Goal: Task Accomplishment & Management: Use online tool/utility

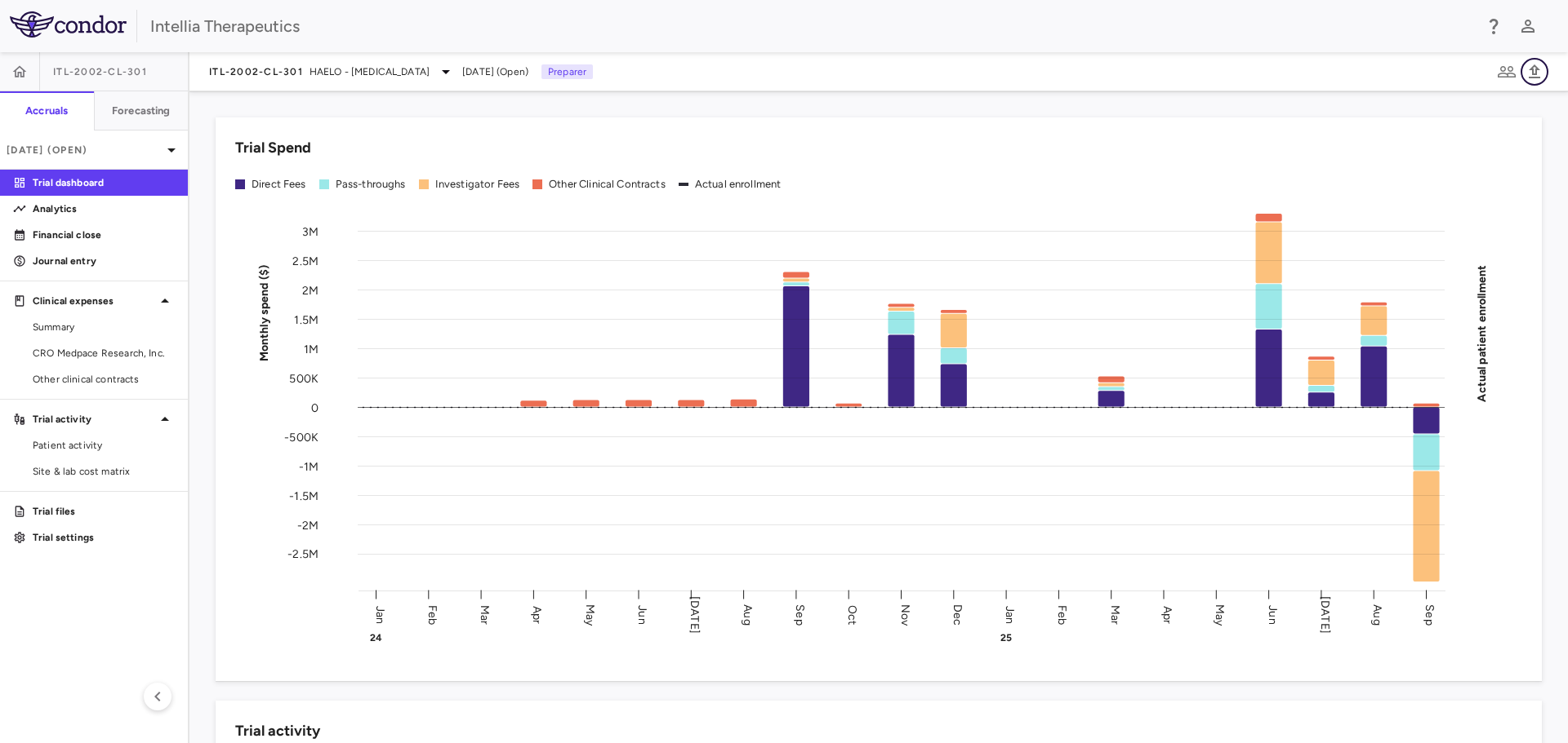
click at [1534, 62] on icon "button" at bounding box center [1534, 72] width 20 height 20
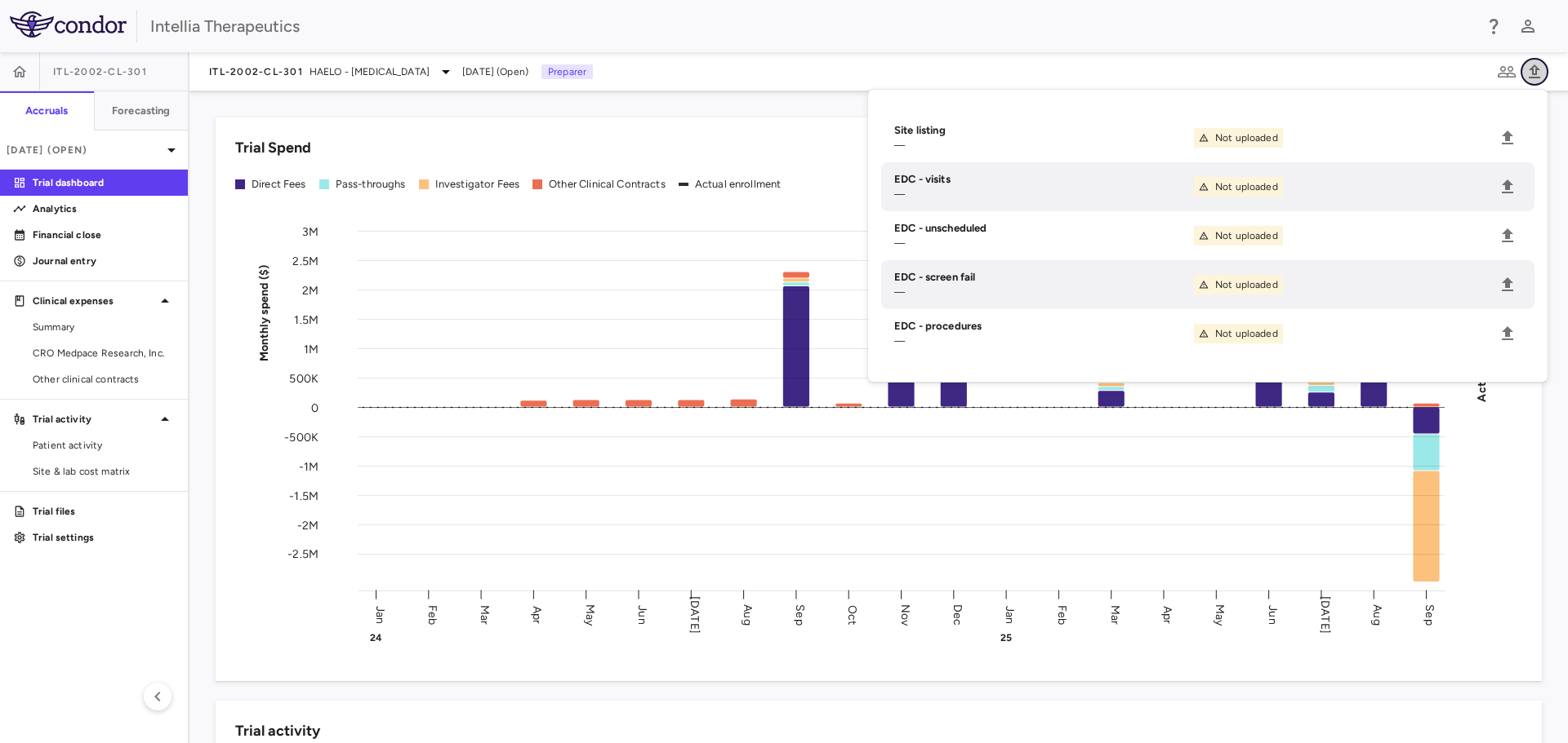
click at [1534, 62] on icon "button" at bounding box center [1534, 72] width 20 height 20
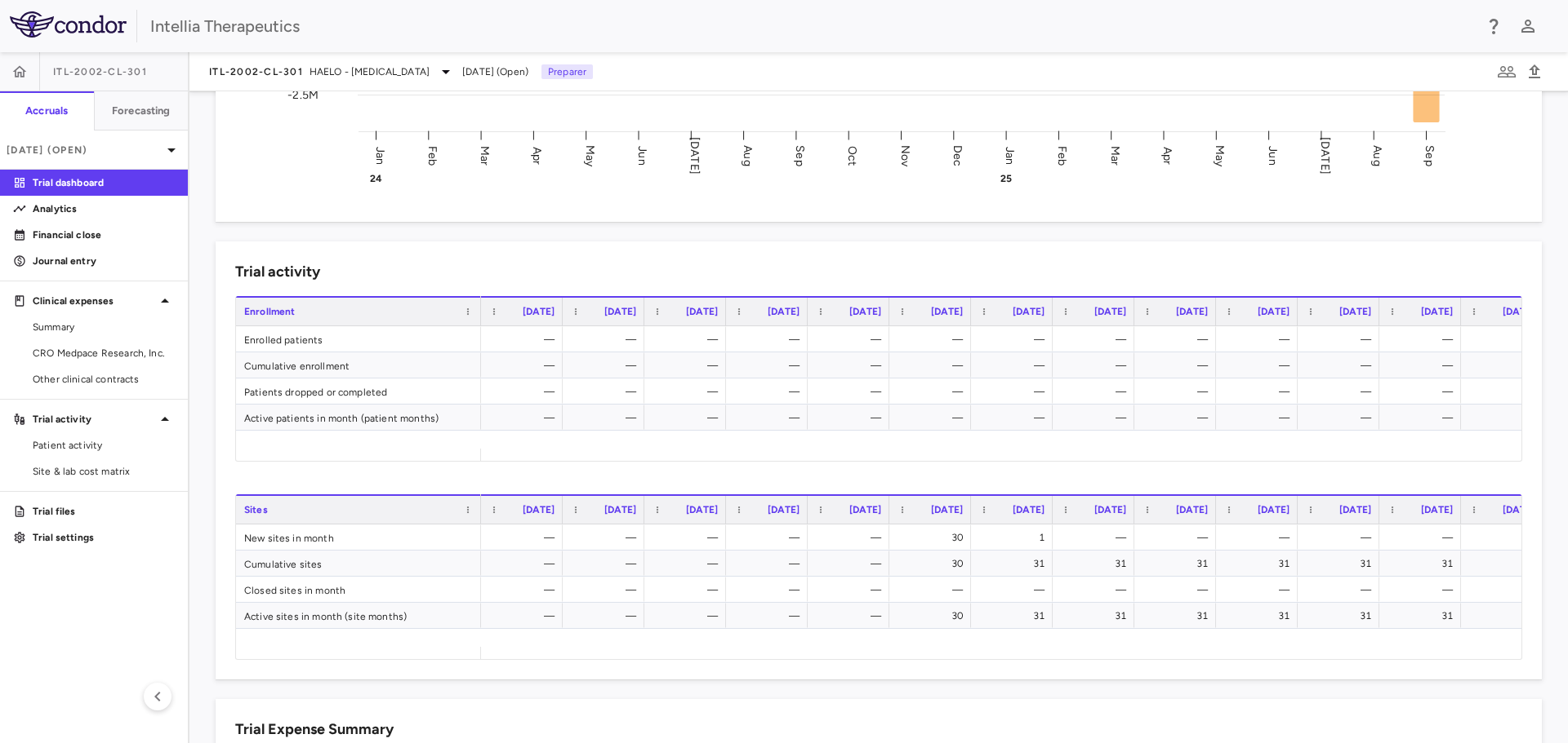
scroll to position [26, 0]
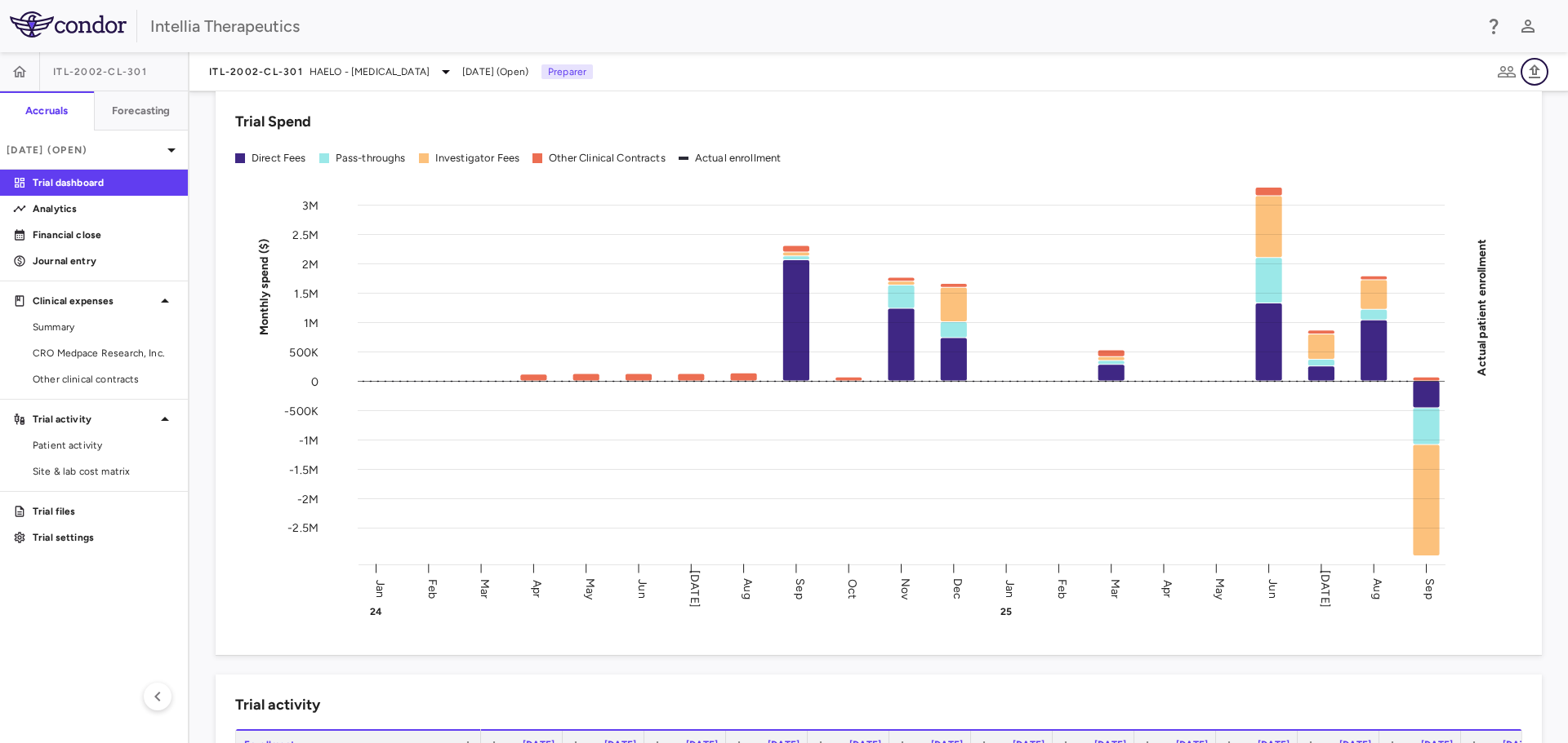
click at [1534, 70] on icon "button" at bounding box center [1534, 72] width 20 height 20
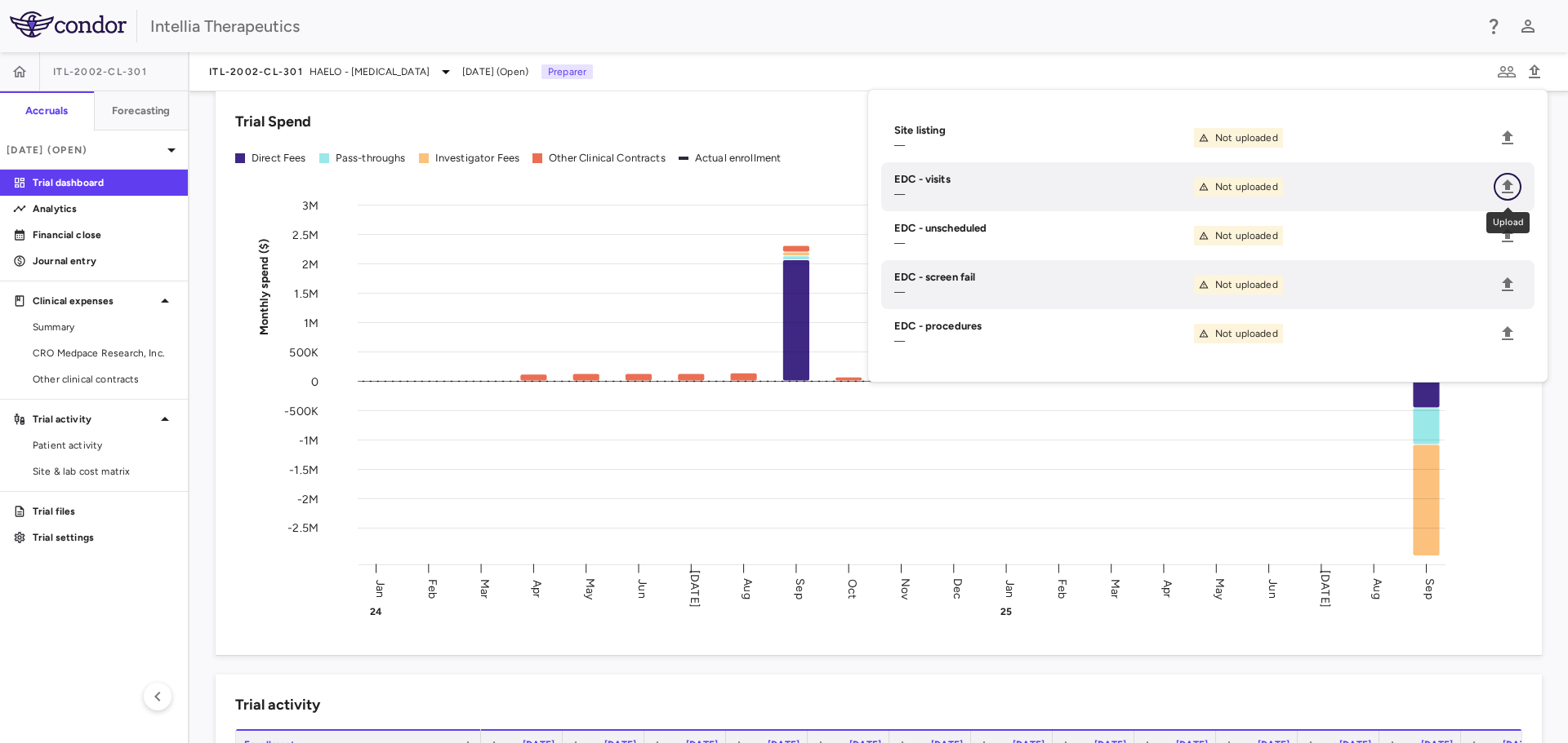
click at [1504, 187] on icon "Upload" at bounding box center [1507, 187] width 20 height 20
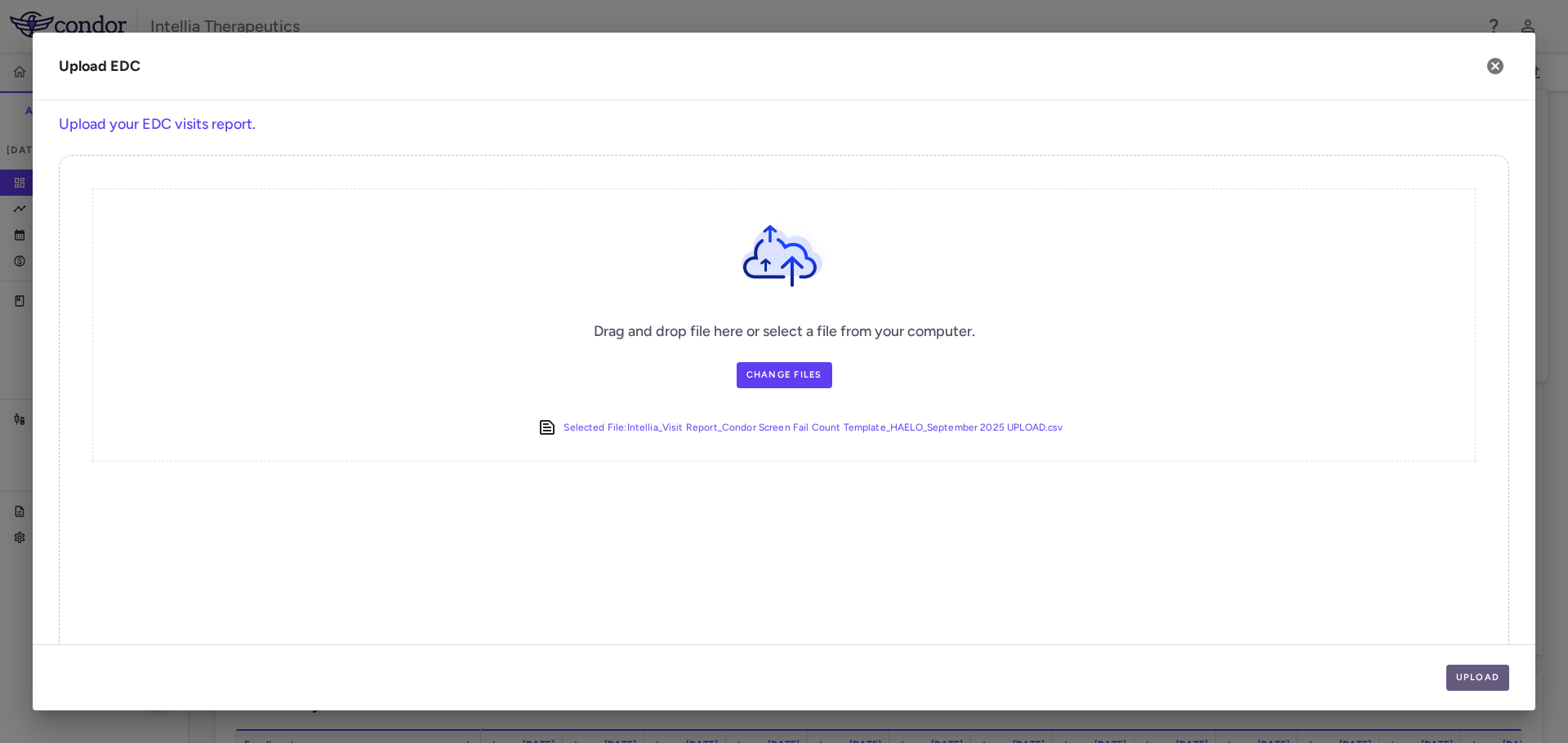
click at [1466, 673] on button "Upload" at bounding box center [1478, 678] width 64 height 26
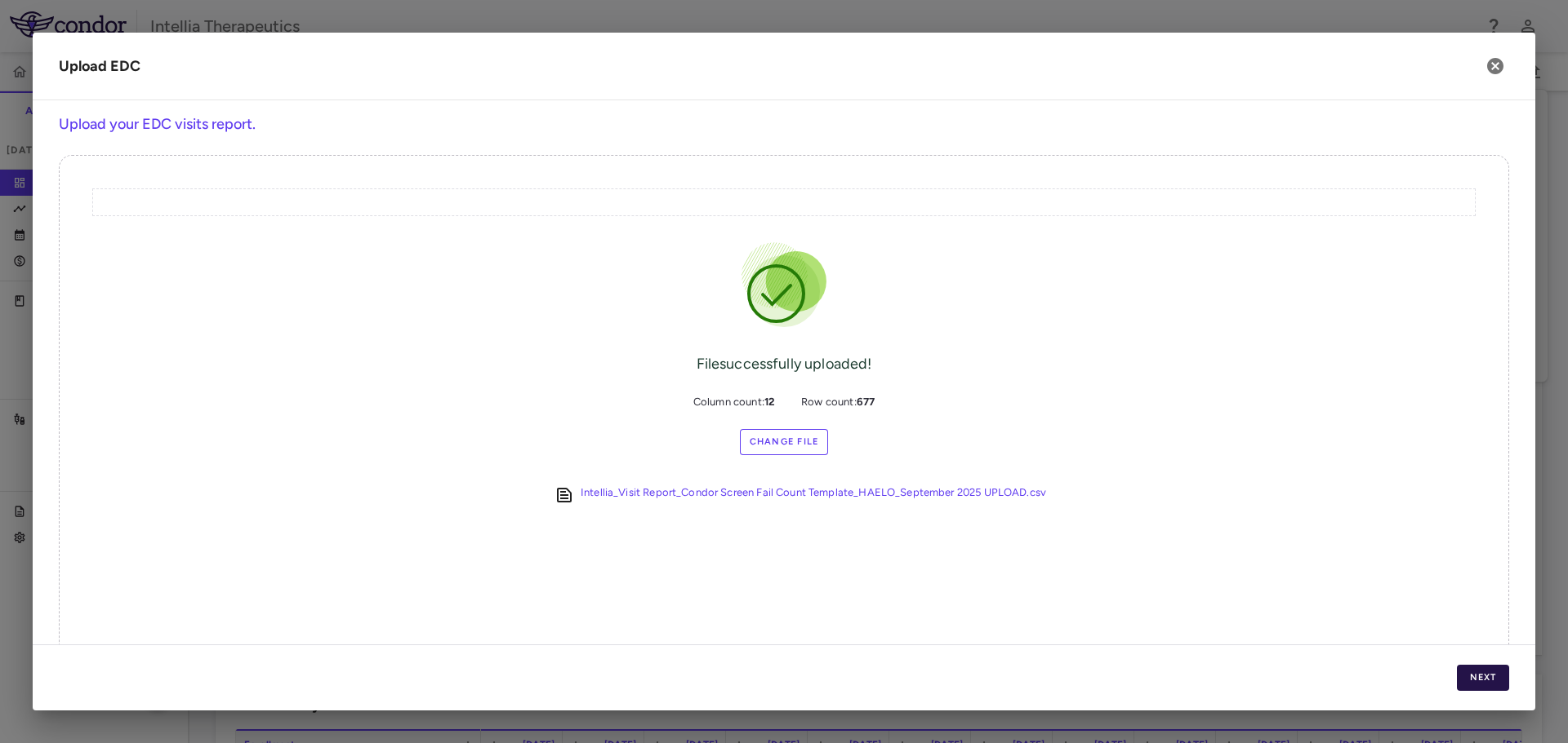
click at [1473, 669] on button "Next" at bounding box center [1483, 678] width 52 height 26
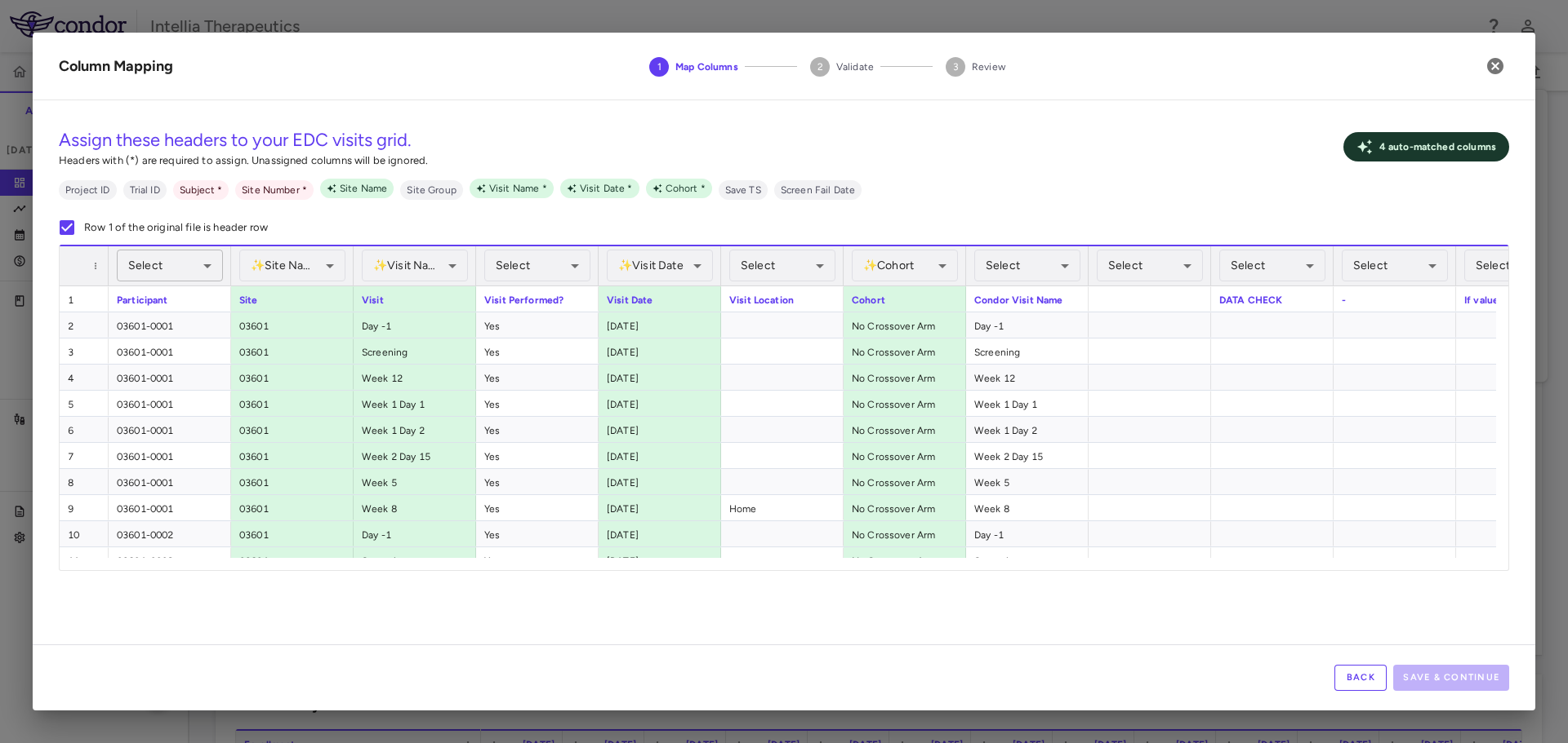
click at [197, 266] on div "Select" at bounding box center [170, 265] width 106 height 32
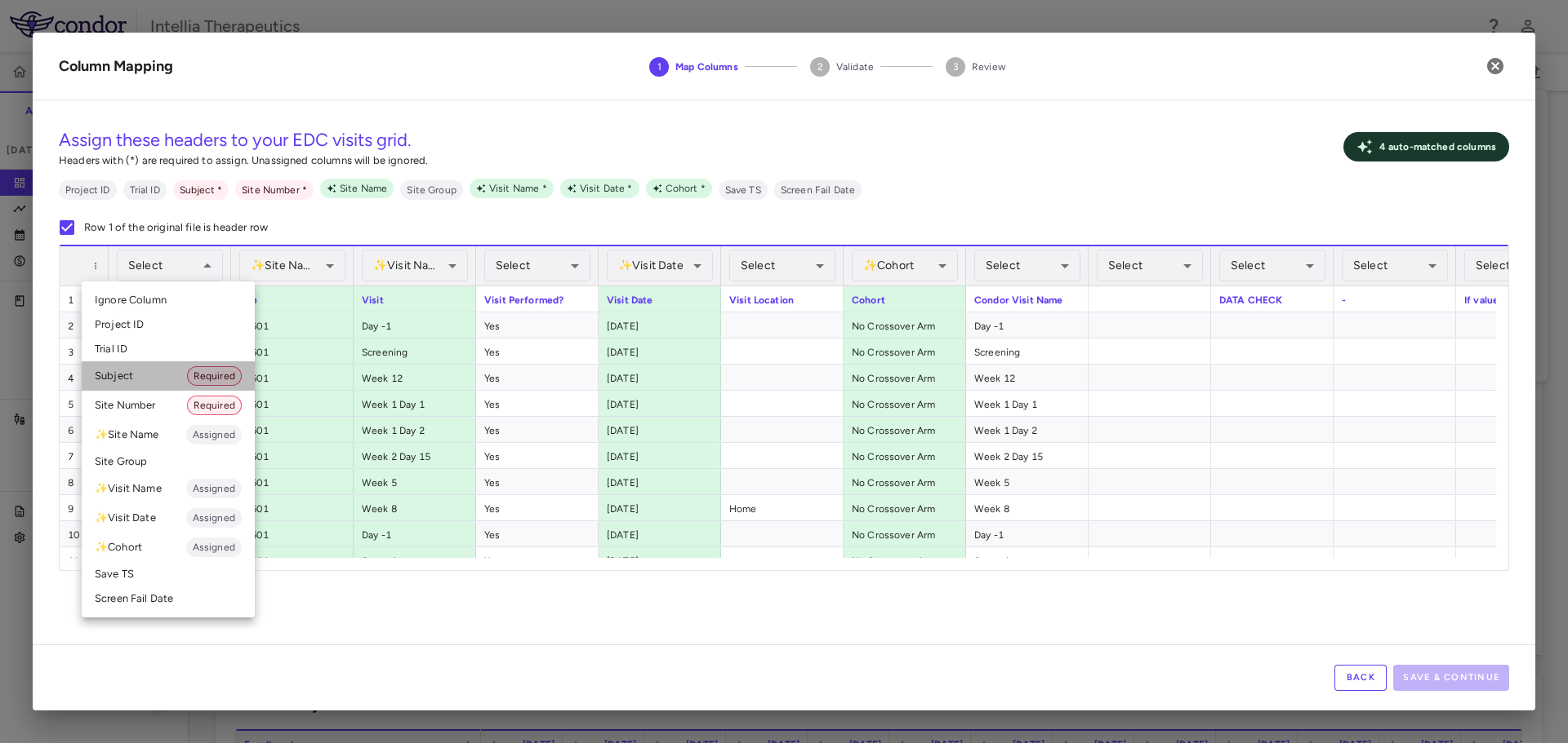
click at [156, 373] on li "Subject Required" at bounding box center [168, 376] width 173 height 29
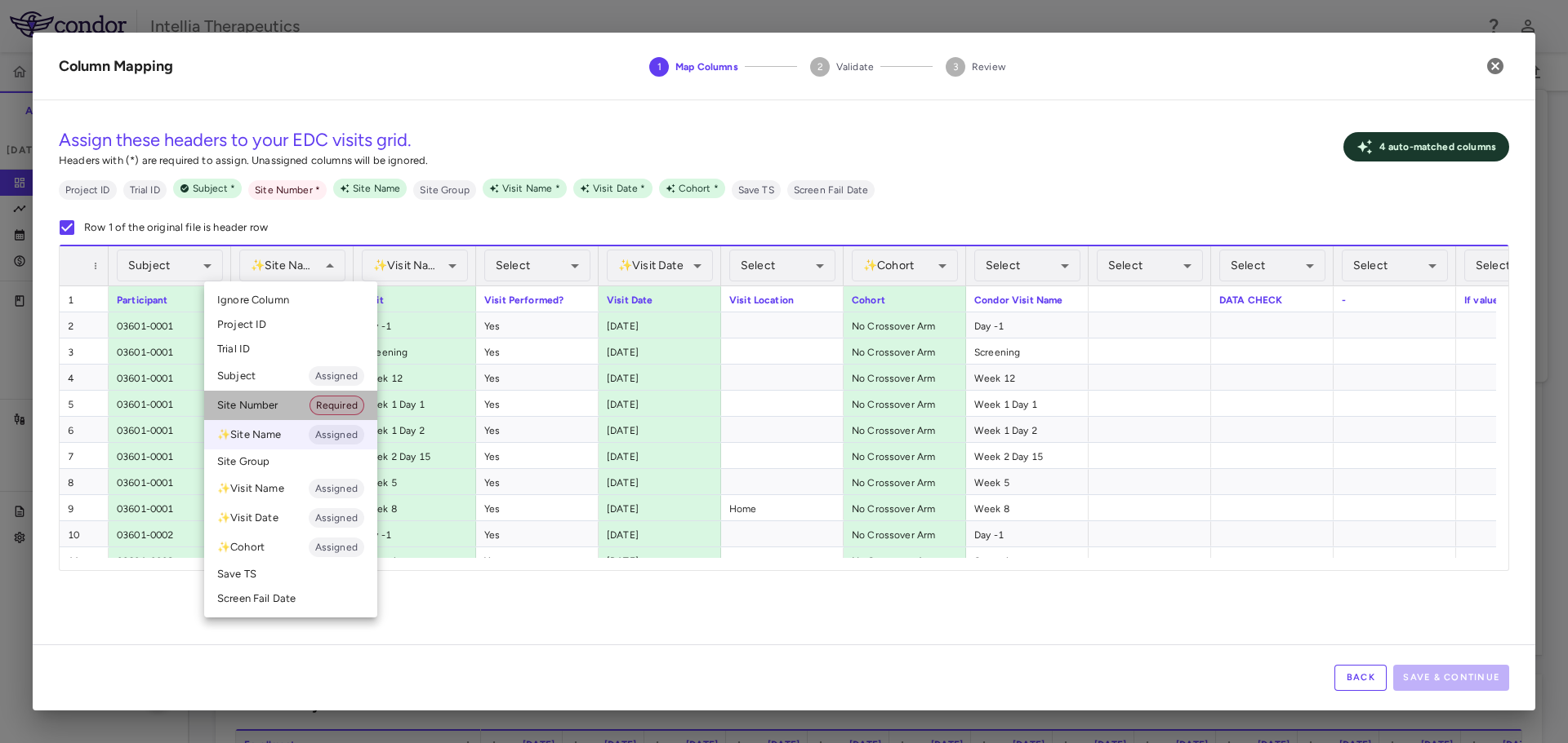
click at [292, 397] on li "Site Number Required" at bounding box center [290, 406] width 173 height 29
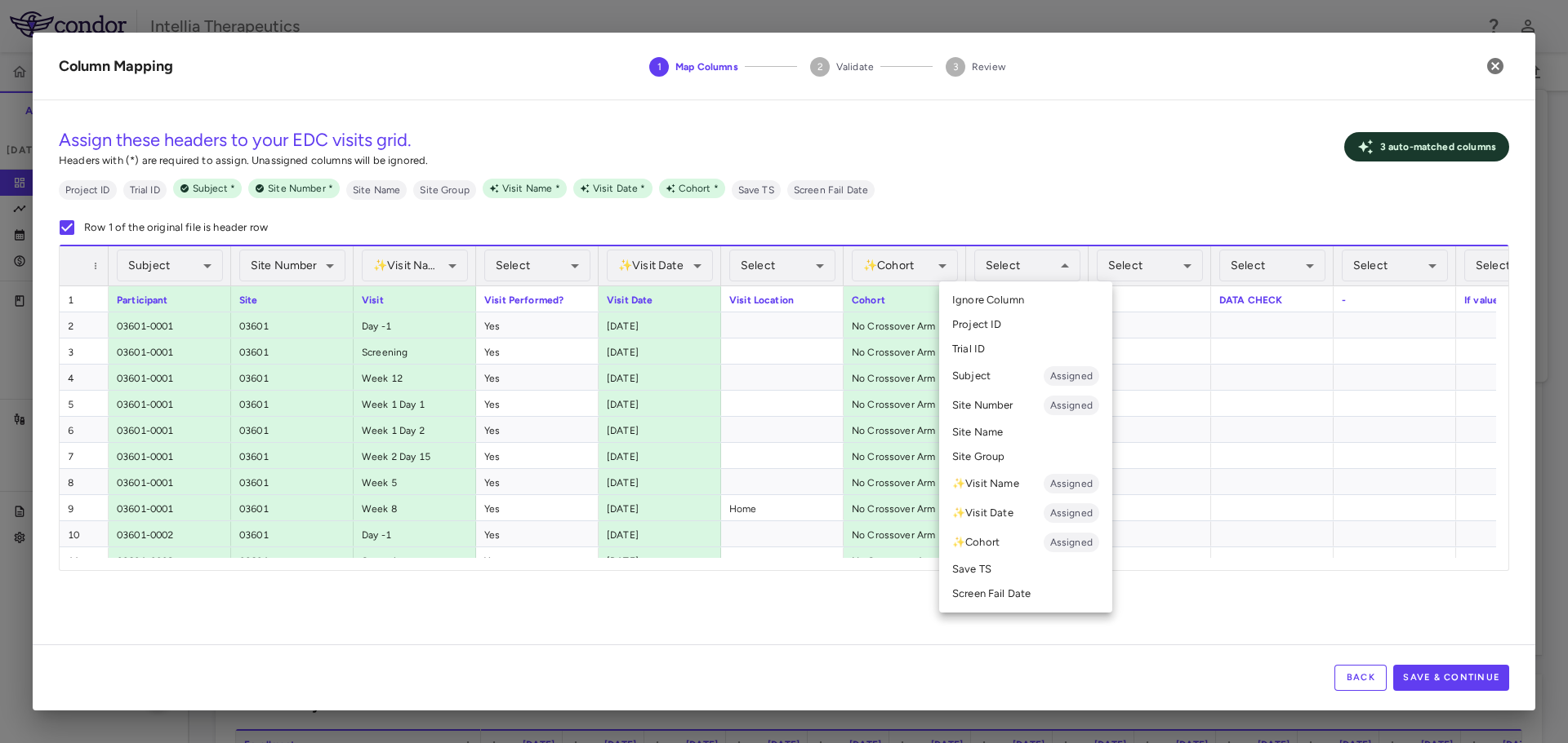
click at [1019, 485] on li "✨ Visit Name Assigned" at bounding box center [1025, 484] width 173 height 29
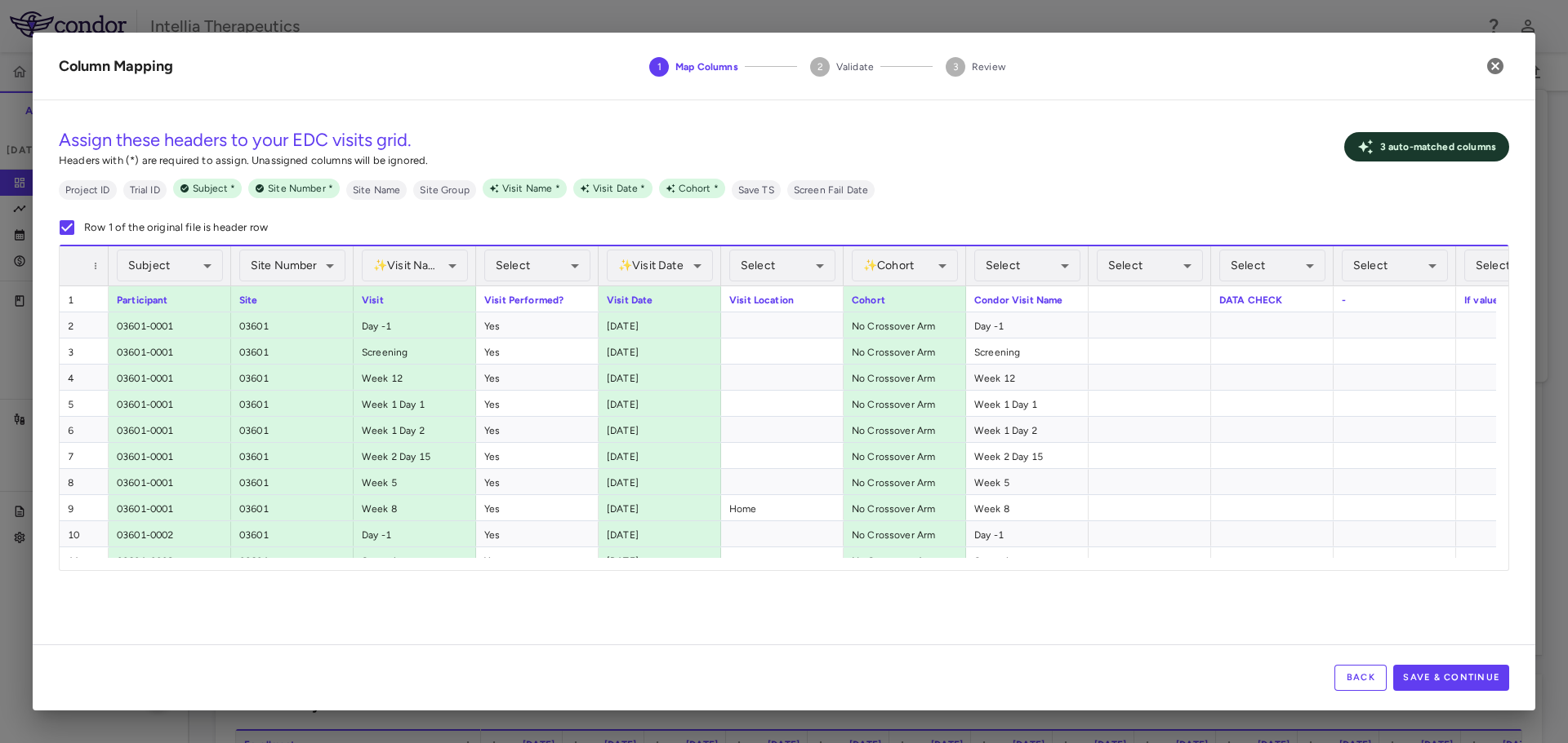
click at [1028, 243] on div "Assign these headers to your EDC visits grid. Headers with (*) are required to …" at bounding box center [784, 179] width 1450 height 132
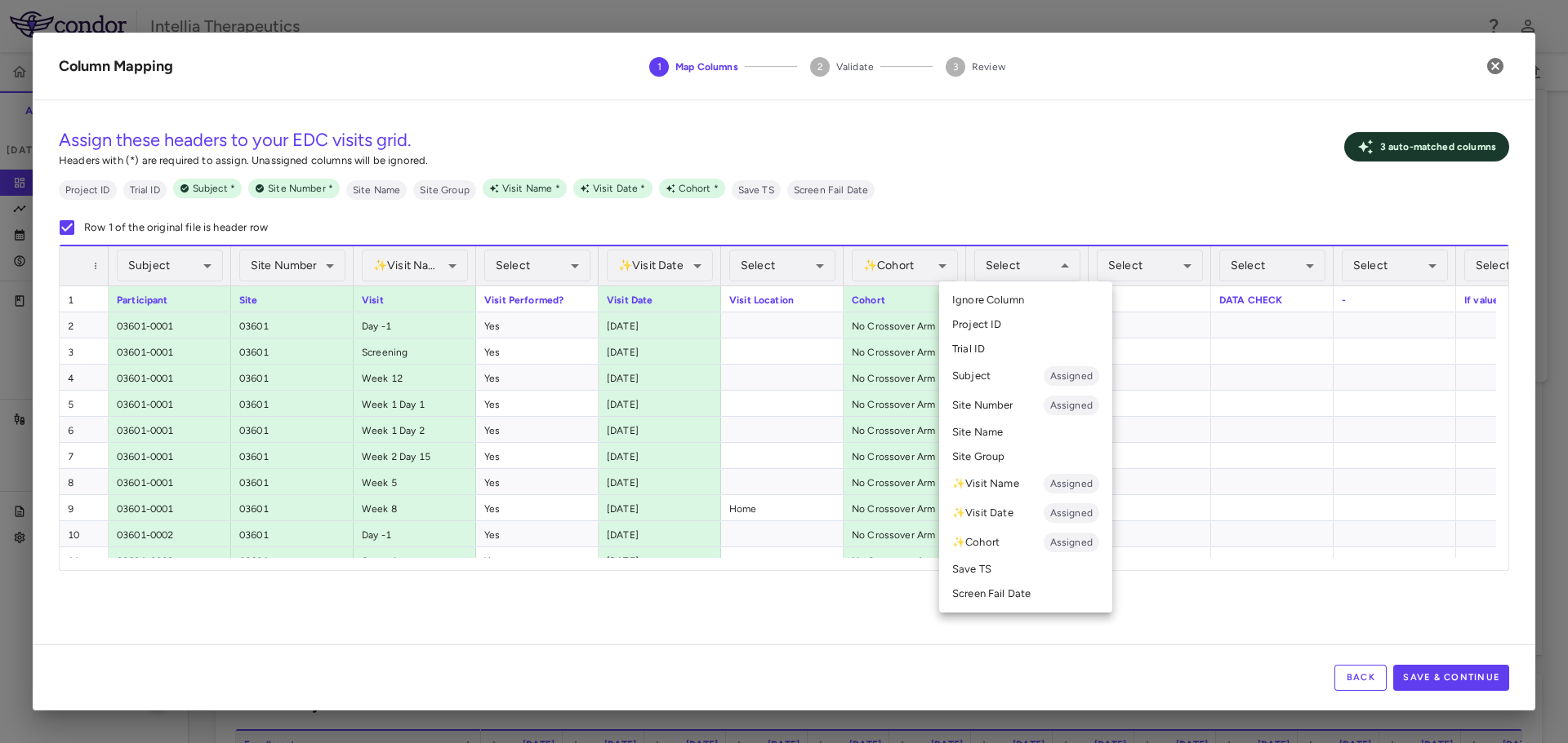
click at [1009, 484] on li "✨ Visit Name Assigned" at bounding box center [1025, 484] width 173 height 29
drag, startPoint x: 987, startPoint y: 479, endPoint x: 972, endPoint y: 452, distance: 30.9
click at [988, 479] on li "✨ Visit Name Assigned" at bounding box center [1025, 484] width 173 height 29
click at [999, 481] on li "✨ Visit Name Assigned" at bounding box center [1025, 484] width 173 height 29
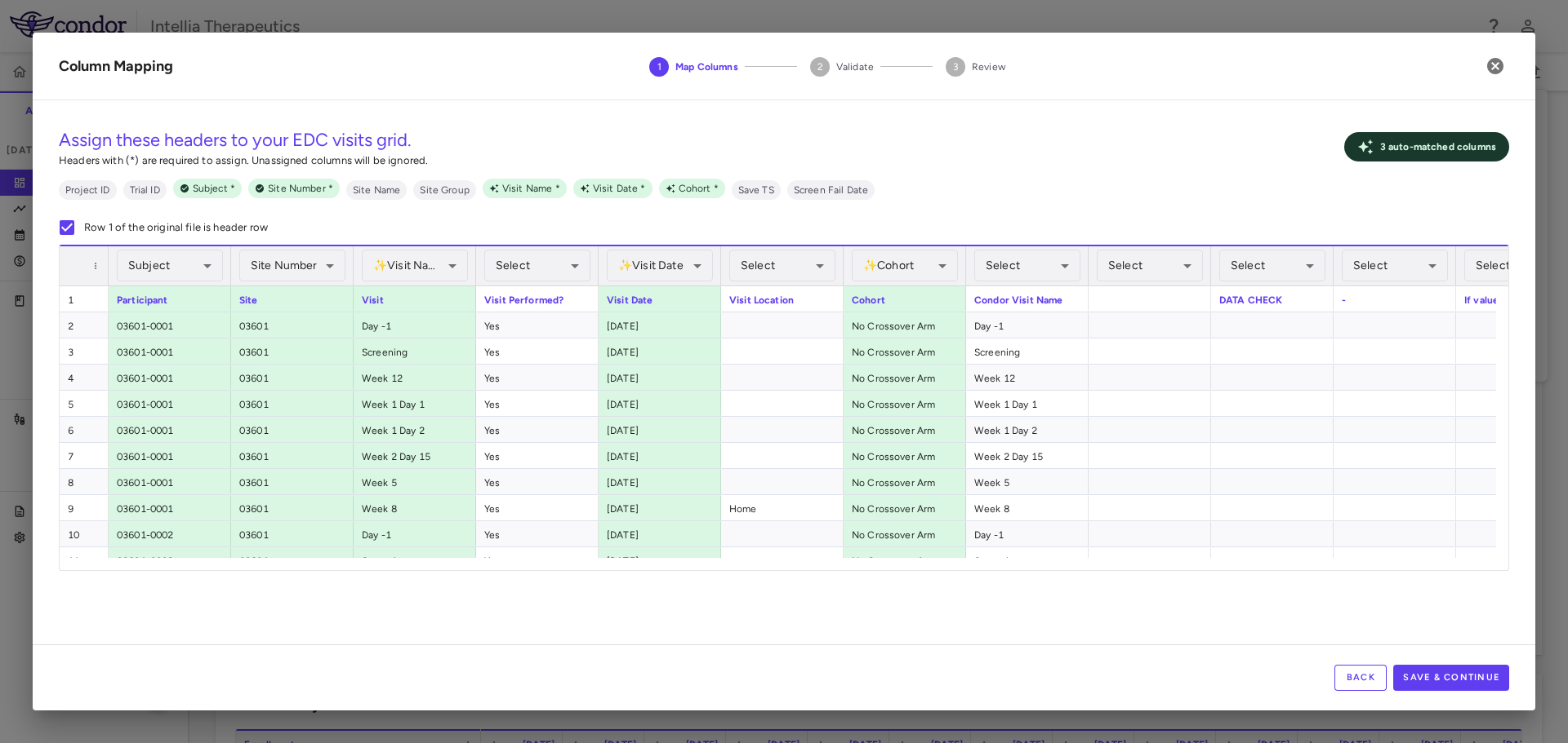
click at [1408, 152] on p "3 auto- matched column s" at bounding box center [1438, 147] width 116 height 15
click at [508, 187] on span "Visit Name *" at bounding box center [531, 188] width 71 height 15
click at [550, 191] on span "Visit Name *" at bounding box center [531, 188] width 71 height 15
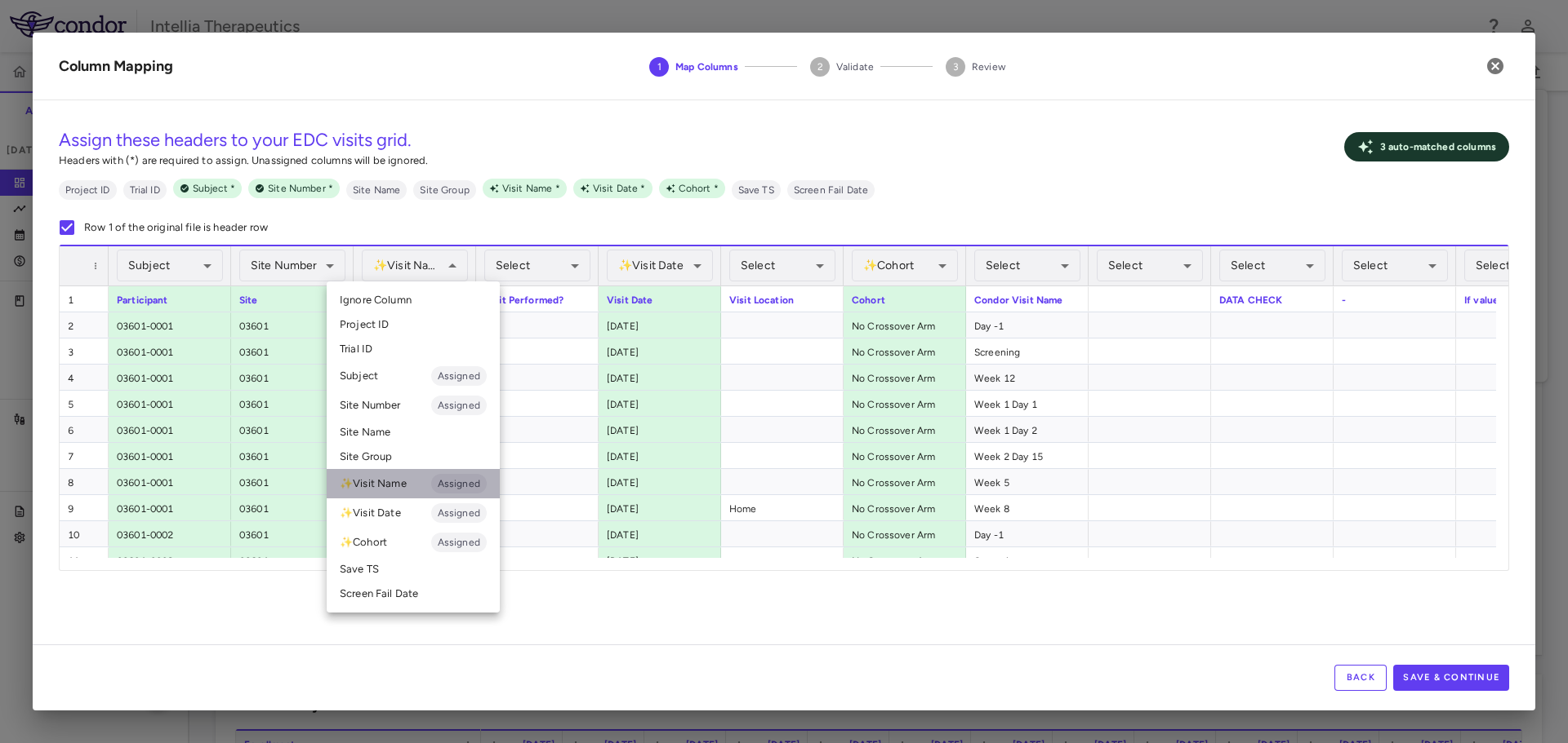
click at [424, 487] on li "✨ Visit Name Assigned" at bounding box center [413, 484] width 173 height 29
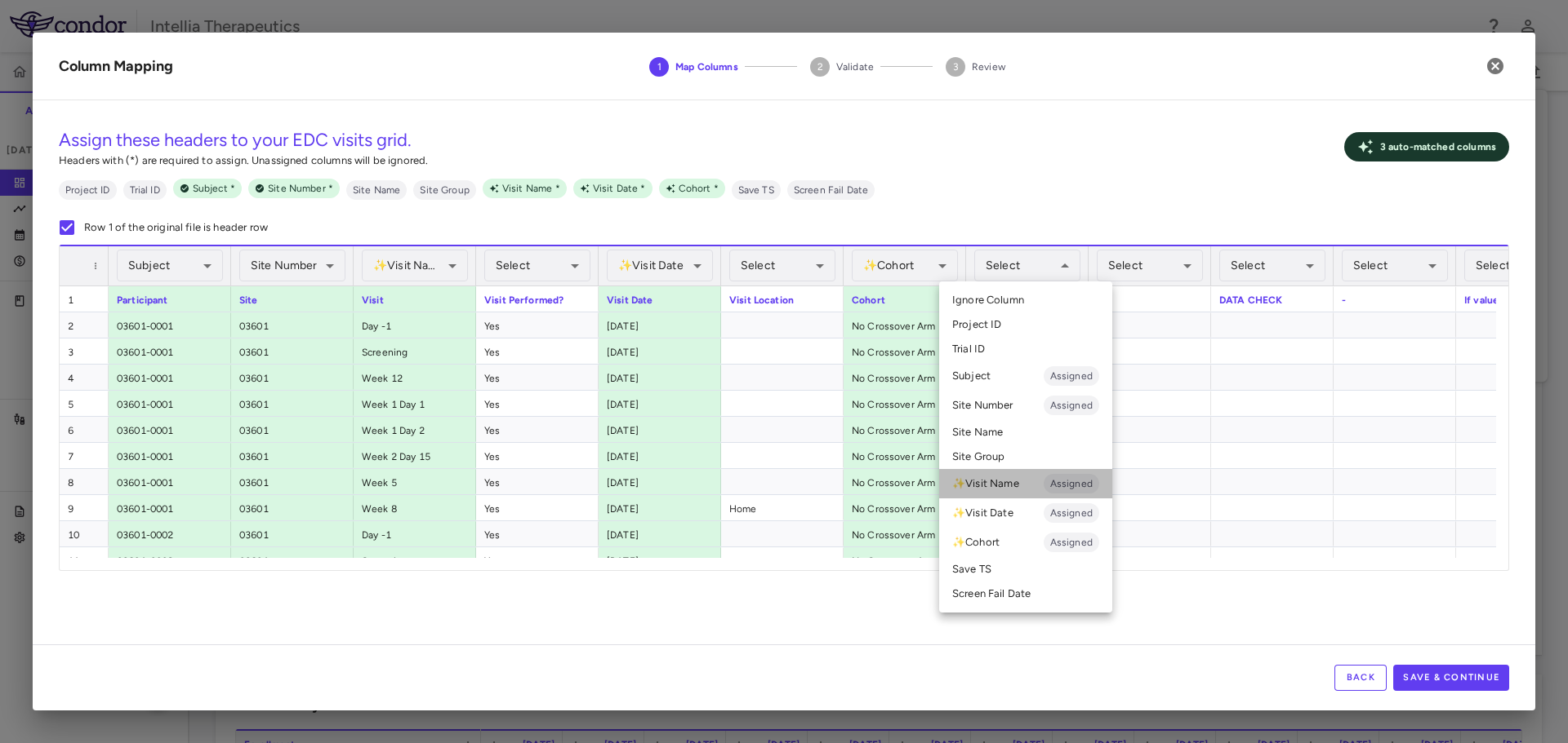
click at [1035, 484] on li "✨ Visit Name Assigned" at bounding box center [1025, 484] width 173 height 29
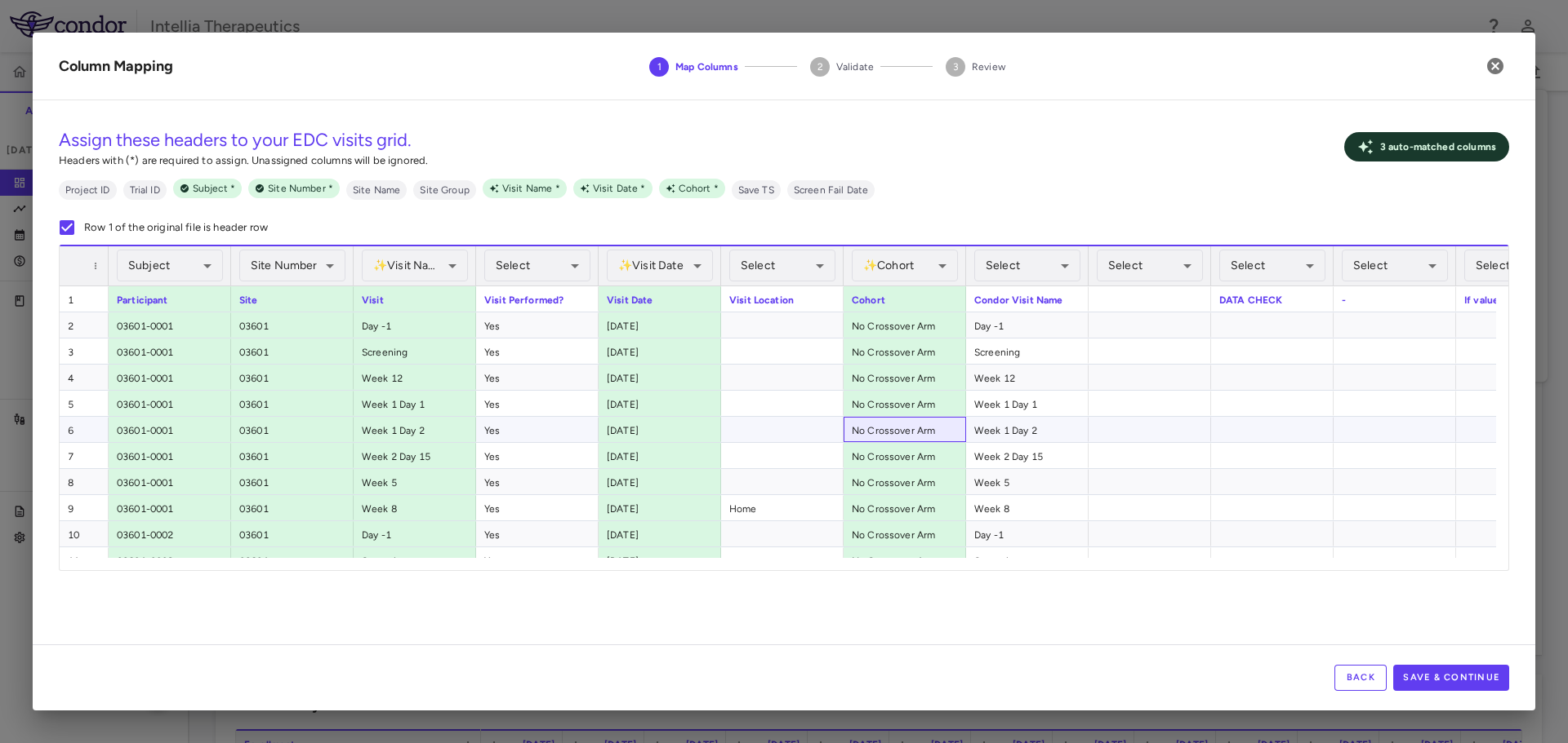
click at [907, 425] on div "No Crossover Arm" at bounding box center [905, 430] width 123 height 25
click at [1066, 392] on div "Week 1 Day 1" at bounding box center [1028, 403] width 123 height 25
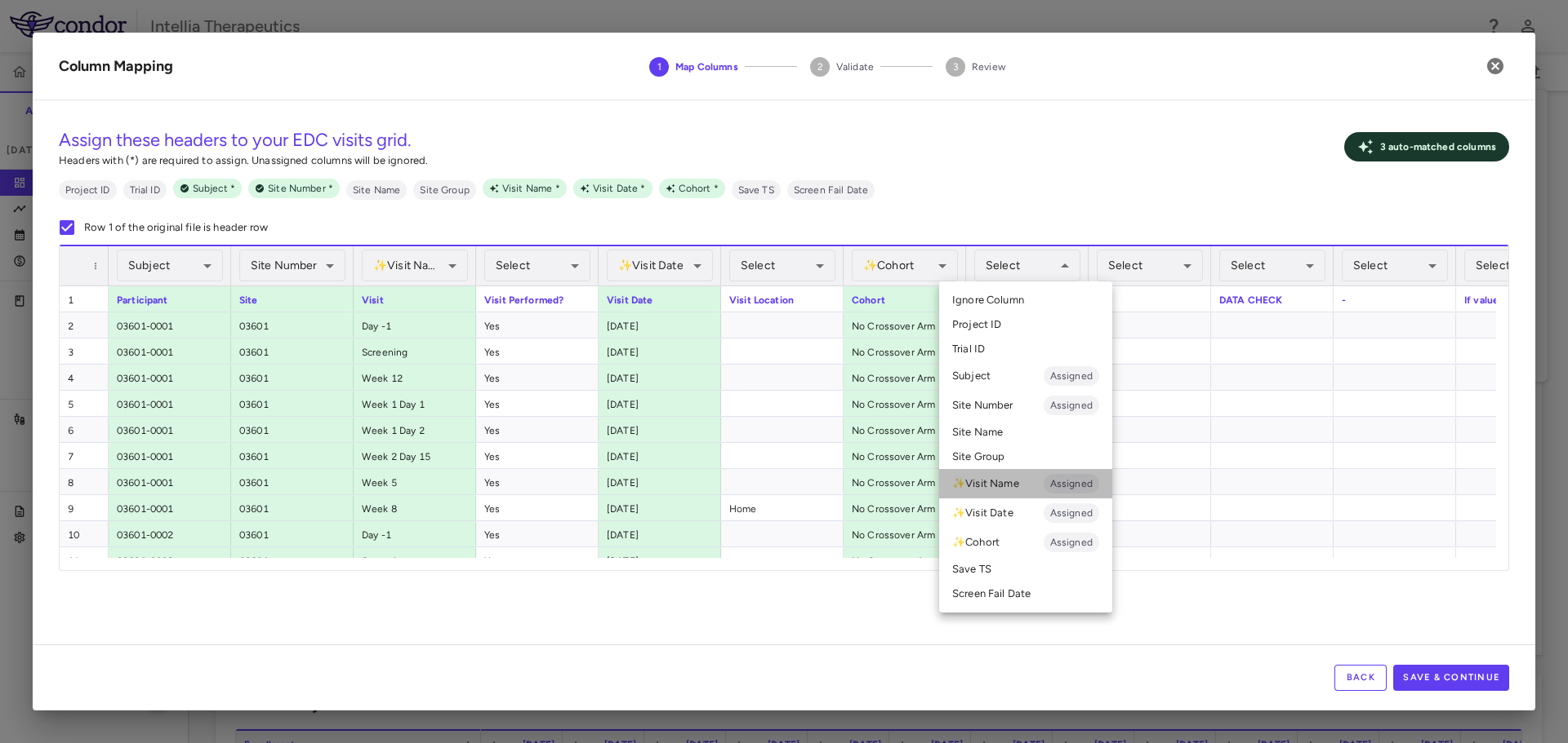
click at [1001, 484] on li "✨ Visit Name Assigned" at bounding box center [1025, 484] width 173 height 29
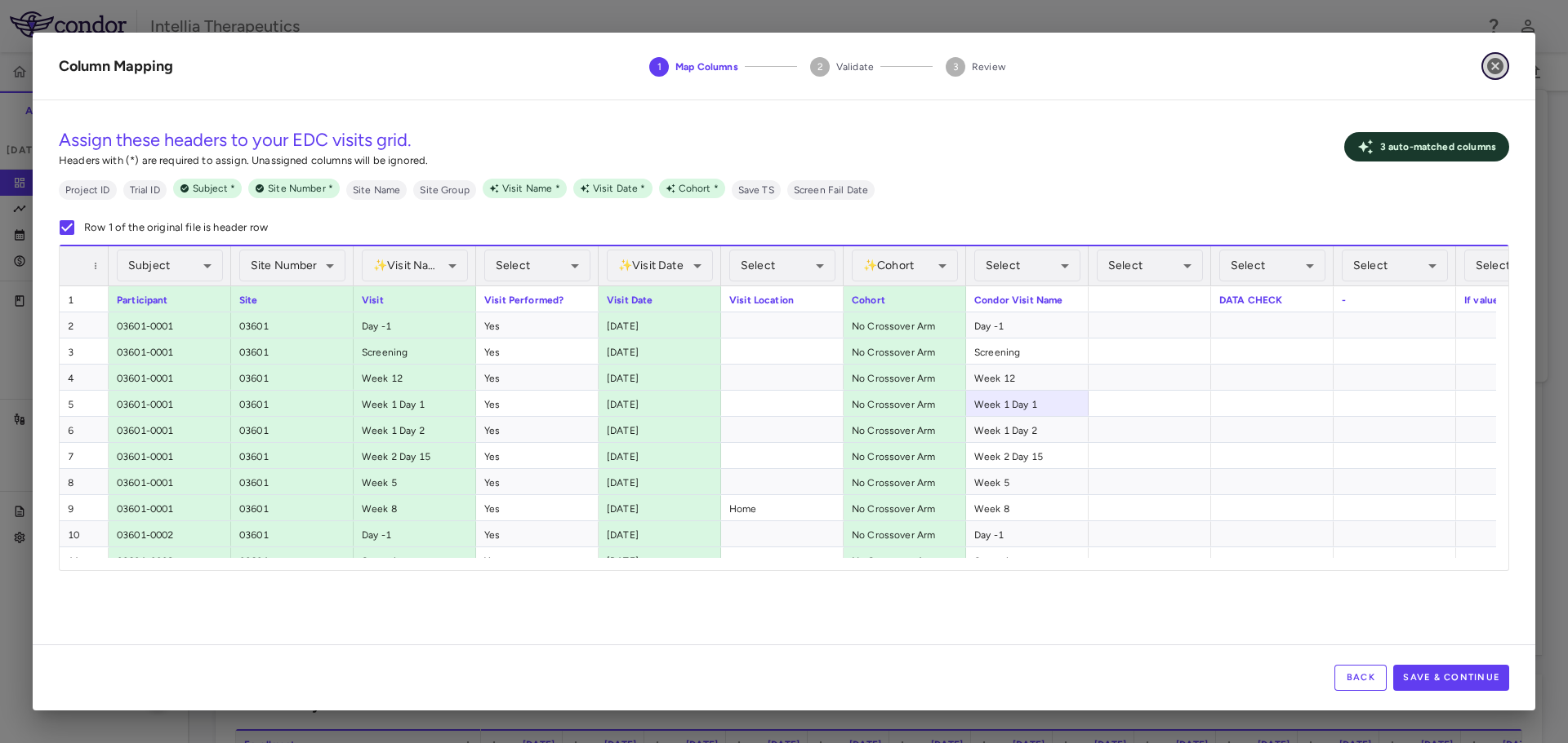
click at [1493, 66] on icon "button" at bounding box center [1495, 66] width 16 height 16
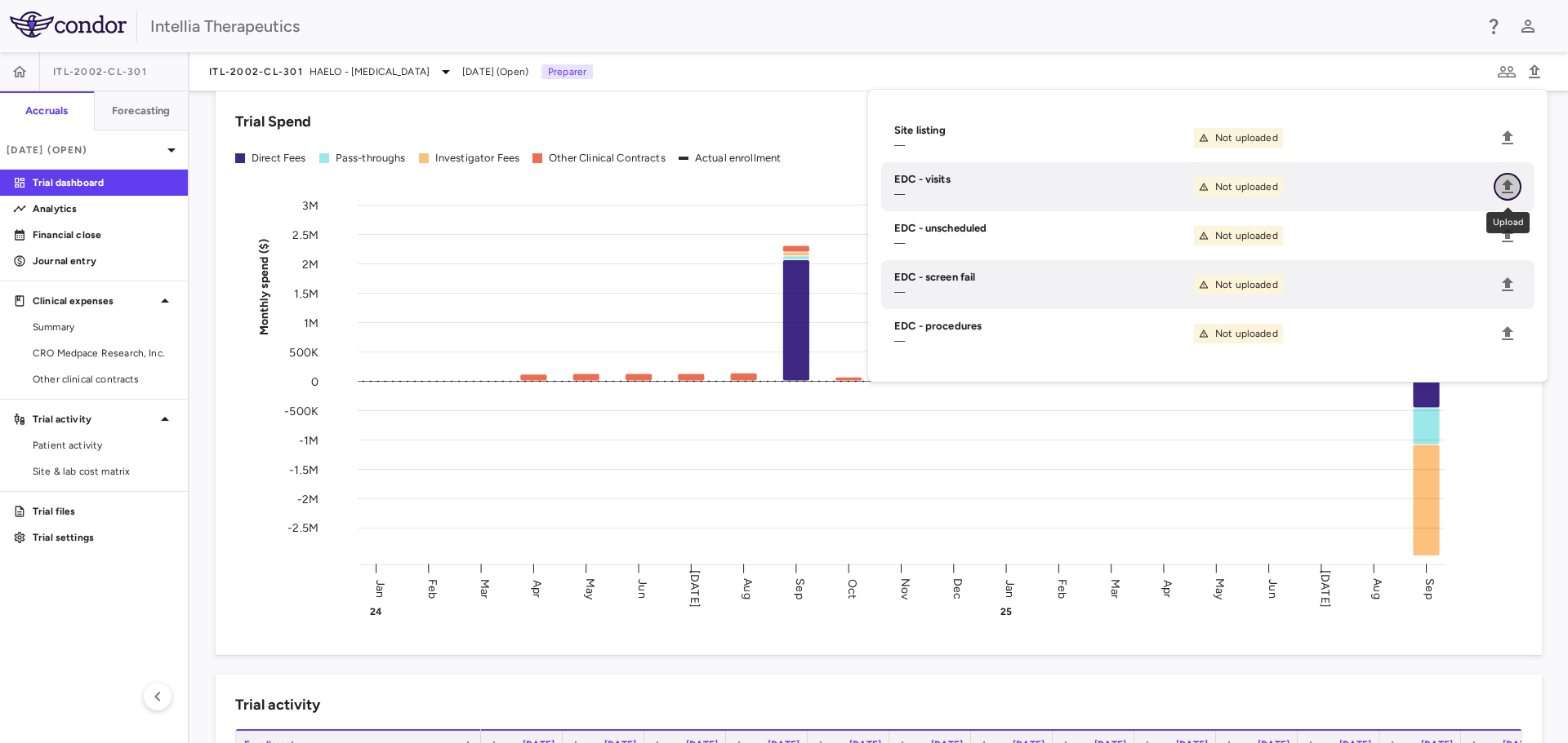
click at [1516, 182] on icon "Upload" at bounding box center [1507, 187] width 20 height 20
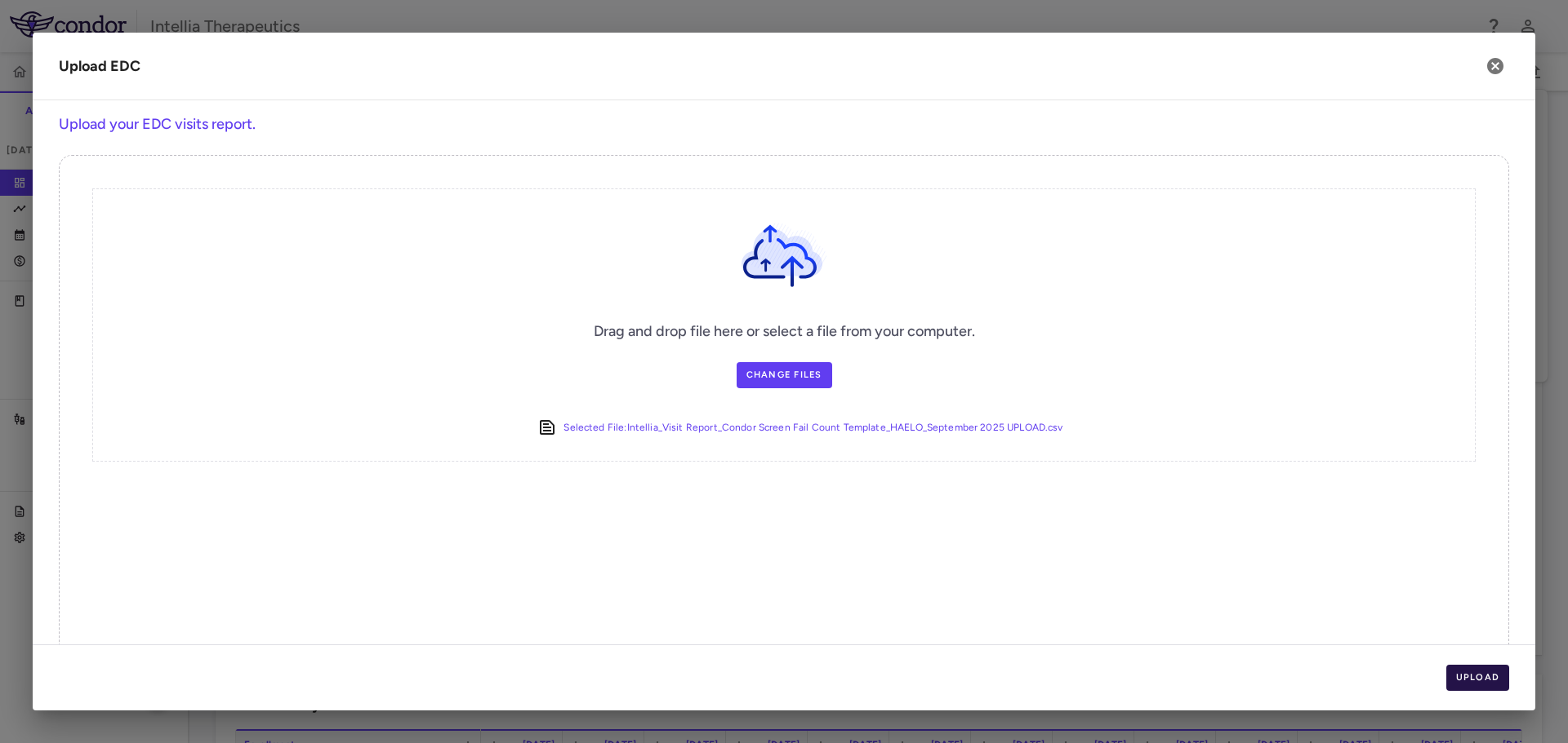
click at [1452, 665] on button "Upload" at bounding box center [1478, 678] width 64 height 26
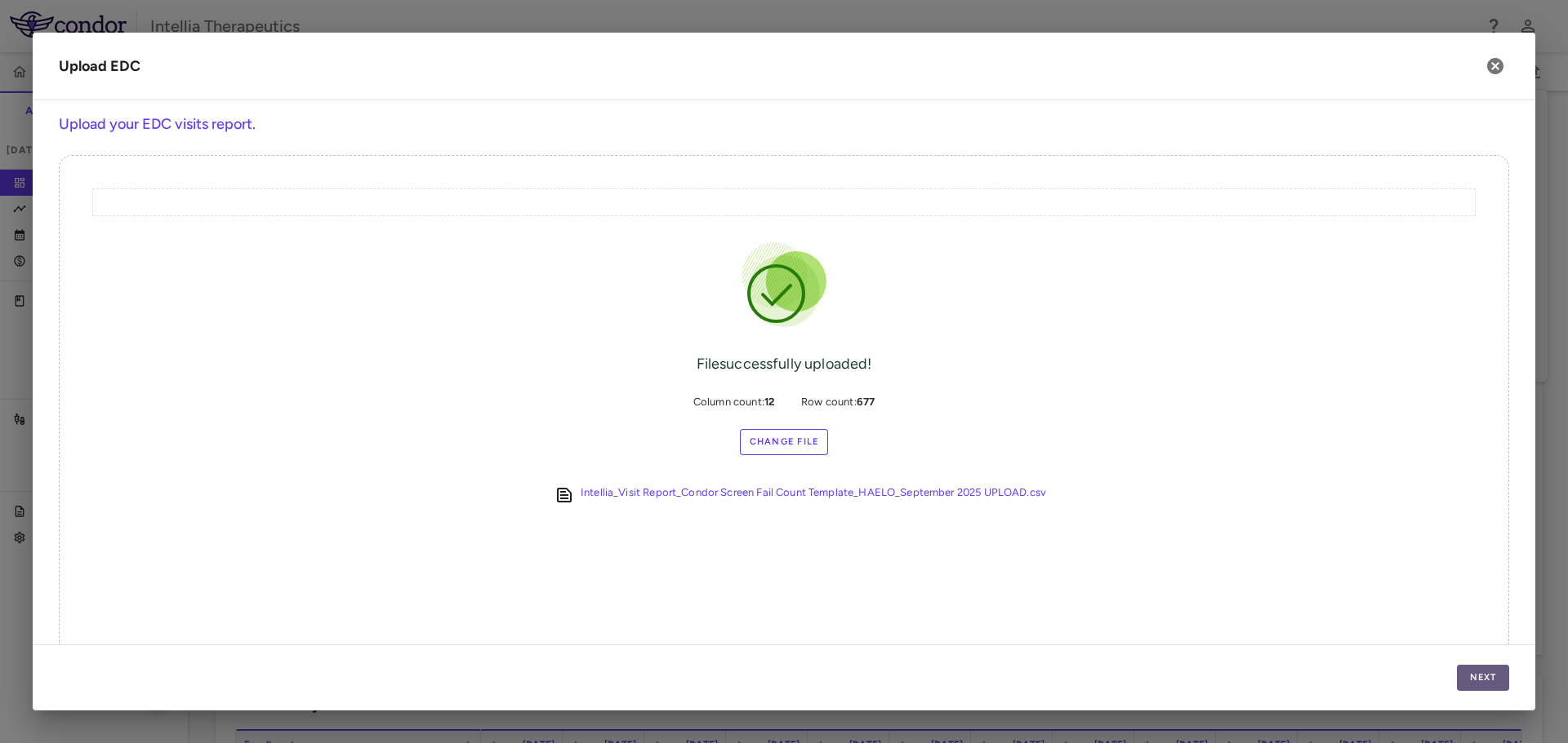
click at [1486, 677] on button "Next" at bounding box center [1483, 678] width 52 height 26
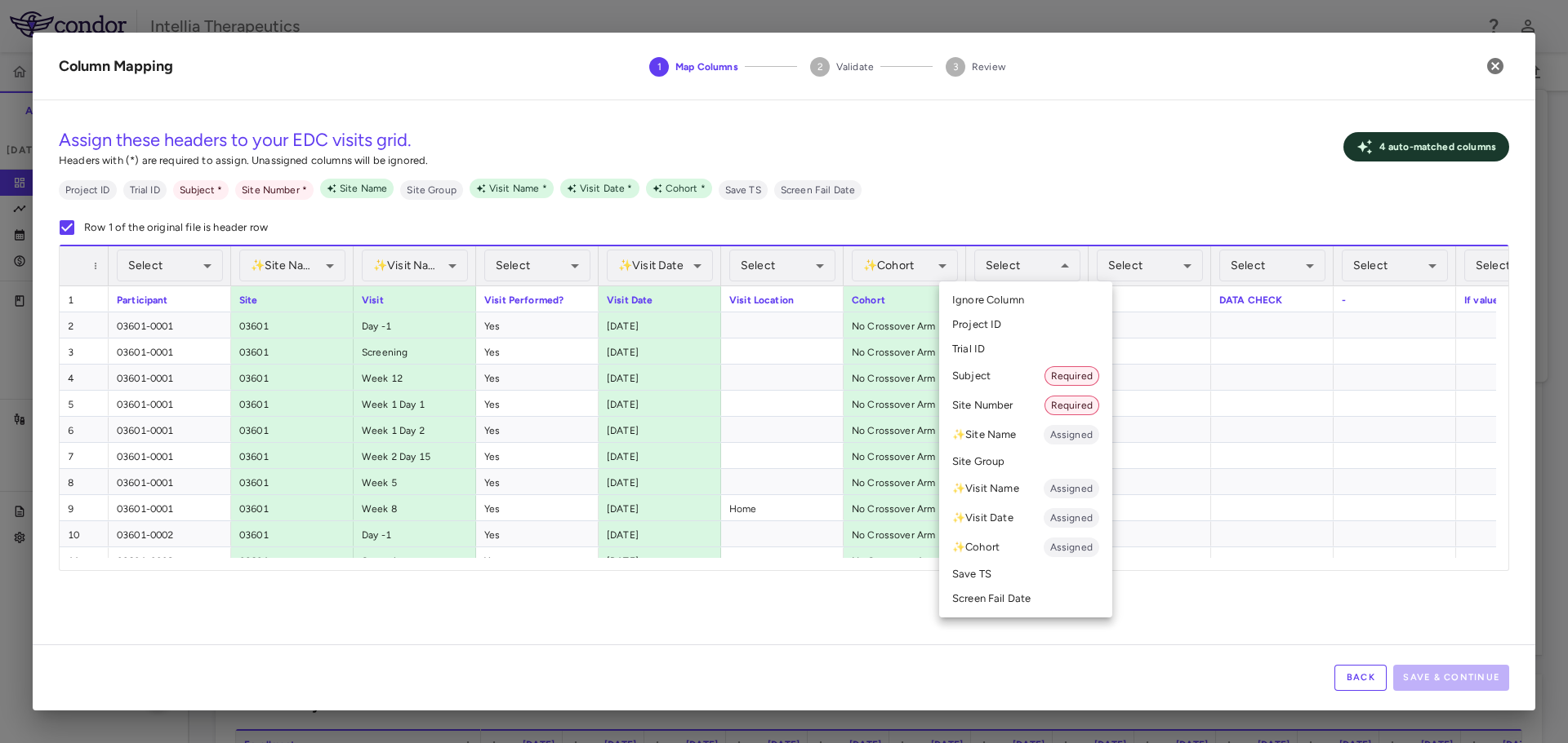
click at [1018, 498] on li "✨ Visit Name Assigned" at bounding box center [1025, 489] width 173 height 29
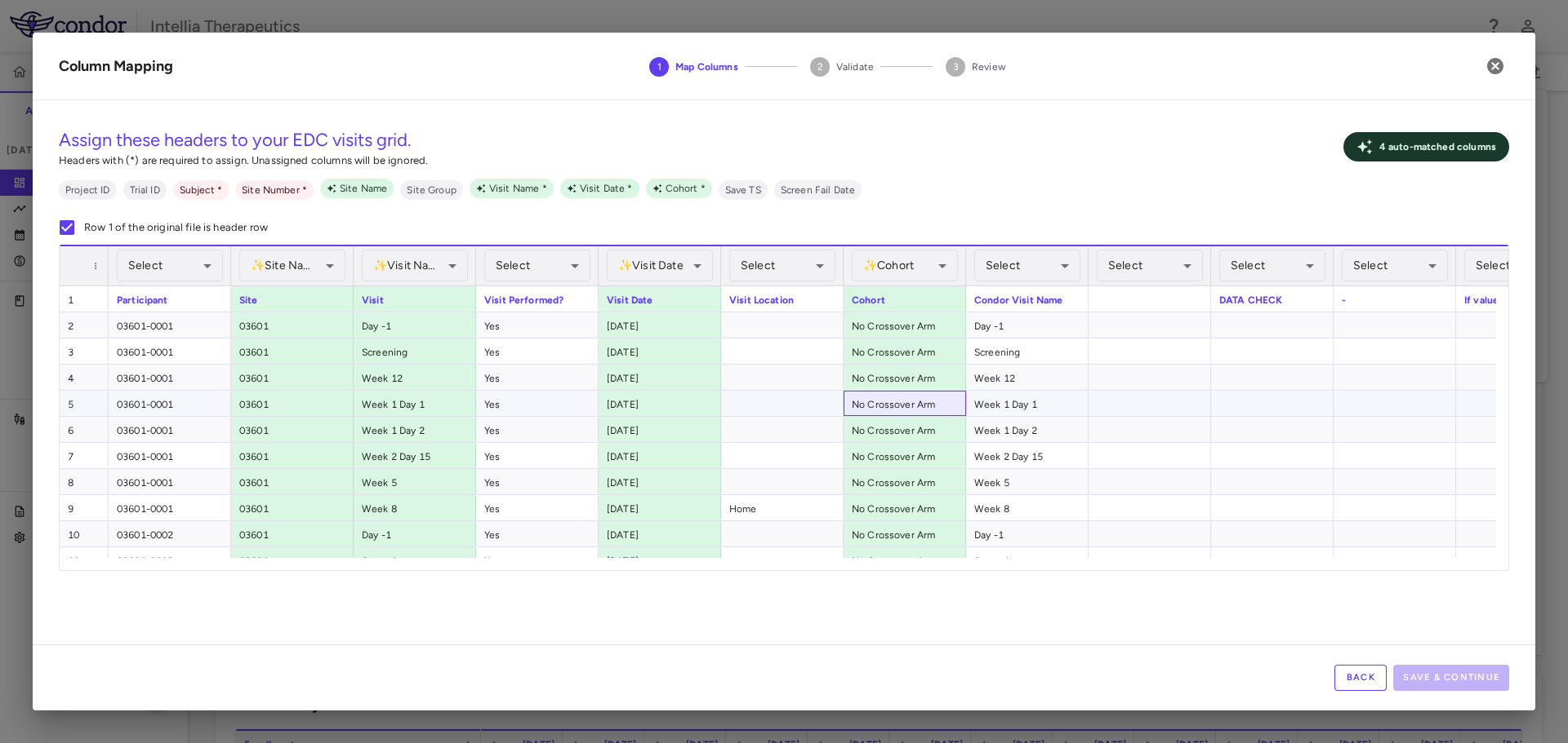
click at [905, 411] on div "No Crossover Arm" at bounding box center [905, 403] width 123 height 25
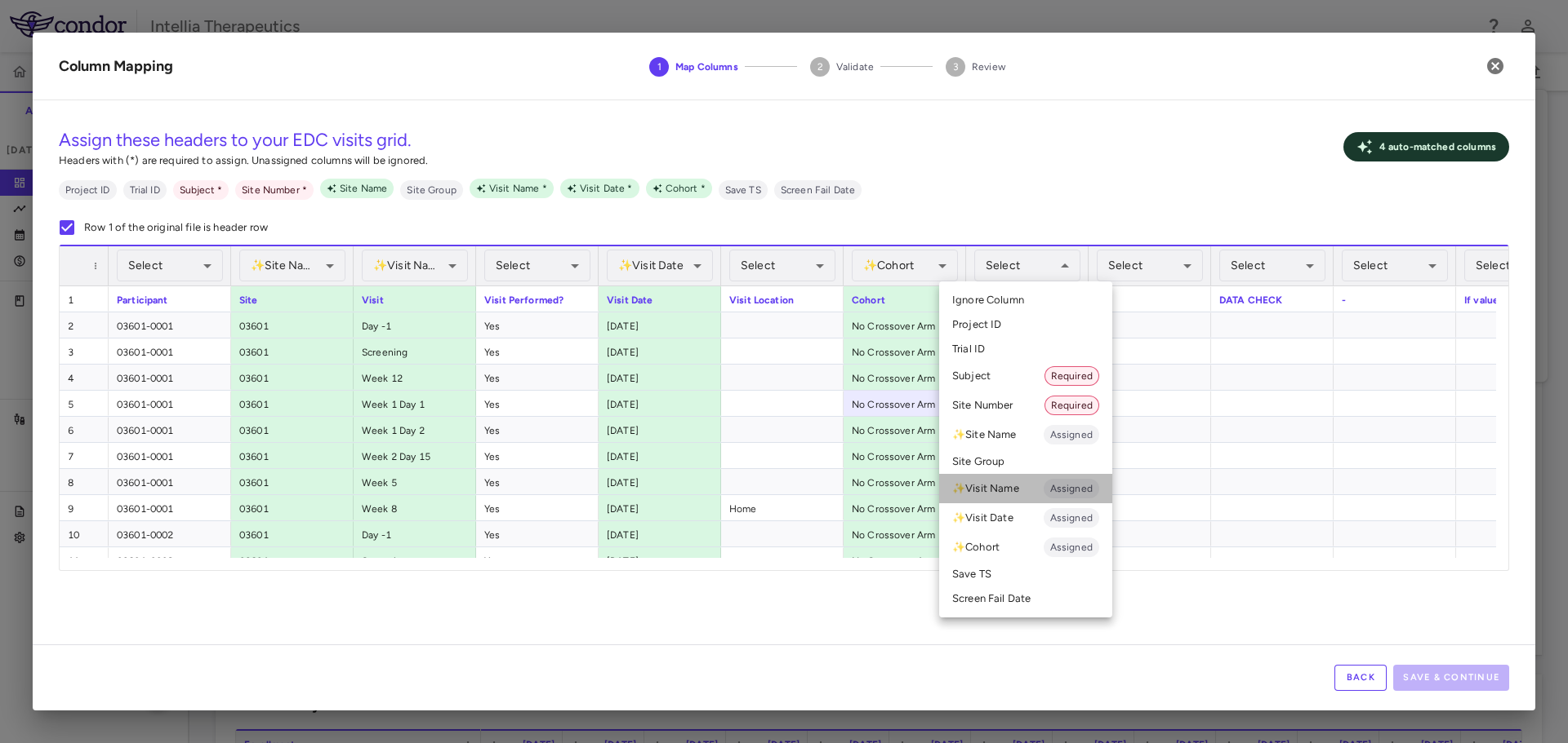
click at [1027, 493] on li "✨ Visit Name Assigned" at bounding box center [1025, 489] width 173 height 29
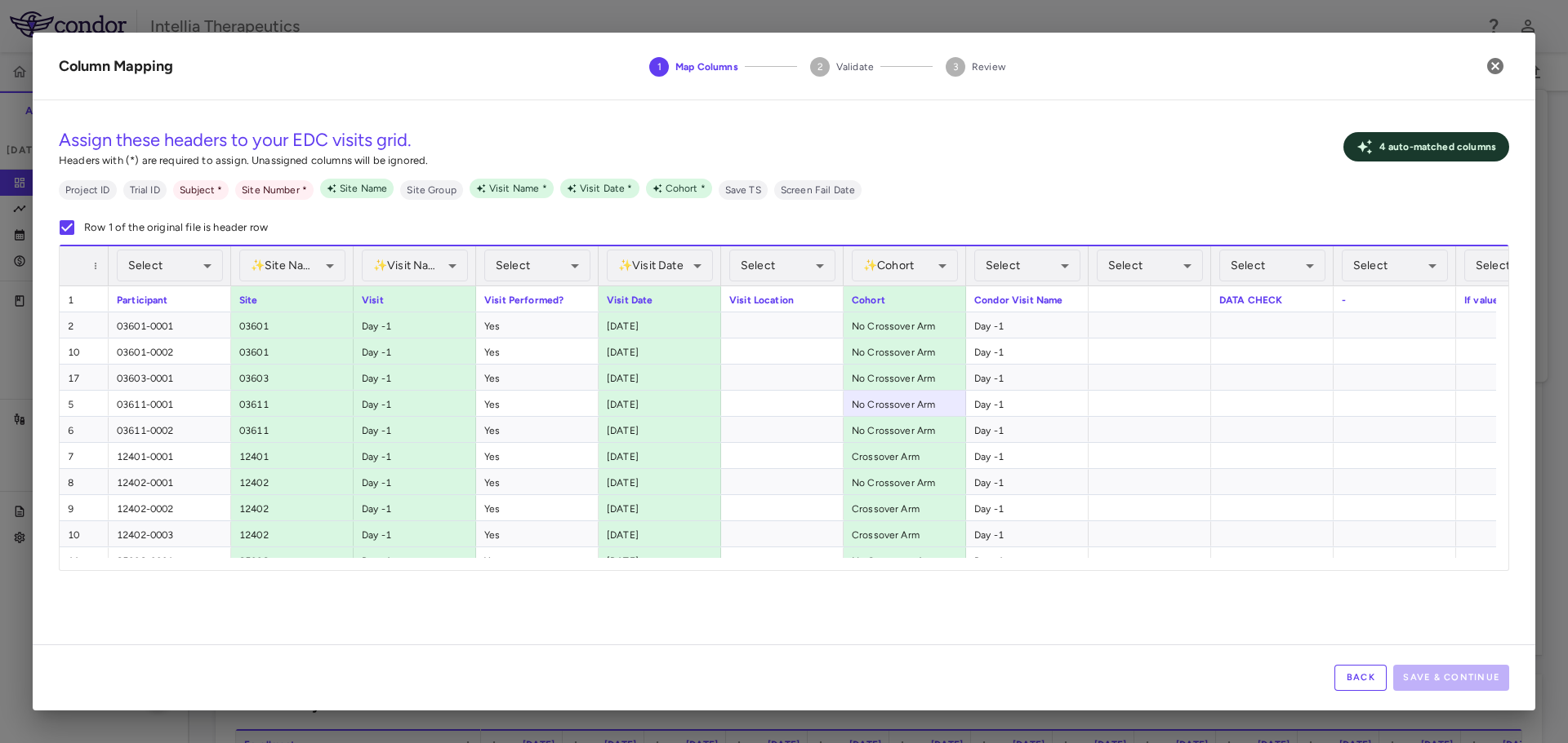
click at [1095, 200] on div "Assign these headers to your EDC visits grid. Headers with (*) are required to …" at bounding box center [784, 179] width 1450 height 132
click at [1004, 427] on div "Day -1" at bounding box center [1028, 430] width 123 height 25
click at [1044, 402] on div "Day -1" at bounding box center [1028, 403] width 123 height 25
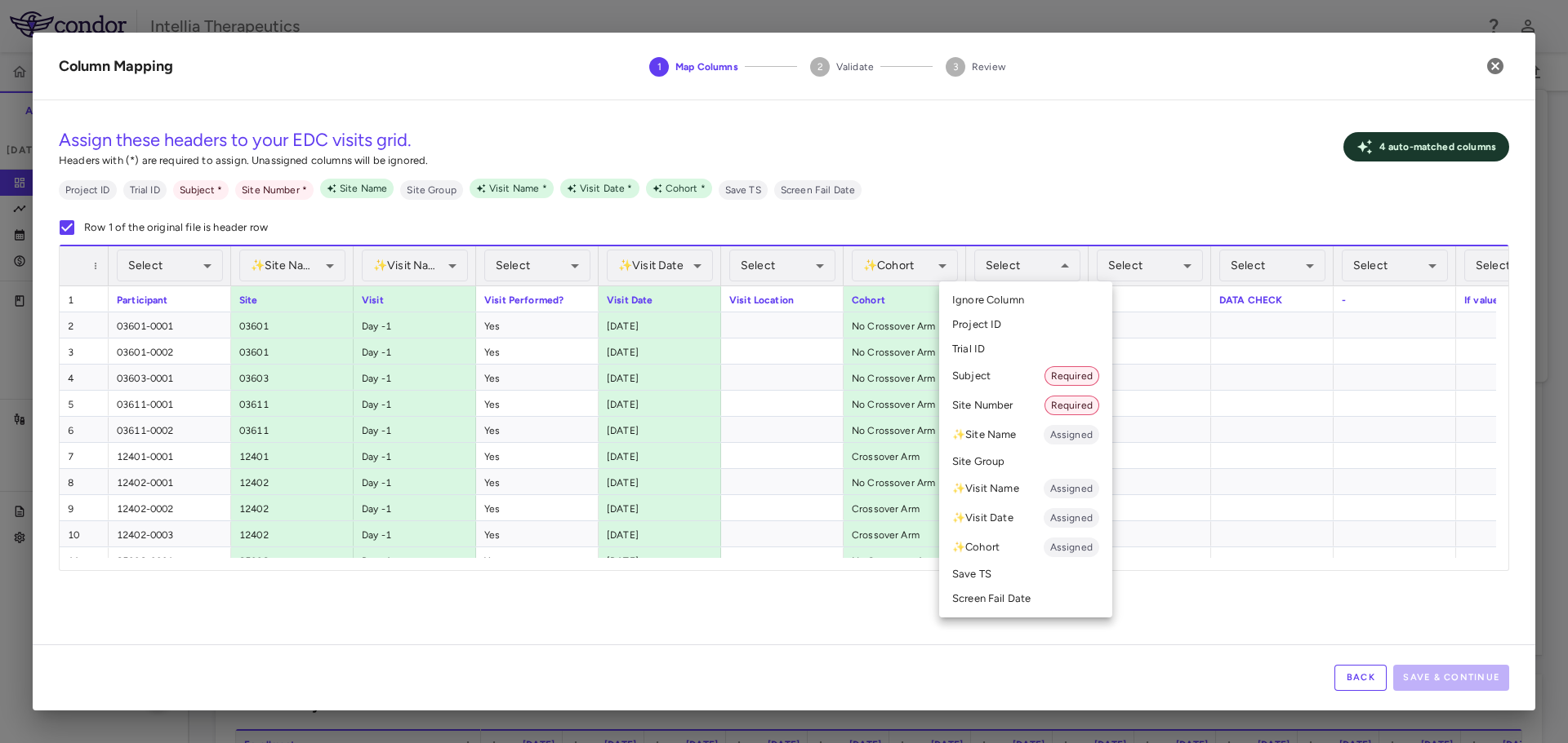
click at [1394, 151] on div at bounding box center [784, 372] width 1568 height 743
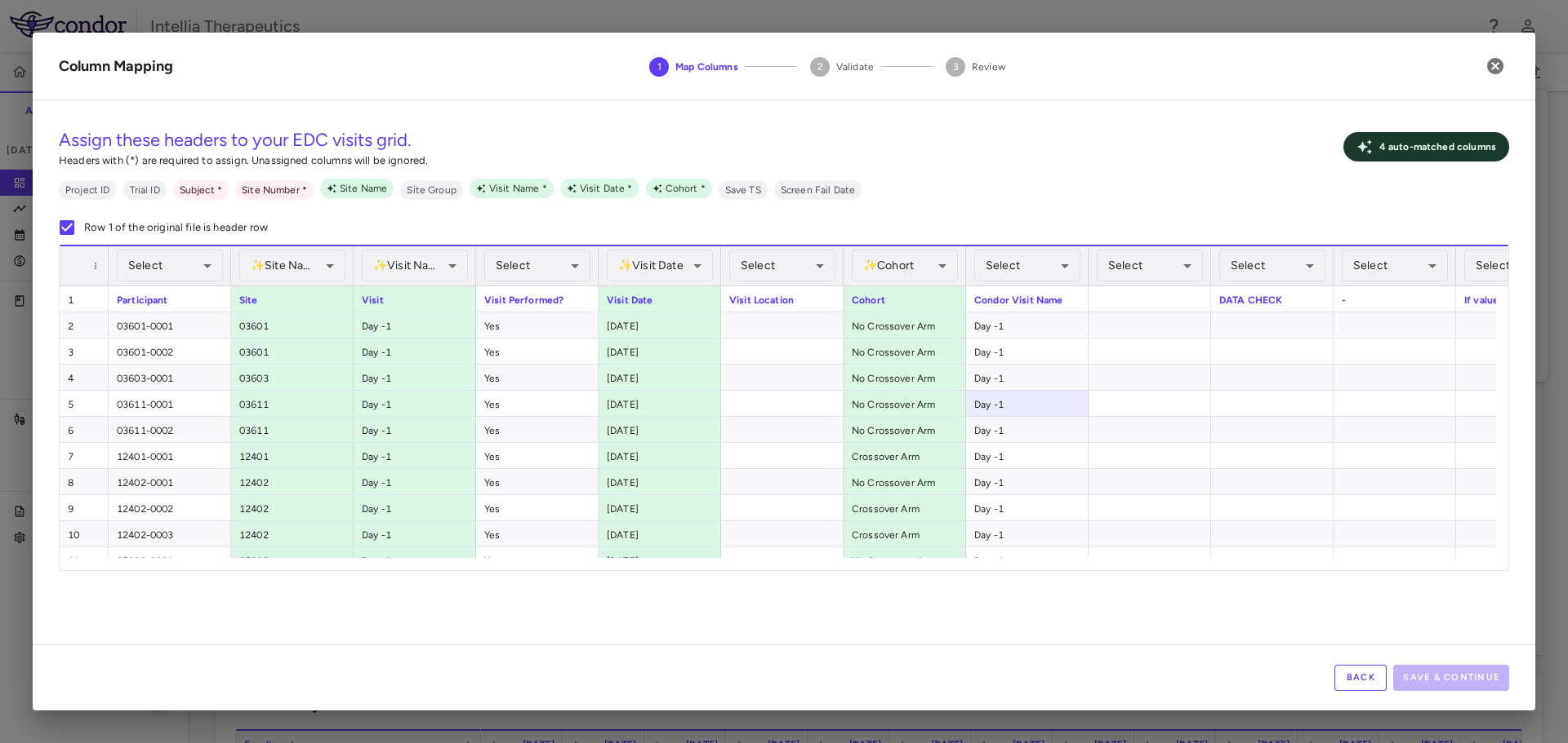
click at [1372, 155] on icon at bounding box center [1364, 147] width 16 height 16
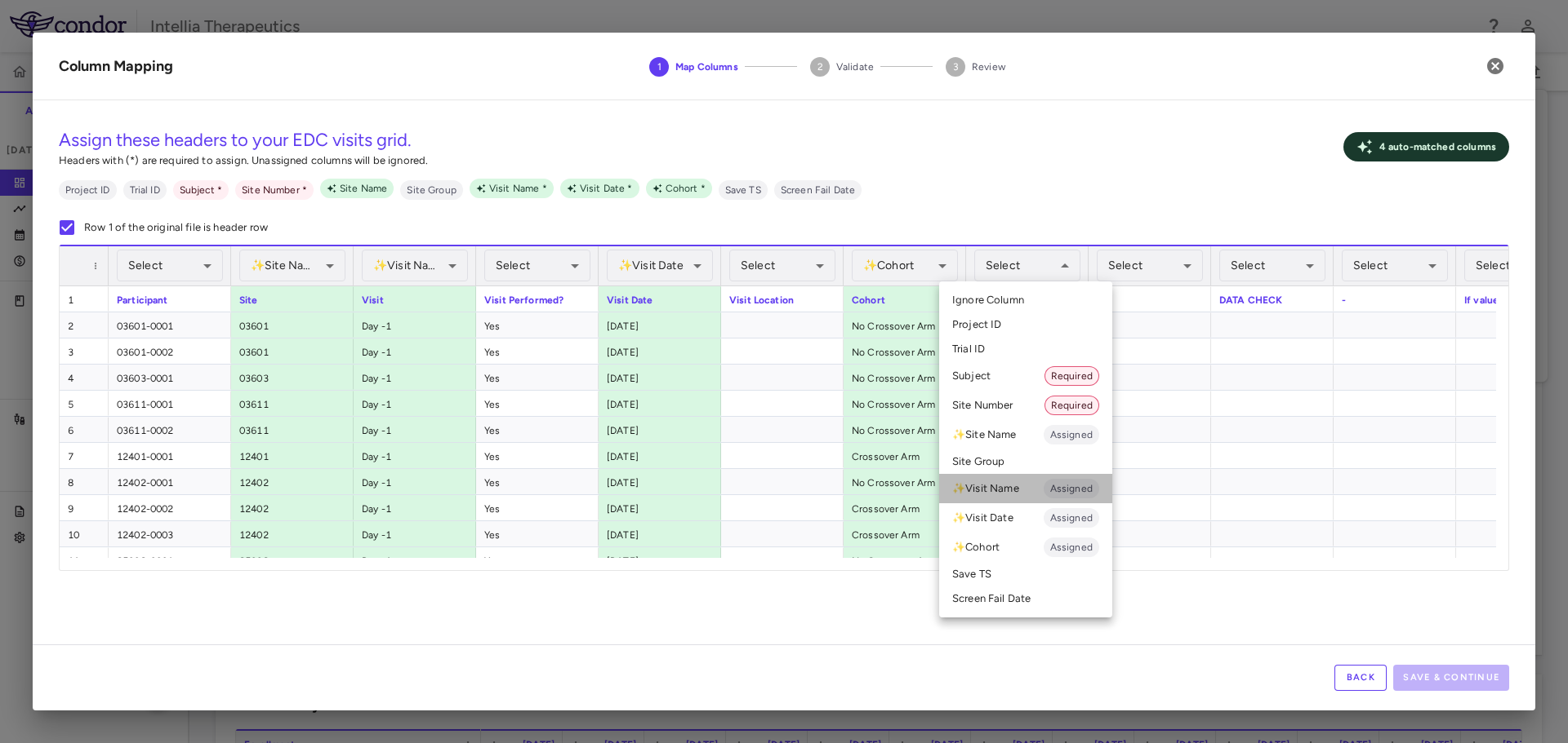
click at [1022, 484] on li "✨ Visit Name Assigned" at bounding box center [1025, 489] width 173 height 29
click at [1001, 496] on li "✨ Visit Name Assigned" at bounding box center [1025, 489] width 173 height 29
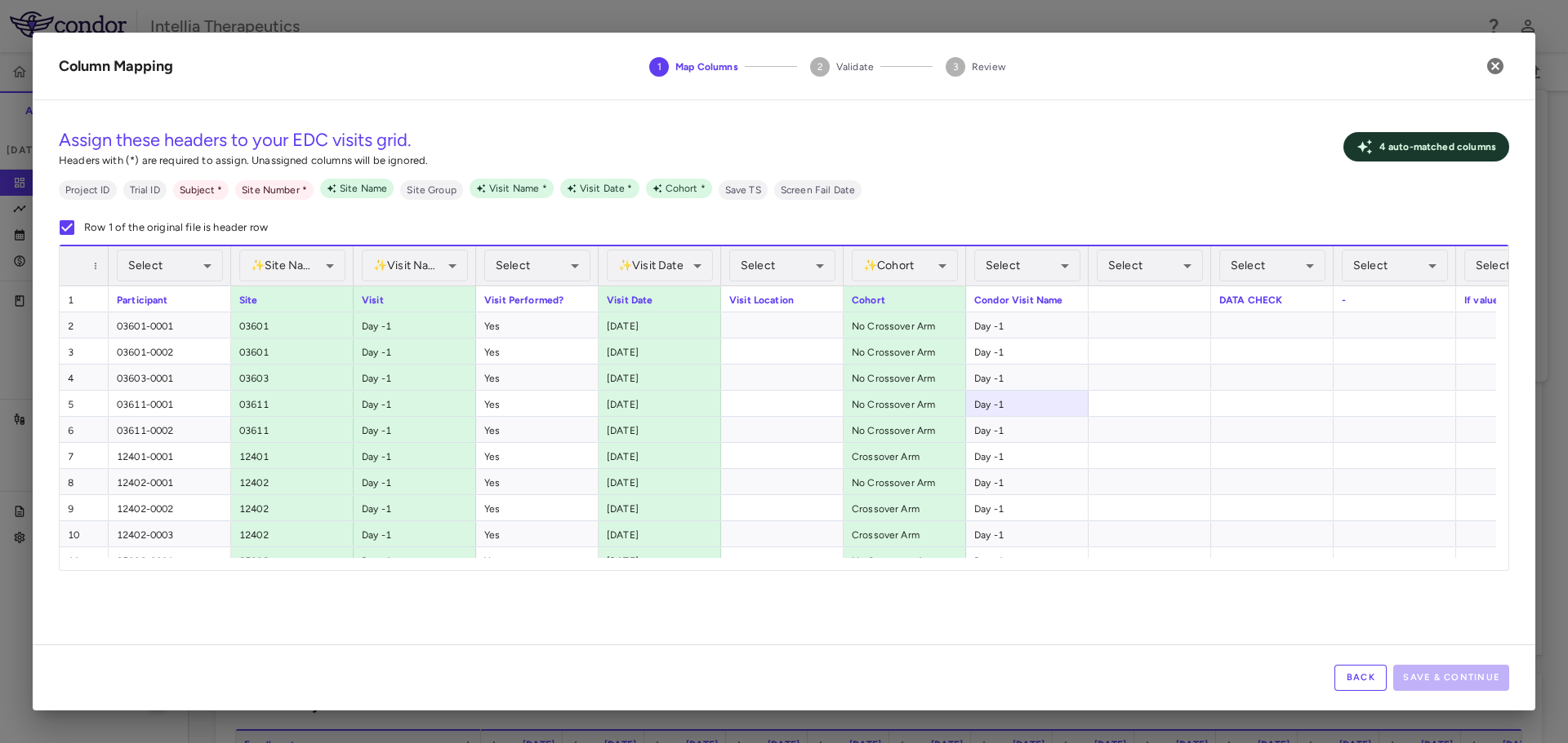
click at [1438, 157] on div "4 auto- matched column s" at bounding box center [1426, 147] width 165 height 29
click at [1353, 149] on div "4 auto- matched column s" at bounding box center [1426, 147] width 165 height 29
click at [369, 203] on div "Assign these headers to your EDC visits grid. Headers with (*) are required to …" at bounding box center [784, 179] width 1450 height 132
click at [361, 188] on span "Site Name" at bounding box center [364, 188] width 61 height 15
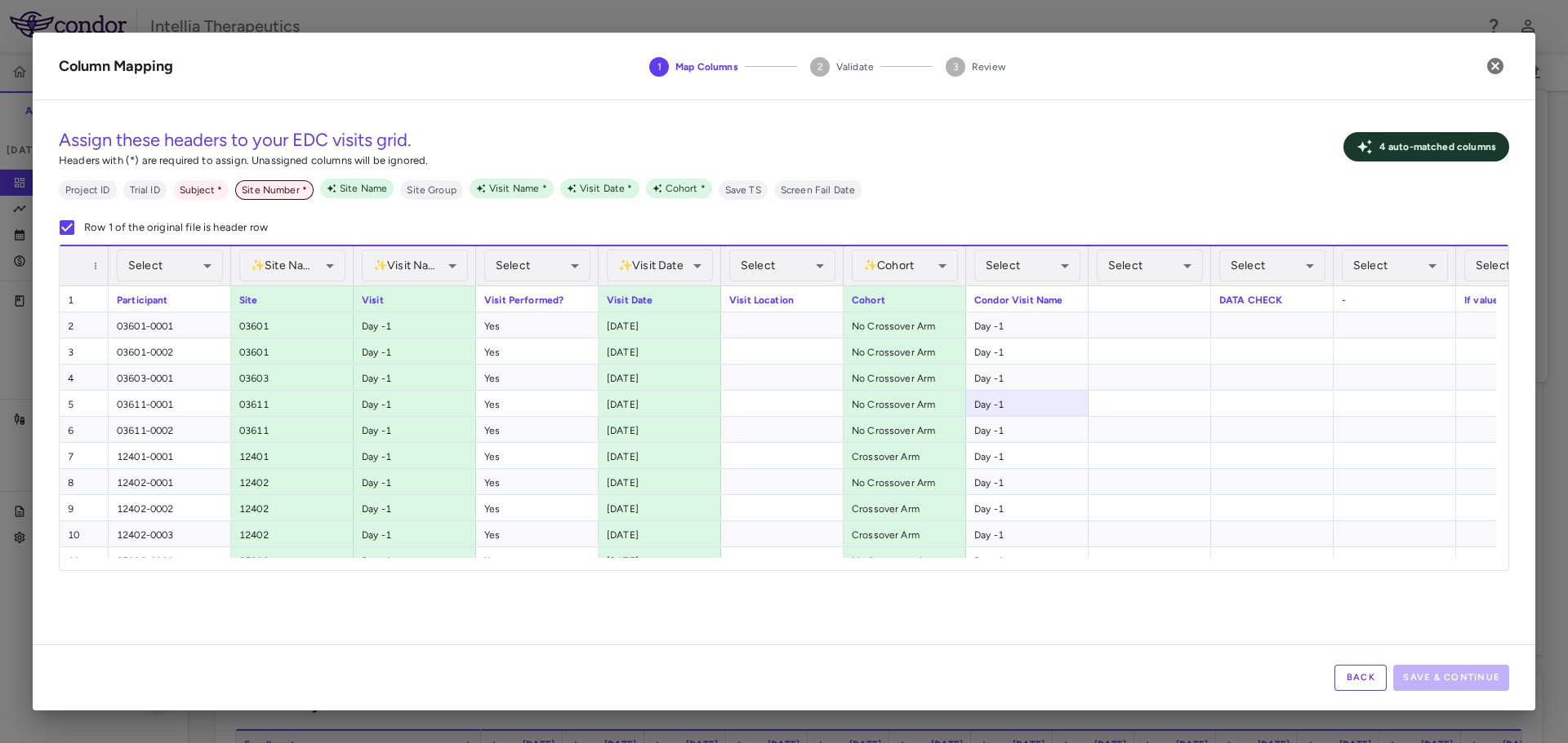
drag, startPoint x: 361, startPoint y: 188, endPoint x: 287, endPoint y: 198, distance: 74.7
click at [287, 198] on div "Site Number *" at bounding box center [274, 190] width 79 height 20
click at [263, 191] on span "Site Number *" at bounding box center [274, 190] width 79 height 15
drag, startPoint x: 498, startPoint y: 208, endPoint x: 545, endPoint y: 194, distance: 49.0
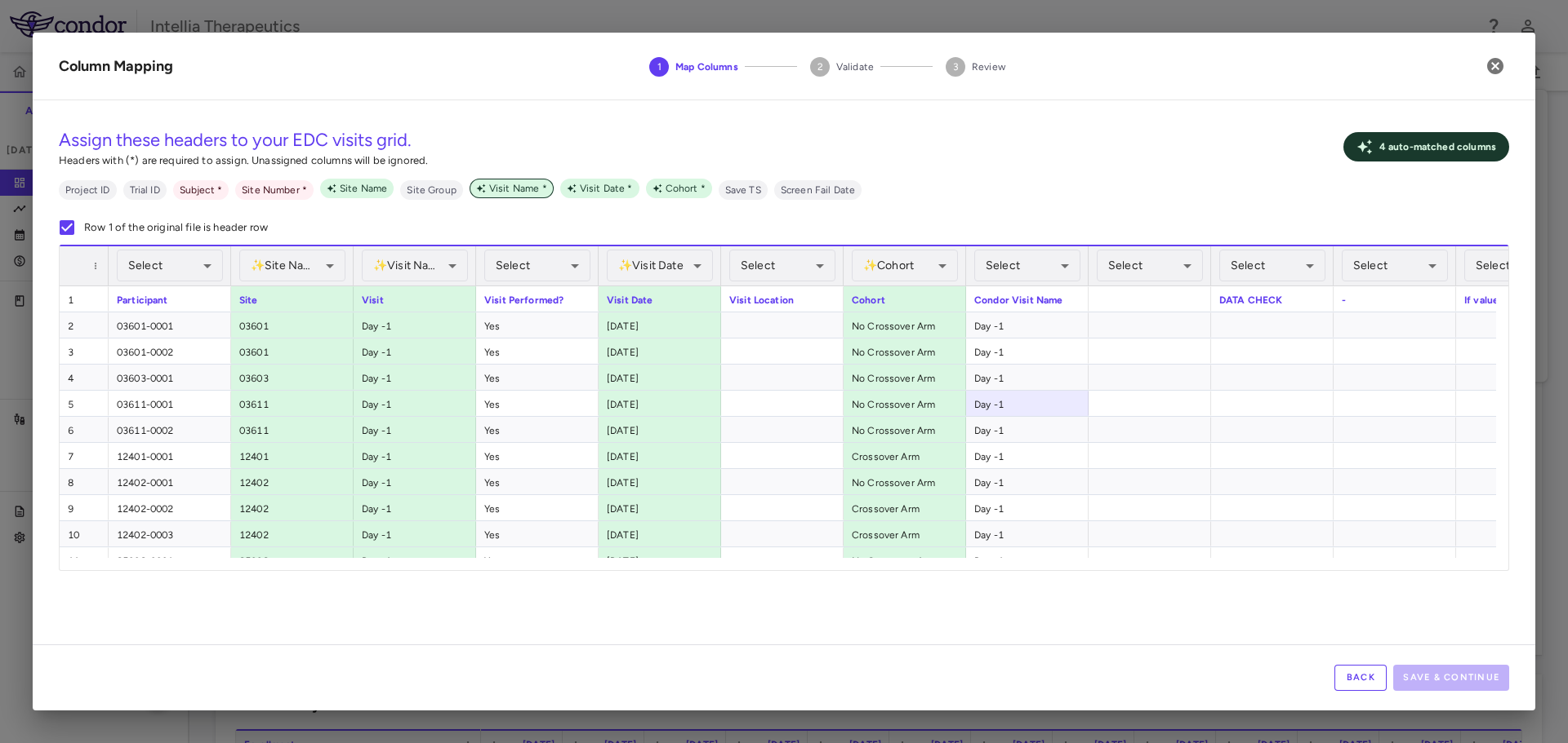
click at [501, 208] on div "Assign these headers to your EDC visits grid. Headers with (*) are required to …" at bounding box center [784, 179] width 1450 height 132
click at [545, 193] on span "Visit Name *" at bounding box center [517, 188] width 71 height 15
click at [541, 188] on span "Visit Name *" at bounding box center [517, 188] width 71 height 15
click at [509, 196] on div "Visit Name *" at bounding box center [511, 188] width 84 height 20
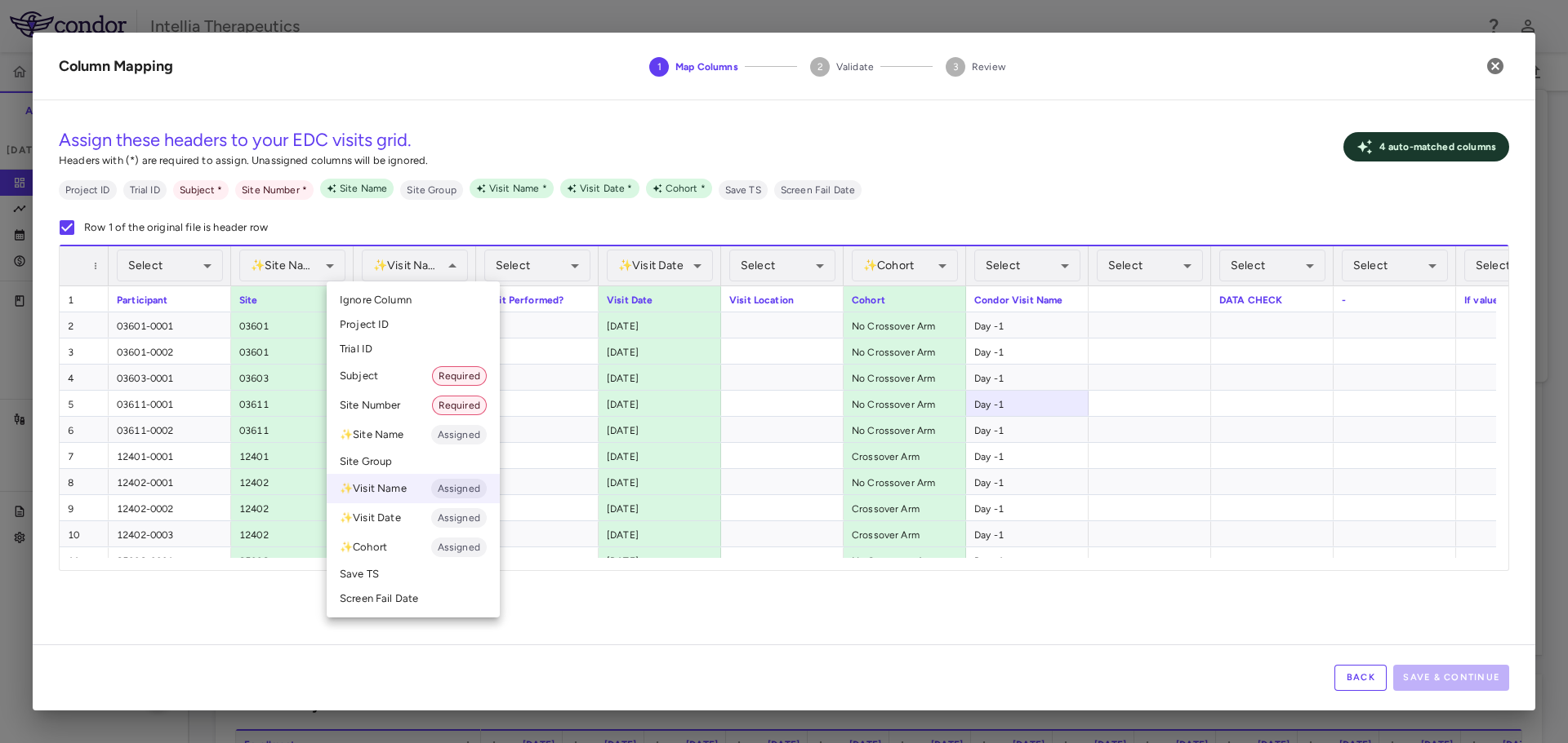
click at [436, 318] on li "Project ID" at bounding box center [413, 325] width 173 height 25
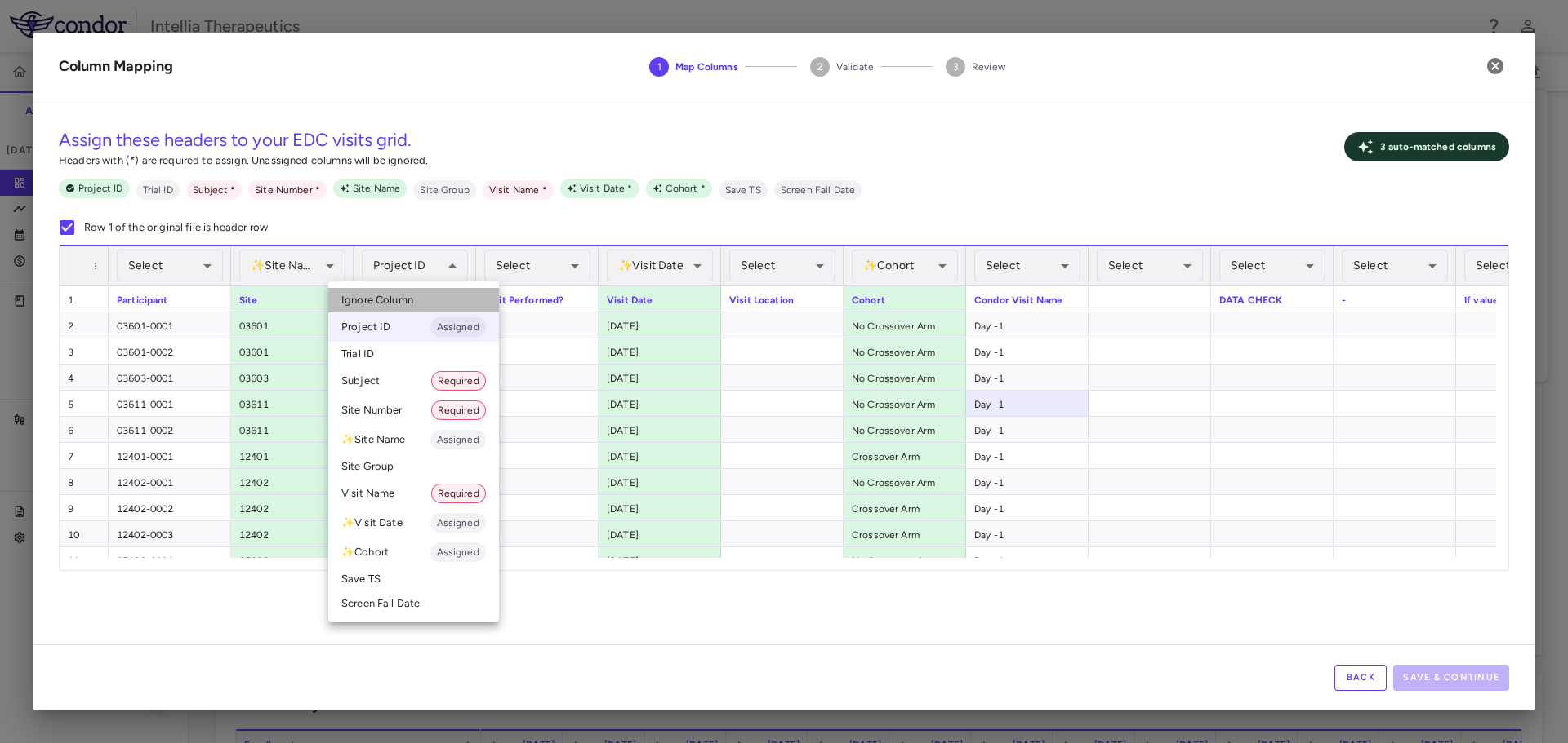
click at [462, 300] on li "Ignore Column" at bounding box center [413, 300] width 170 height 25
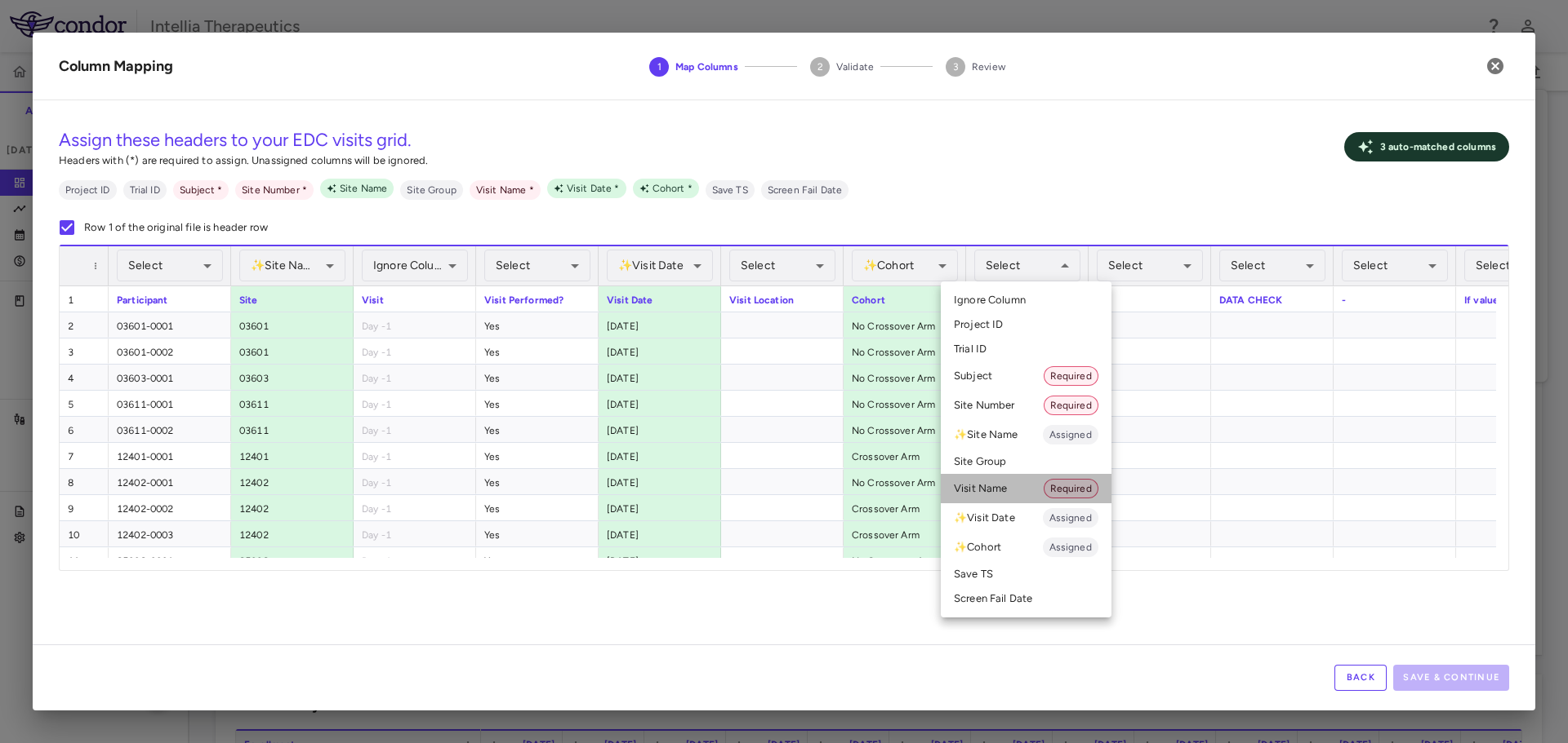
click at [1013, 481] on li "Visit Name Required" at bounding box center [1026, 489] width 170 height 29
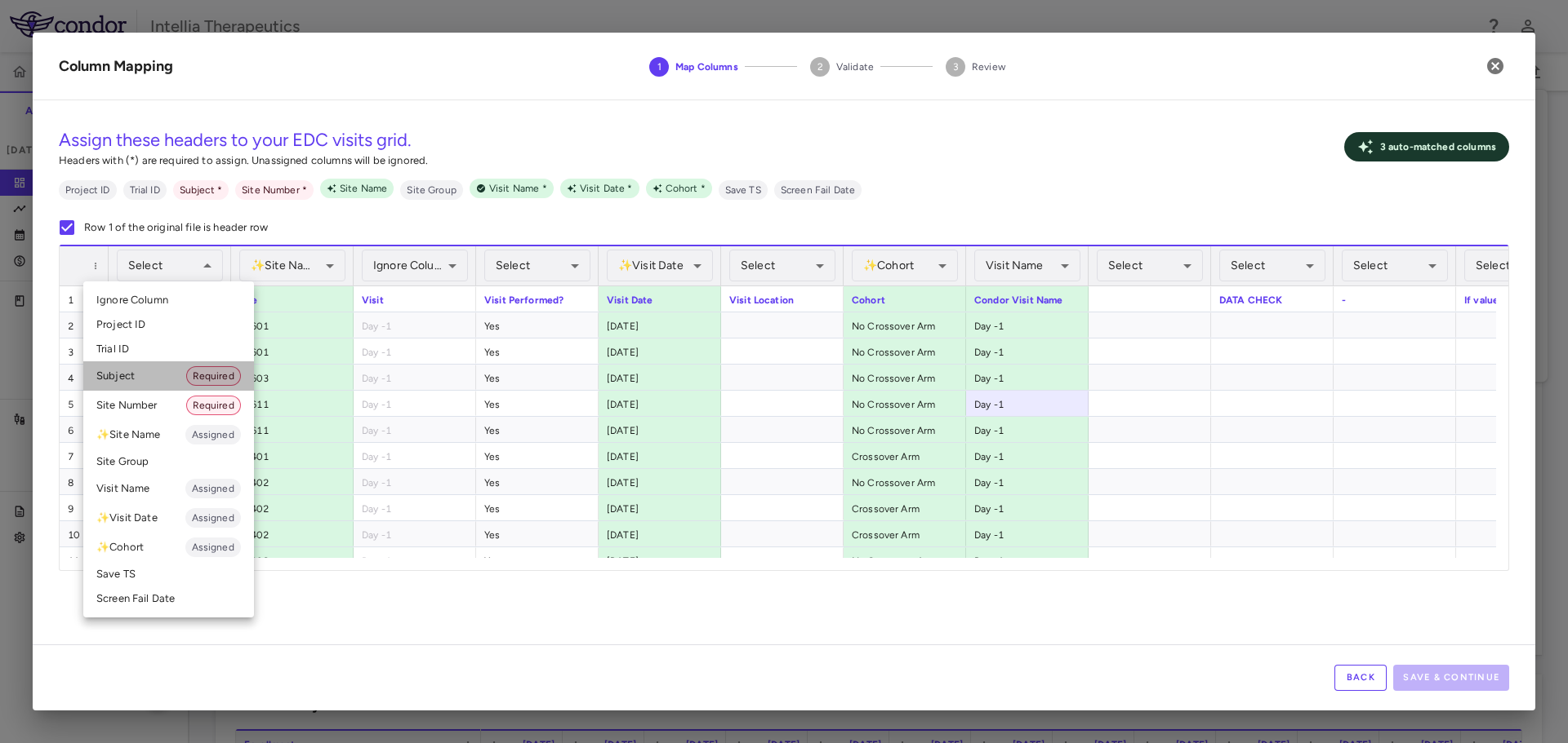
click at [158, 369] on li "Subject Required" at bounding box center [169, 376] width 170 height 29
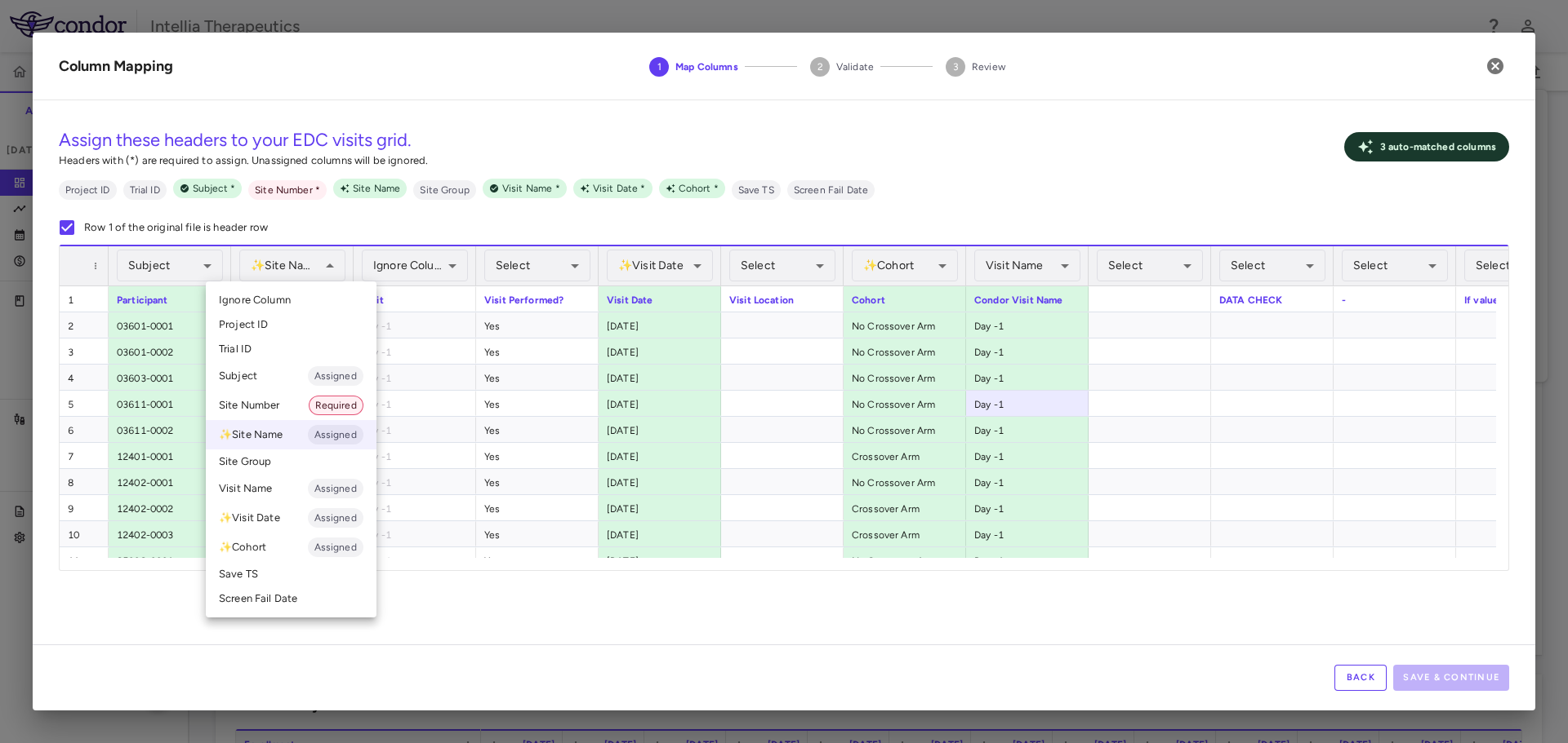
click at [282, 408] on li "Site Number Required" at bounding box center [291, 406] width 170 height 29
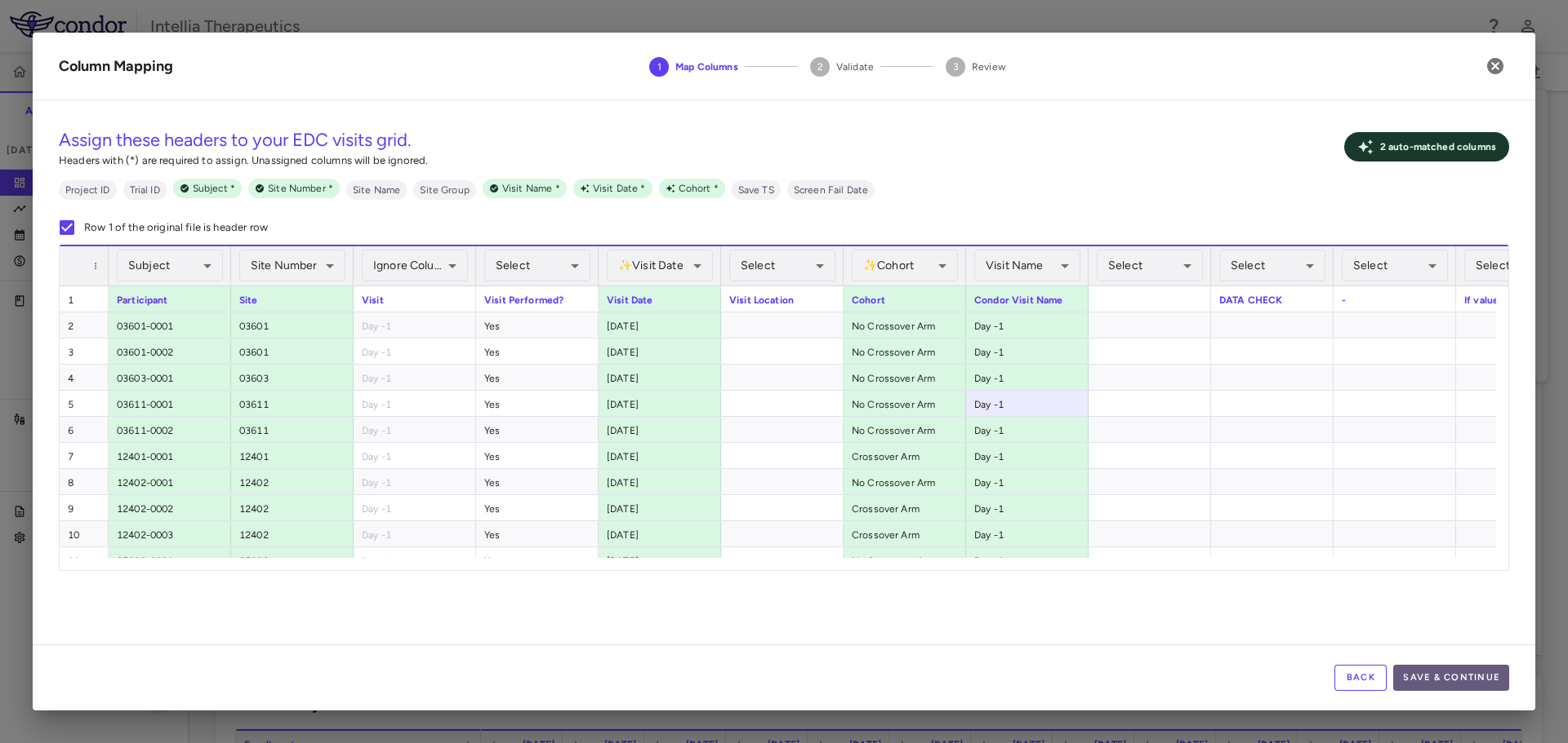
click at [1449, 675] on button "Save & Continue" at bounding box center [1451, 678] width 116 height 26
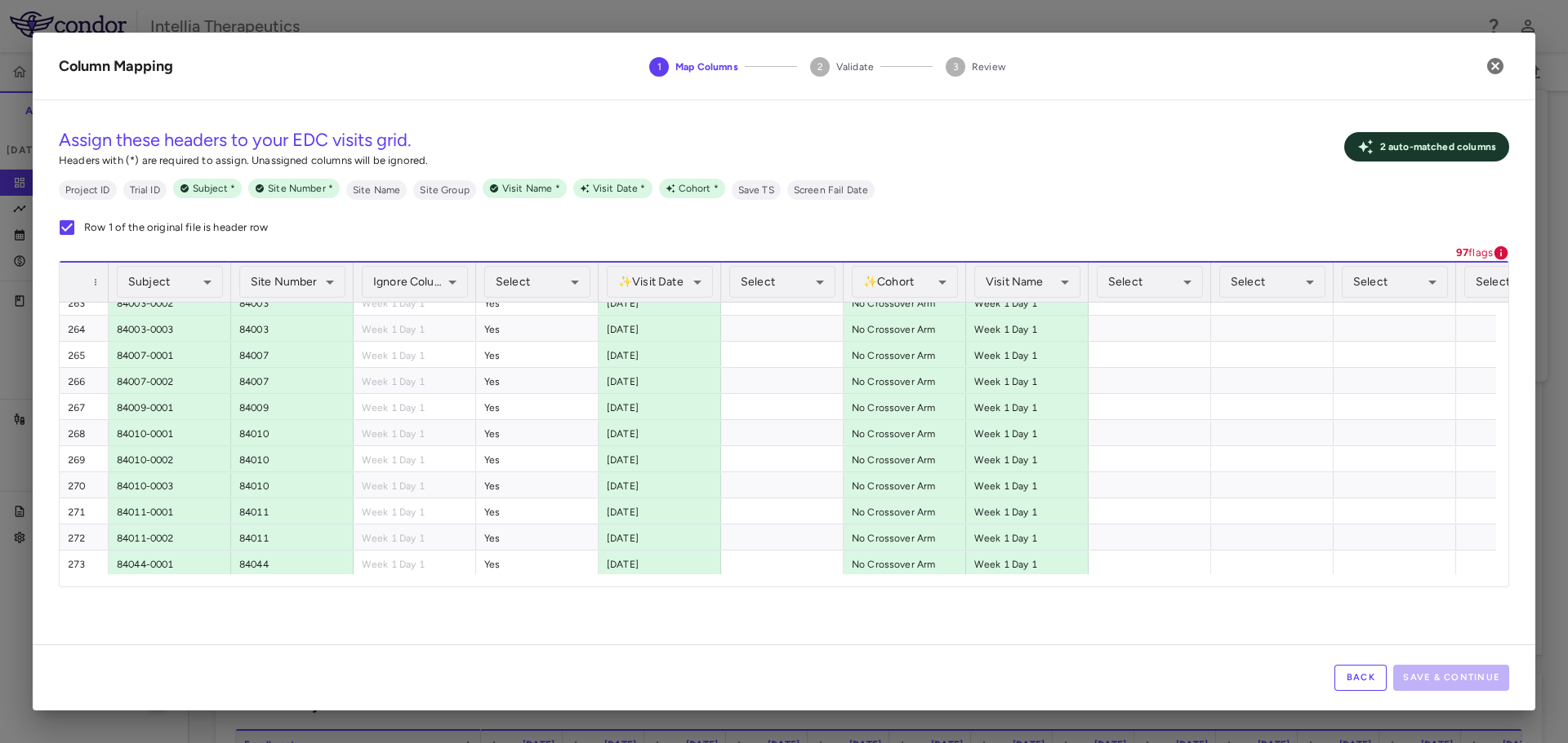
scroll to position [6854, 0]
click at [1465, 253] on b "97" at bounding box center [1462, 252] width 12 height 12
click at [1498, 253] on icon at bounding box center [1501, 253] width 14 height 14
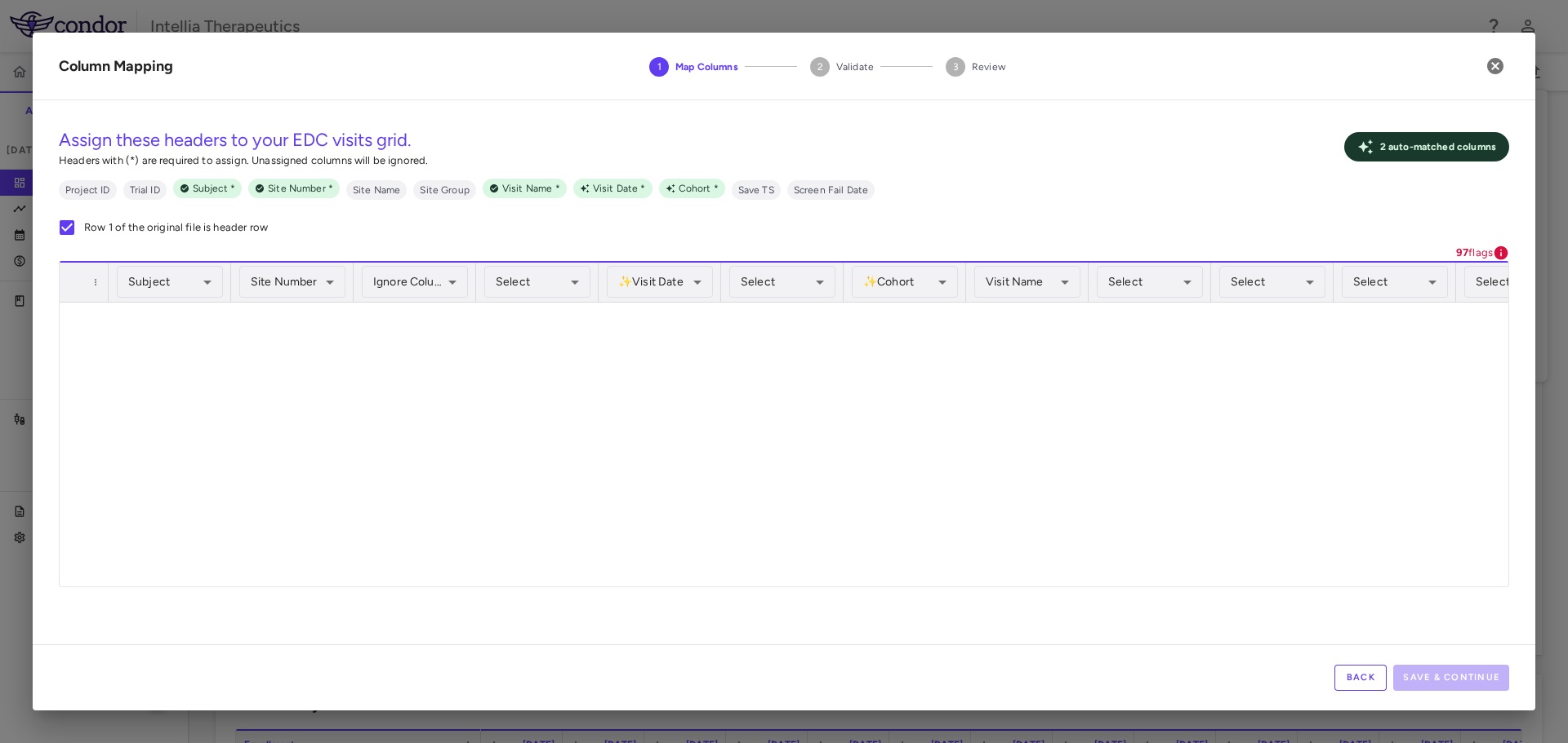
scroll to position [0, 0]
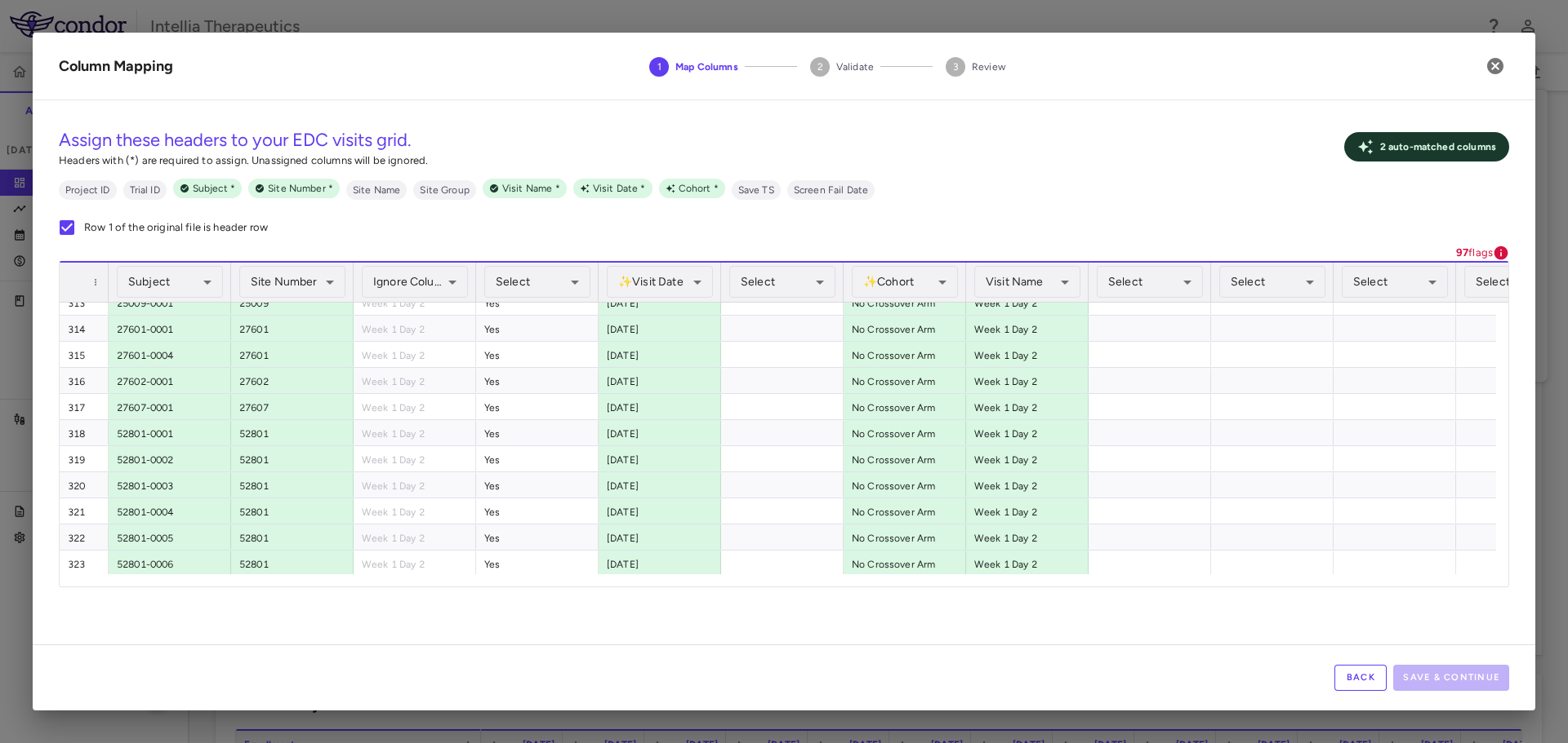
click at [1358, 669] on button "Back" at bounding box center [1360, 678] width 52 height 26
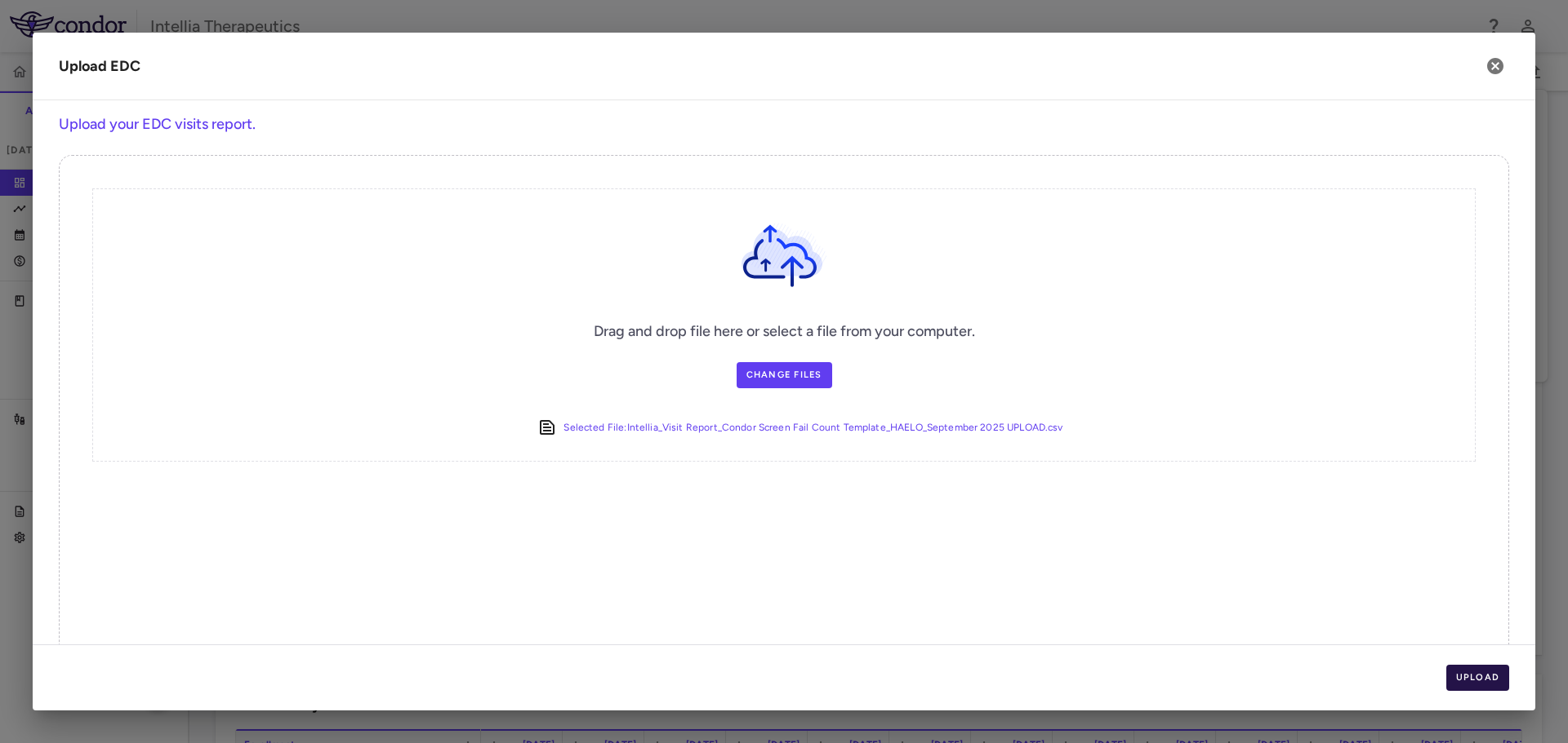
click at [1462, 685] on button "Upload" at bounding box center [1478, 678] width 64 height 26
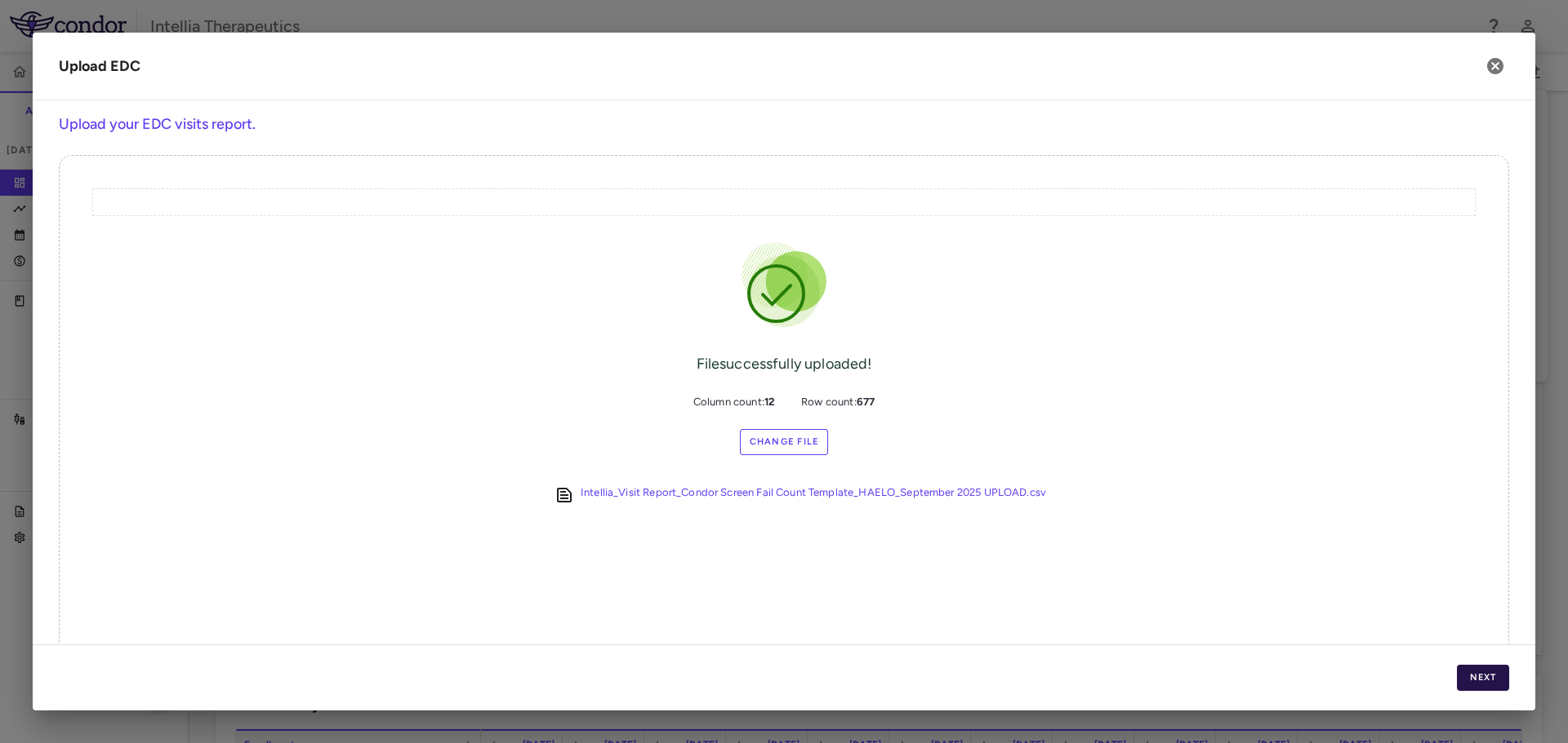
click at [1478, 682] on button "Next" at bounding box center [1483, 678] width 52 height 26
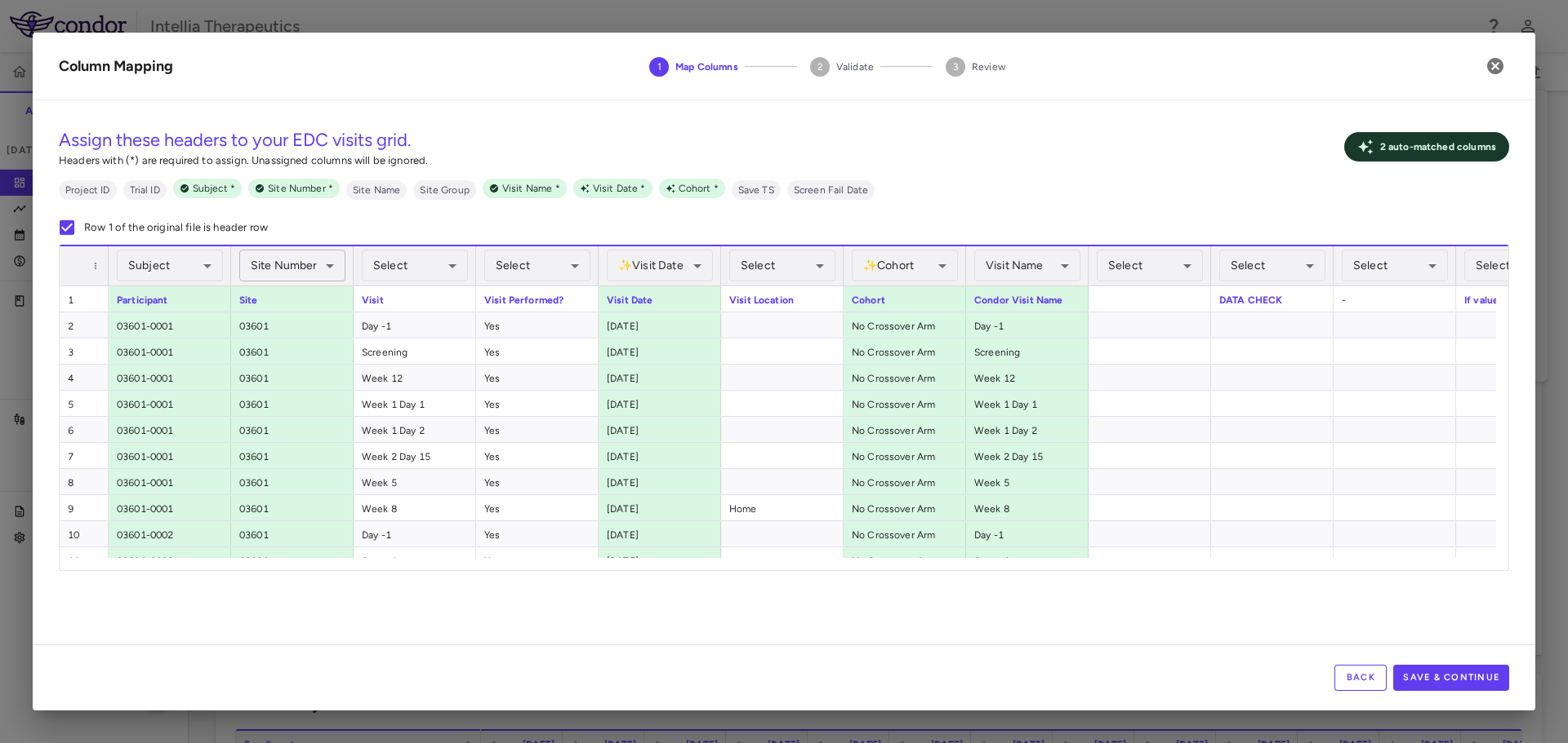
click at [291, 264] on div "Site Number Assigned" at bounding box center [292, 265] width 106 height 32
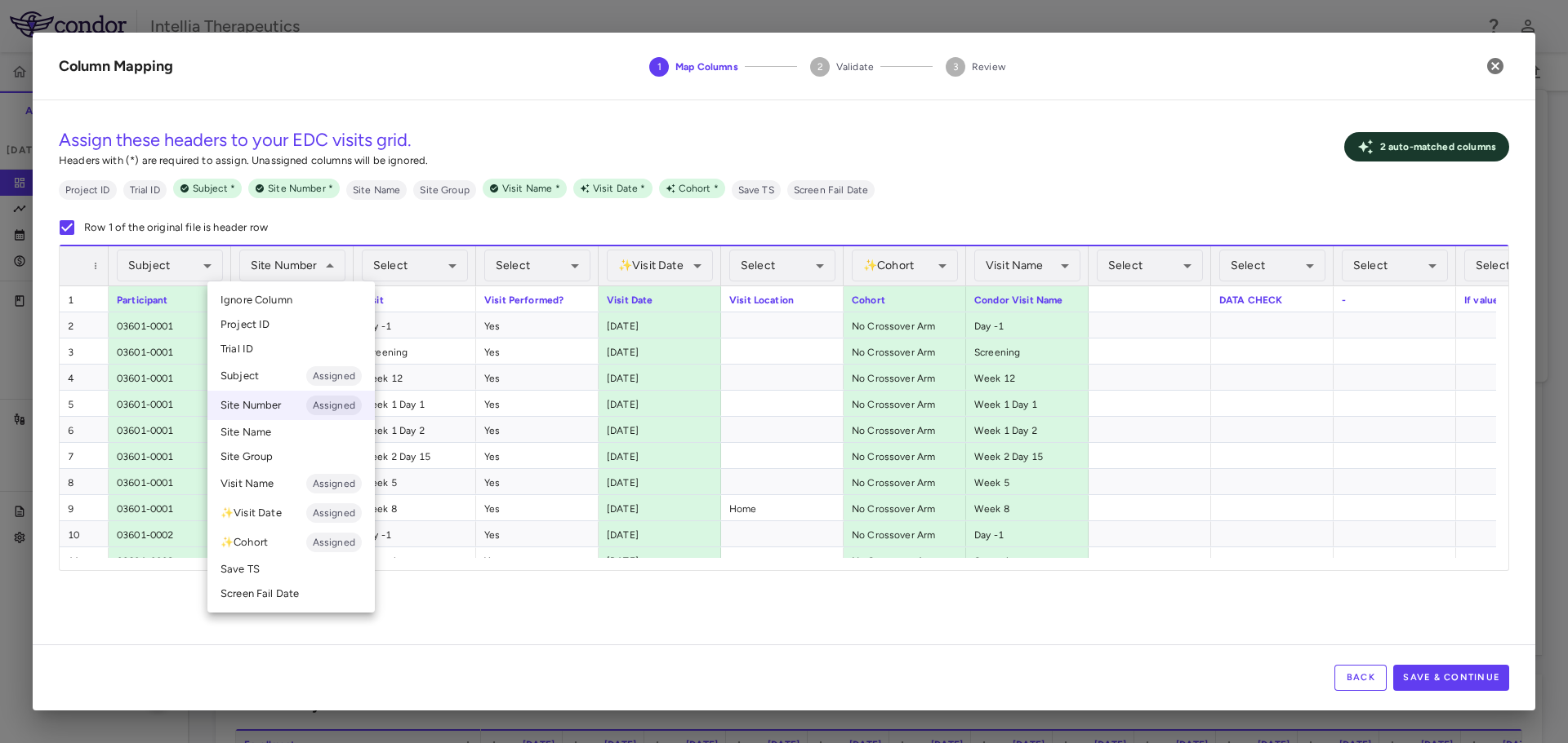
click at [494, 599] on div at bounding box center [784, 372] width 1568 height 743
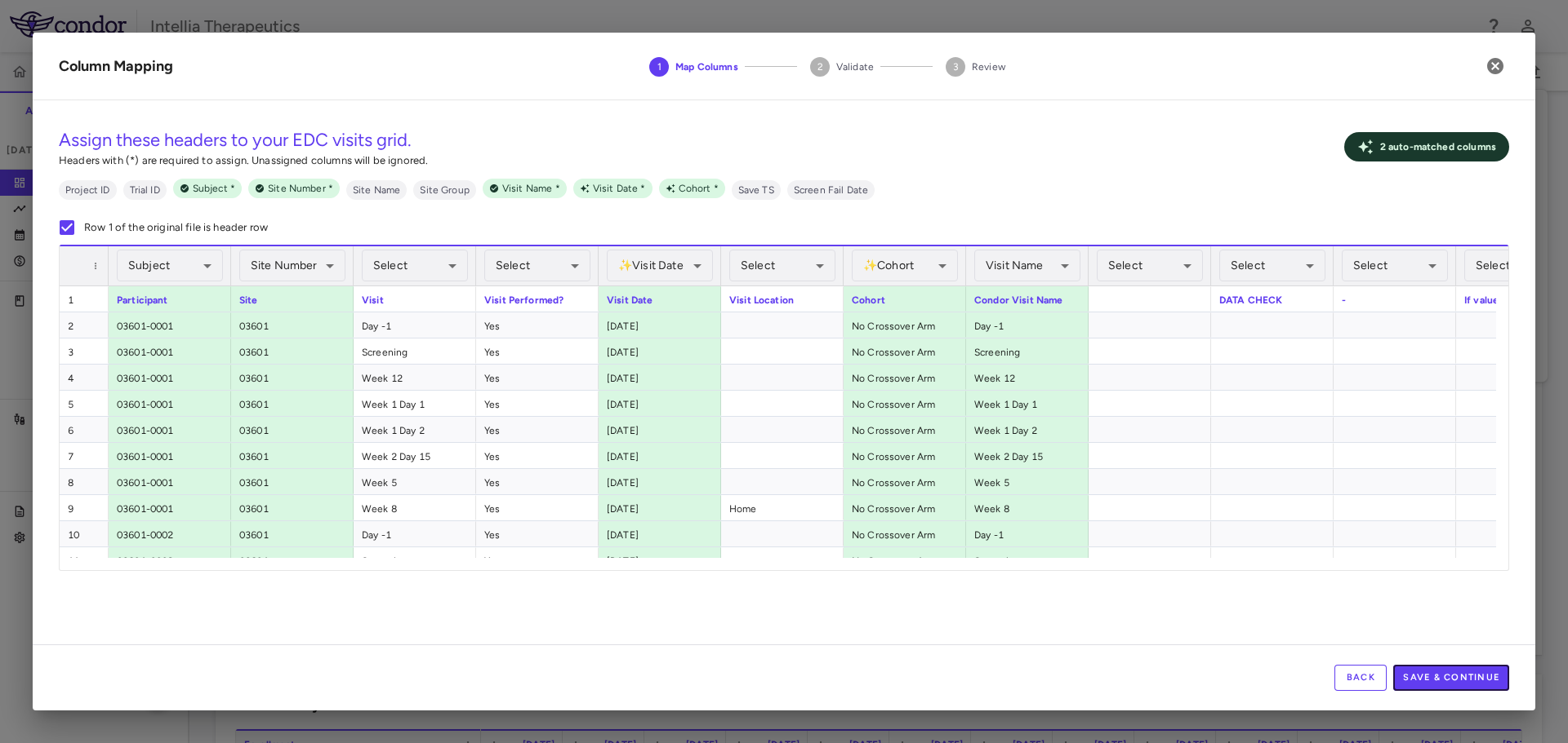
click at [1409, 670] on button "Save & Continue" at bounding box center [1451, 678] width 116 height 26
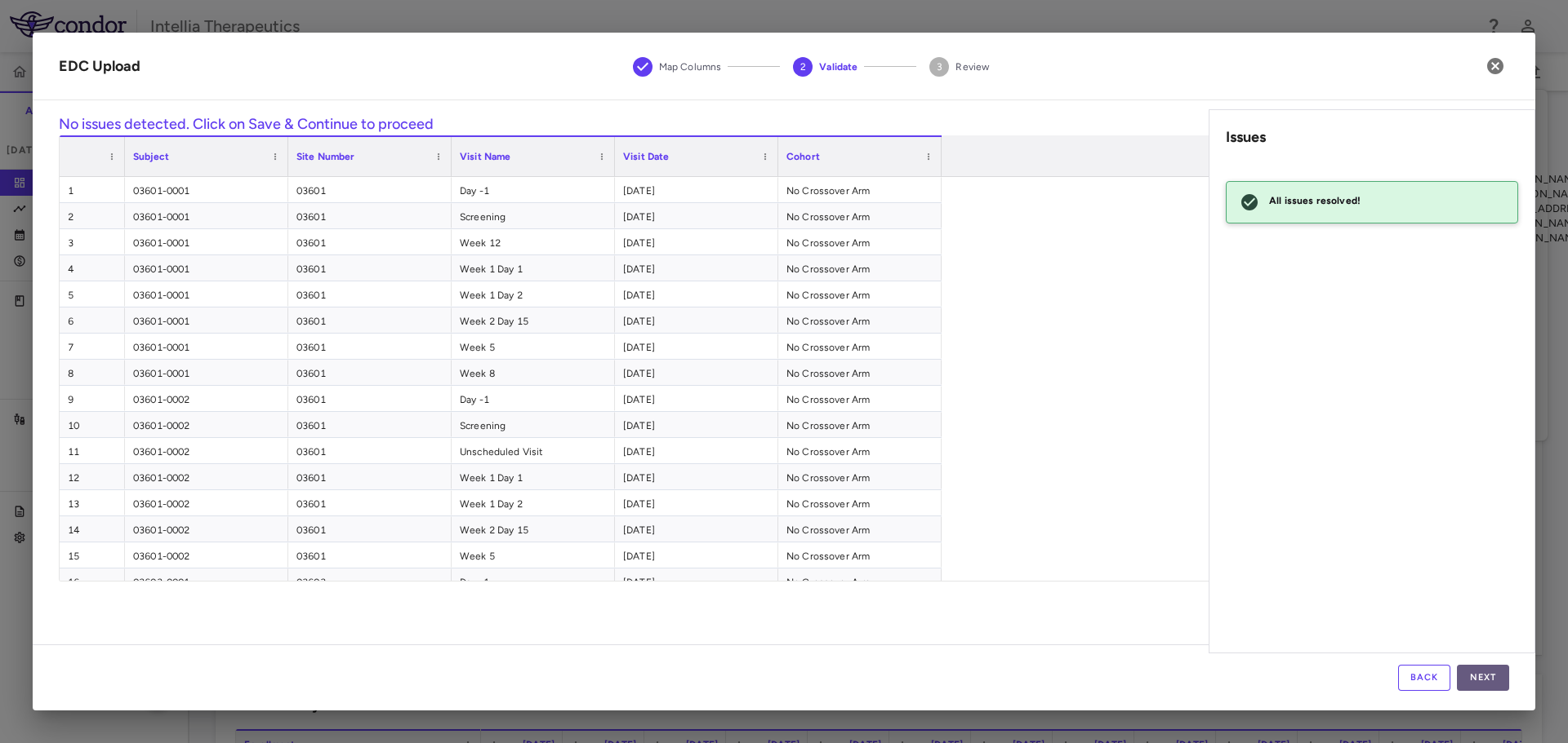
click at [1493, 669] on button "Next" at bounding box center [1483, 678] width 52 height 26
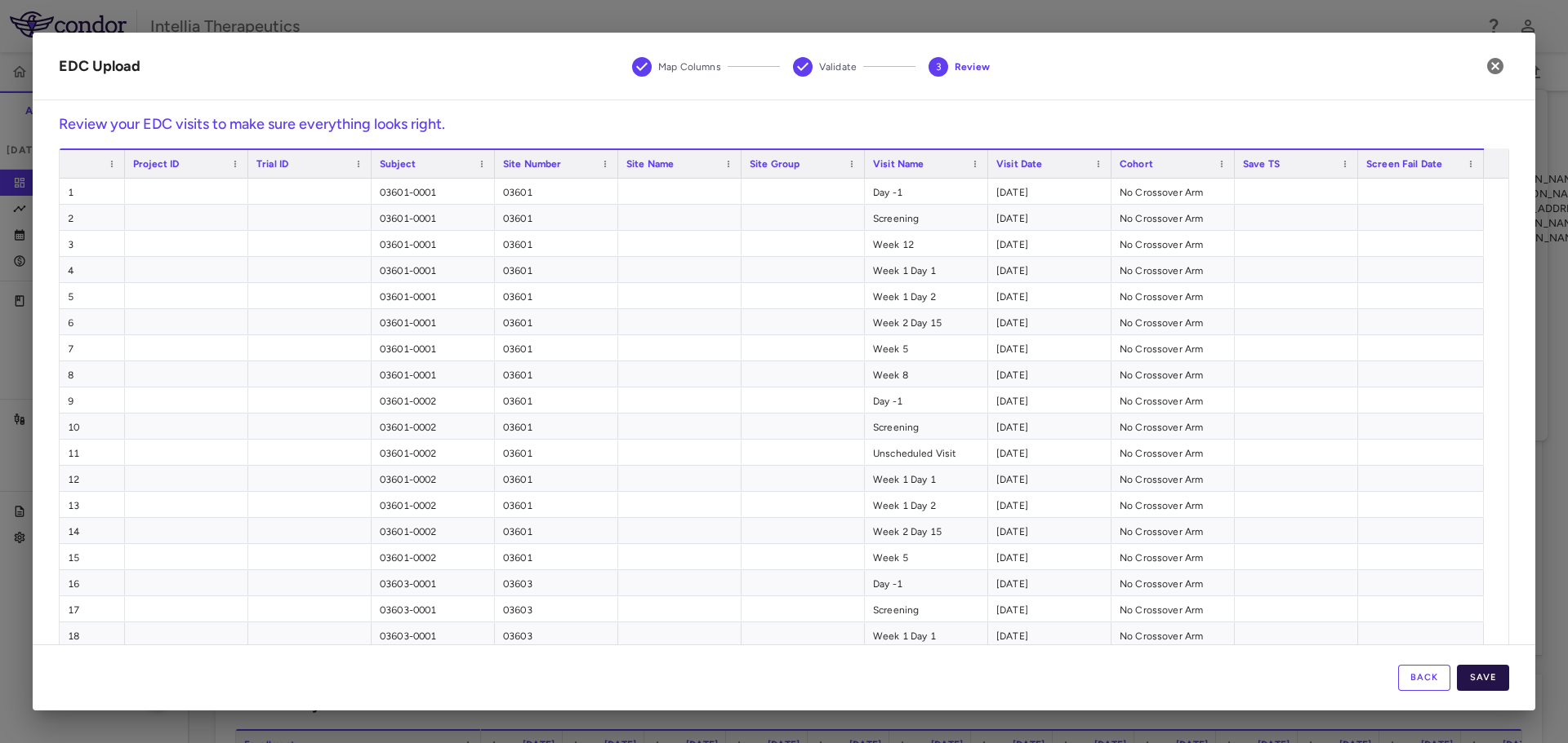
click at [1487, 676] on button "Save" at bounding box center [1483, 678] width 52 height 26
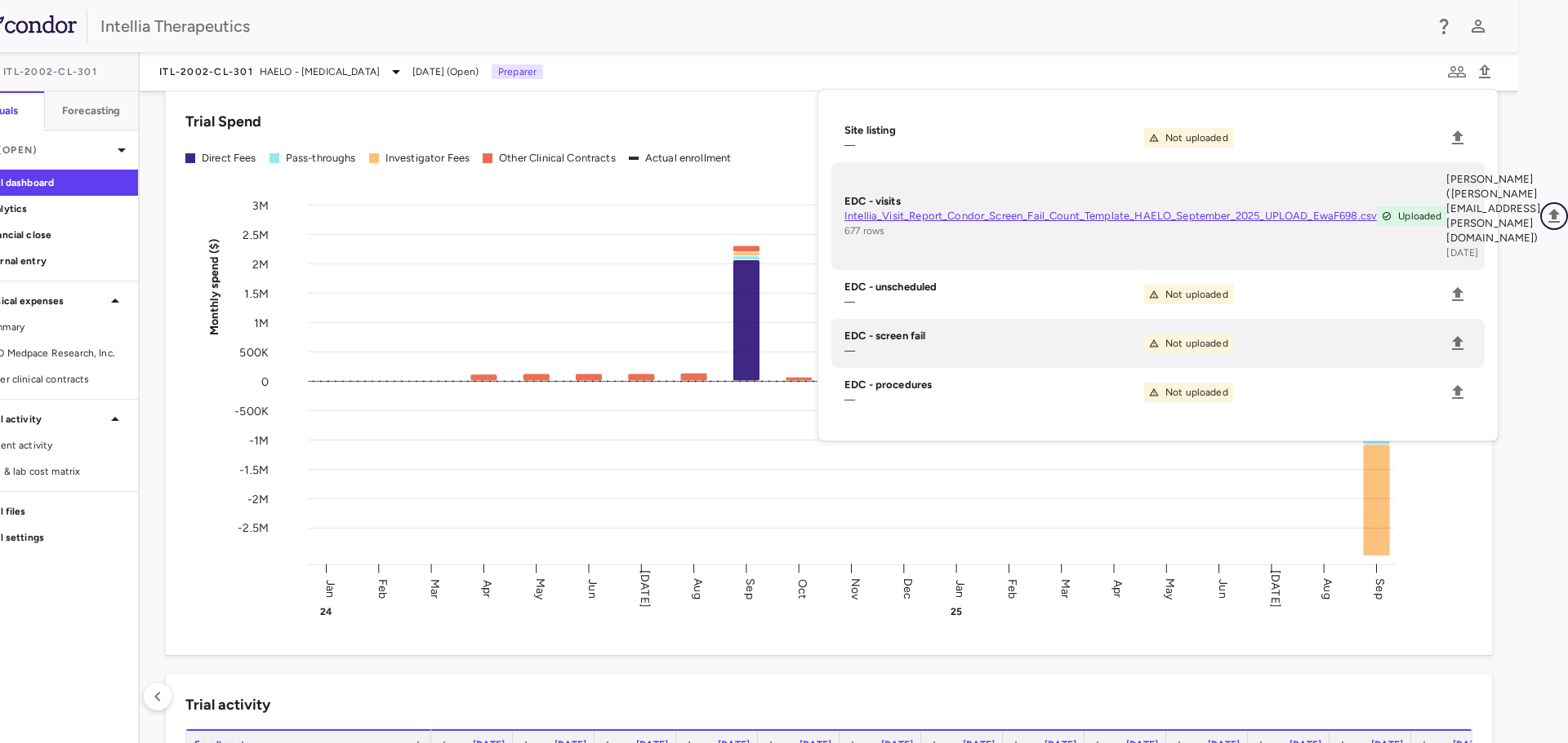
scroll to position [597, 0]
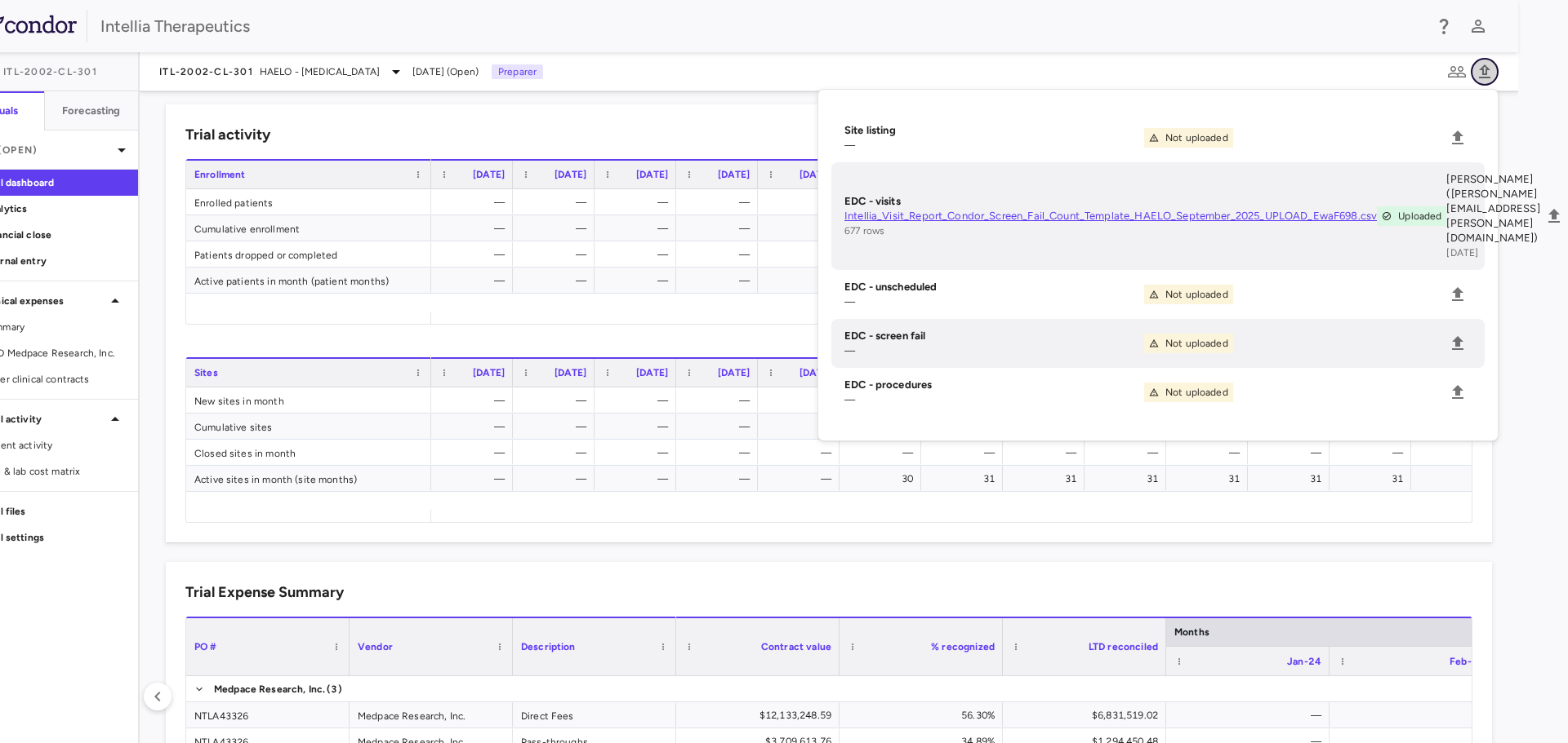
click at [1475, 68] on icon "button" at bounding box center [1484, 72] width 20 height 20
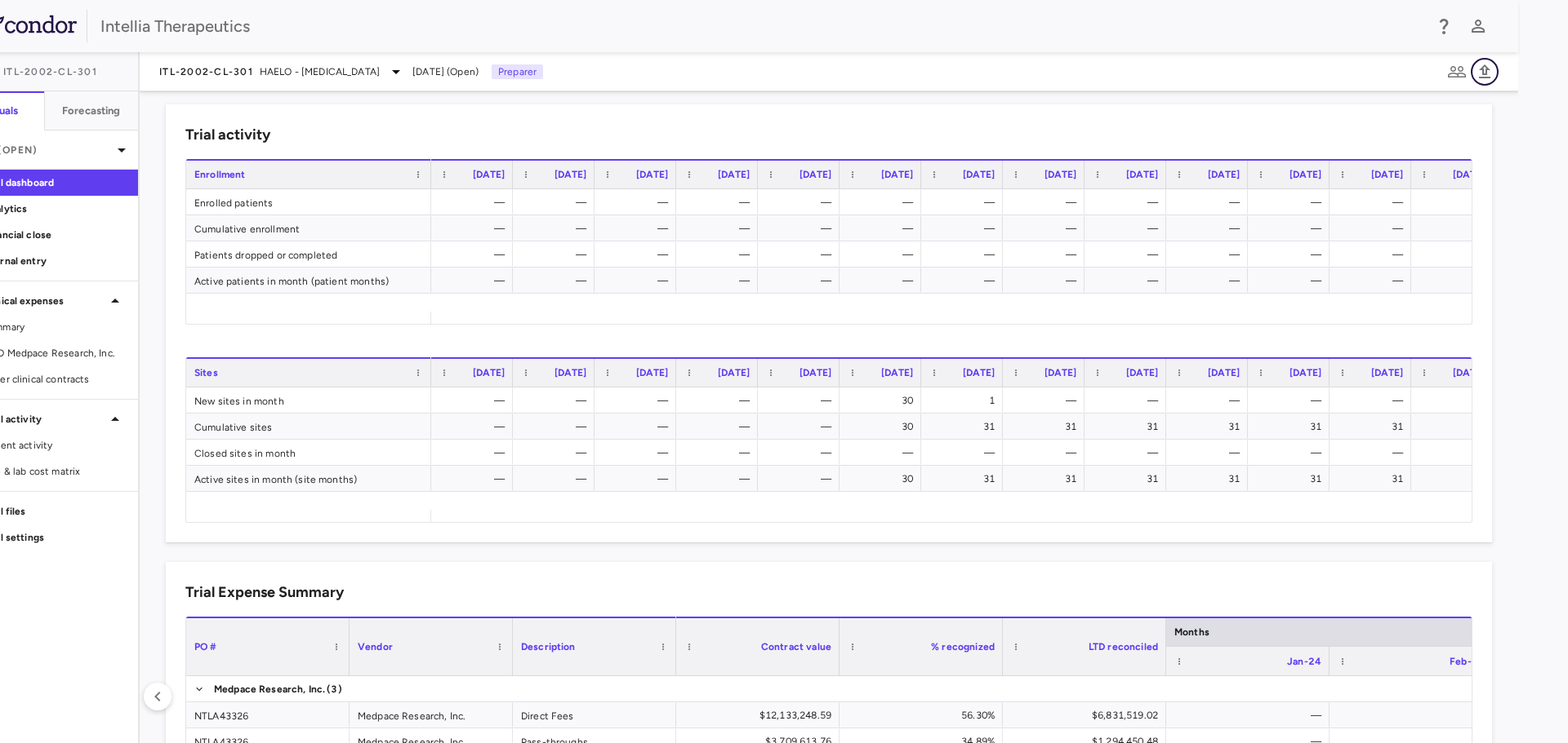
scroll to position [0, 0]
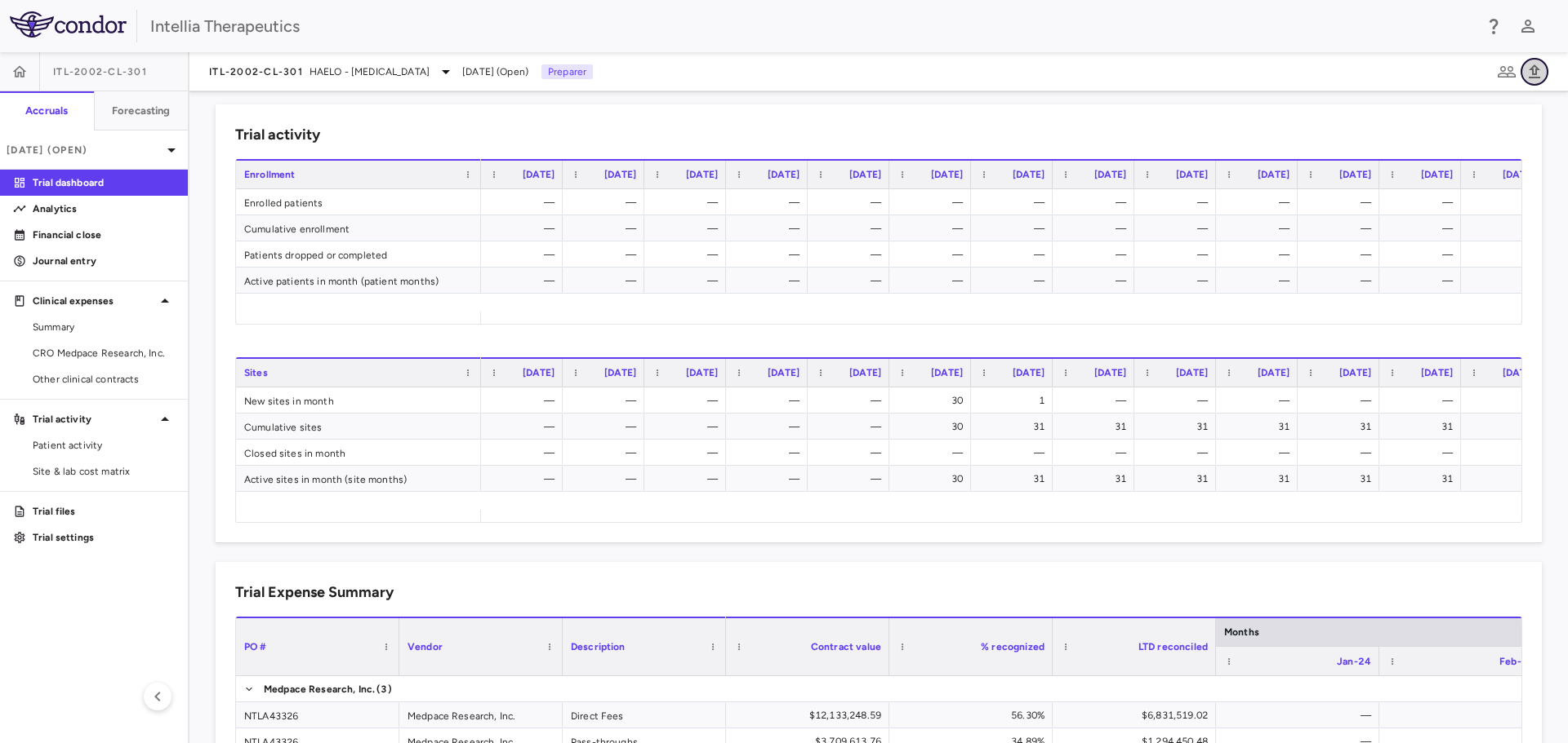
click at [1539, 72] on icon "button" at bounding box center [1534, 72] width 20 height 20
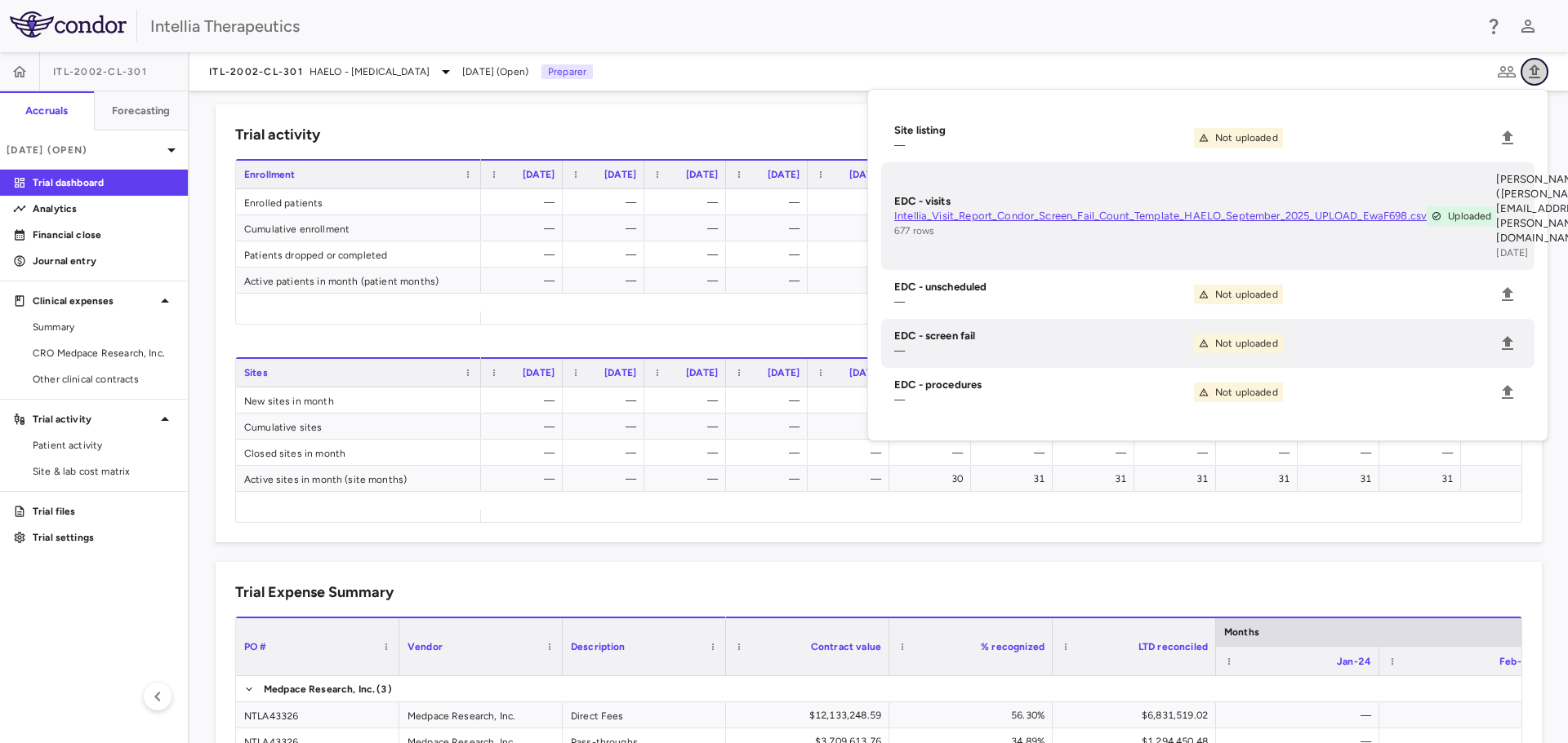
click at [1539, 72] on icon "button" at bounding box center [1534, 72] width 20 height 20
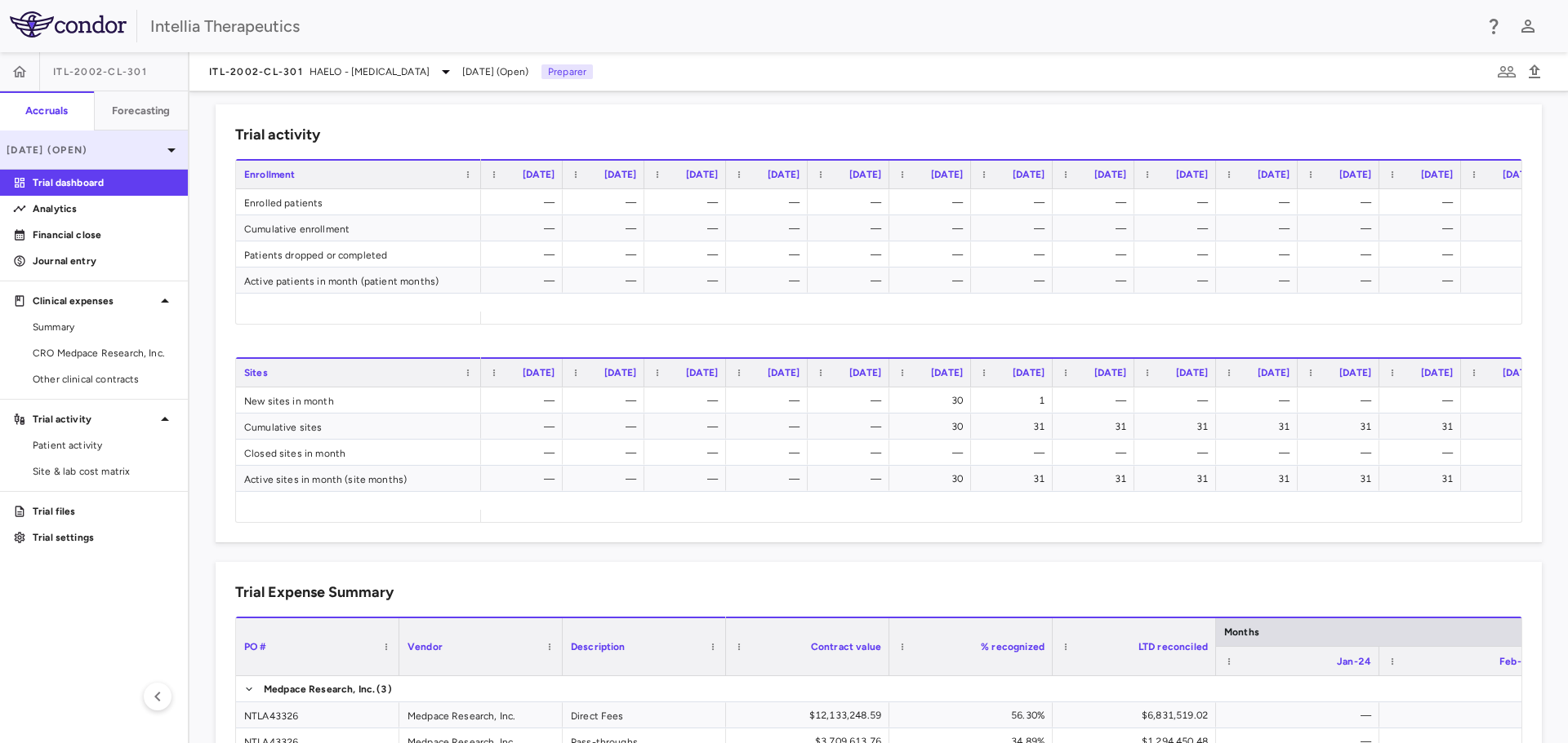
click at [135, 145] on p "Sep 2025 (Open)" at bounding box center [84, 150] width 155 height 15
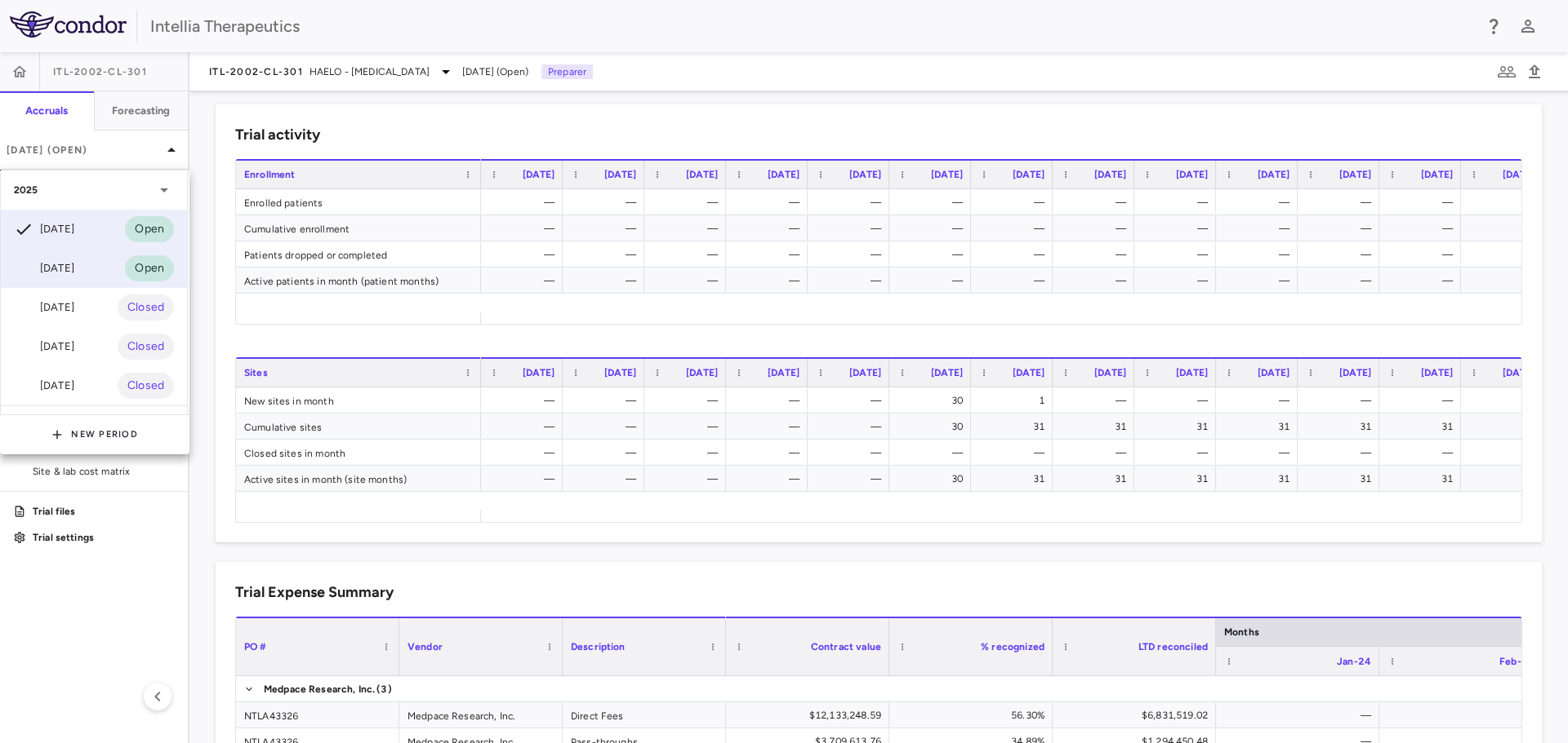
click at [106, 270] on div "Aug 2025 Open" at bounding box center [93, 268] width 186 height 39
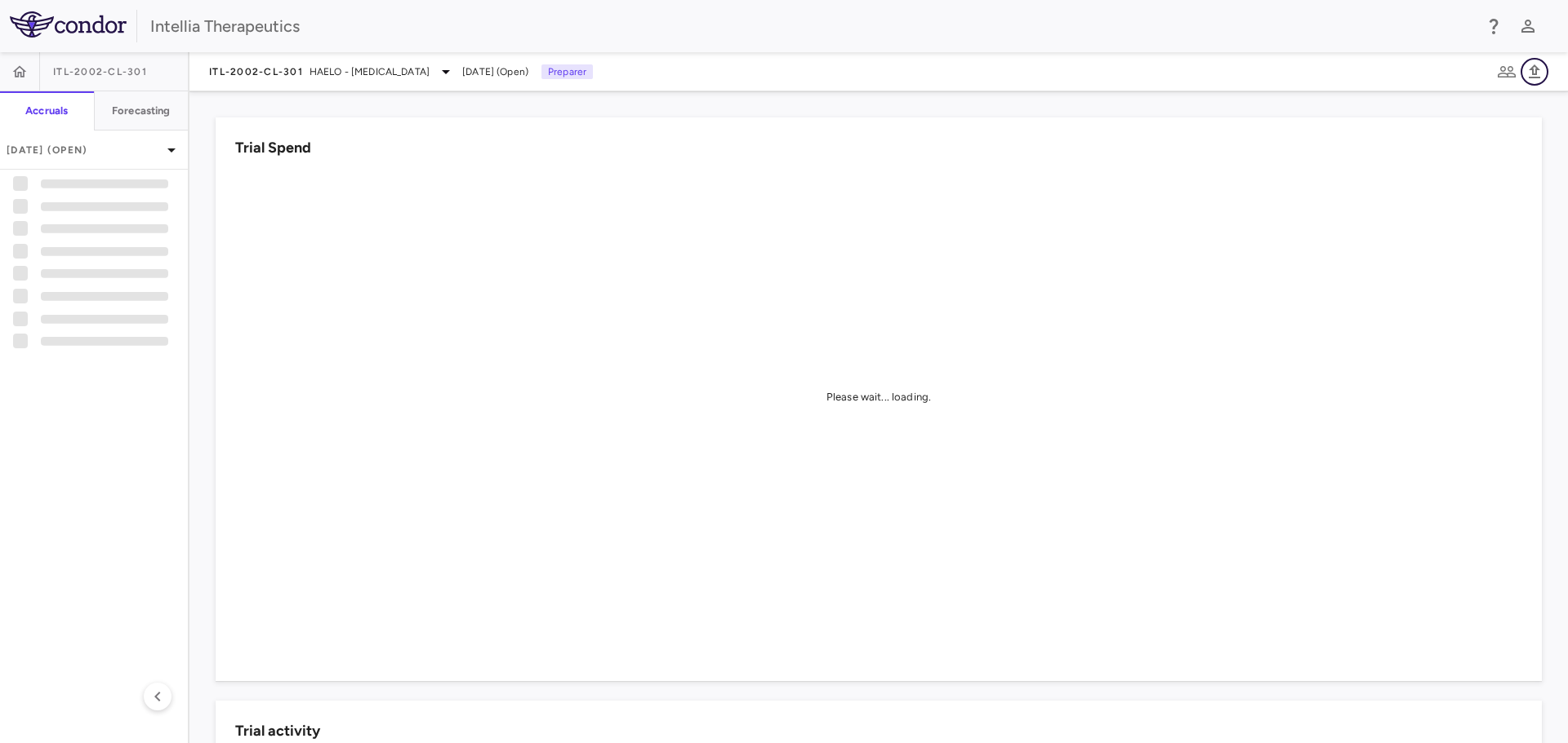
click at [1543, 71] on icon "button" at bounding box center [1534, 72] width 20 height 20
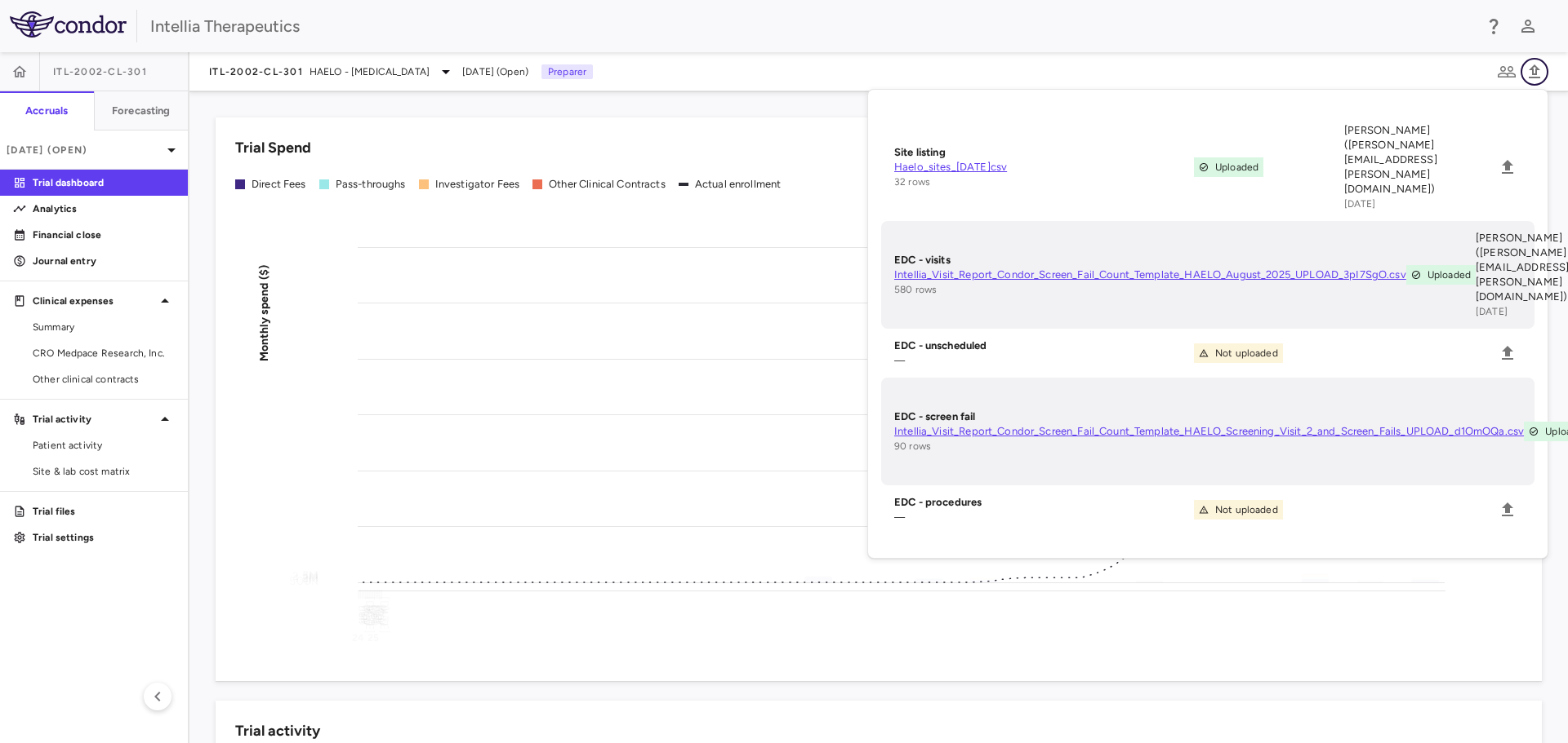
click at [1543, 71] on icon "button" at bounding box center [1534, 72] width 20 height 20
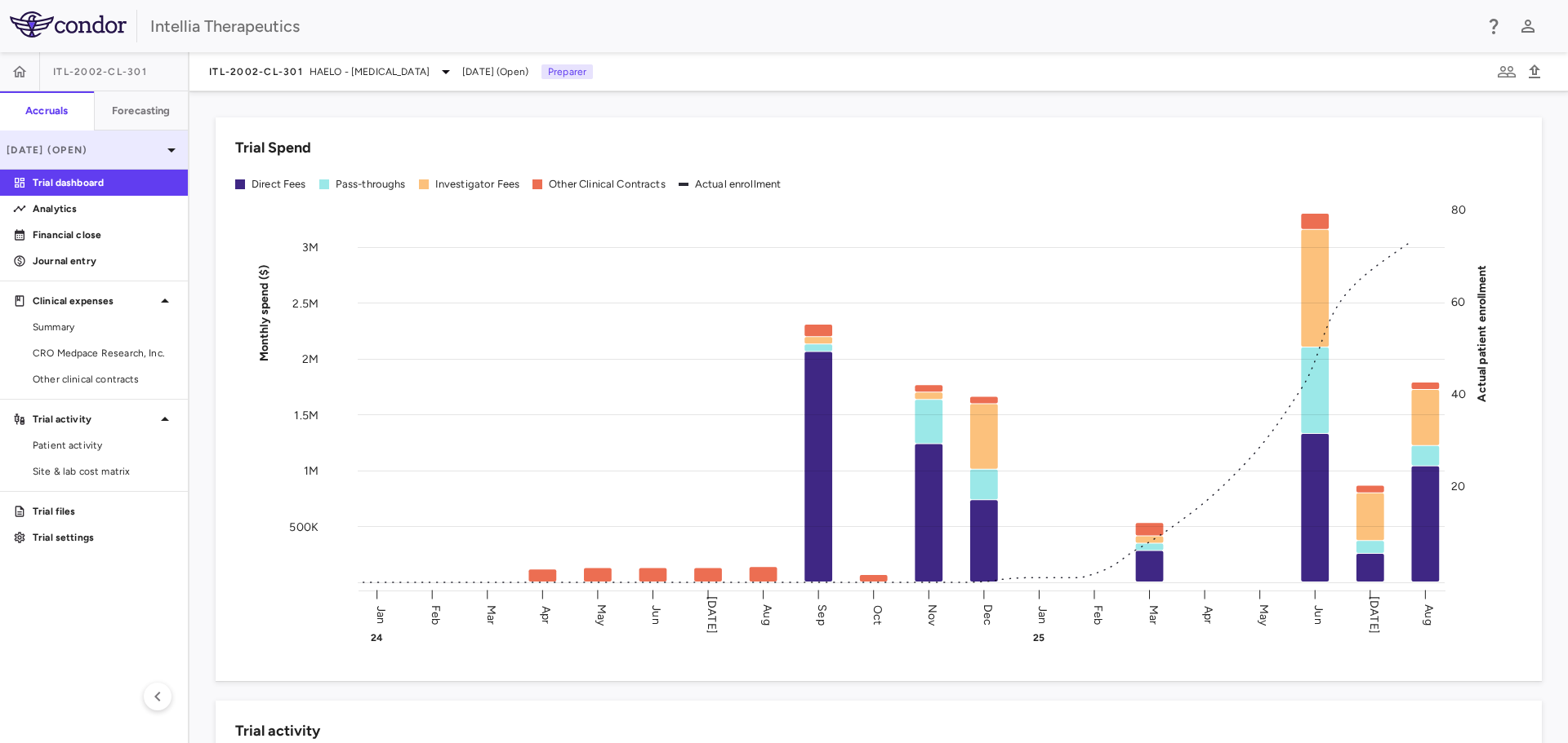
click at [86, 137] on div "Aug 2025 (Open)" at bounding box center [93, 151] width 188 height 39
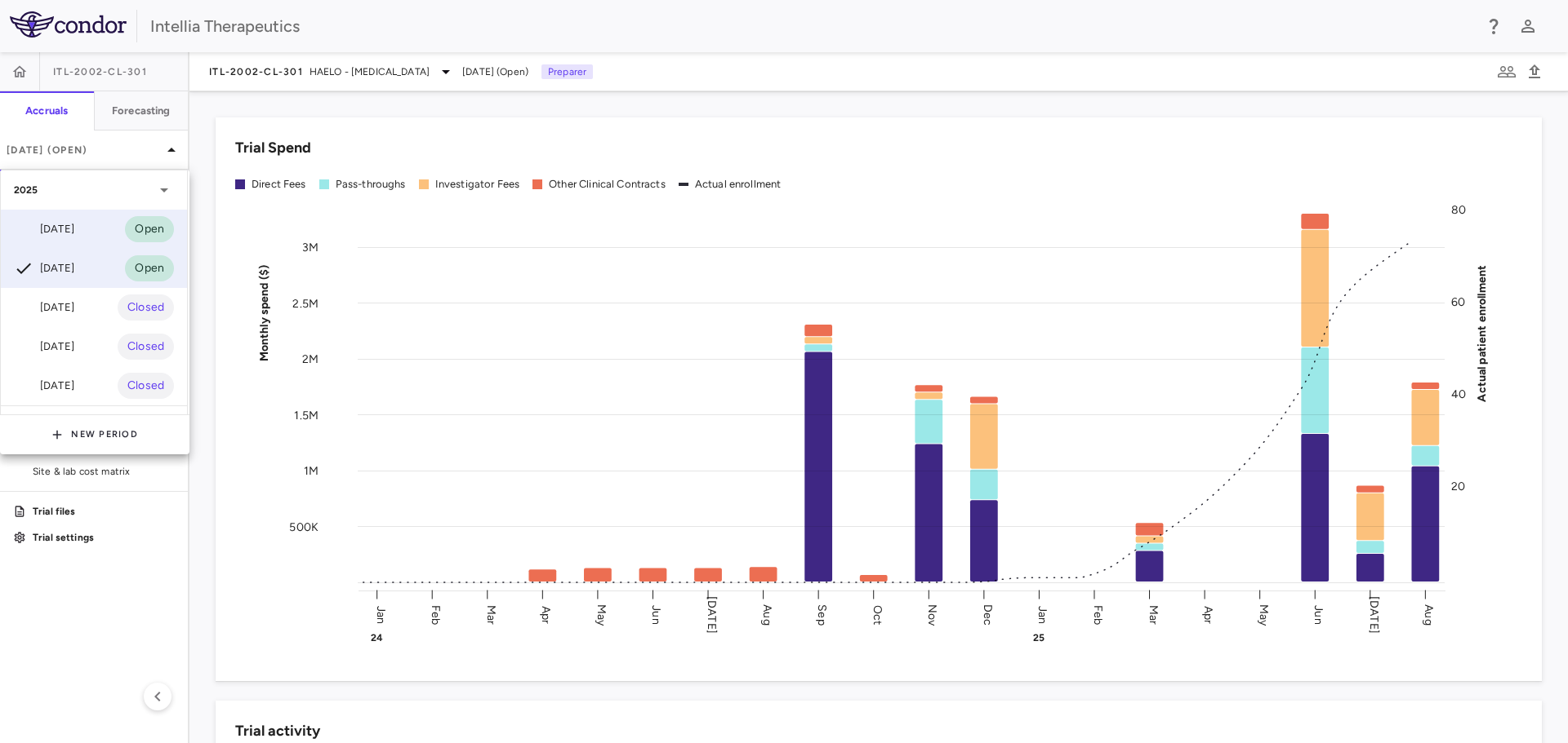
click at [75, 219] on div "Sep 2025" at bounding box center [44, 229] width 61 height 20
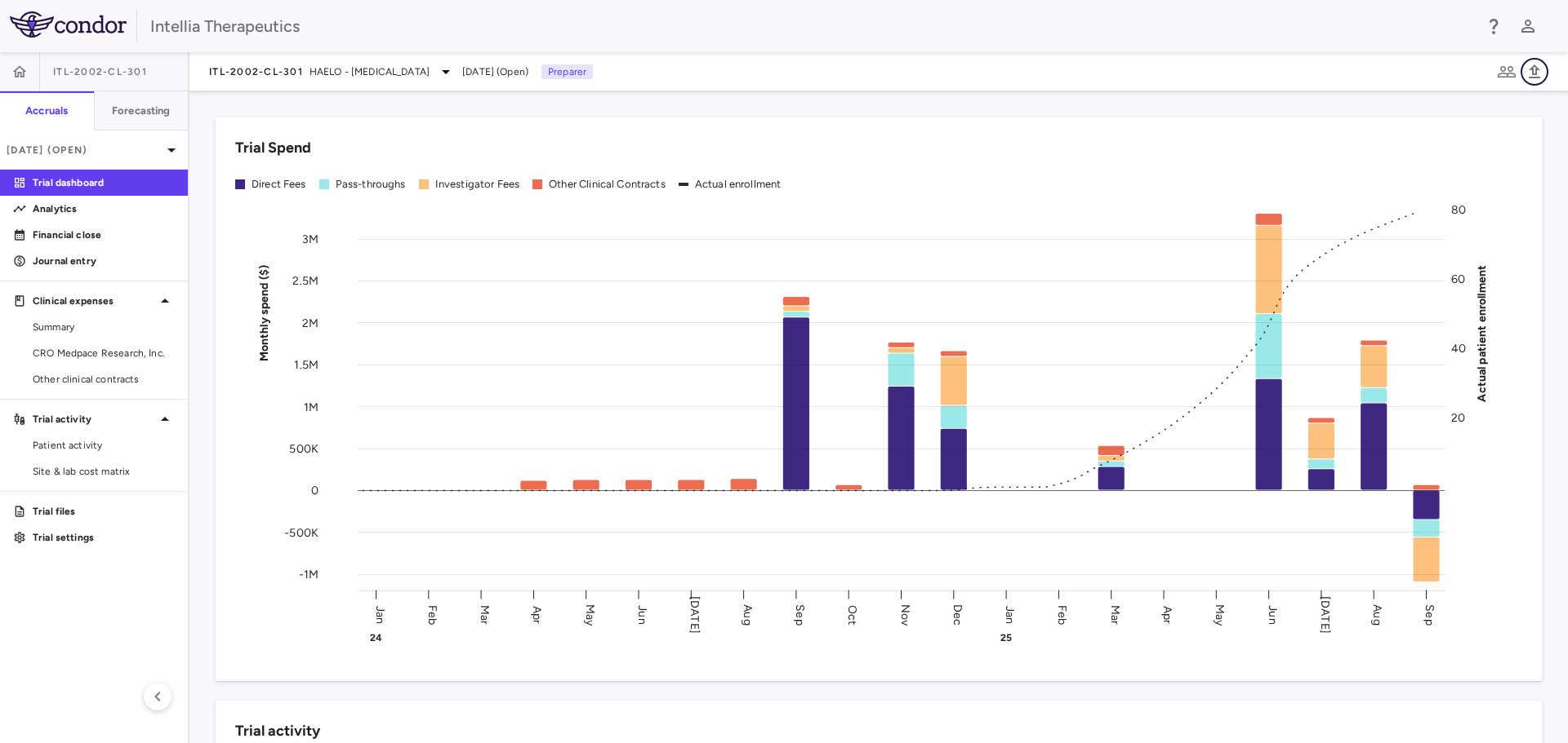
click at [1540, 79] on icon "button" at bounding box center [1534, 72] width 20 height 20
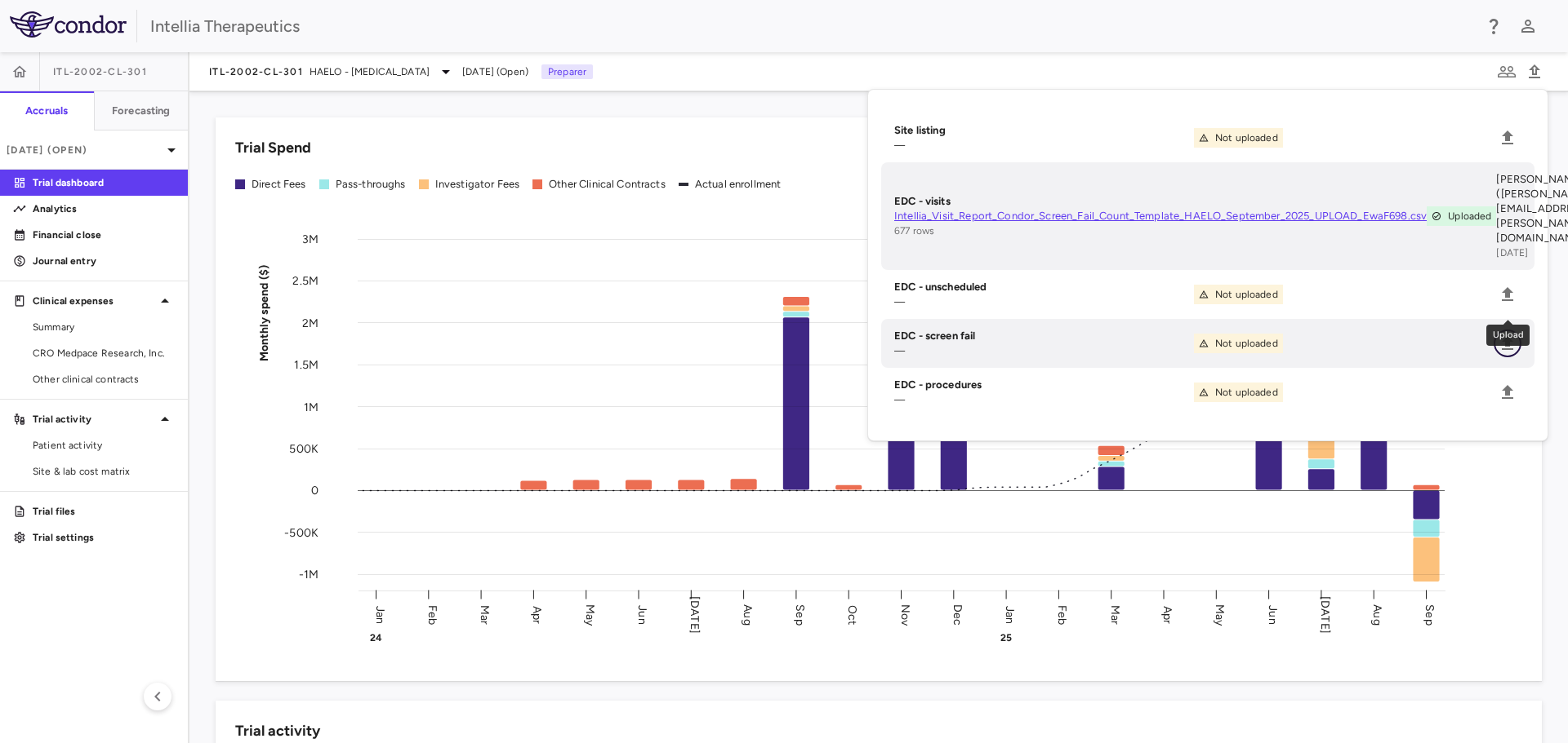
click at [1496, 330] on button "Upload" at bounding box center [1507, 344] width 28 height 28
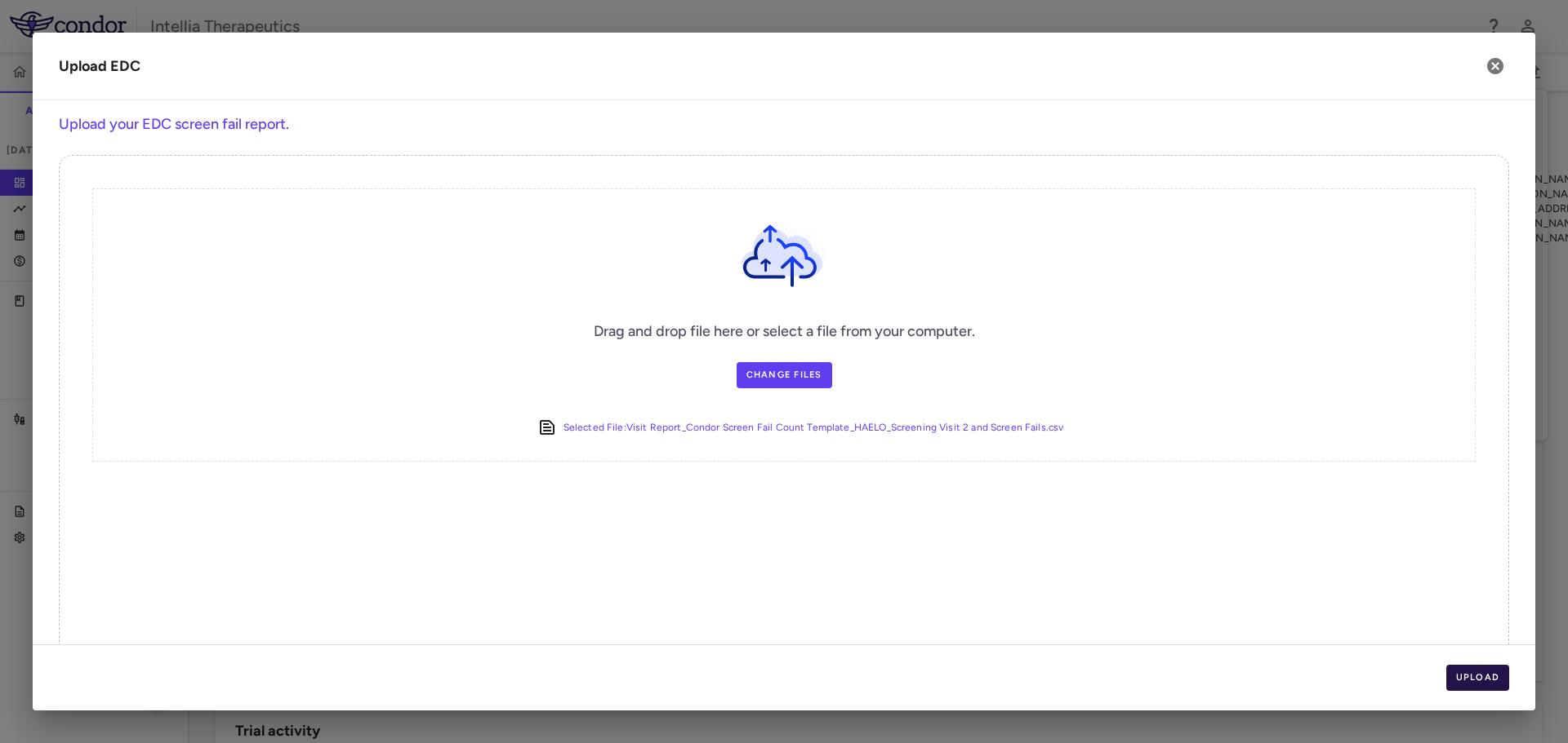
click at [1489, 682] on button "Upload" at bounding box center [1478, 678] width 64 height 26
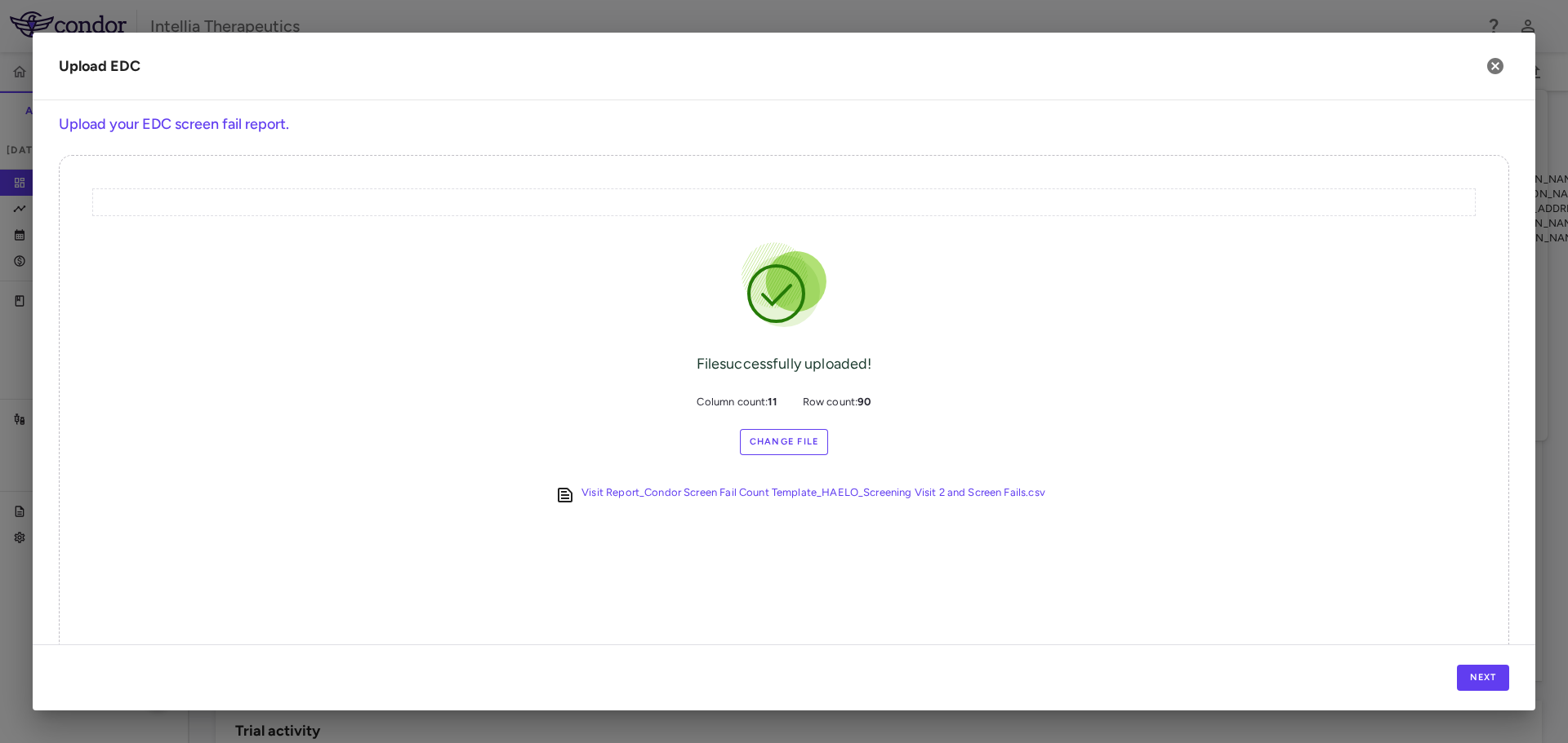
click at [1475, 664] on div "Next" at bounding box center [784, 678] width 1502 height 66
click at [1484, 678] on button "Next" at bounding box center [1483, 678] width 52 height 26
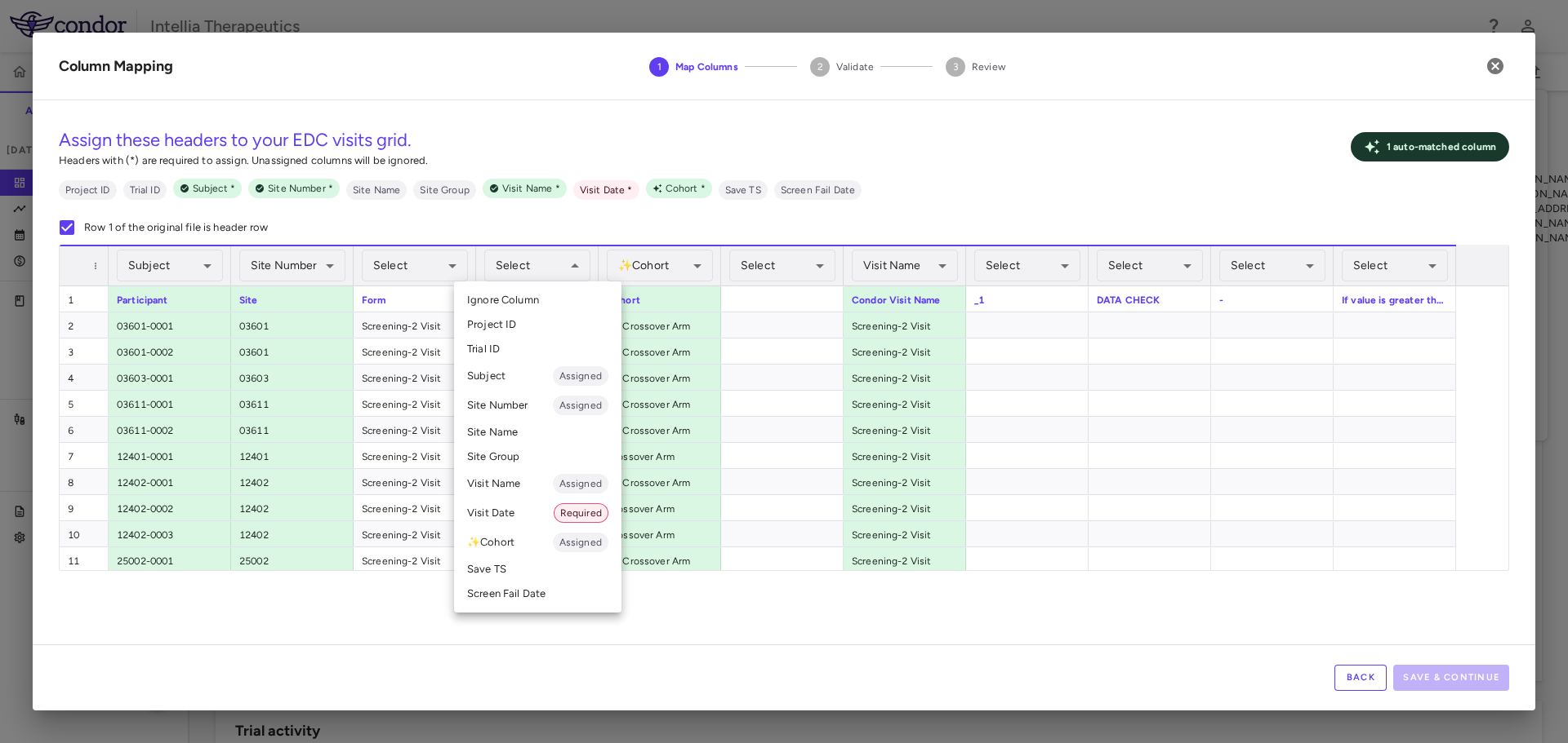
click at [513, 501] on li "Visit Date Required" at bounding box center [537, 513] width 167 height 29
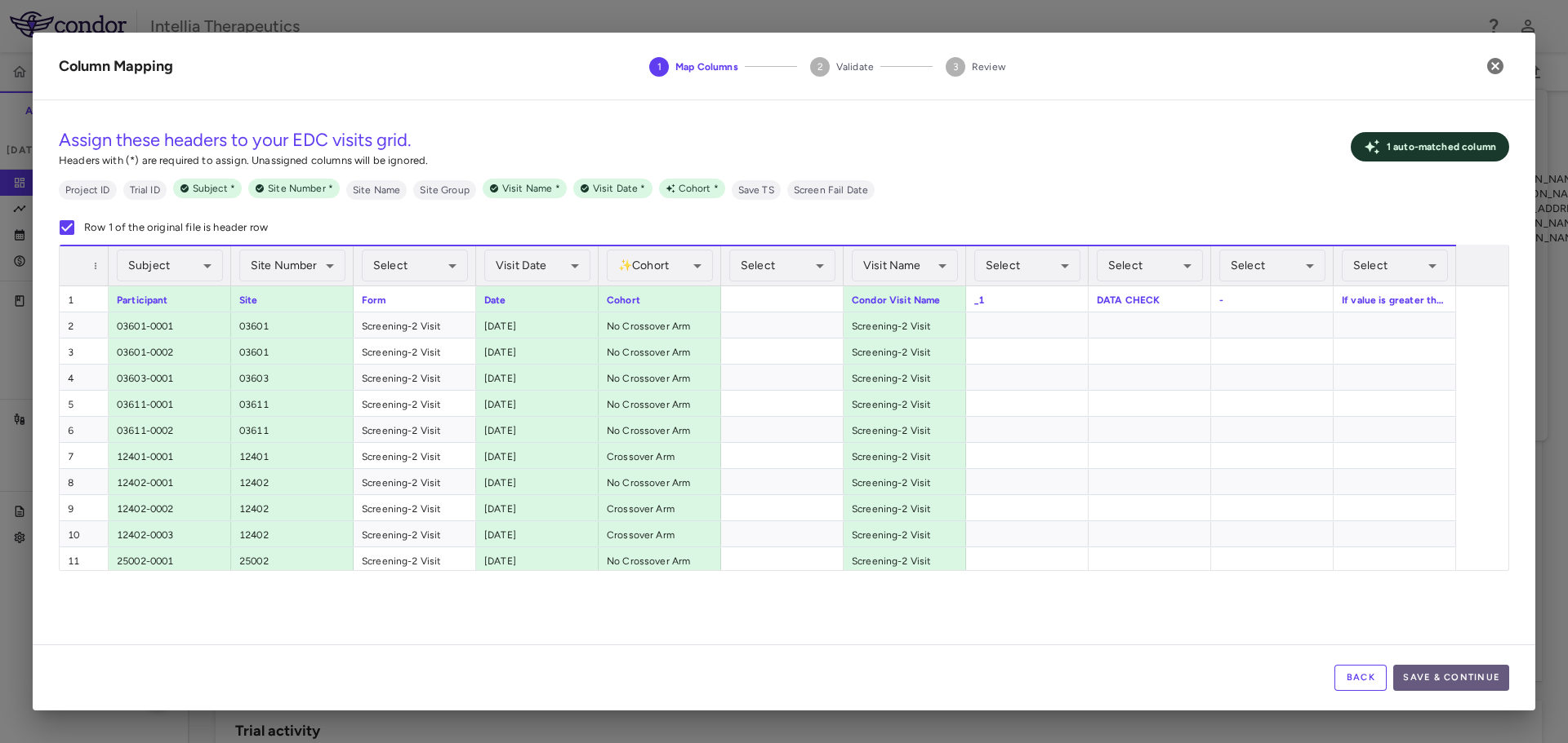
click at [1408, 665] on button "Save & Continue" at bounding box center [1451, 678] width 116 height 26
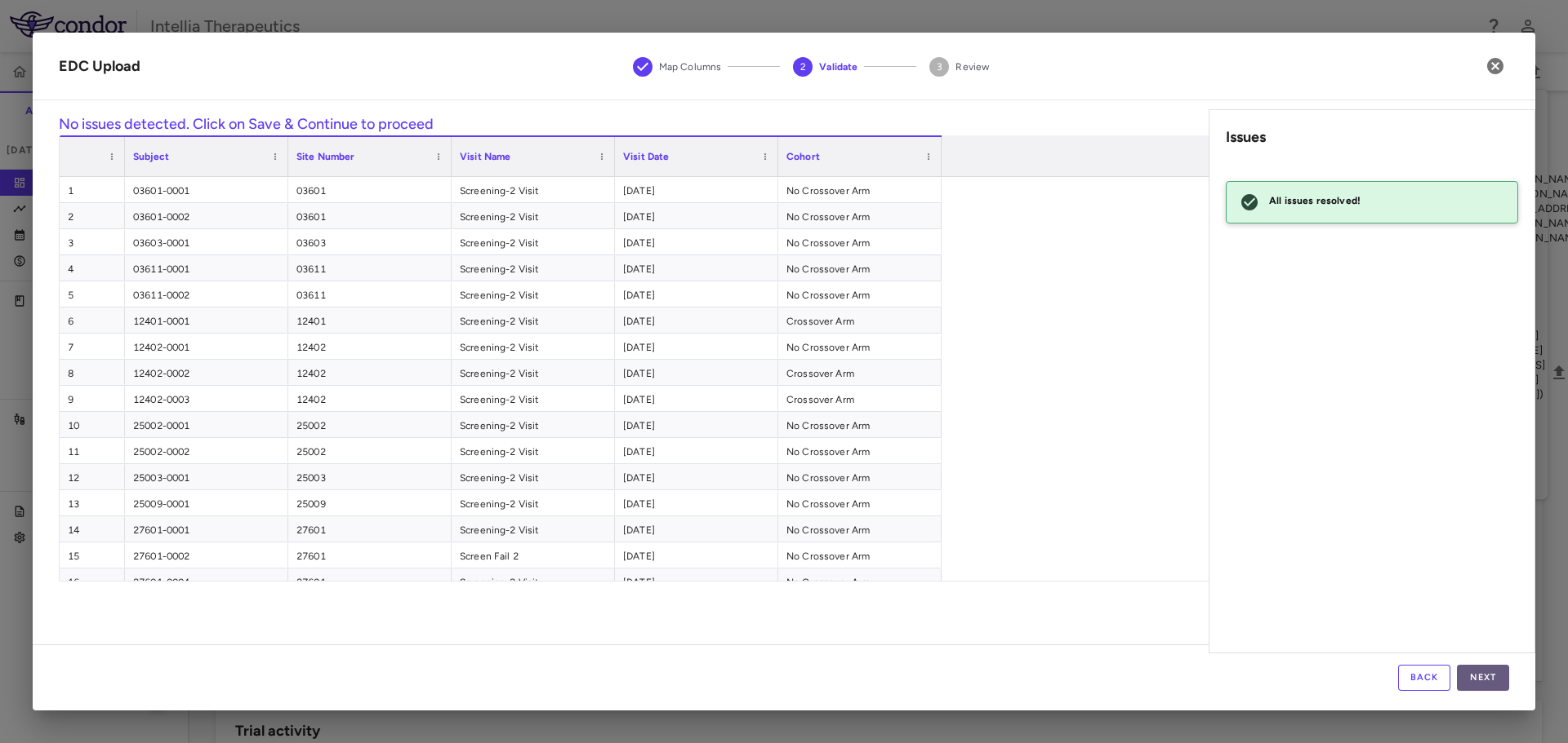
click at [1484, 669] on button "Next" at bounding box center [1483, 678] width 52 height 26
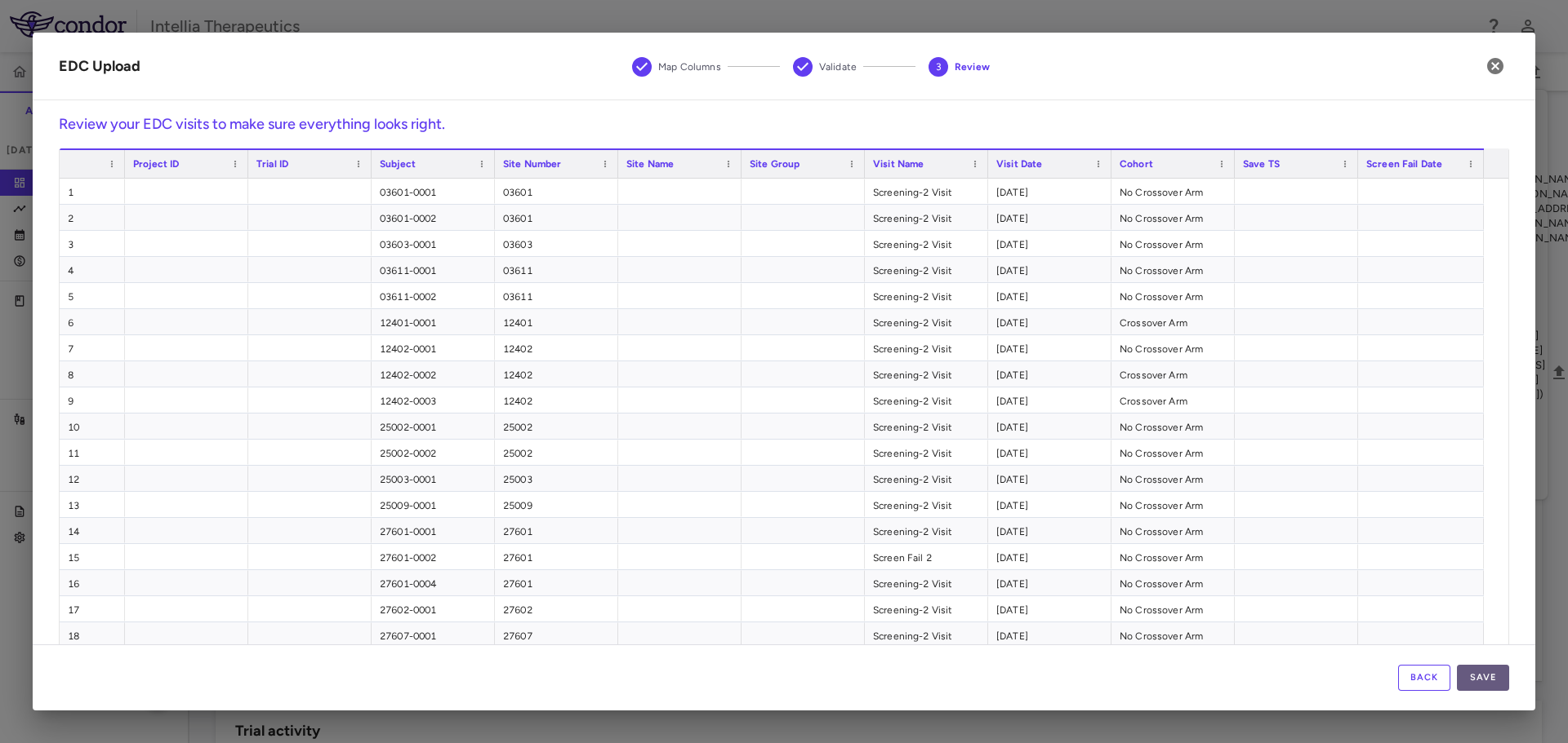
click at [1477, 668] on button "Save" at bounding box center [1483, 678] width 52 height 26
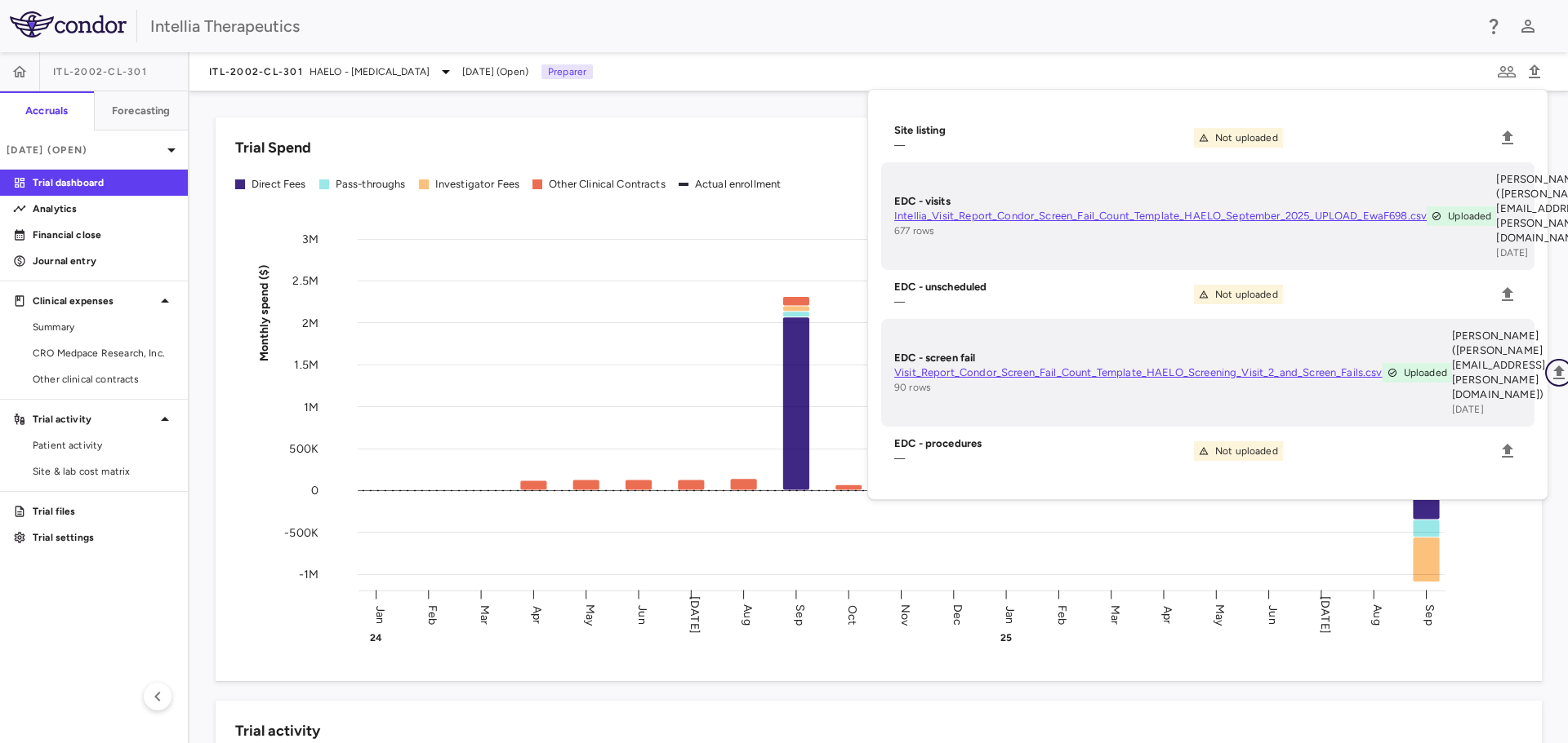
scroll to position [0, 101]
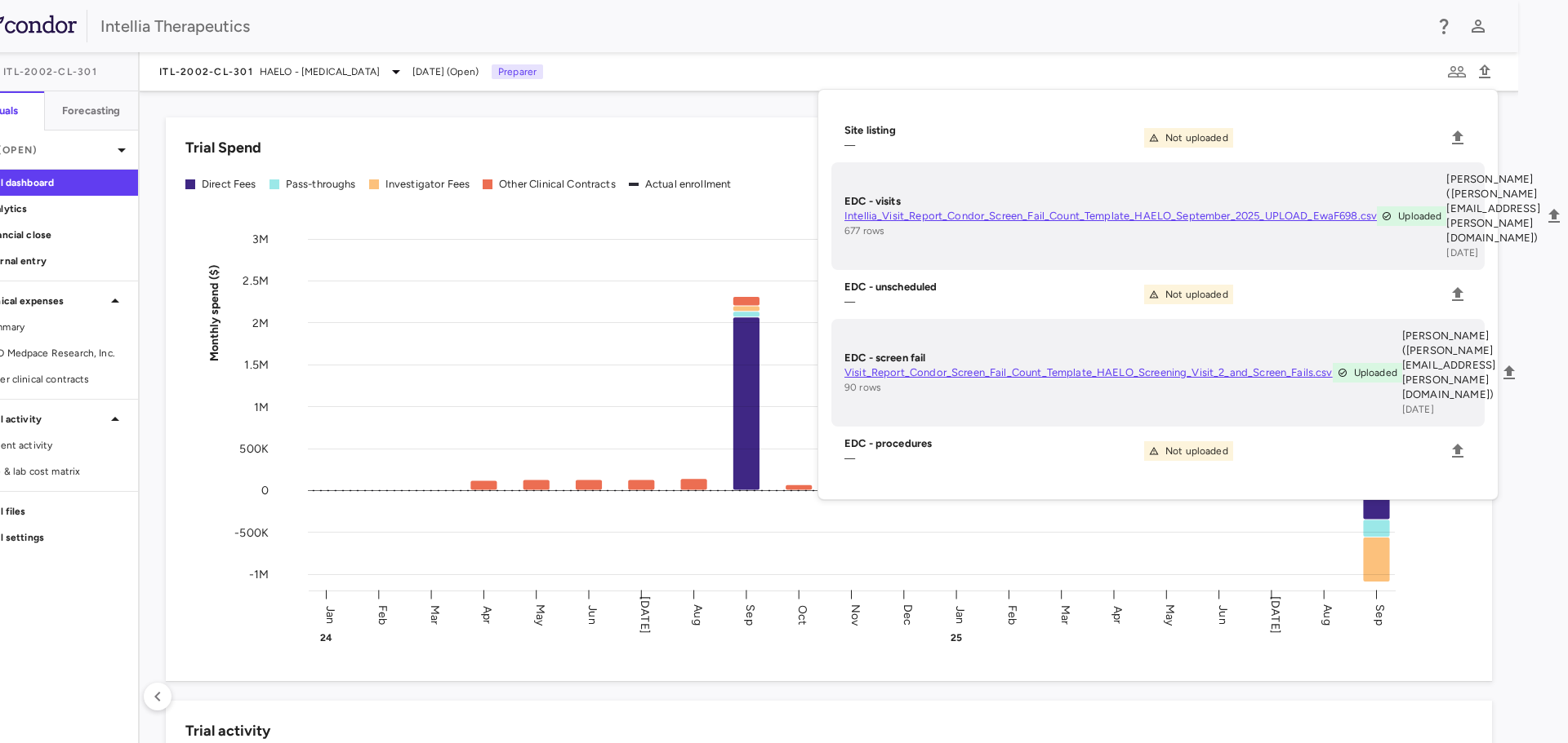
click at [1473, 480] on html "Skip to sidebar Skip to main content Intellia Therapeutics ITL-2002-CL-301 Accr…" at bounding box center [734, 372] width 1568 height 743
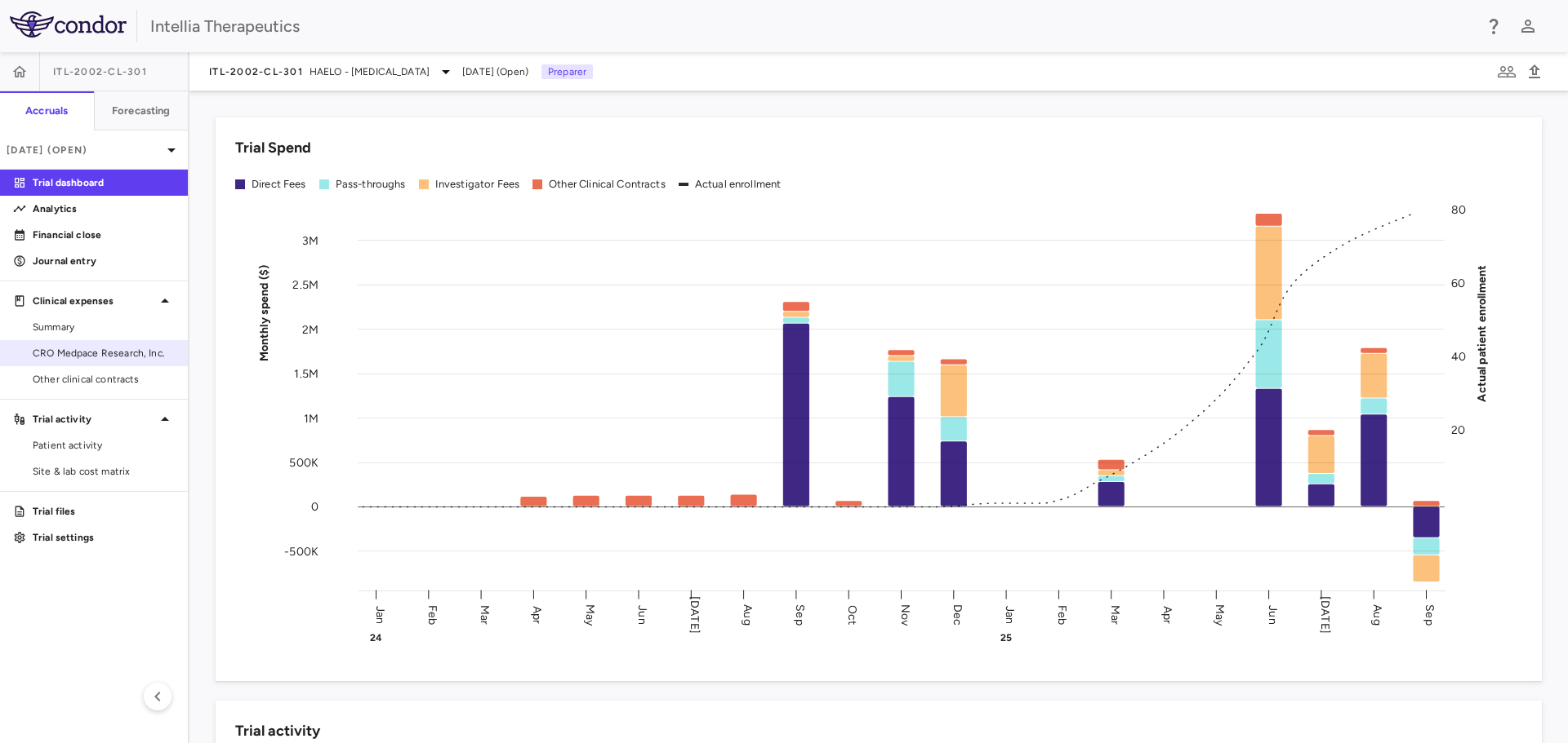
click at [142, 356] on span "CRO Medpace Research, Inc." at bounding box center [104, 353] width 142 height 15
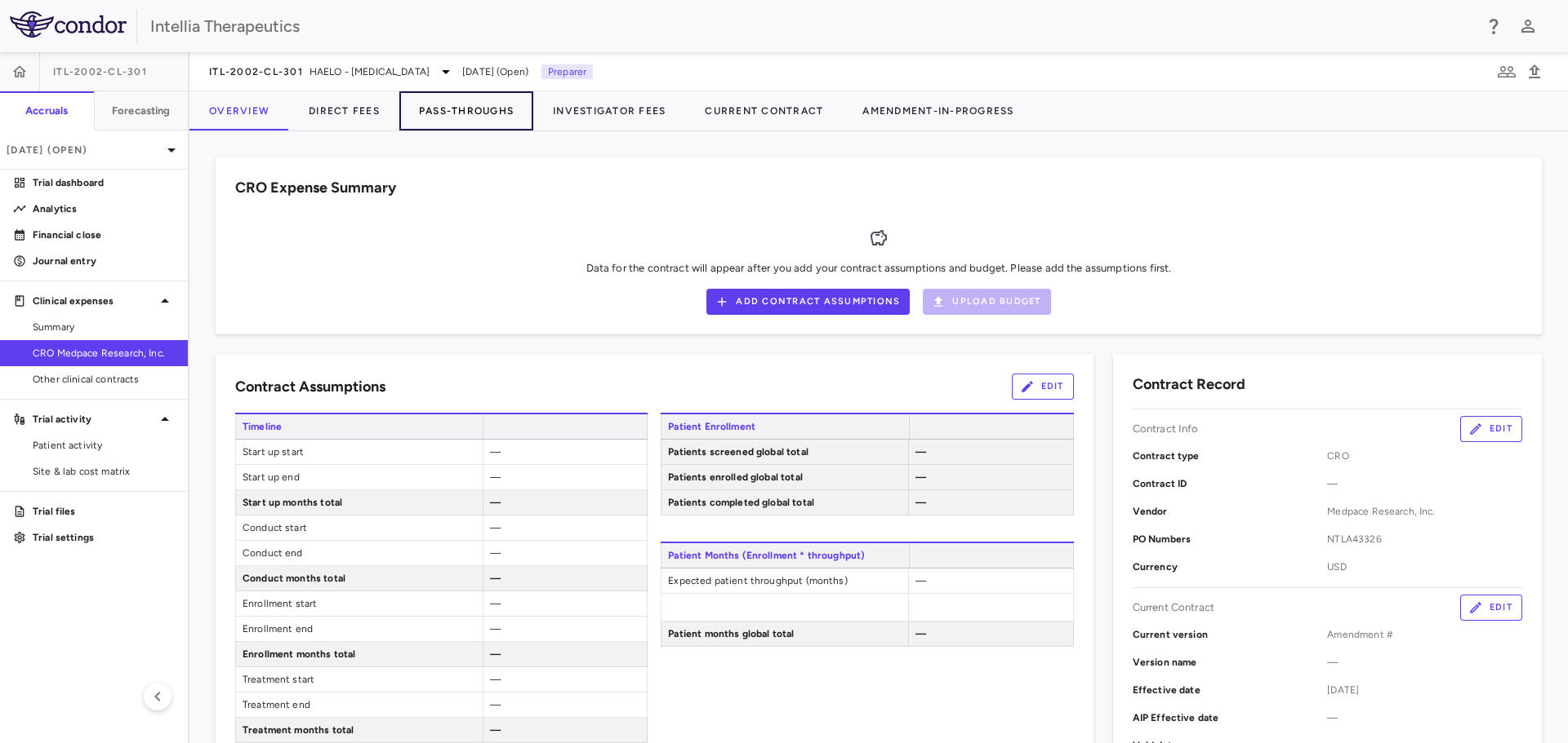
click at [484, 115] on button "Pass-Throughs" at bounding box center [467, 111] width 134 height 39
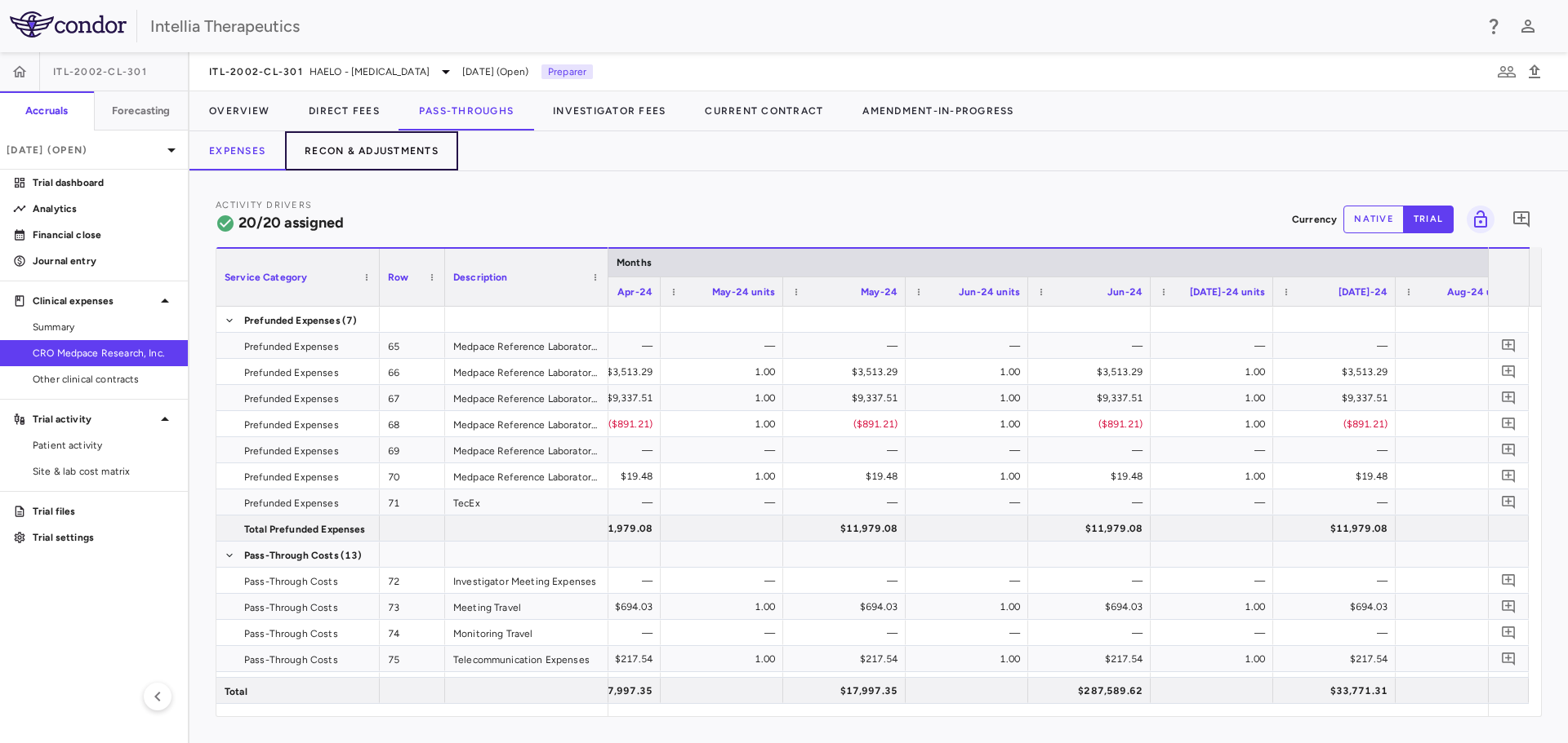
click at [395, 153] on button "Recon & Adjustments" at bounding box center [371, 151] width 173 height 39
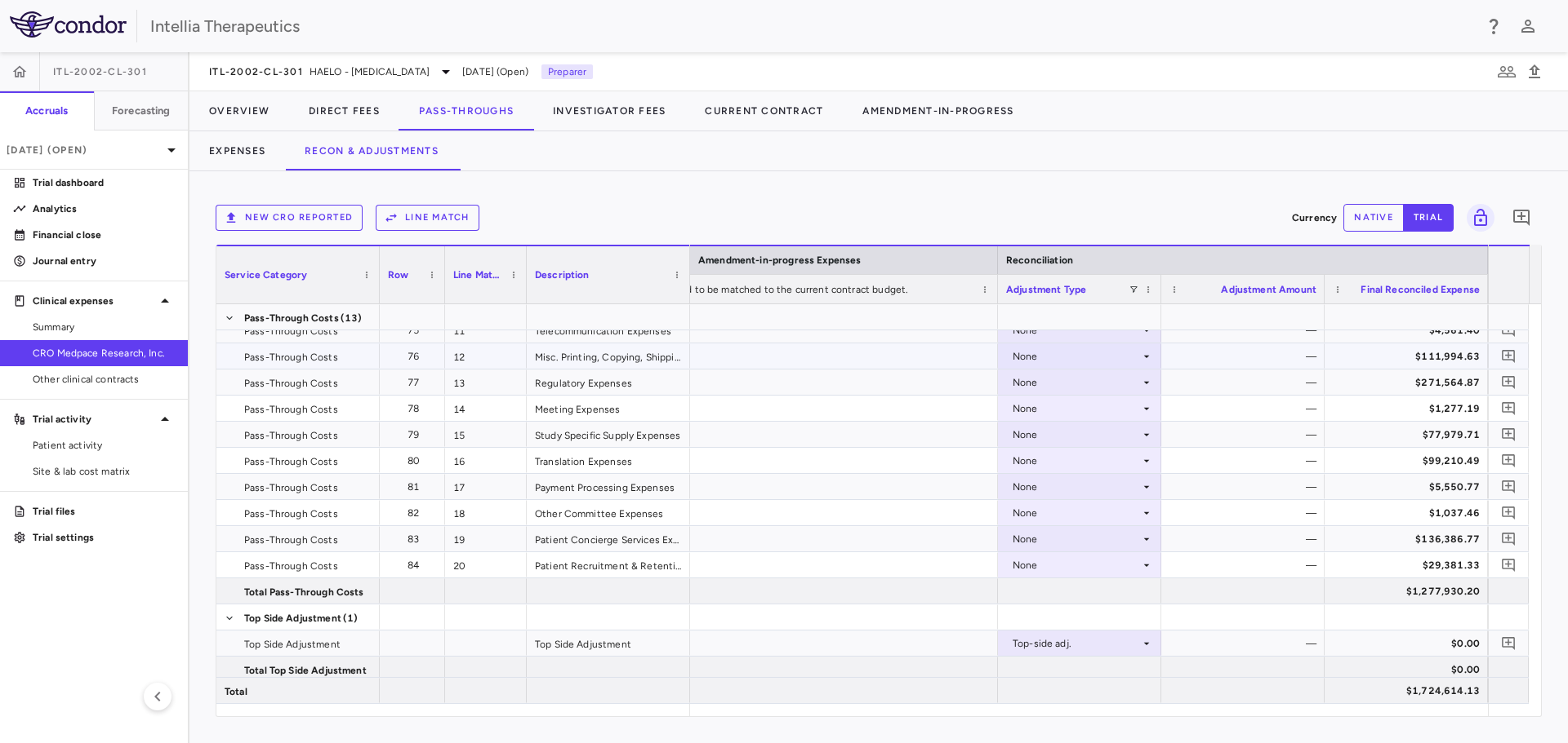
scroll to position [163, 0]
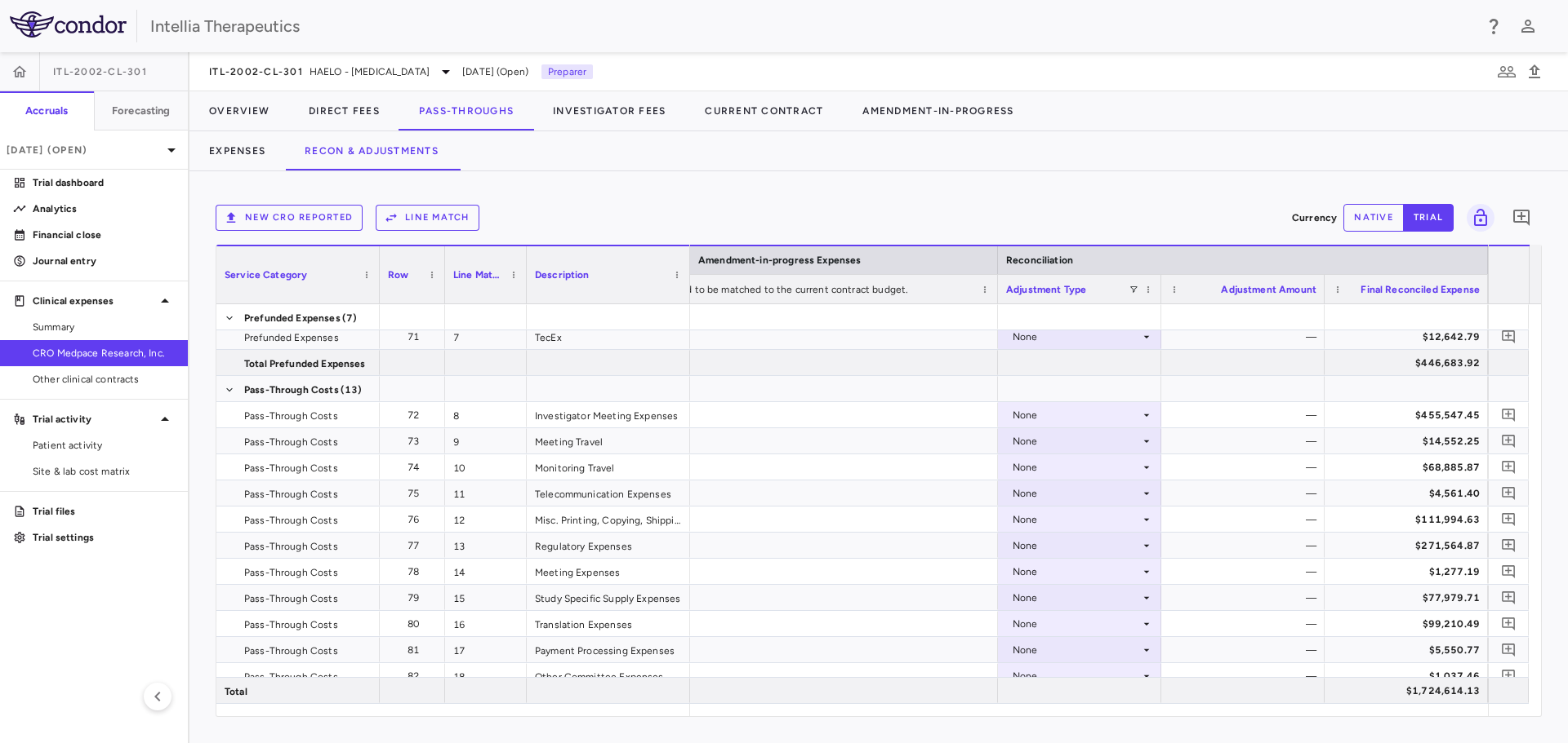
click at [446, 214] on button "Line Match" at bounding box center [427, 218] width 104 height 26
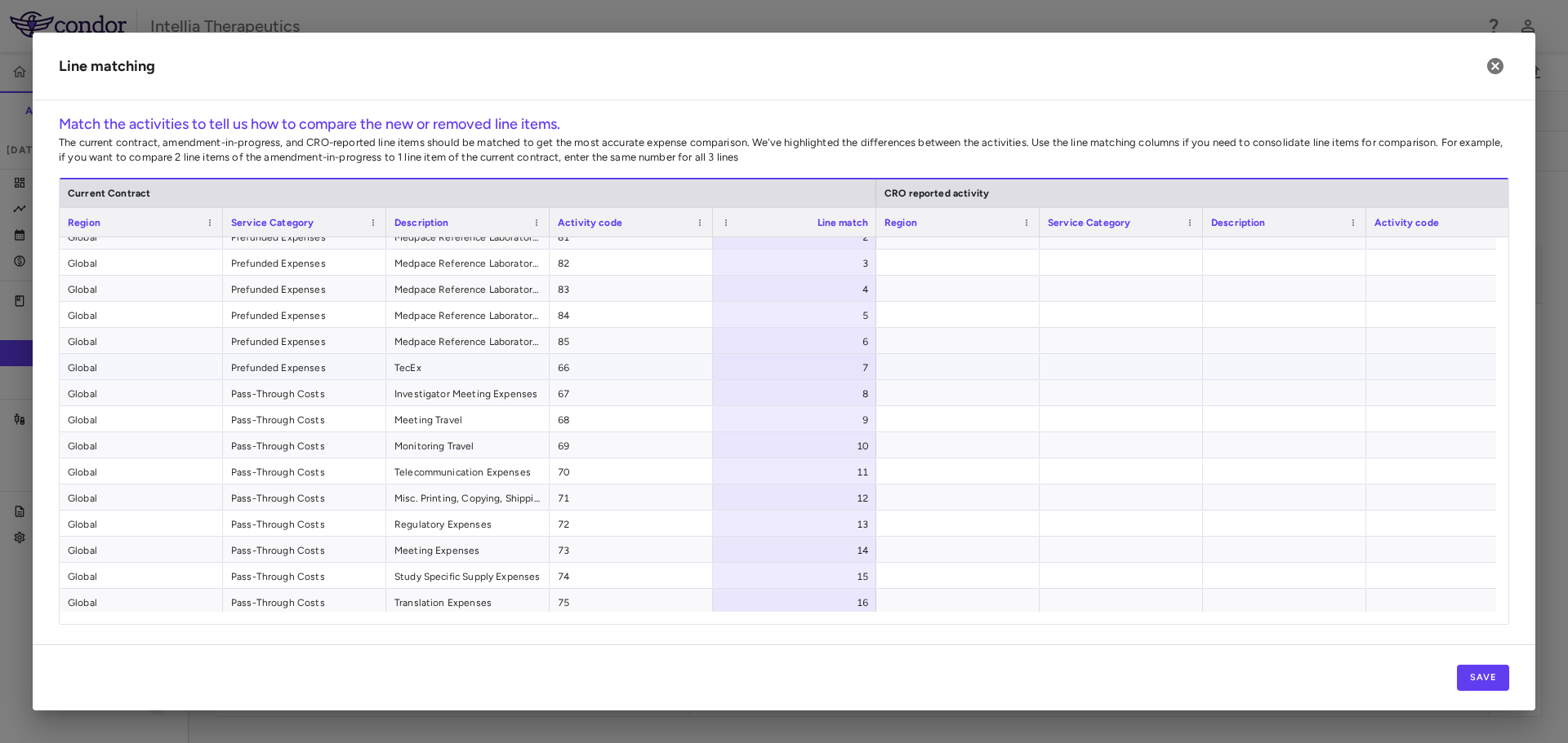
scroll to position [0, 0]
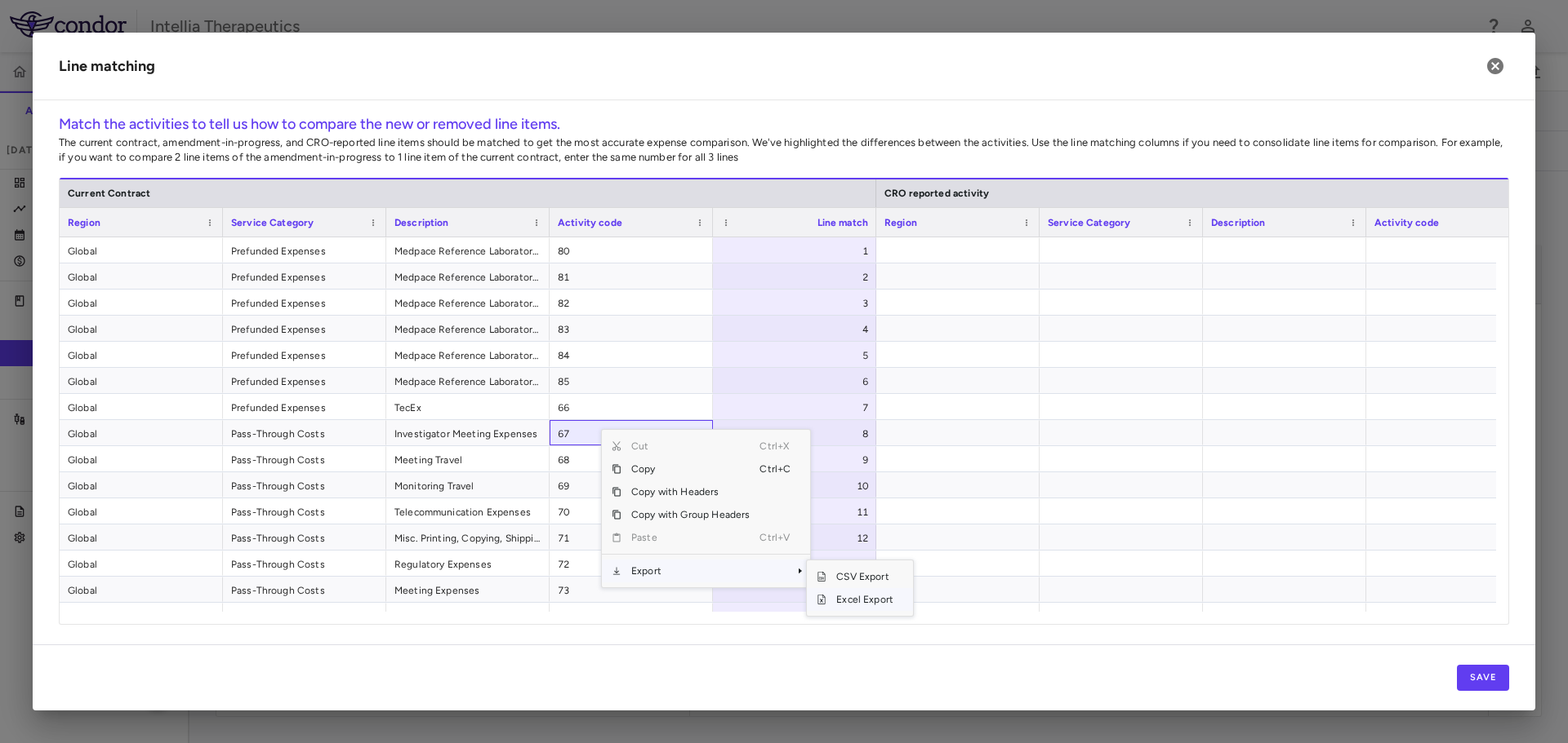
click at [862, 596] on span "Excel Export" at bounding box center [865, 600] width 77 height 23
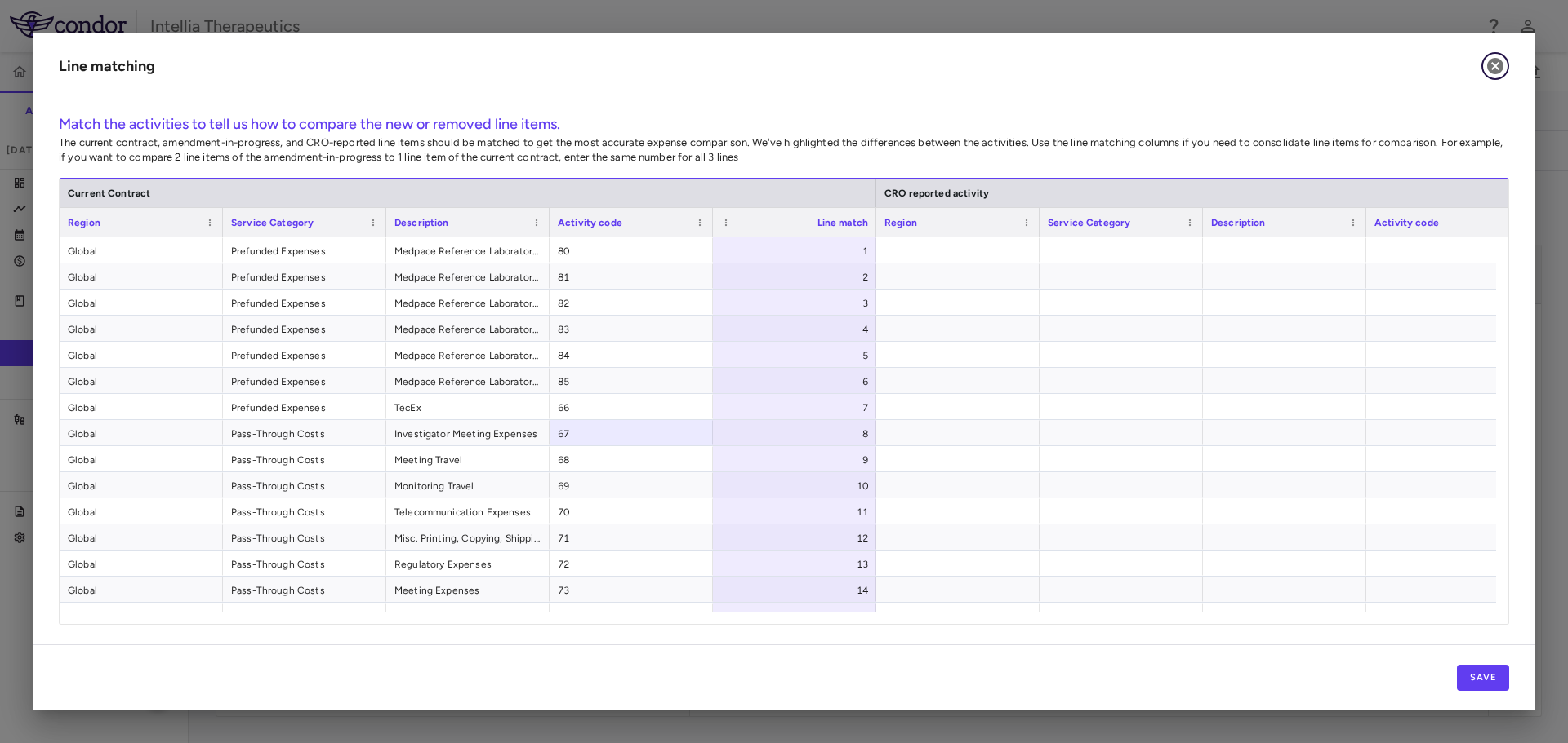
click at [1493, 65] on icon "button" at bounding box center [1495, 66] width 20 height 20
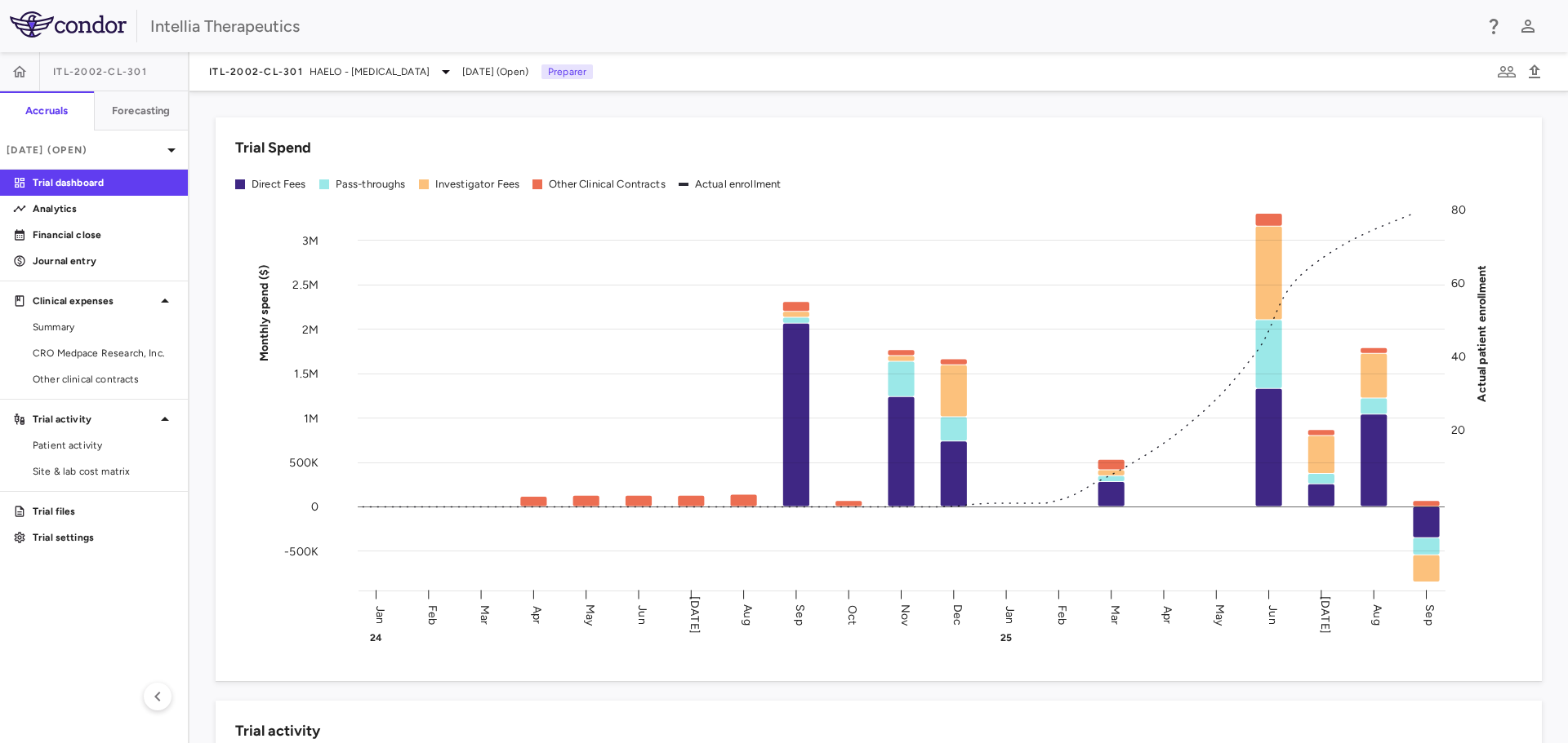
drag, startPoint x: 87, startPoint y: 353, endPoint x: 272, endPoint y: 190, distance: 246.6
click at [87, 353] on span "CRO Medpace Research, Inc." at bounding box center [104, 353] width 142 height 15
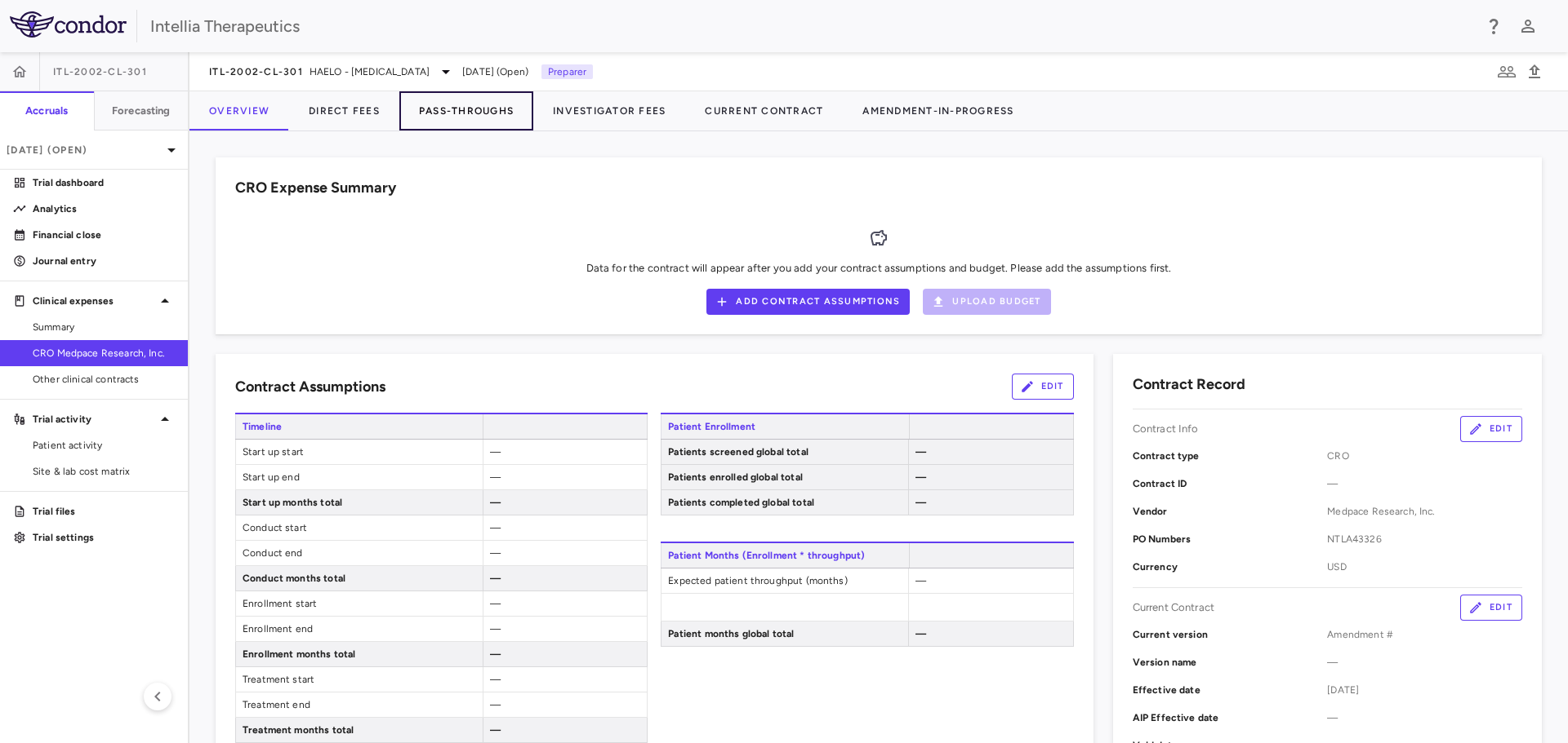
click at [450, 94] on button "Pass-Throughs" at bounding box center [467, 111] width 134 height 39
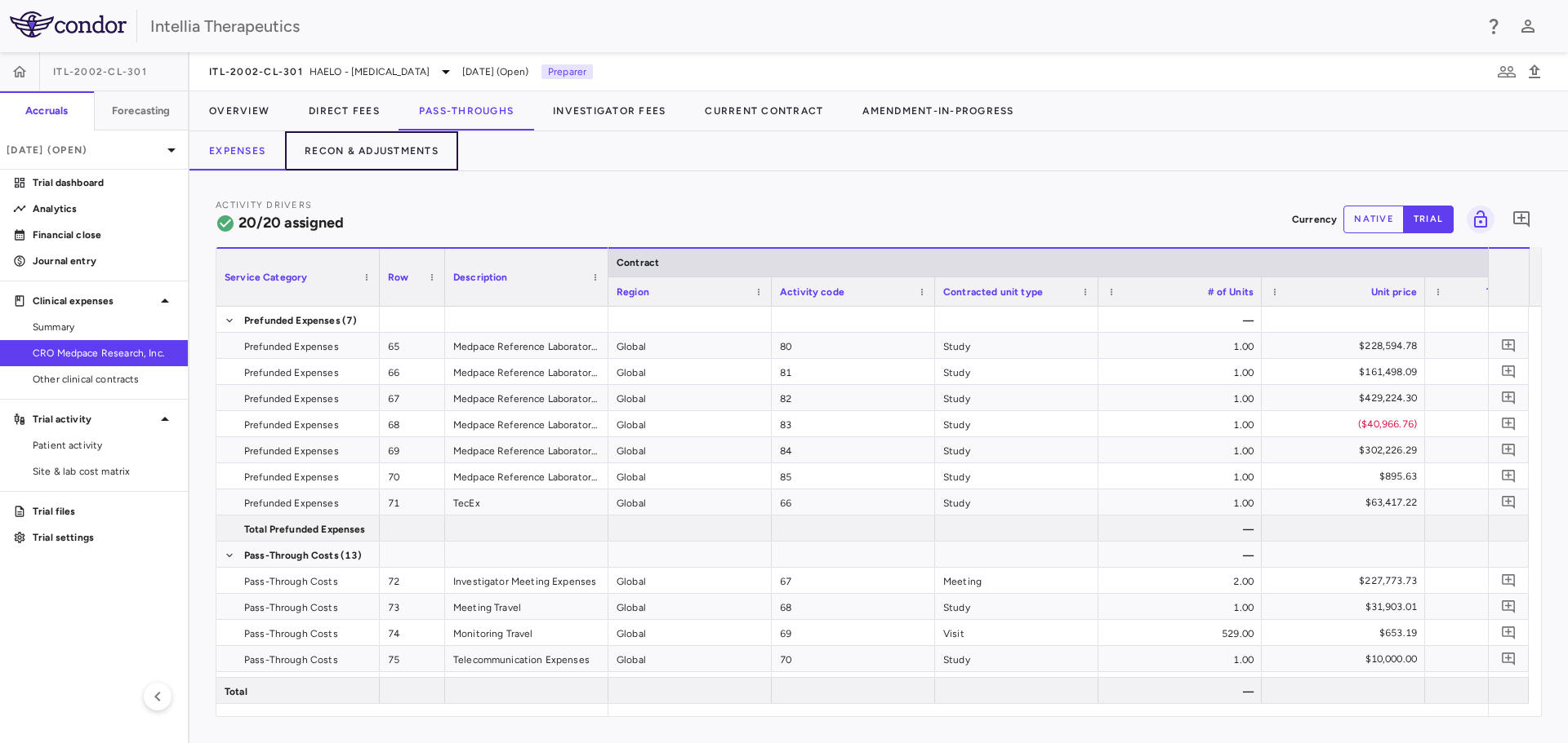
drag, startPoint x: 395, startPoint y: 141, endPoint x: 580, endPoint y: 161, distance: 186.1
click at [395, 141] on button "Recon & Adjustments" at bounding box center [371, 151] width 173 height 39
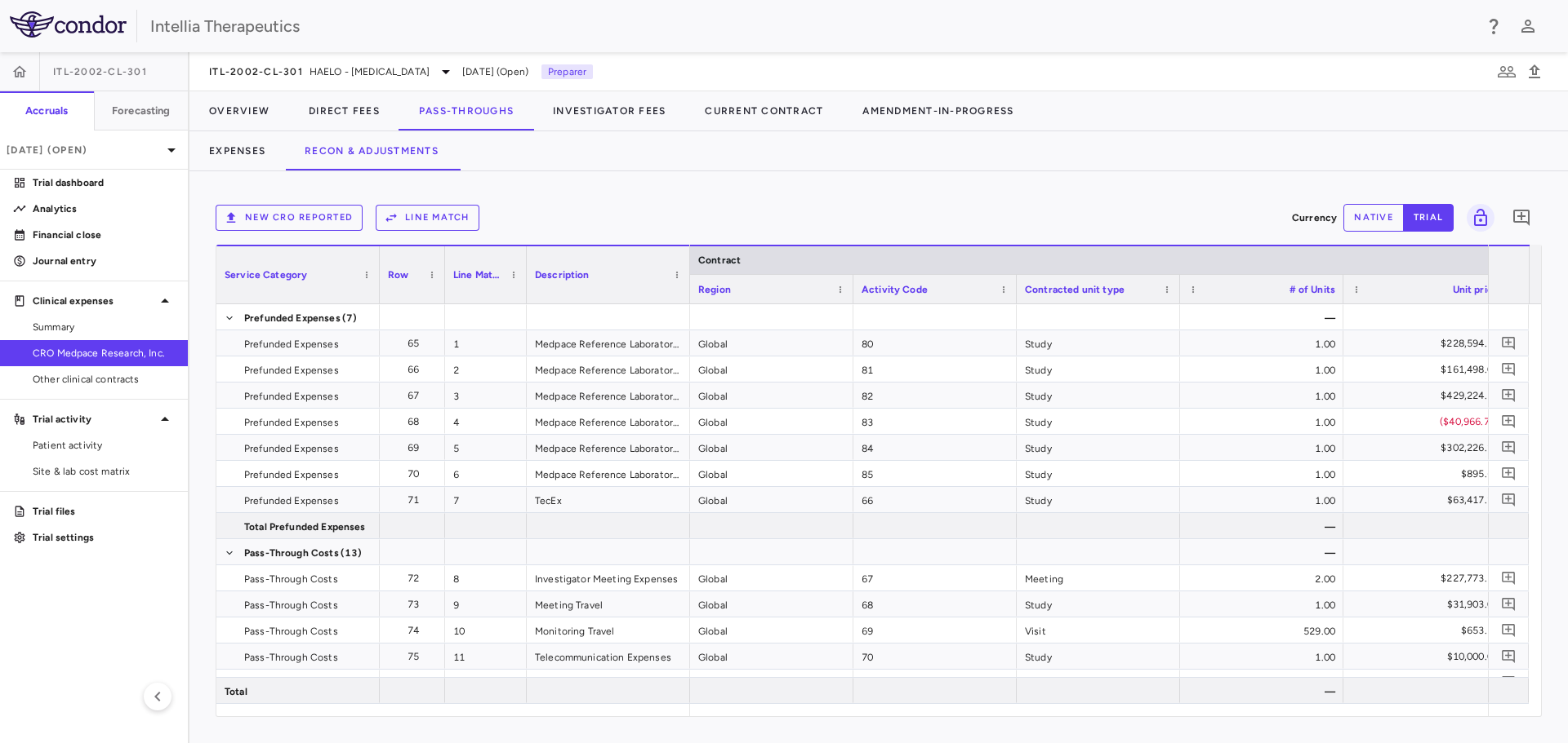
click at [332, 221] on button "New CRO reported" at bounding box center [288, 218] width 147 height 26
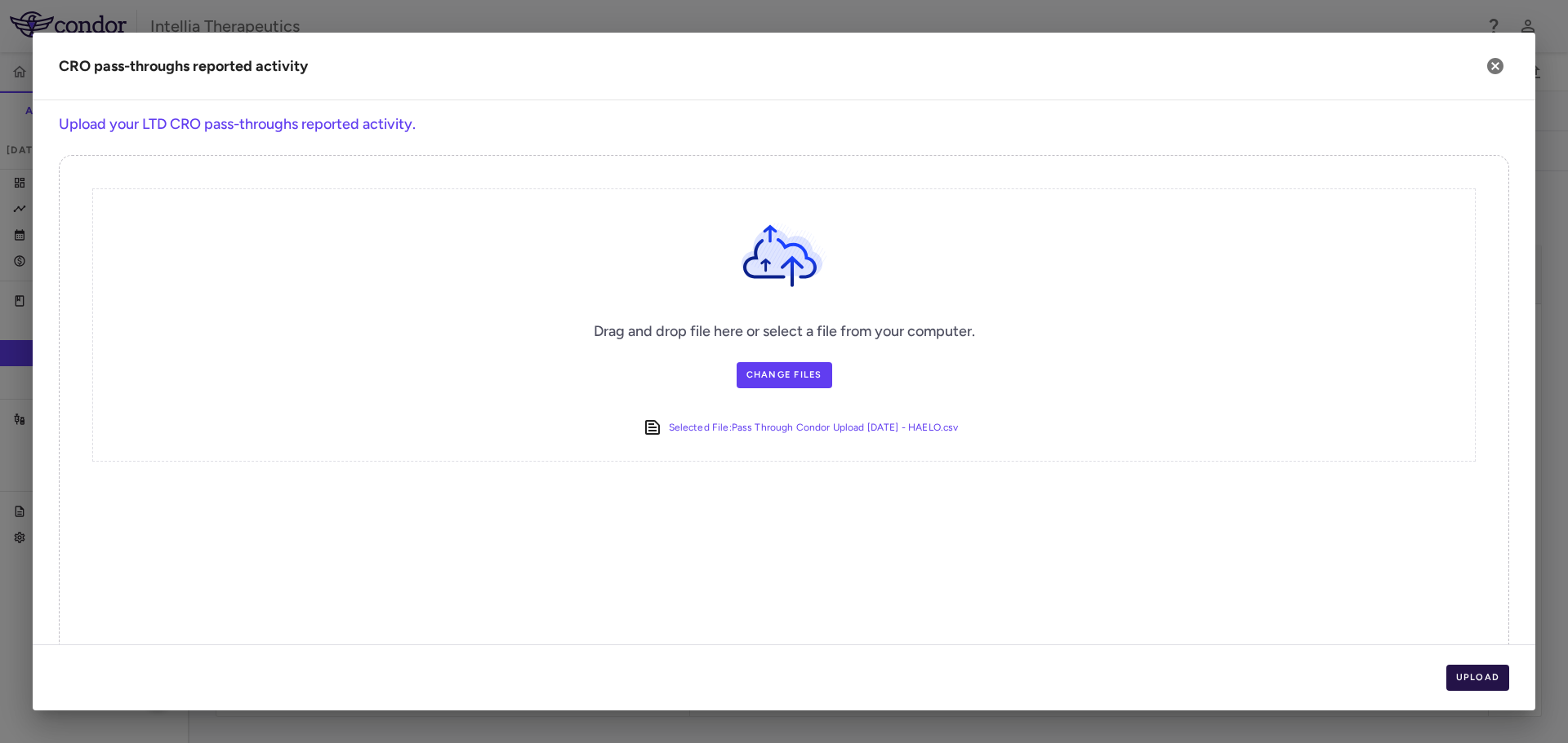
click at [1484, 679] on button "Upload" at bounding box center [1478, 678] width 64 height 26
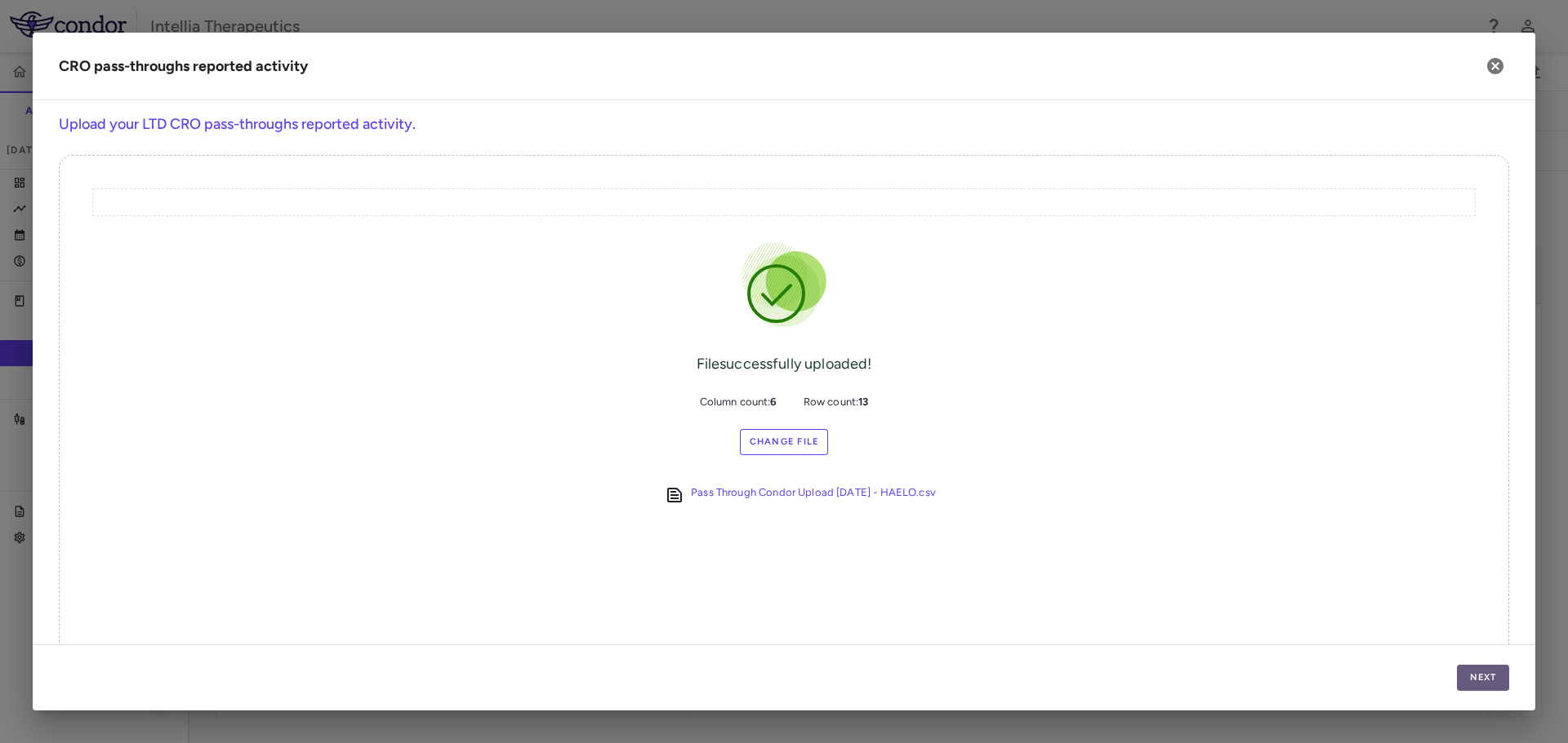
click at [1494, 677] on button "Next" at bounding box center [1483, 678] width 52 height 26
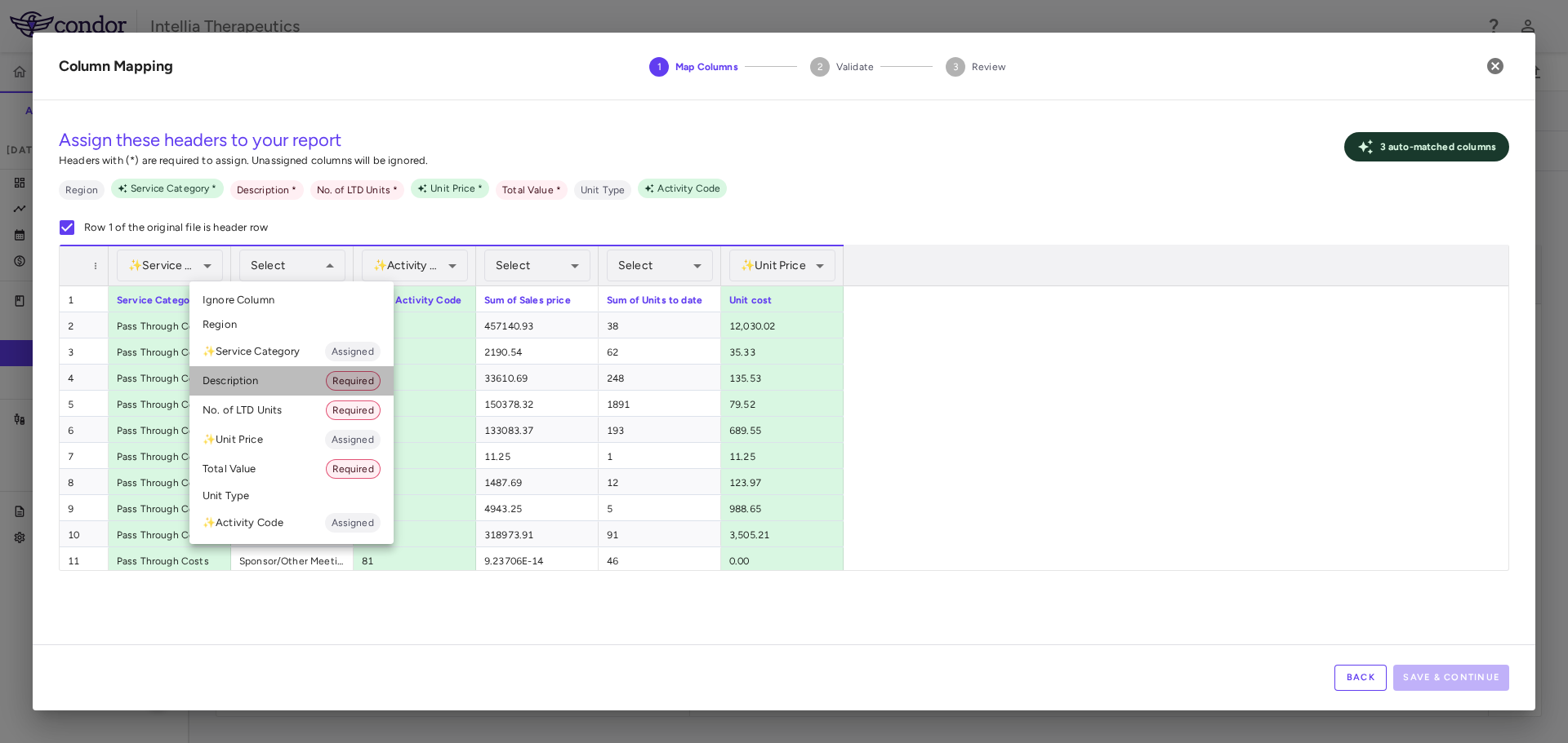
click at [301, 372] on li "Description Required" at bounding box center [291, 381] width 204 height 29
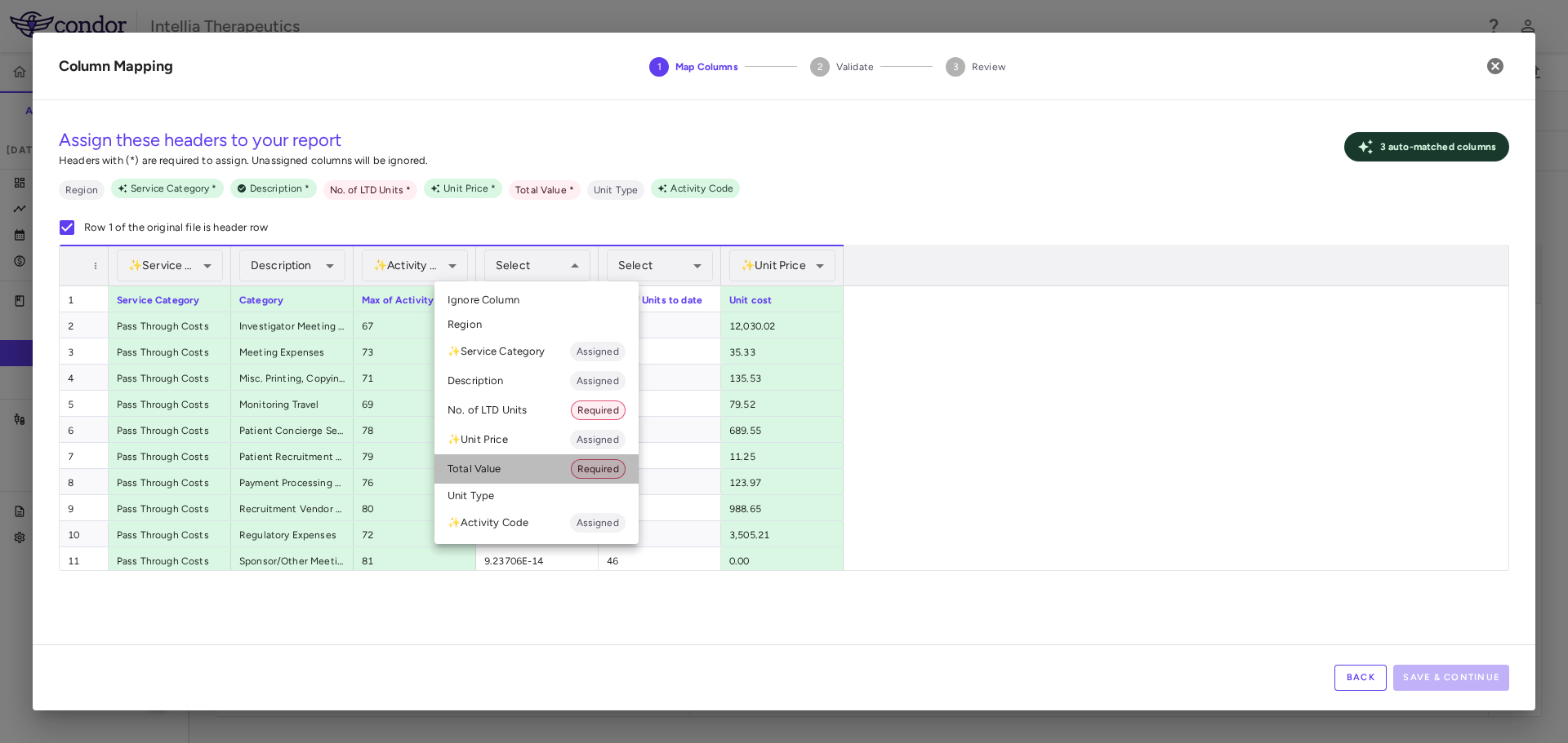
click at [531, 463] on li "Total Value Required" at bounding box center [535, 469] width 204 height 29
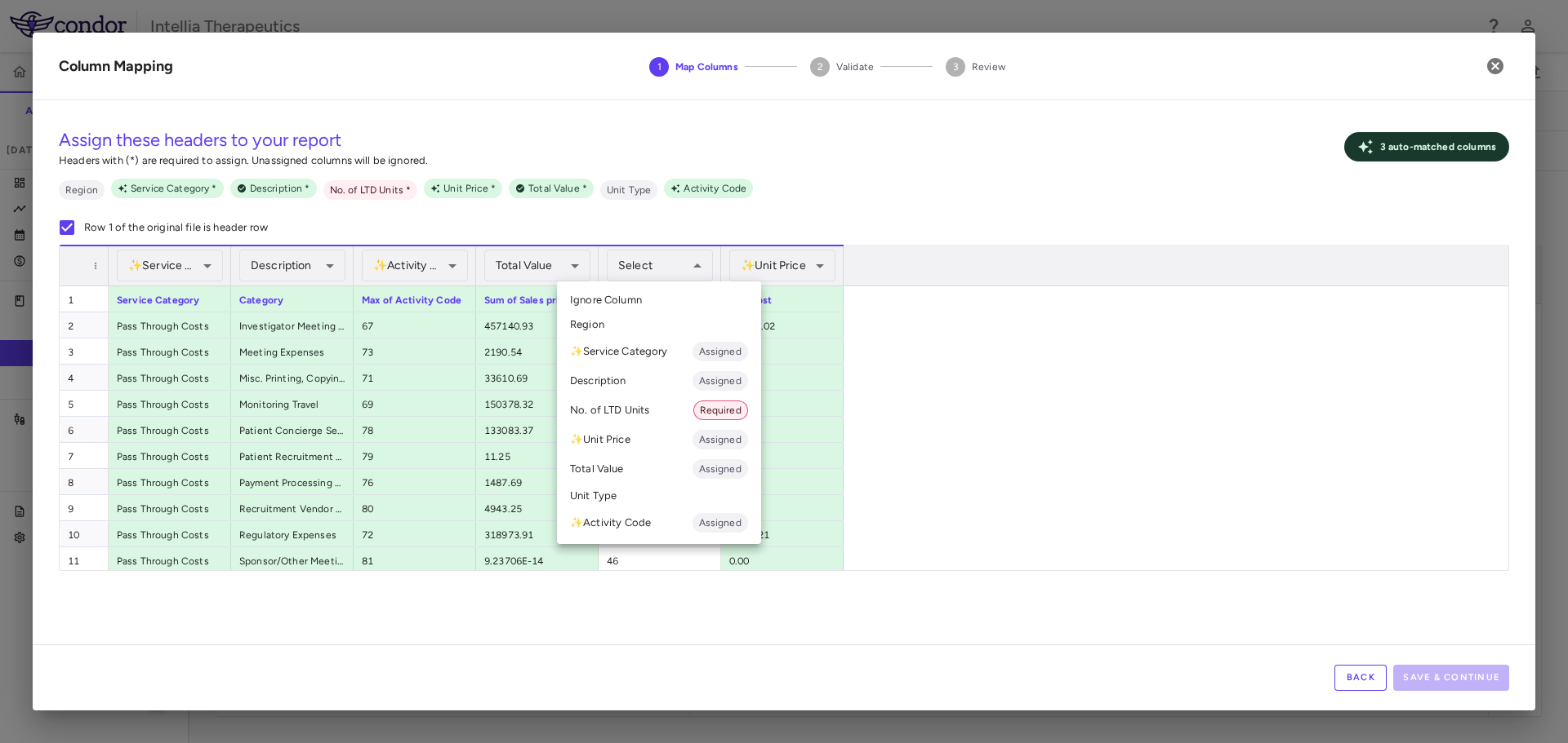
click at [664, 421] on li "No. of LTD Units Required" at bounding box center [658, 411] width 204 height 29
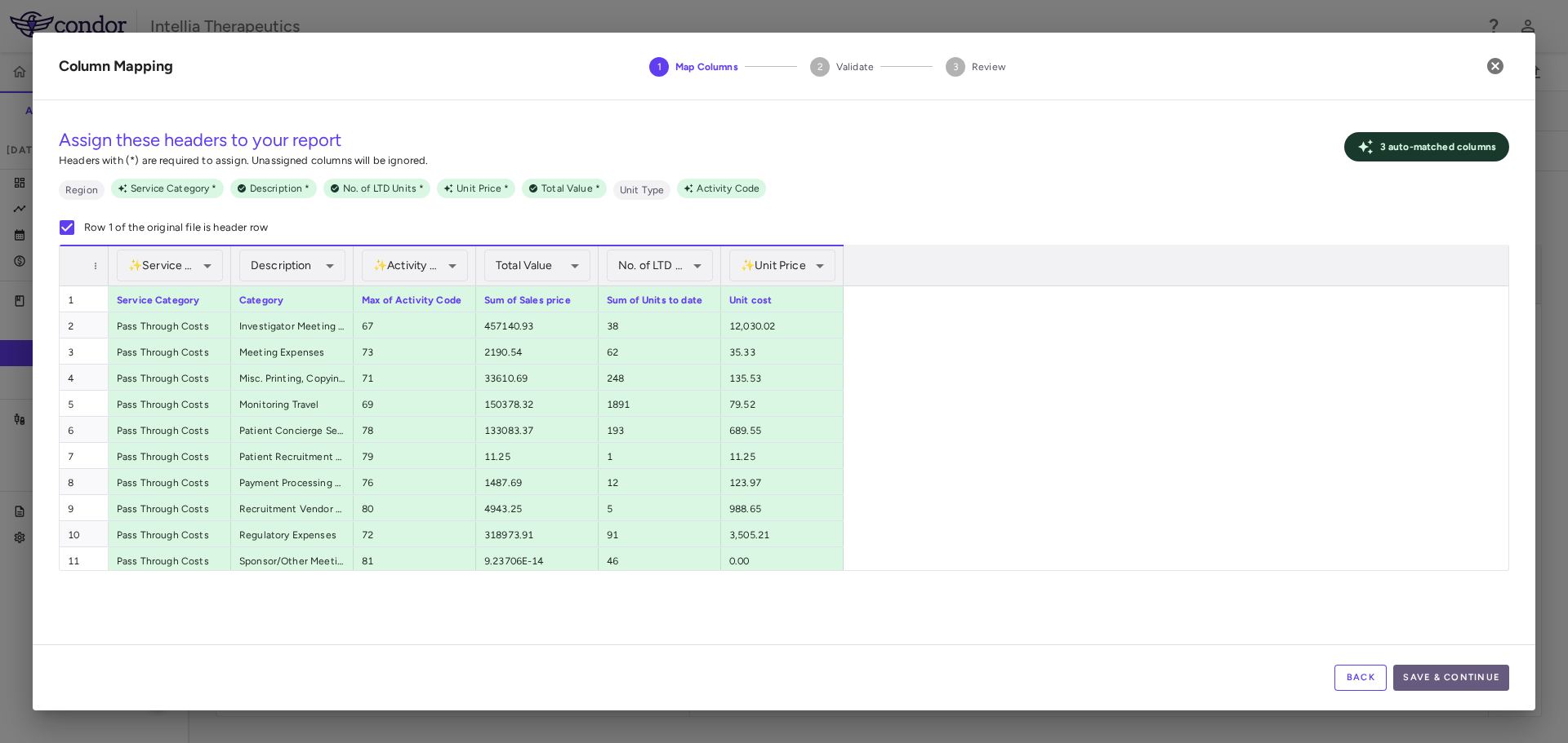
click at [1434, 671] on button "Save & Continue" at bounding box center [1451, 678] width 116 height 26
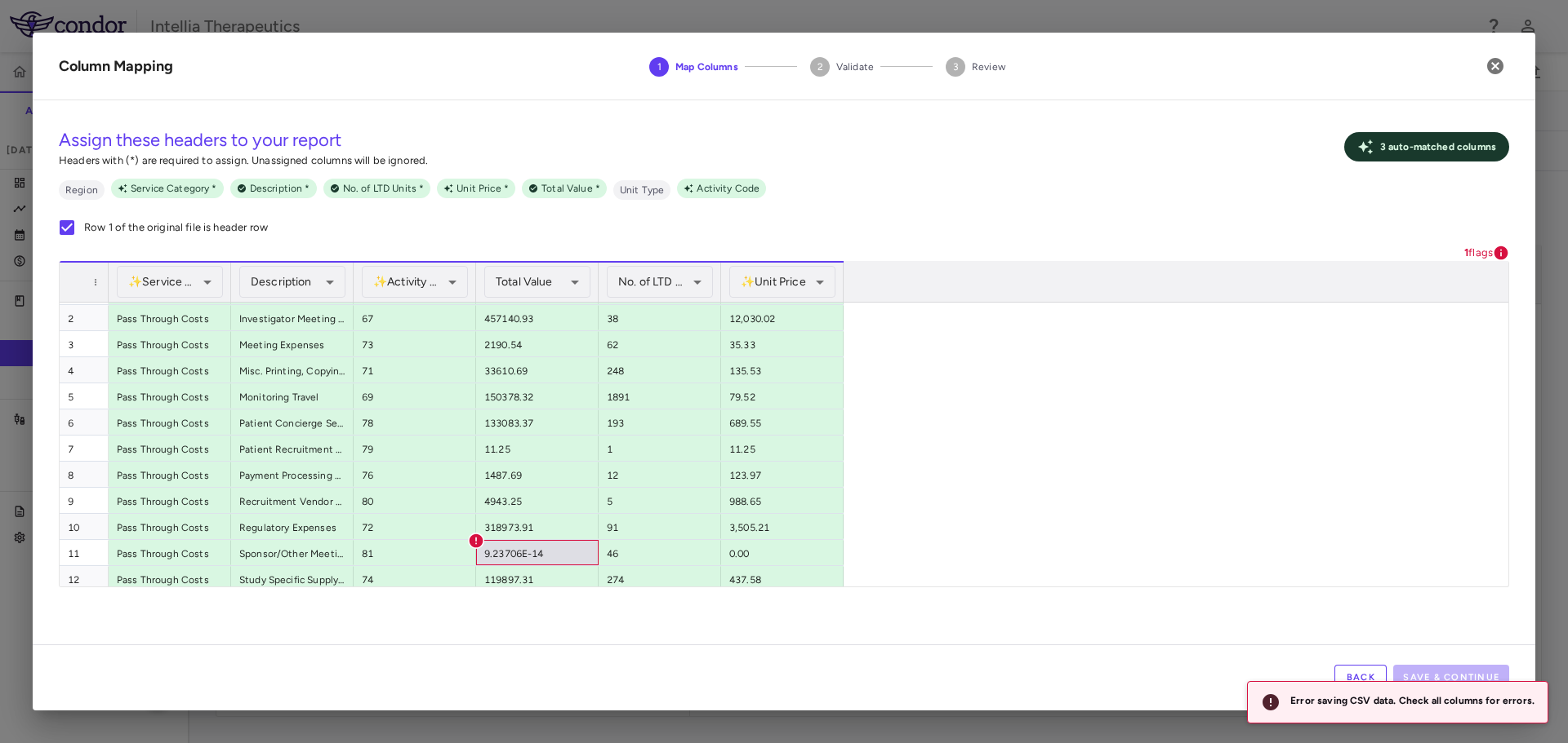
scroll to position [56, 0]
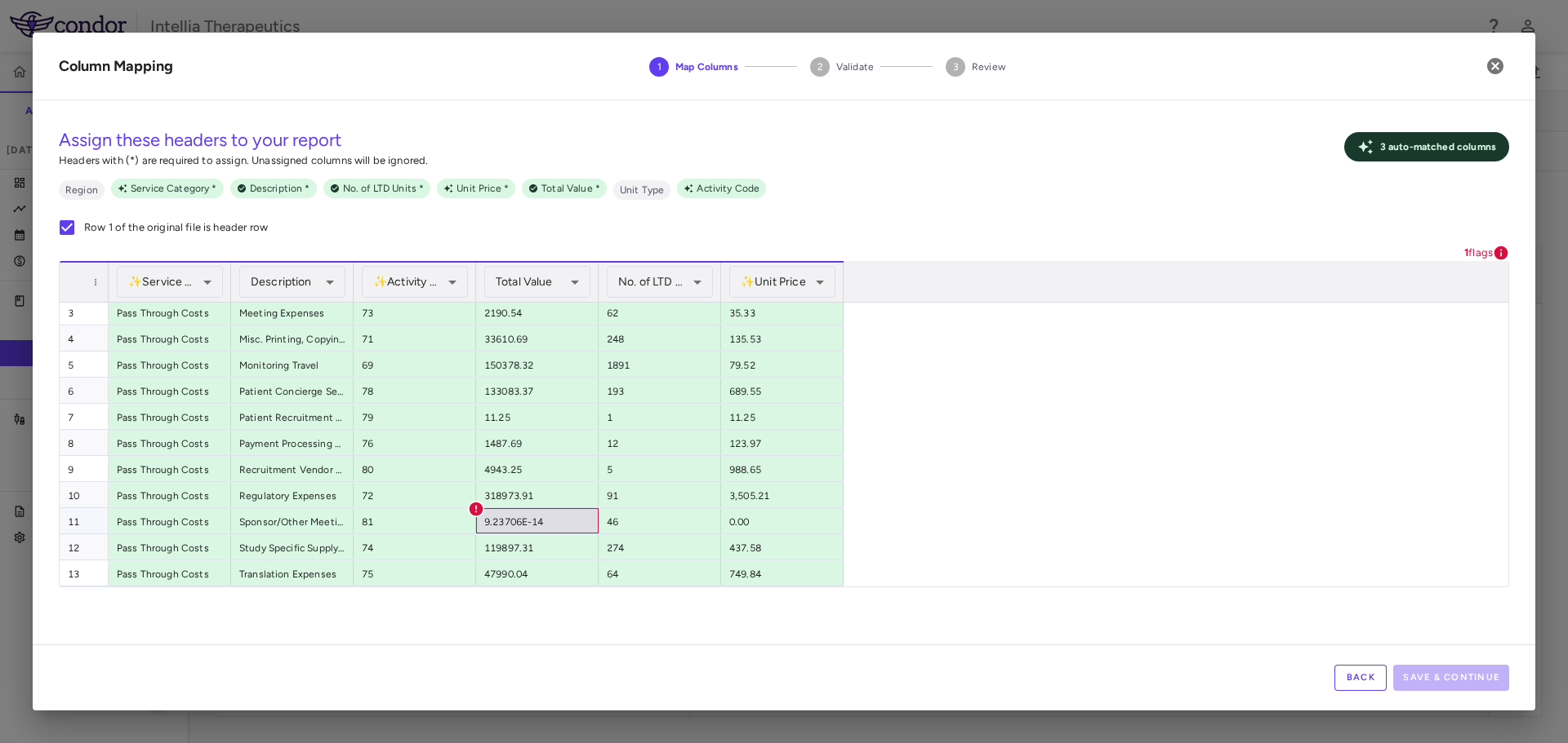
click at [563, 527] on div "9.23706E-14" at bounding box center [537, 520] width 123 height 25
drag, startPoint x: 1358, startPoint y: 684, endPoint x: 1395, endPoint y: 741, distance: 68.0
click at [1358, 684] on button "Back" at bounding box center [1360, 678] width 52 height 26
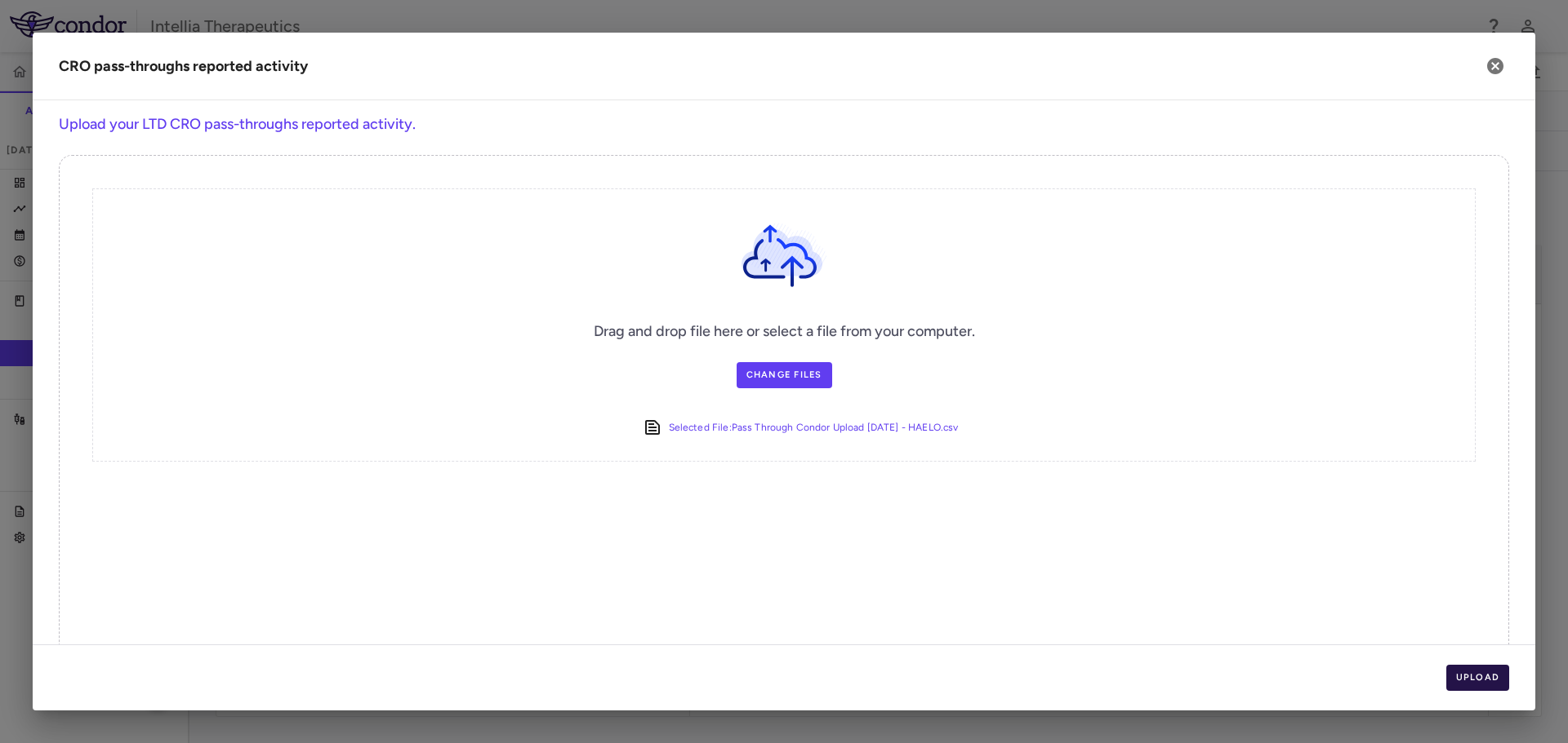
click at [1481, 682] on button "Upload" at bounding box center [1478, 678] width 64 height 26
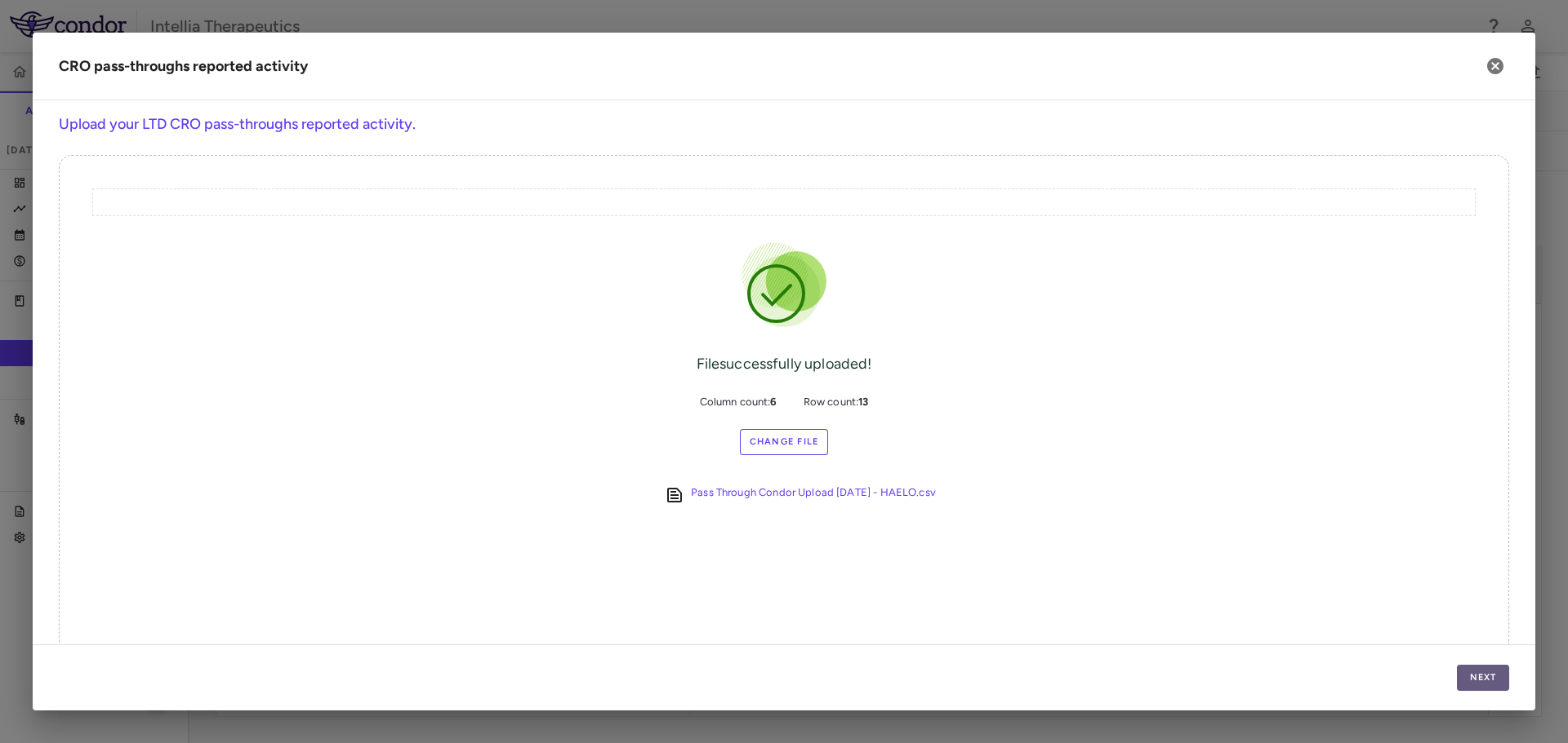
click at [1462, 678] on button "Next" at bounding box center [1483, 678] width 52 height 26
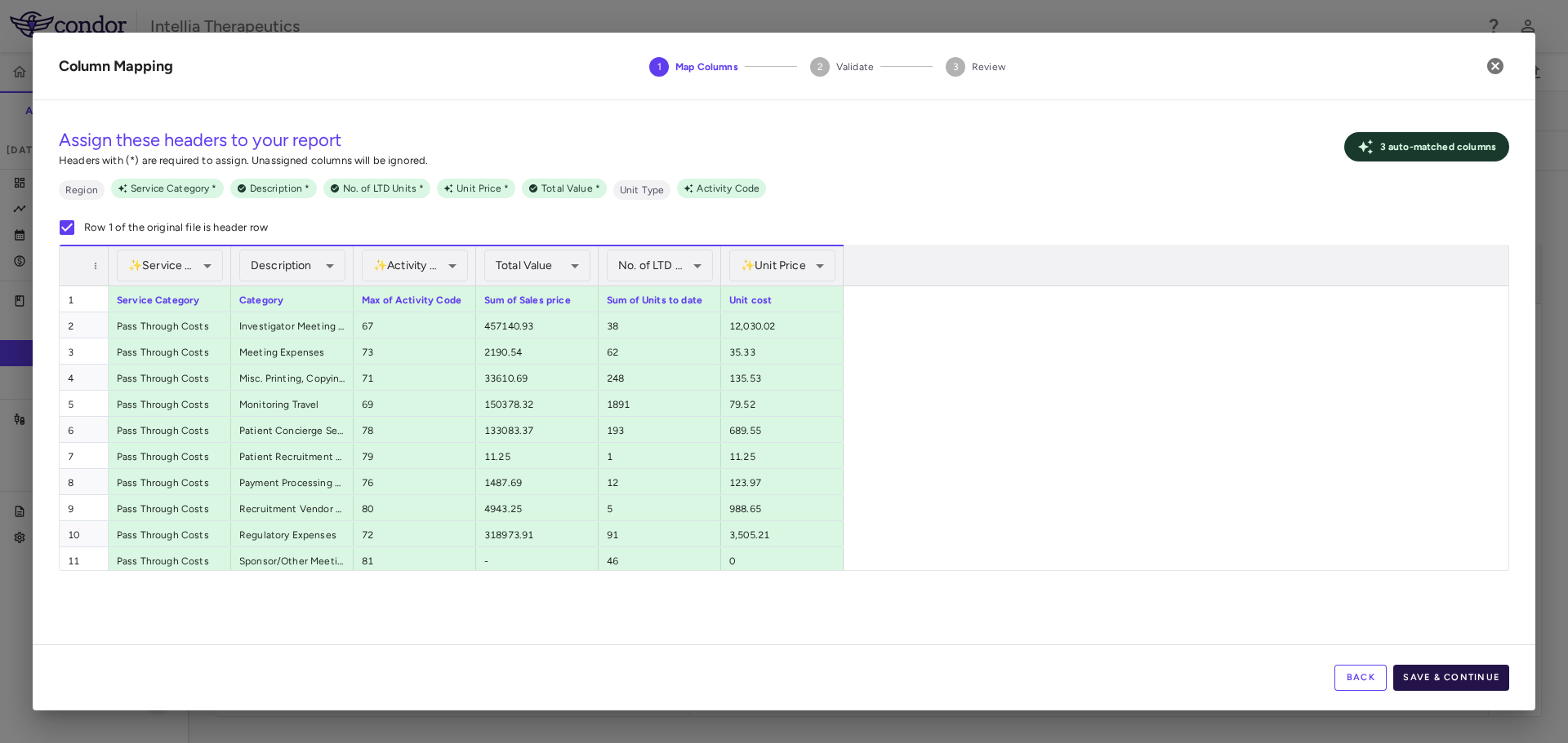
click at [1421, 684] on button "Save & Continue" at bounding box center [1451, 678] width 116 height 26
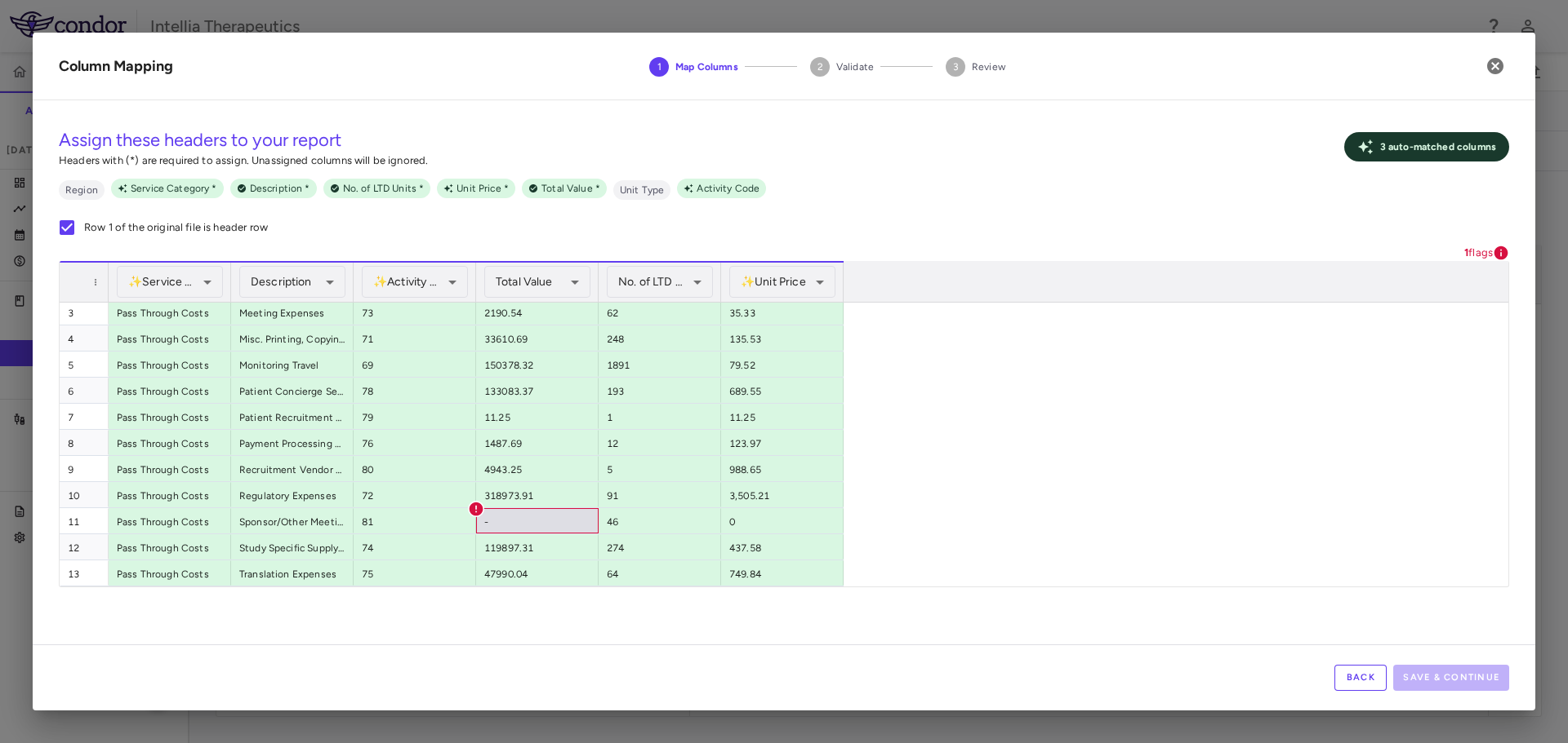
click at [1367, 673] on button "Back" at bounding box center [1360, 678] width 52 height 26
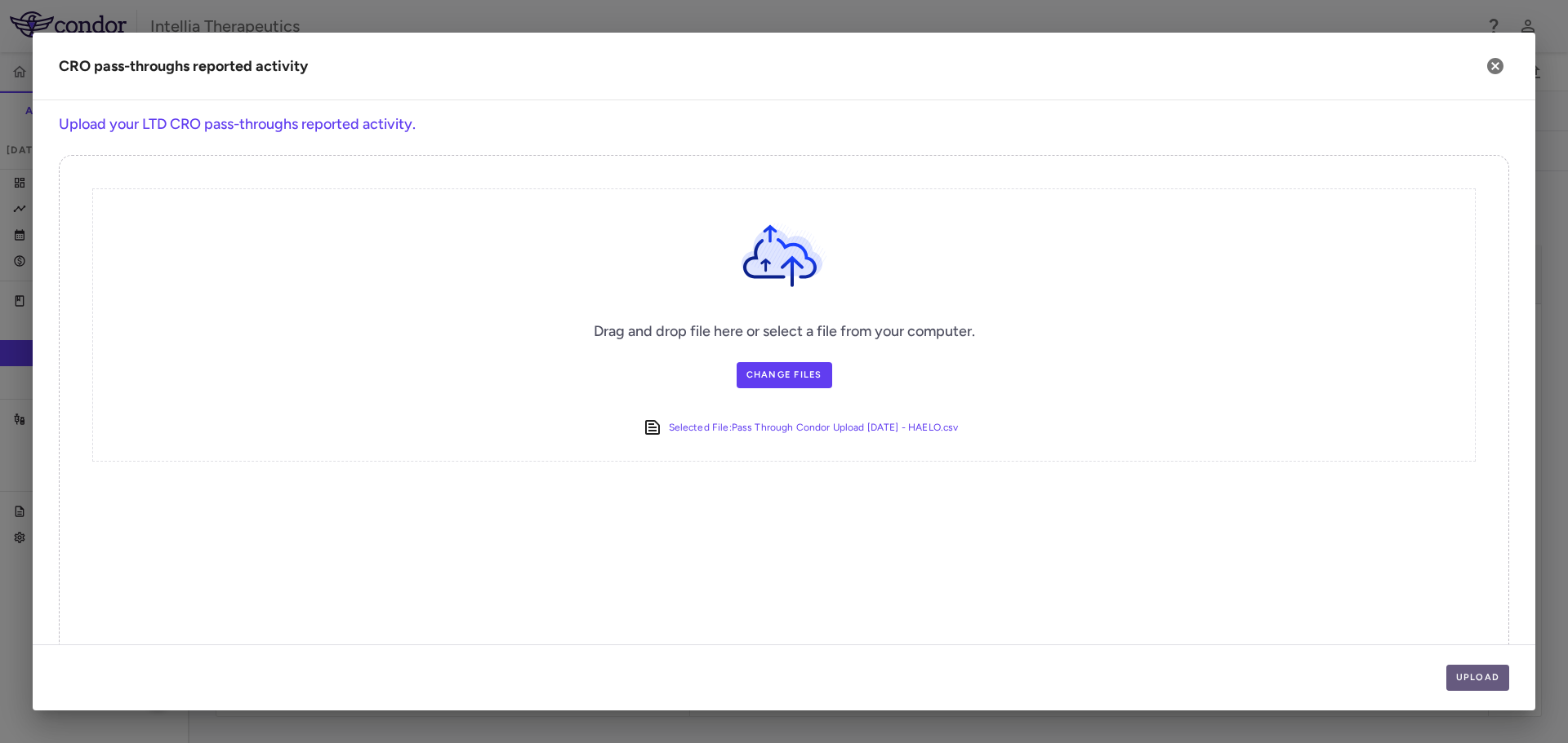
click at [1498, 688] on button "Upload" at bounding box center [1478, 678] width 64 height 26
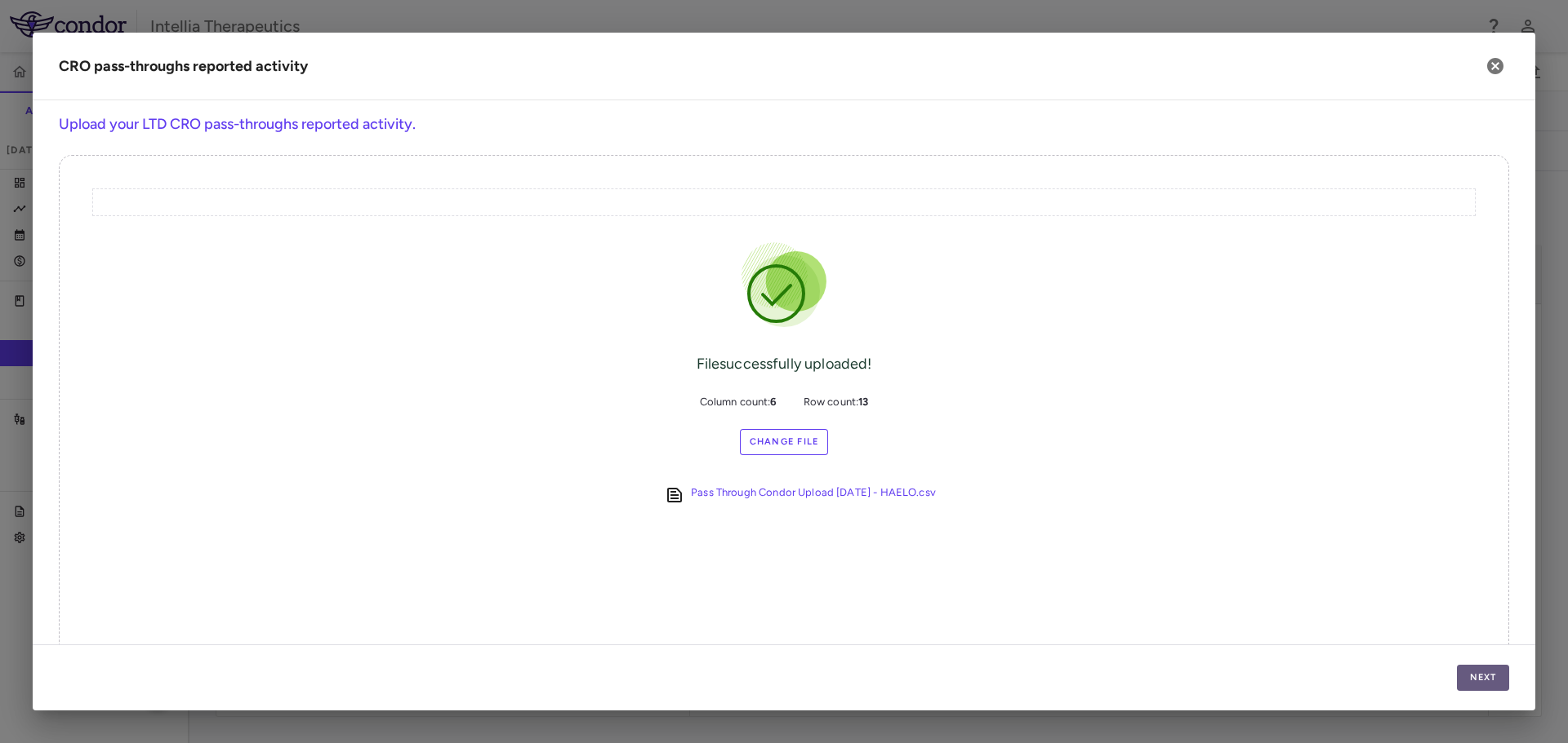
click at [1493, 683] on button "Next" at bounding box center [1483, 678] width 52 height 26
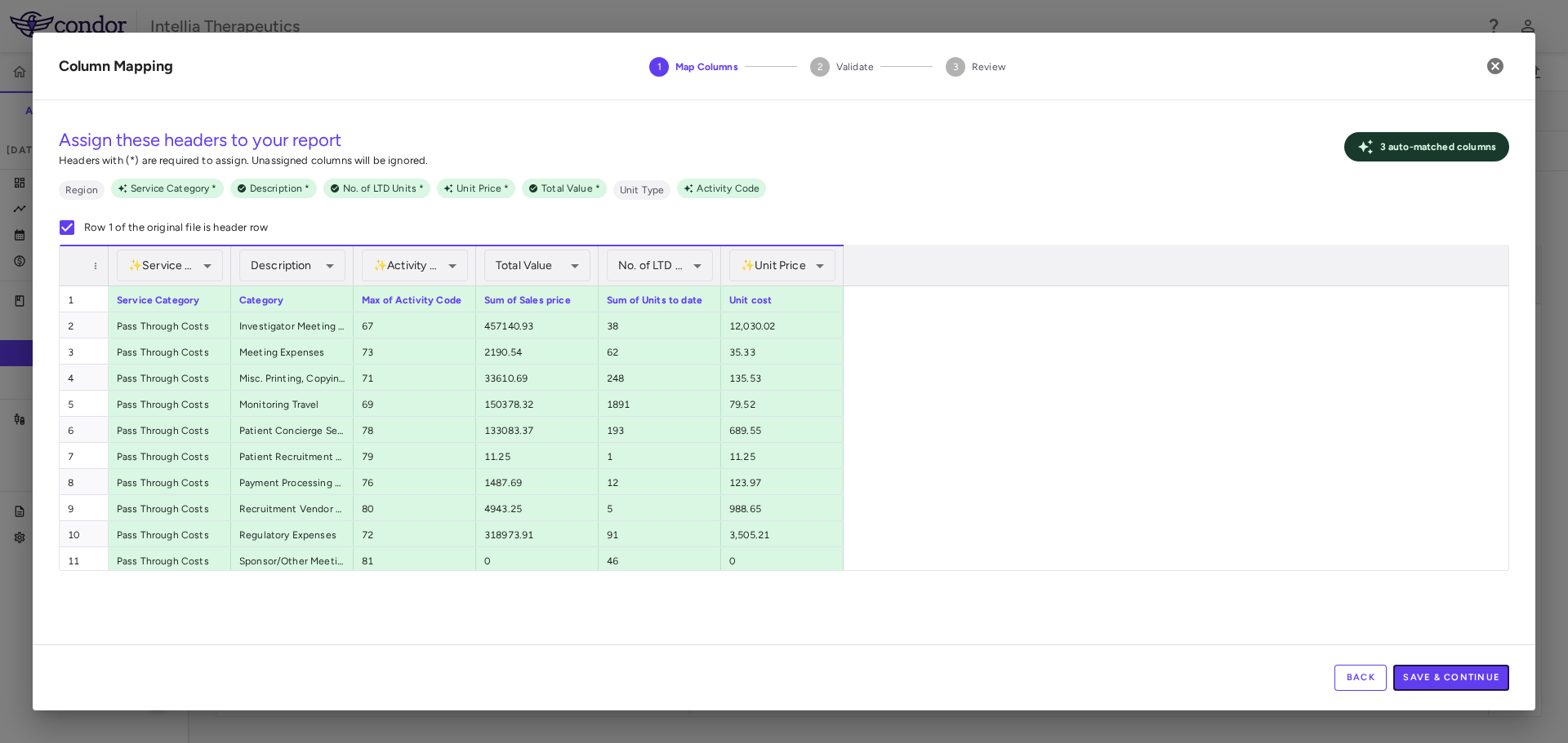
click at [1439, 679] on button "Save & Continue" at bounding box center [1451, 678] width 116 height 26
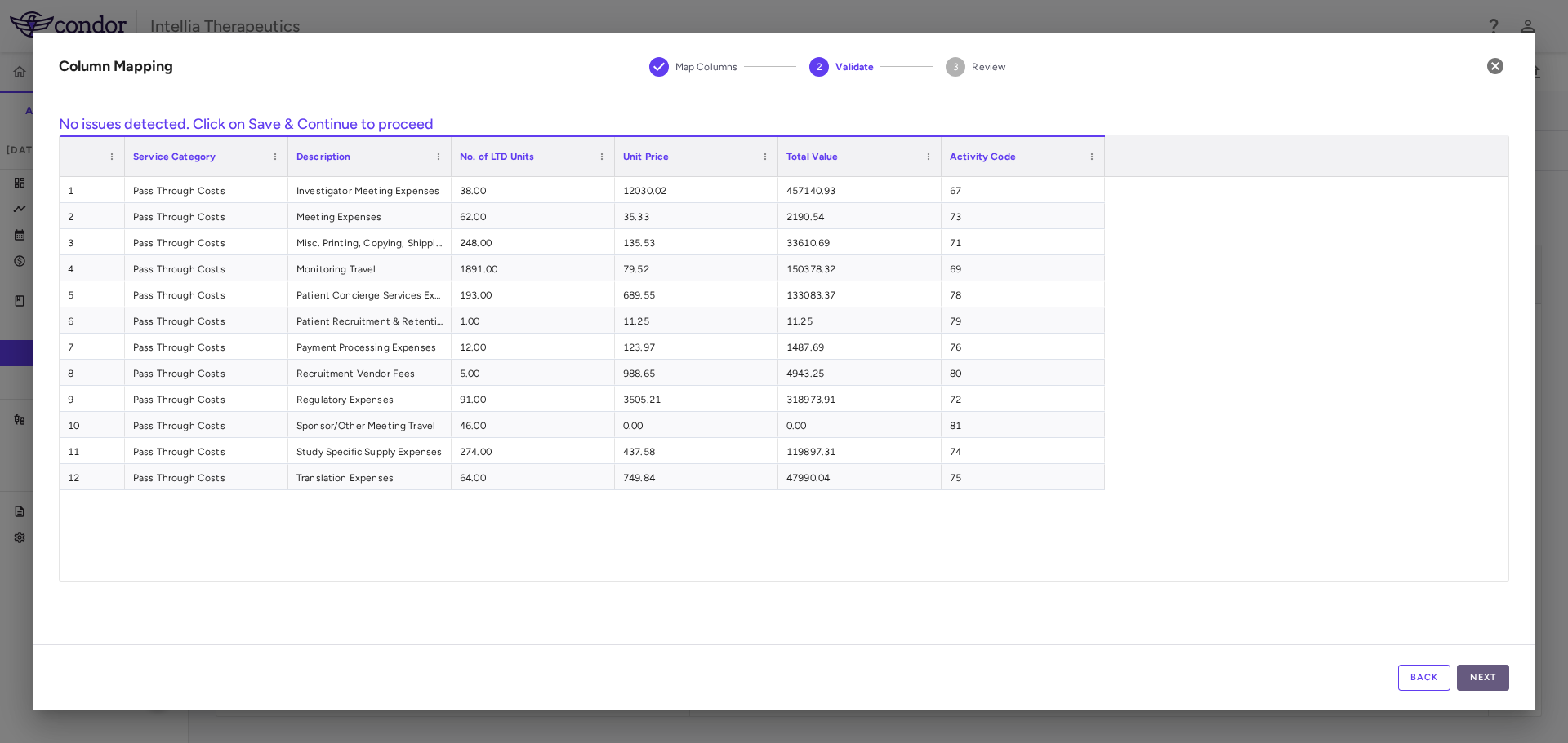
click at [1478, 668] on button "Next" at bounding box center [1483, 678] width 52 height 26
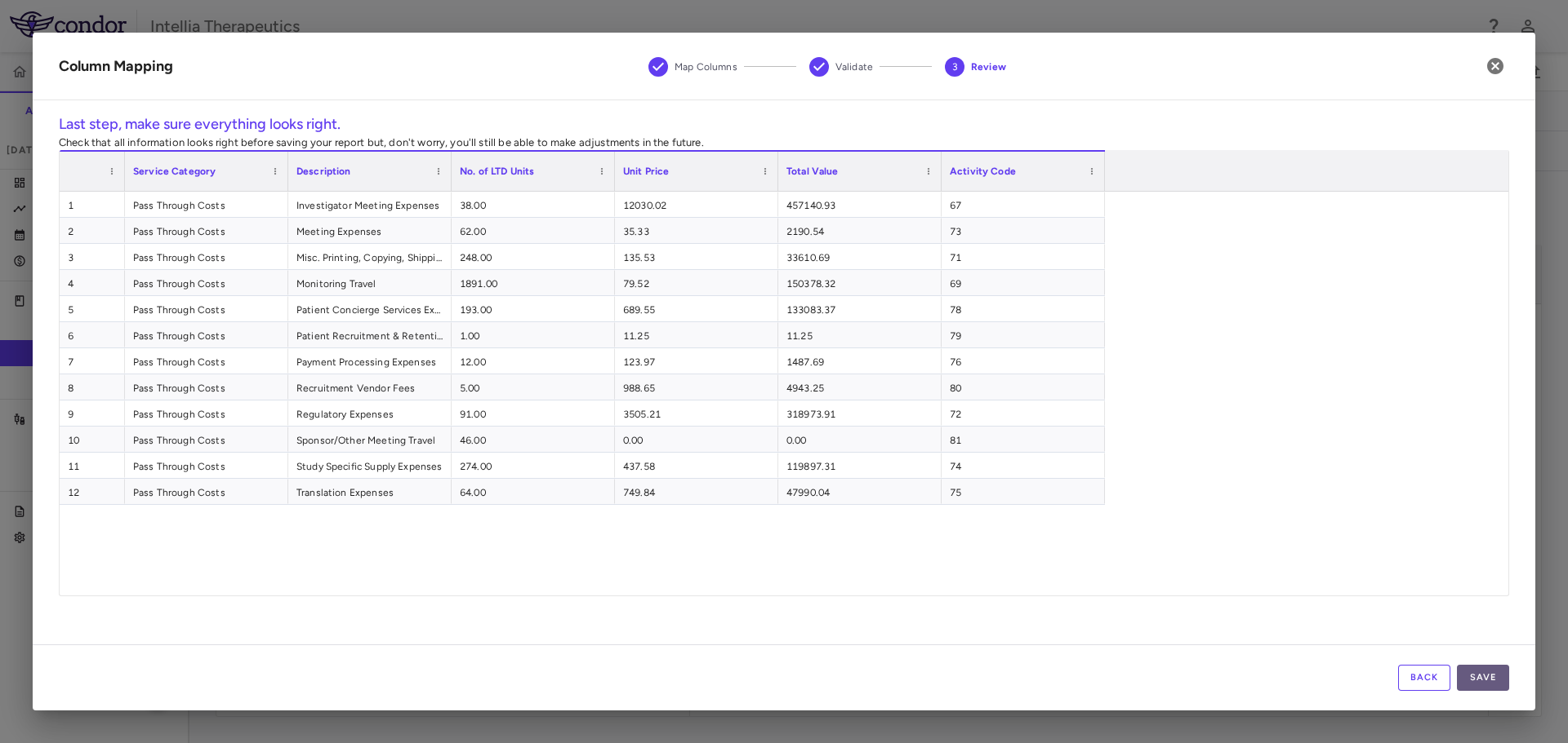
click at [1489, 671] on button "Save" at bounding box center [1483, 678] width 52 height 26
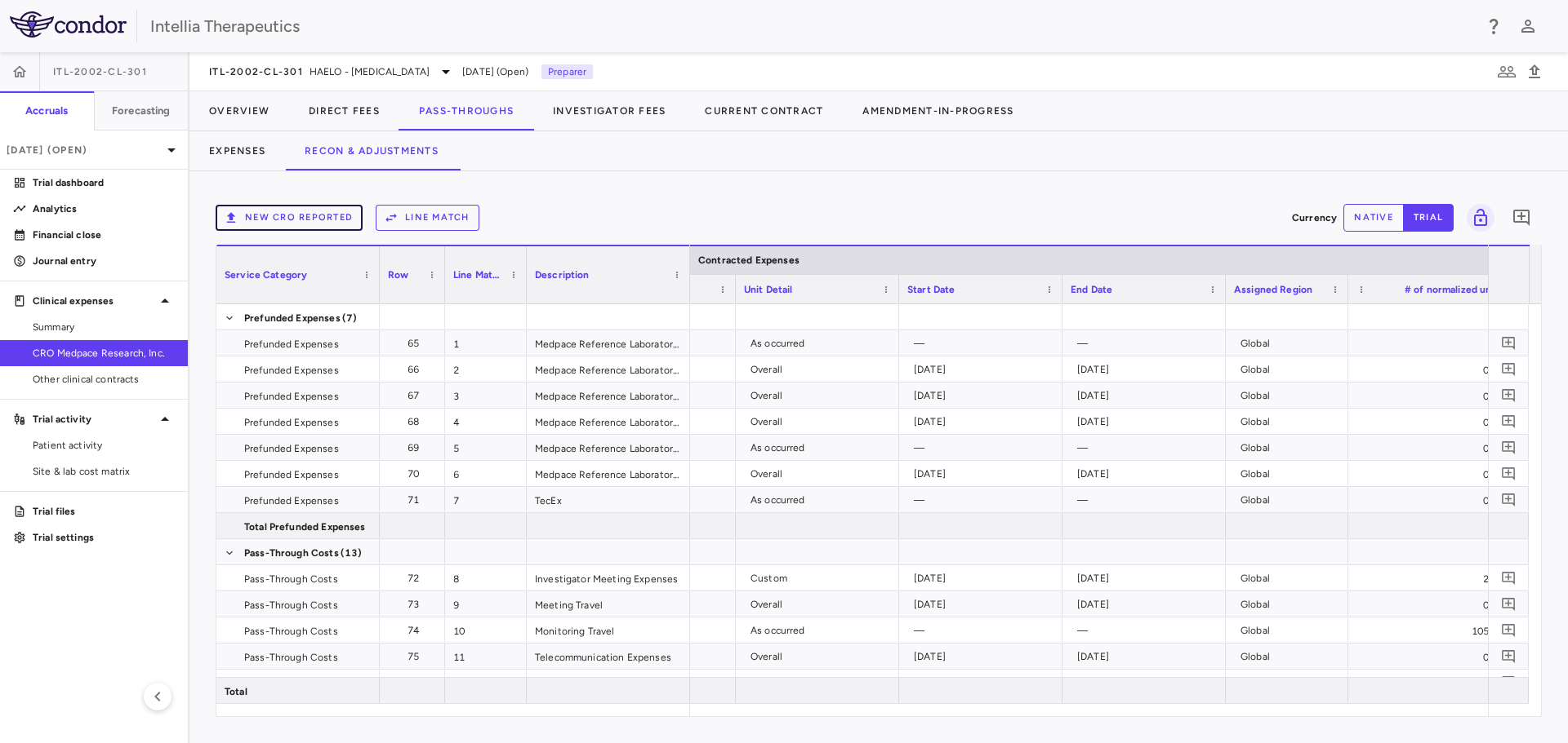
scroll to position [0, 0]
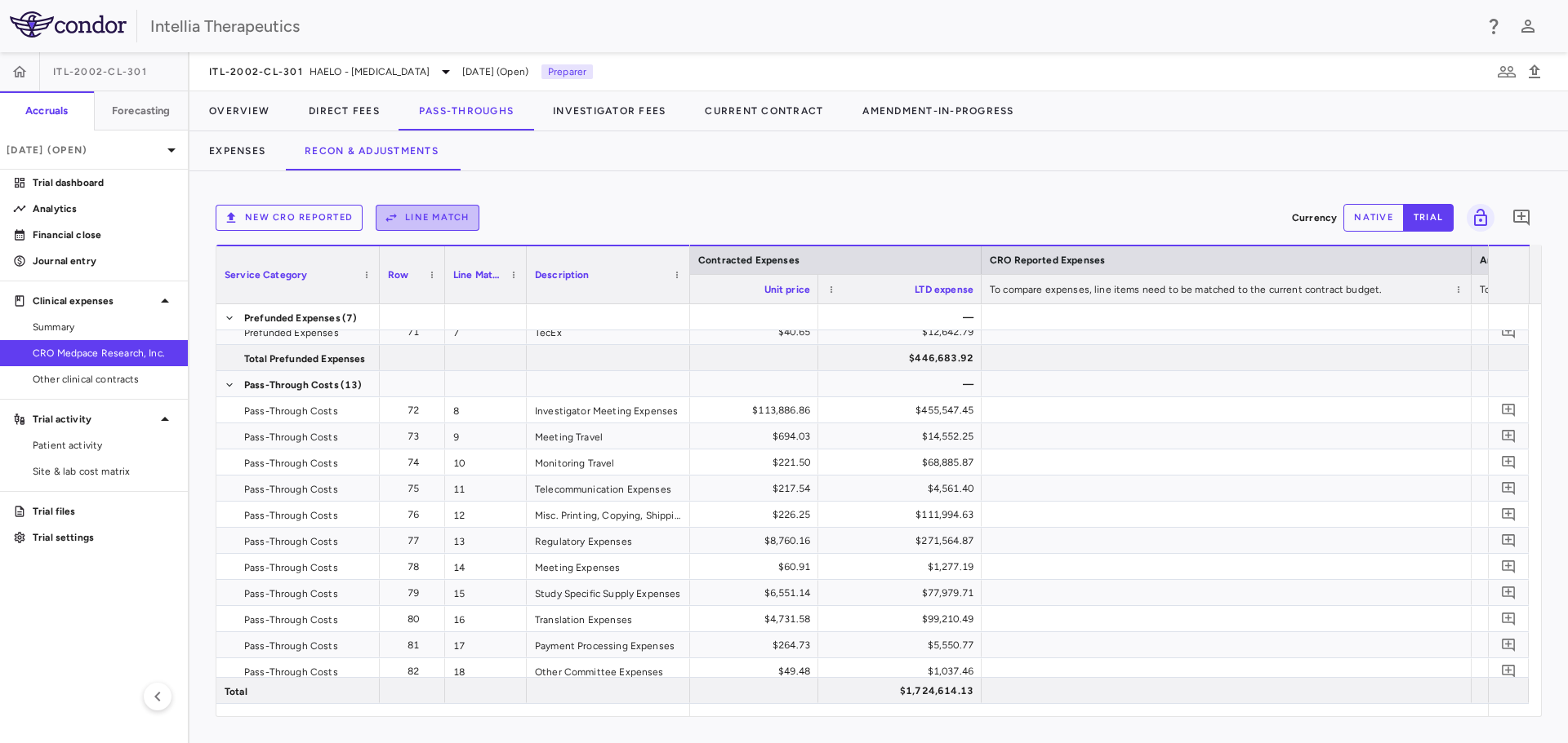
click at [443, 209] on button "Line Match" at bounding box center [427, 218] width 104 height 26
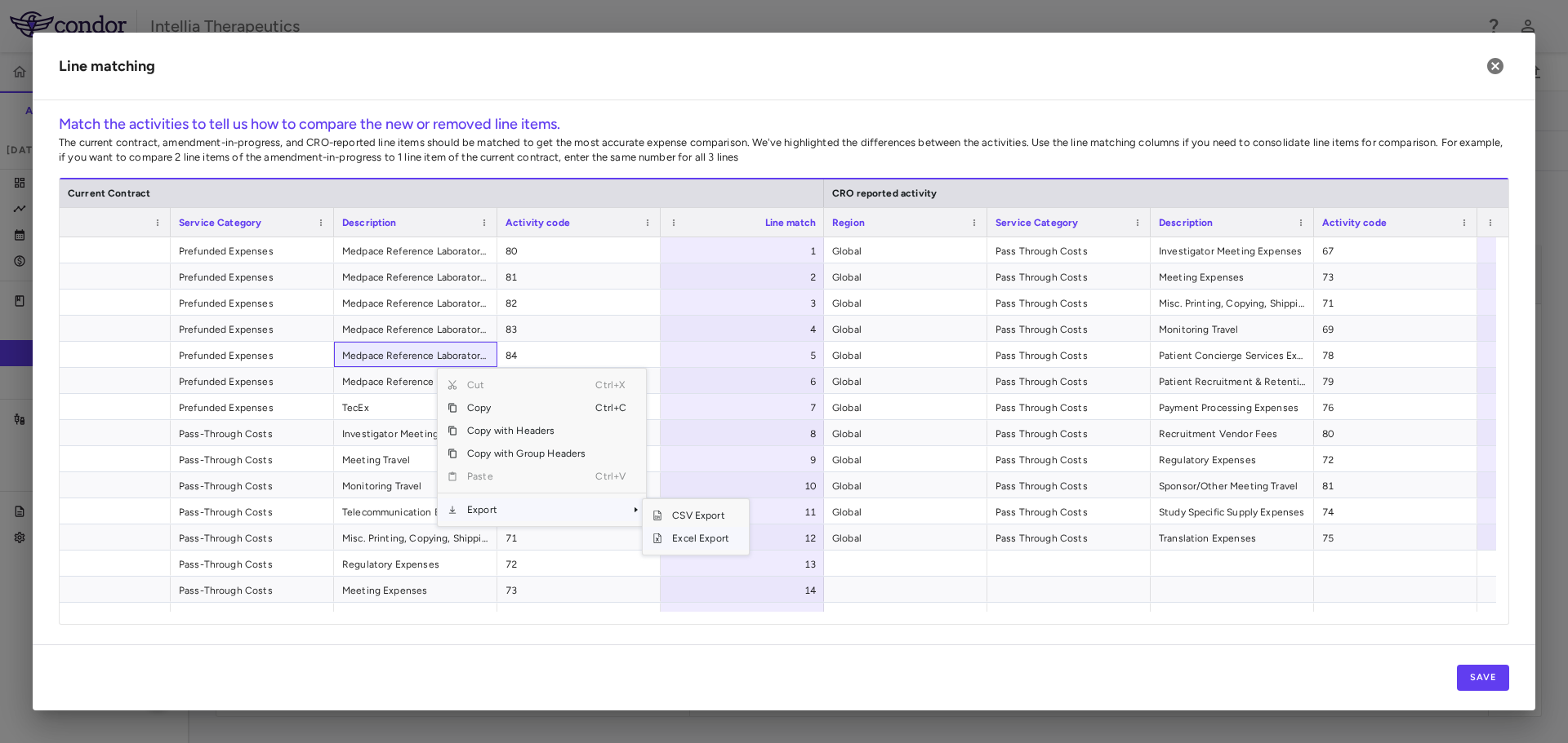
click at [694, 540] on span "Excel Export" at bounding box center [701, 538] width 77 height 23
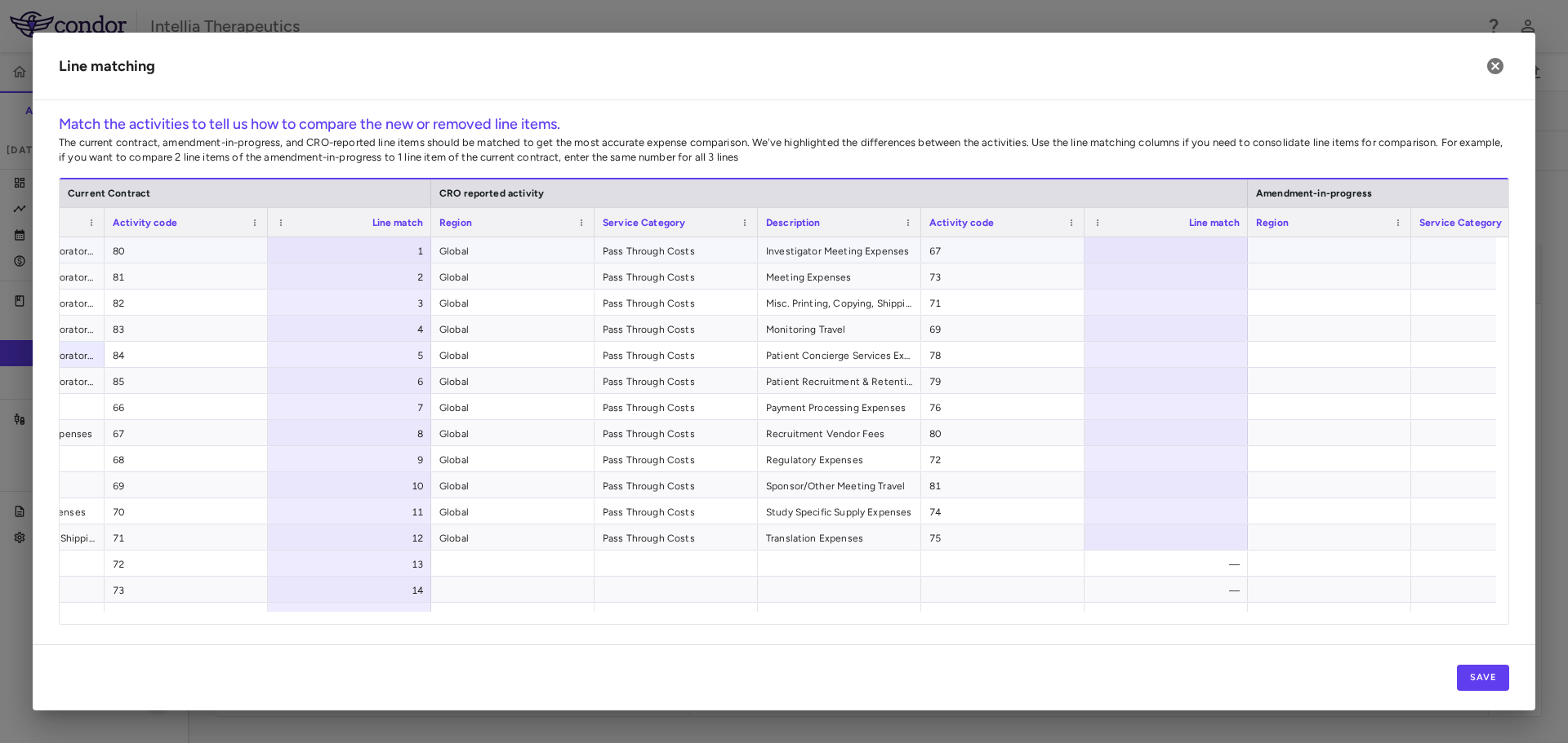
drag, startPoint x: 1222, startPoint y: 263, endPoint x: 1205, endPoint y: 257, distance: 18.0
click at [1222, 263] on div "Prefunded Expenses Medpace Reference Laboratory Fees - Analytical 80 1 Global P…" at bounding box center [838, 250] width 2449 height 26
click at [1176, 244] on div at bounding box center [1165, 250] width 163 height 25
click at [1471, 682] on button "Save" at bounding box center [1483, 678] width 52 height 26
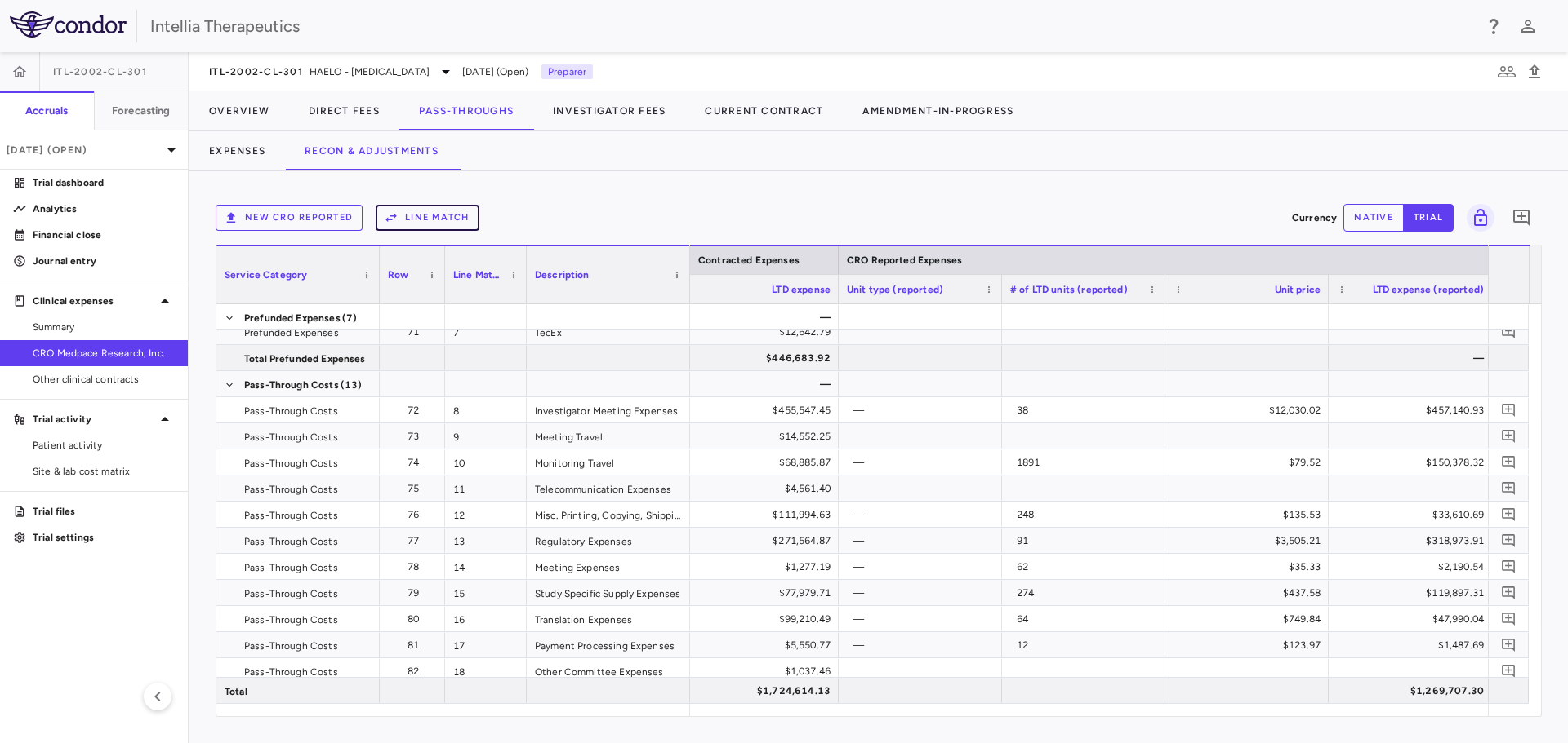
scroll to position [0, 2115]
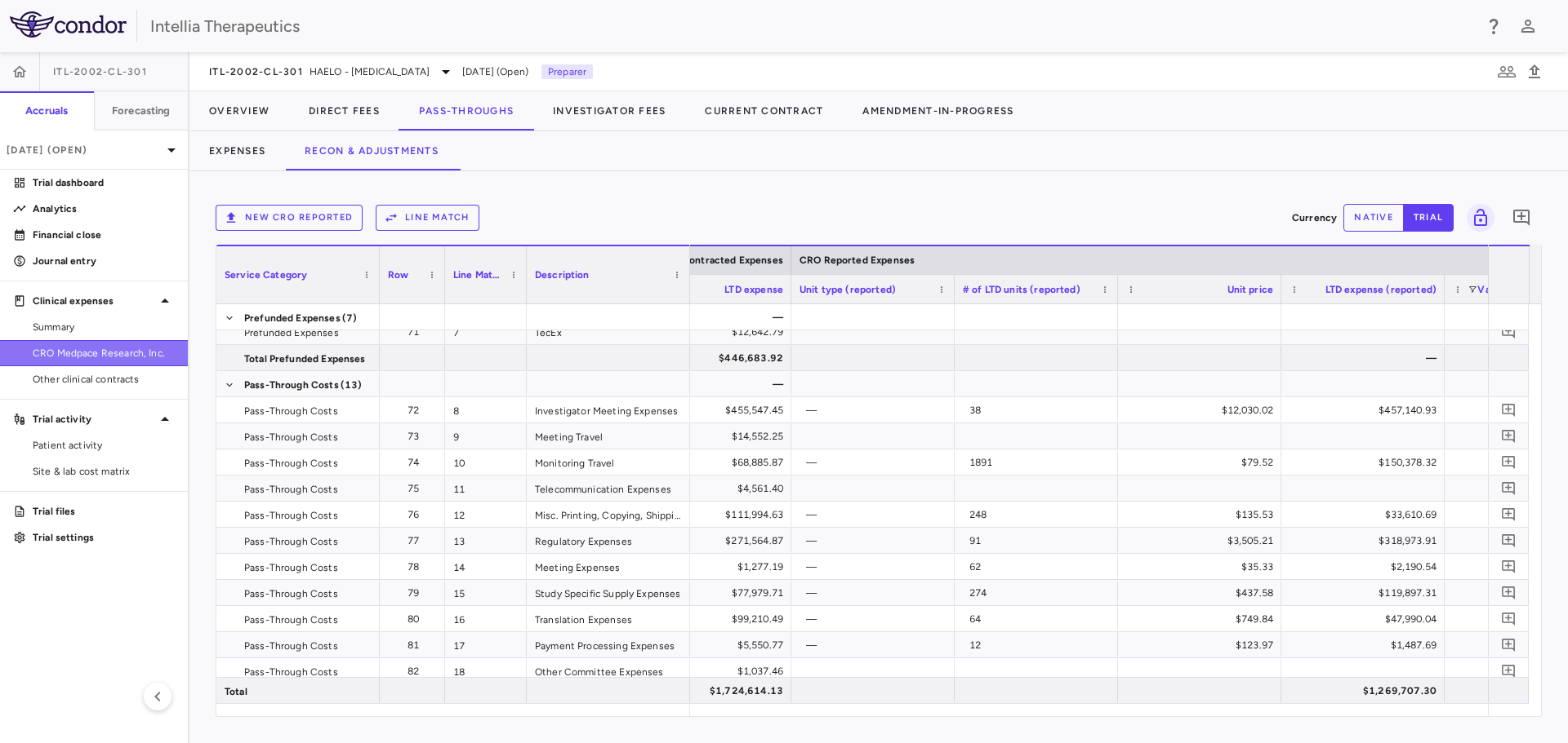
click at [85, 350] on span "CRO Medpace Research, Inc." at bounding box center [104, 353] width 142 height 15
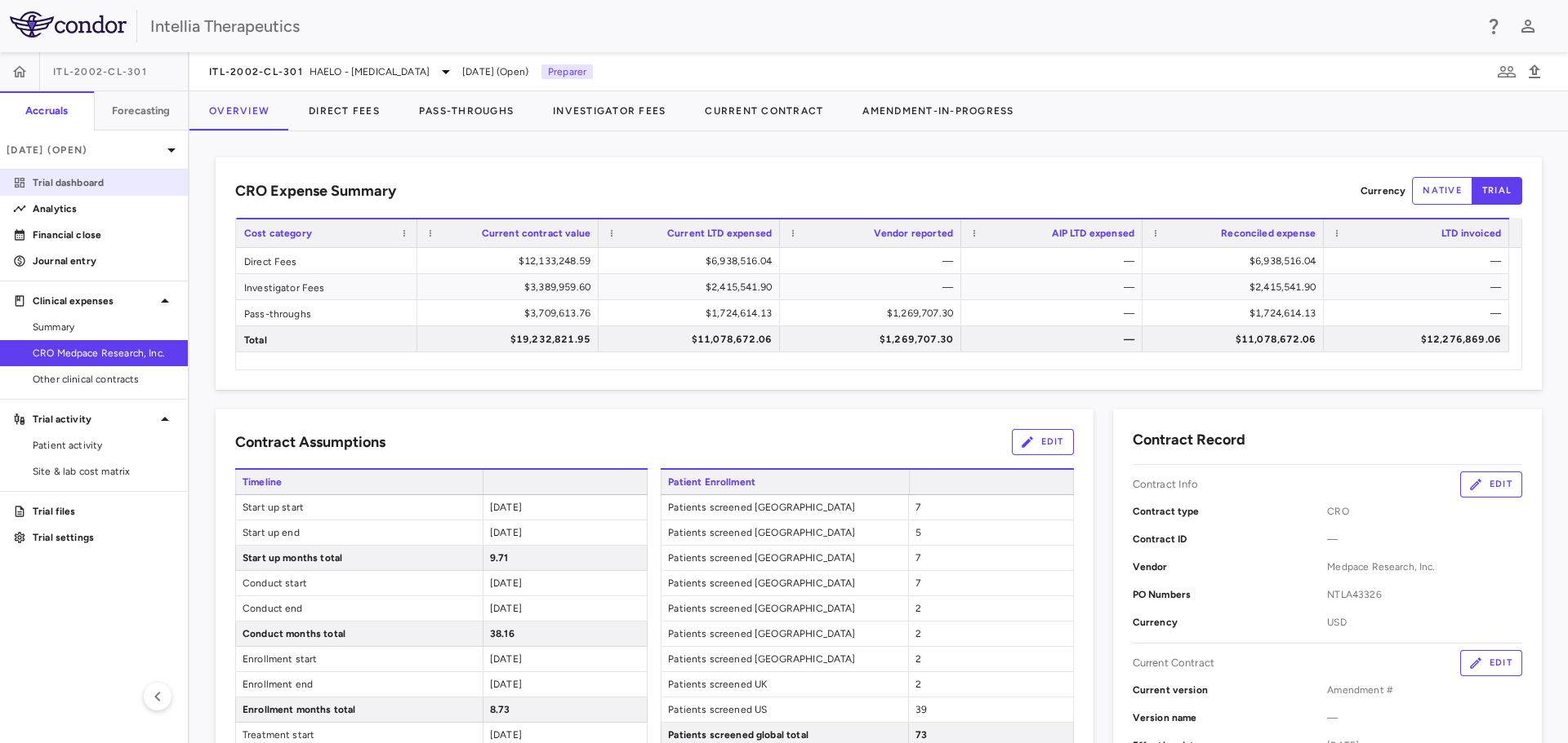
click at [39, 178] on p "Trial dashboard" at bounding box center [104, 182] width 142 height 15
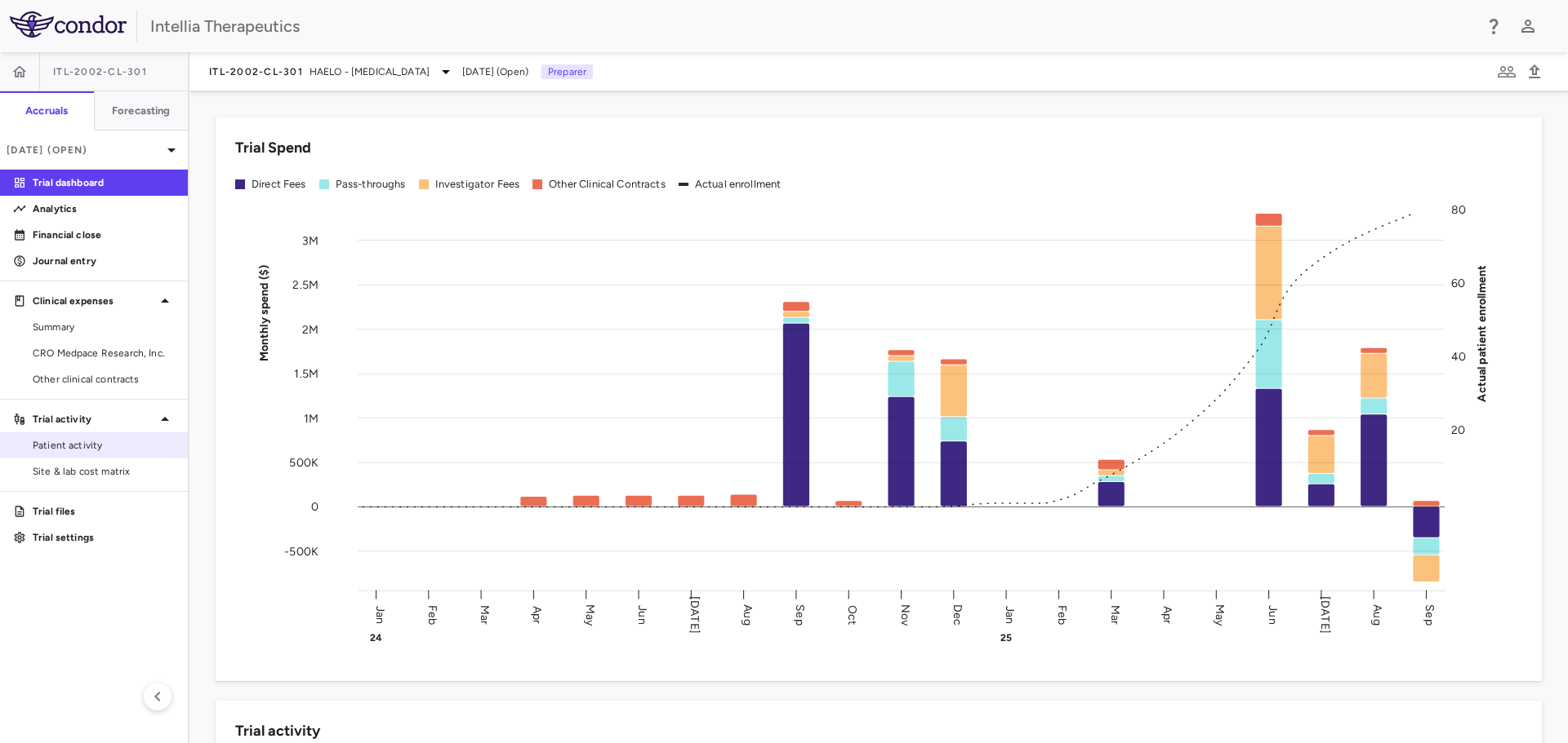
drag, startPoint x: 88, startPoint y: 442, endPoint x: 105, endPoint y: 435, distance: 18.4
click at [88, 442] on span "Patient activity" at bounding box center [104, 445] width 142 height 15
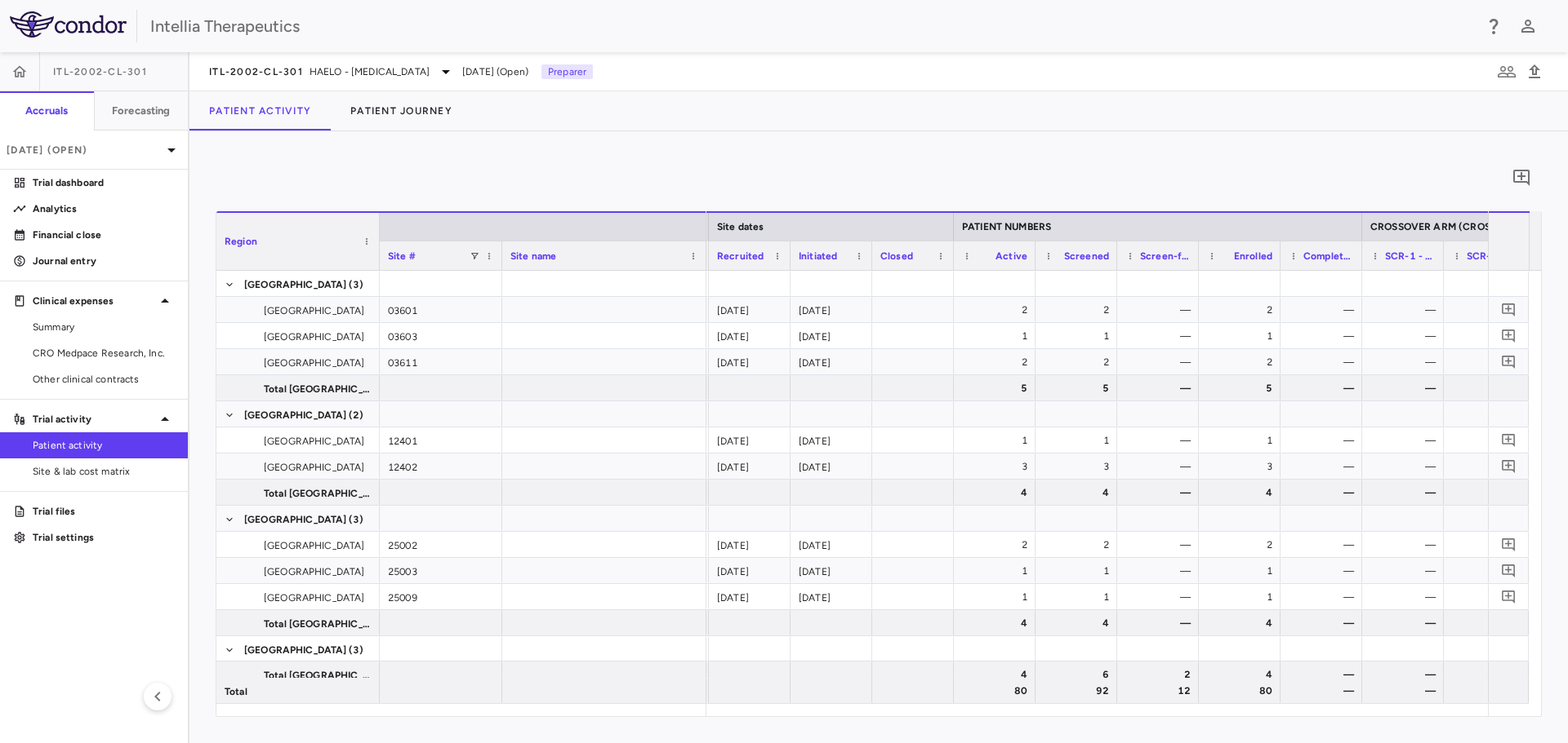
scroll to position [0, 352]
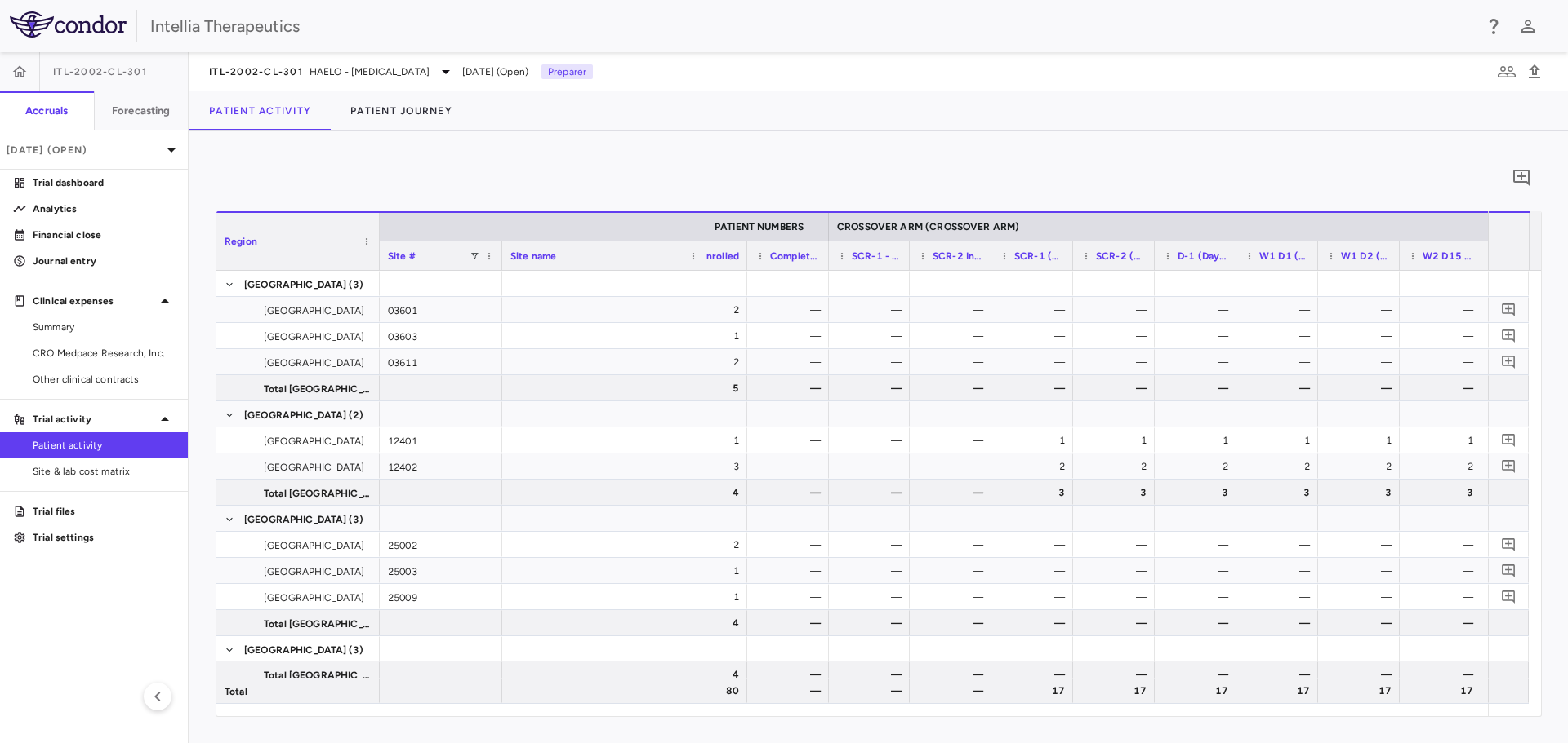
drag, startPoint x: 910, startPoint y: 250, endPoint x: 916, endPoint y: 292, distance: 42.4
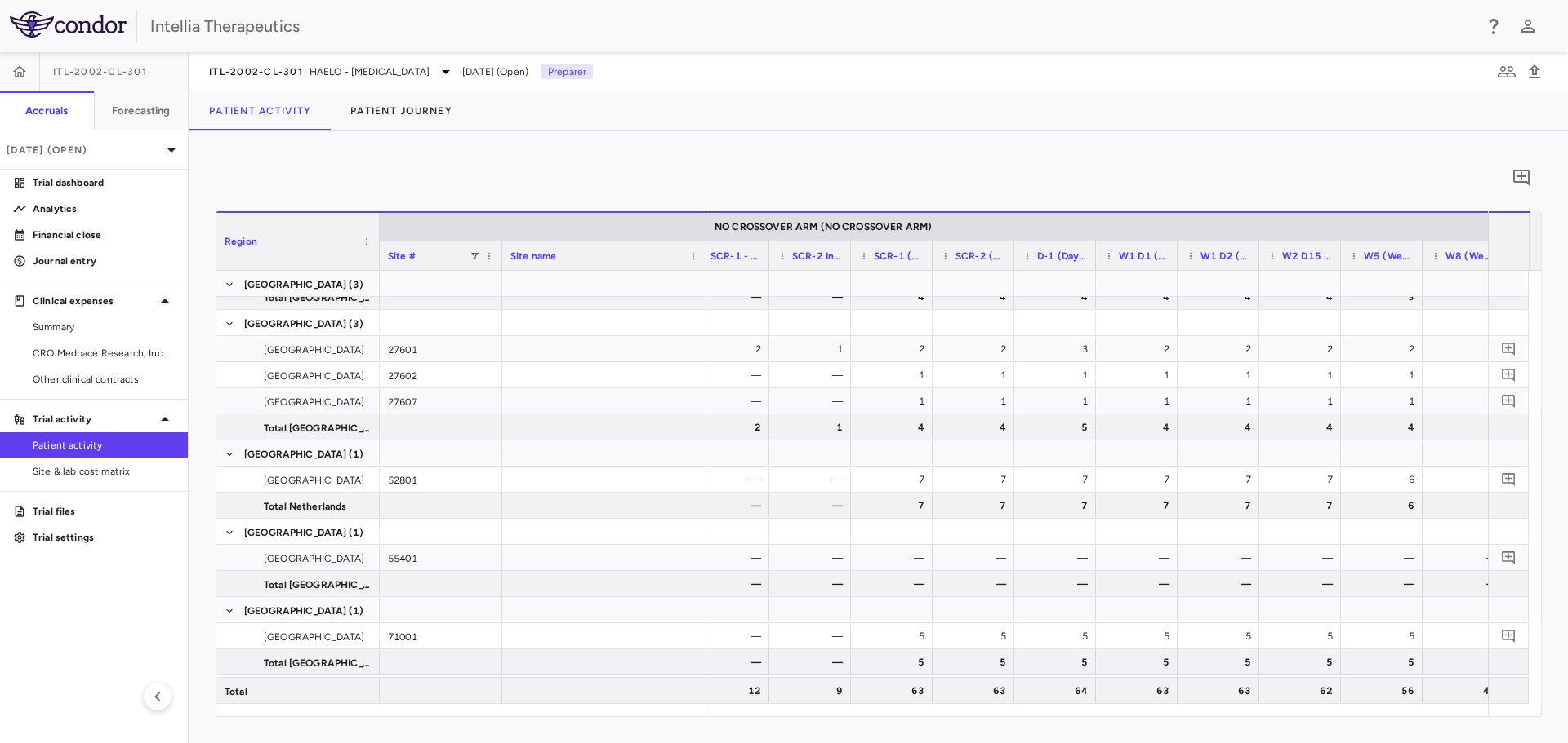
scroll to position [0, 2275]
drag, startPoint x: 1069, startPoint y: 716, endPoint x: 1092, endPoint y: 714, distance: 23.1
click at [1092, 714] on div "Region Drag here to set column labels Region Site # Site name" at bounding box center [878, 464] width 1326 height 506
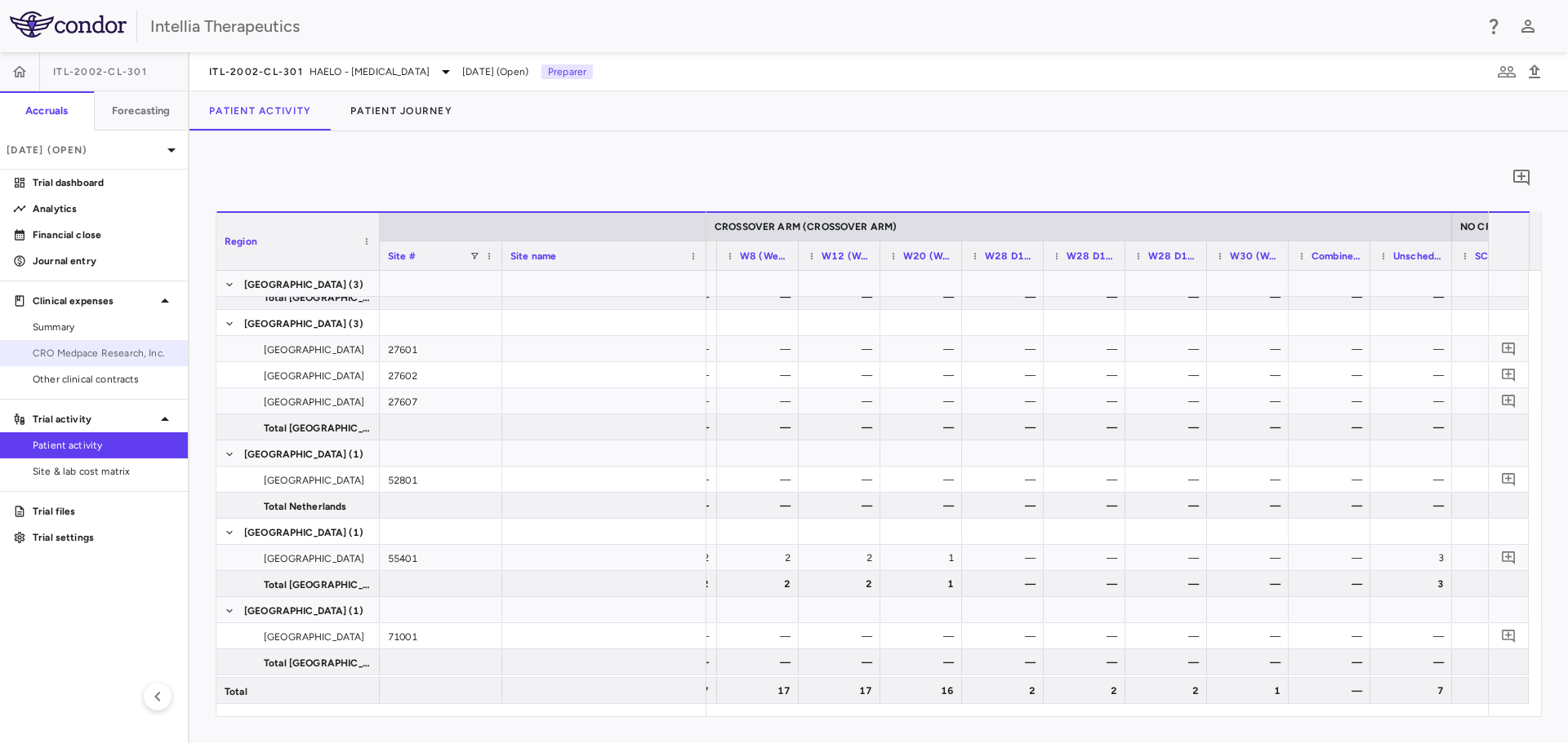
click at [49, 358] on span "CRO Medpace Research, Inc." at bounding box center [104, 353] width 142 height 15
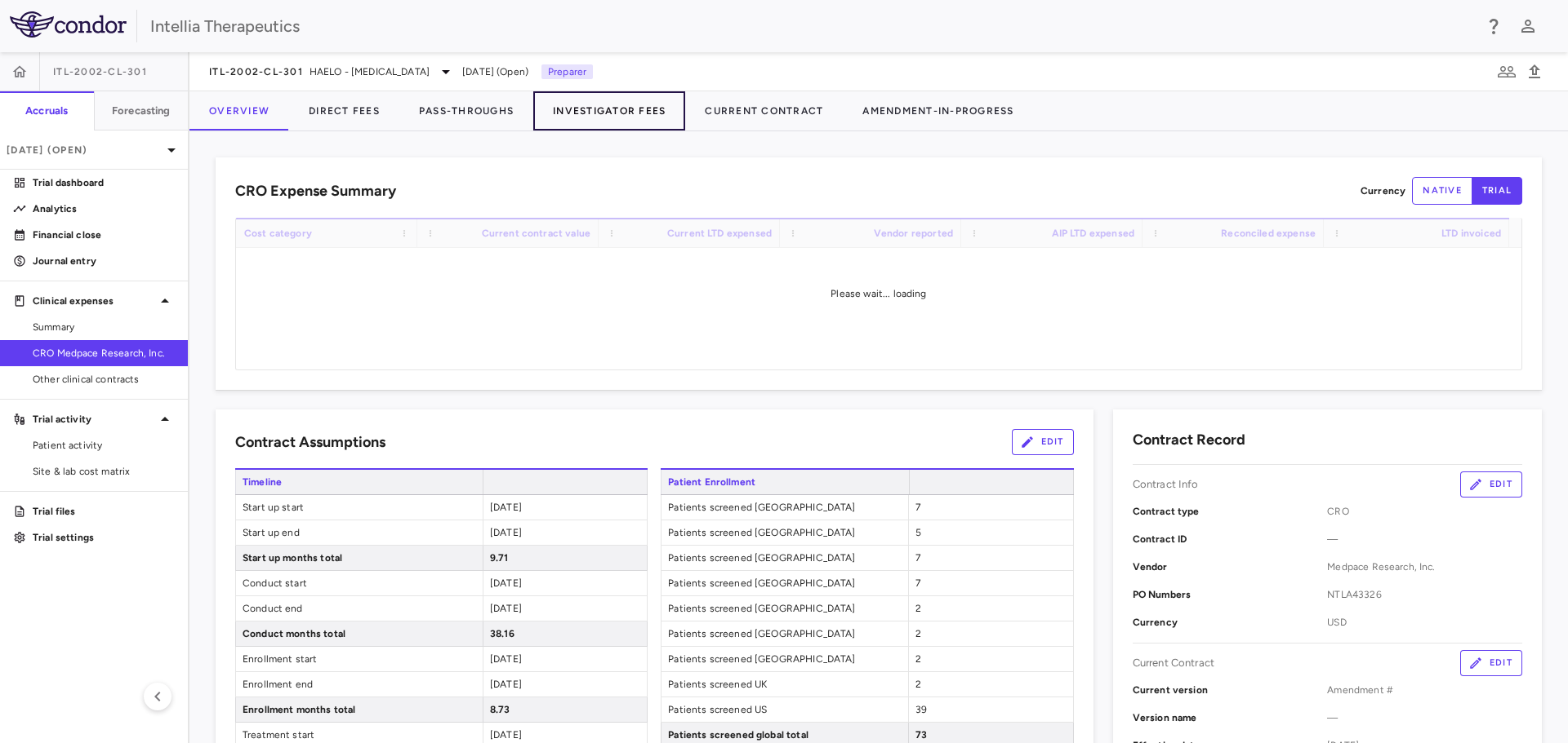
click at [602, 105] on button "Investigator Fees" at bounding box center [608, 111] width 151 height 39
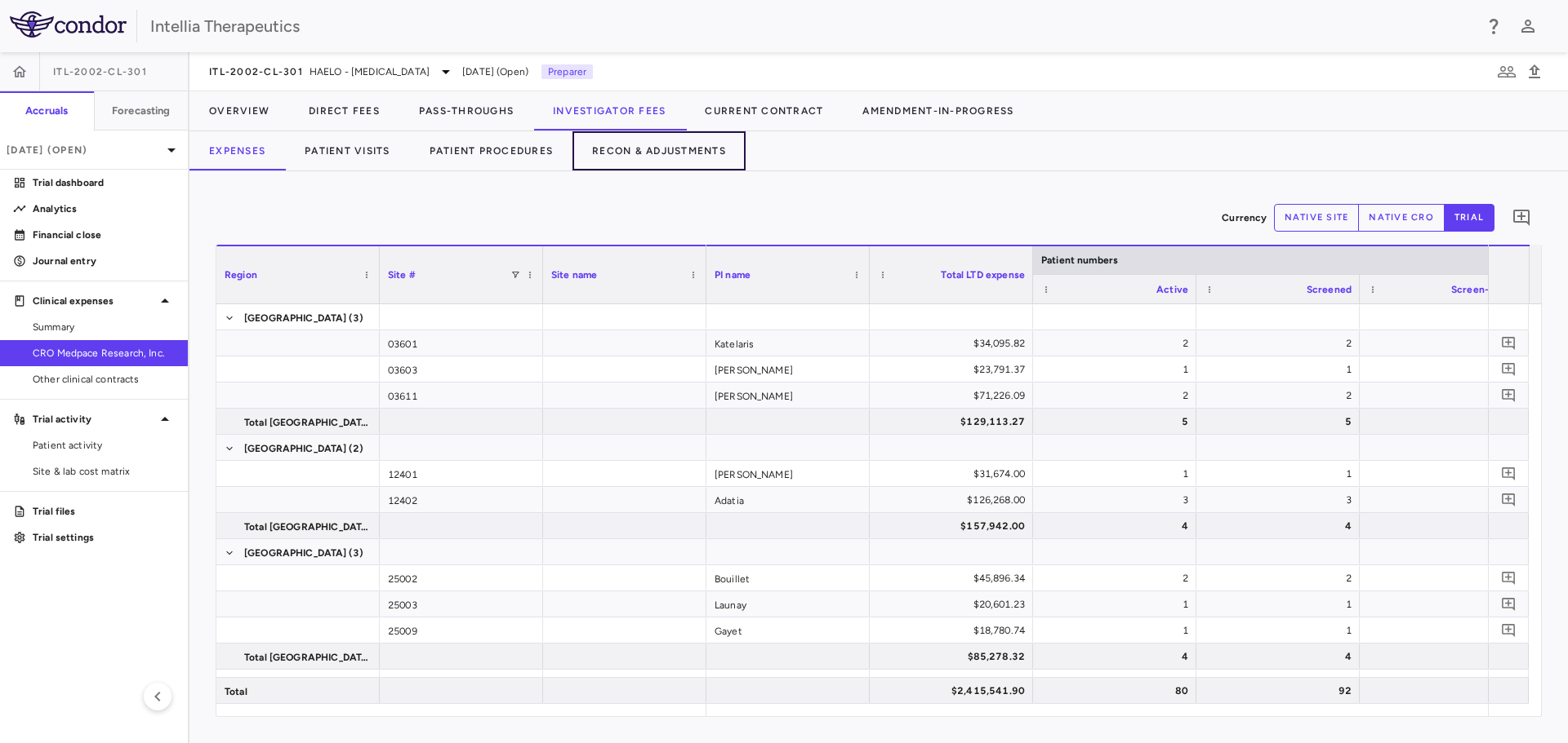
click at [630, 149] on button "Recon & Adjustments" at bounding box center [658, 151] width 173 height 39
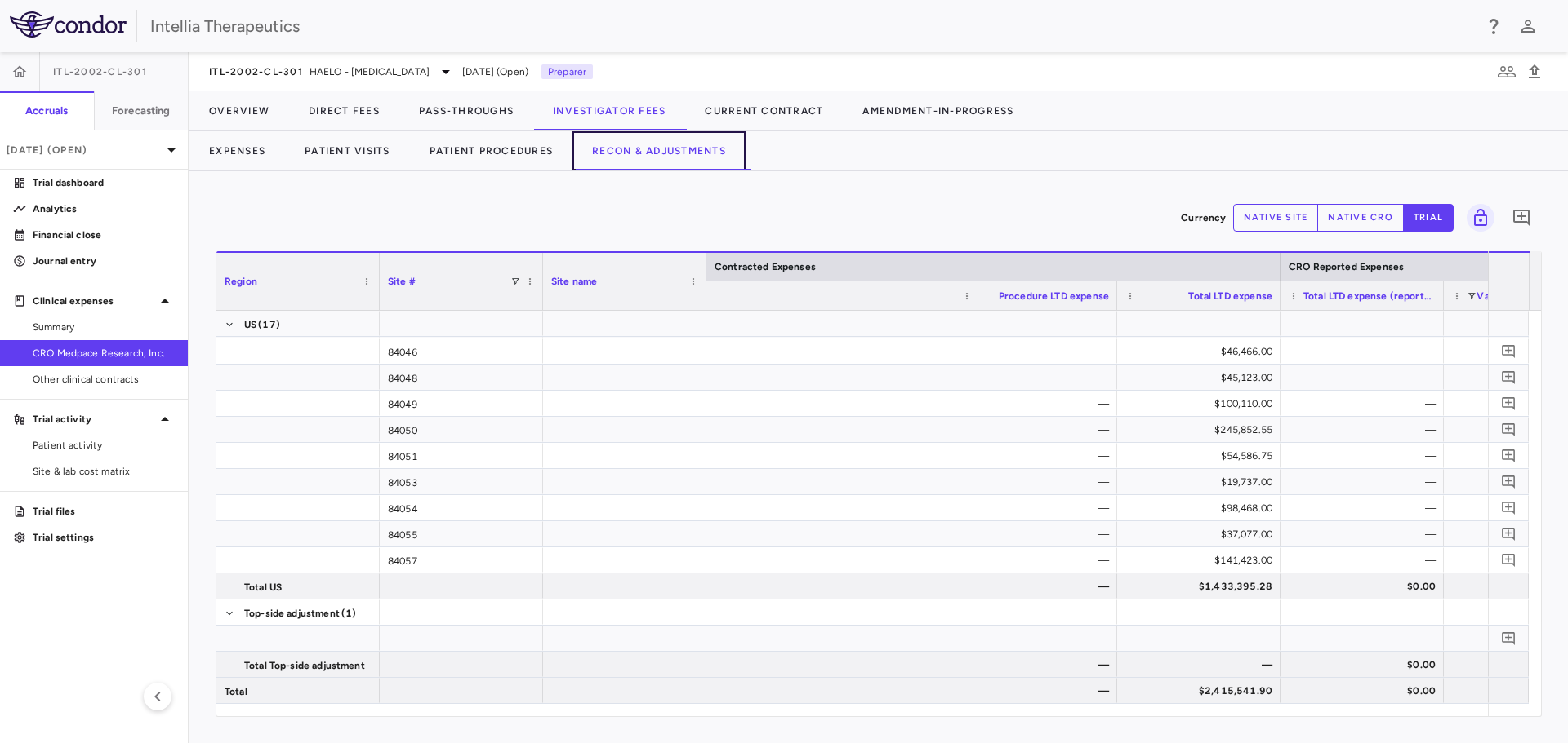
scroll to position [0, 1014]
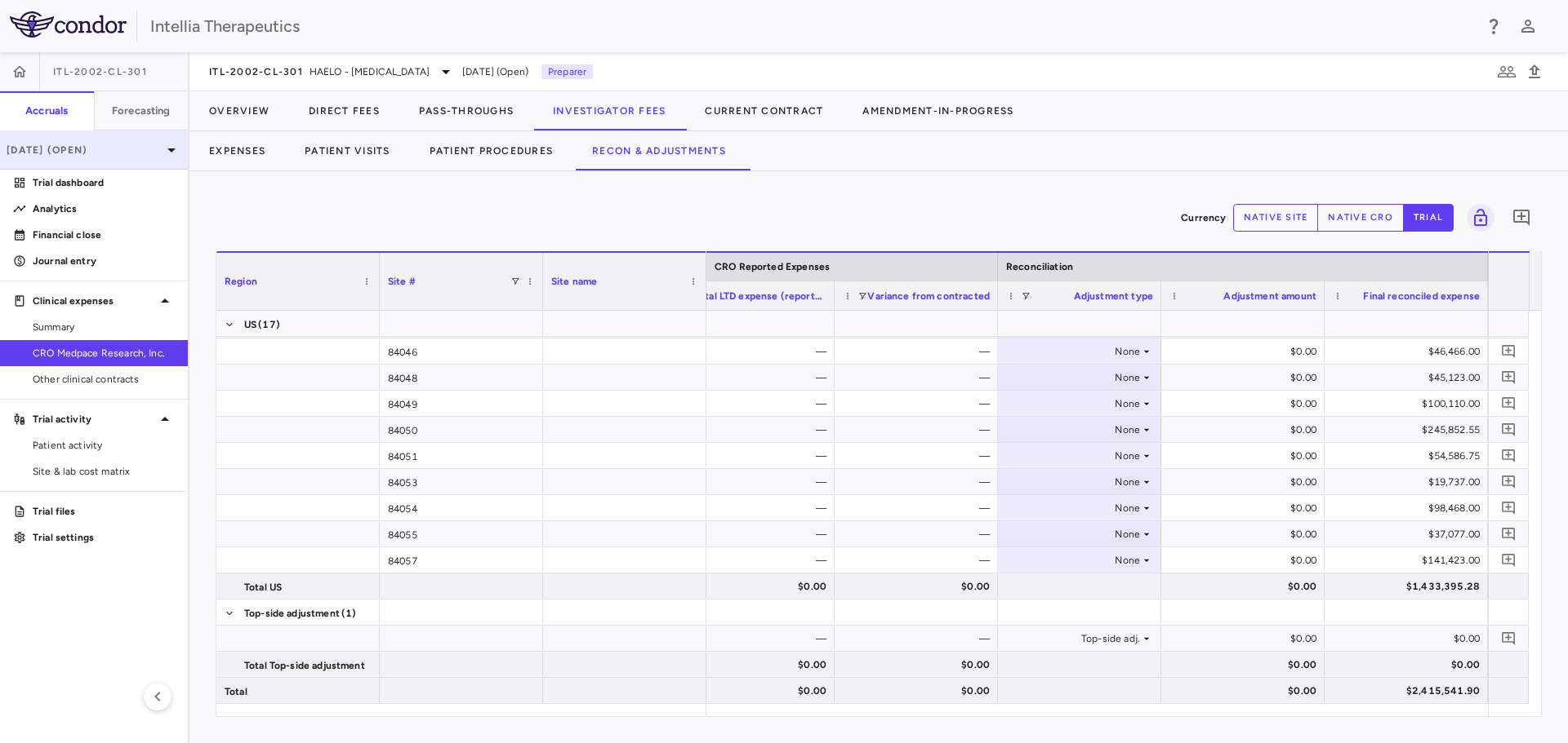
click at [141, 158] on div "Sep 2025 (Open)" at bounding box center [93, 151] width 188 height 39
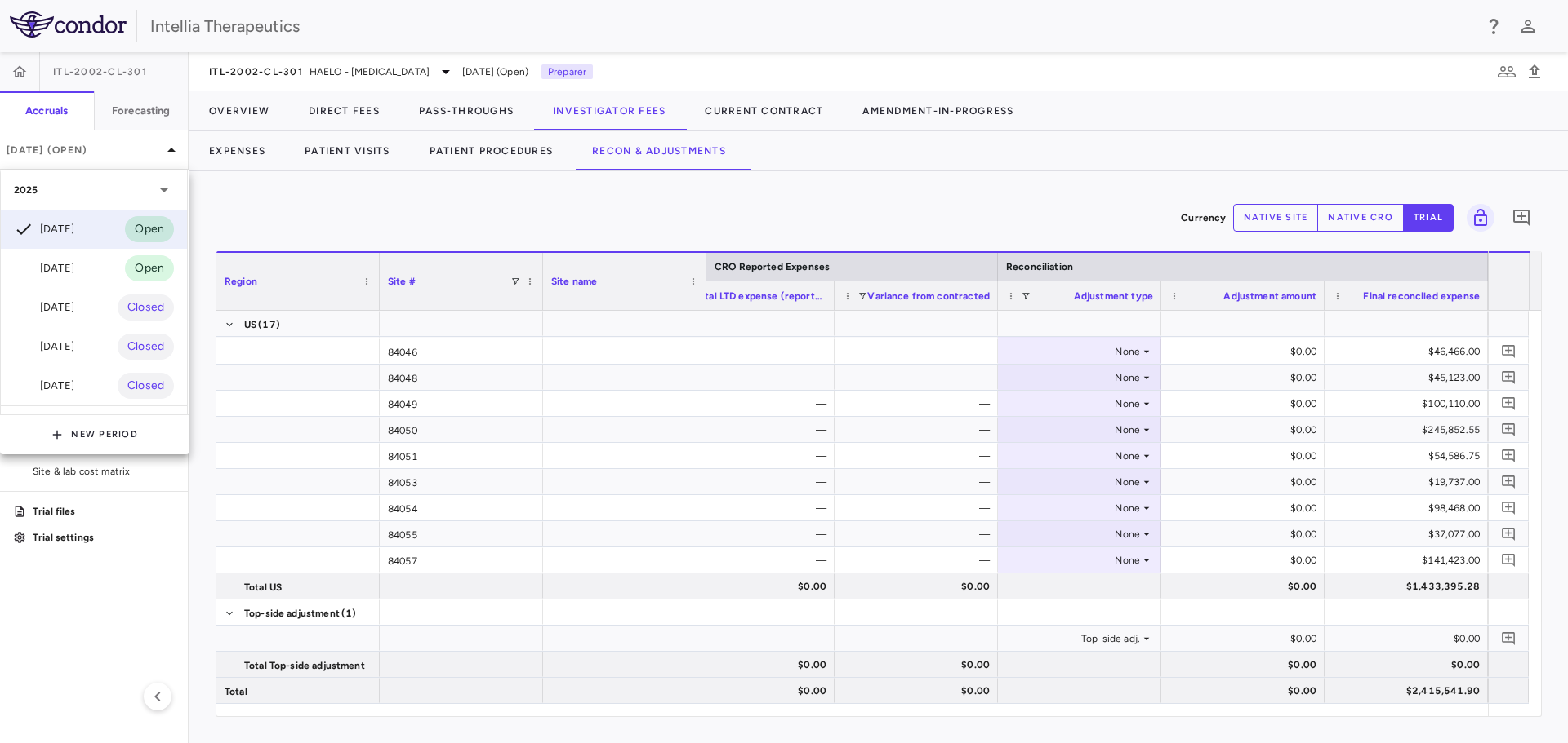
click at [24, 71] on div at bounding box center [784, 372] width 1568 height 743
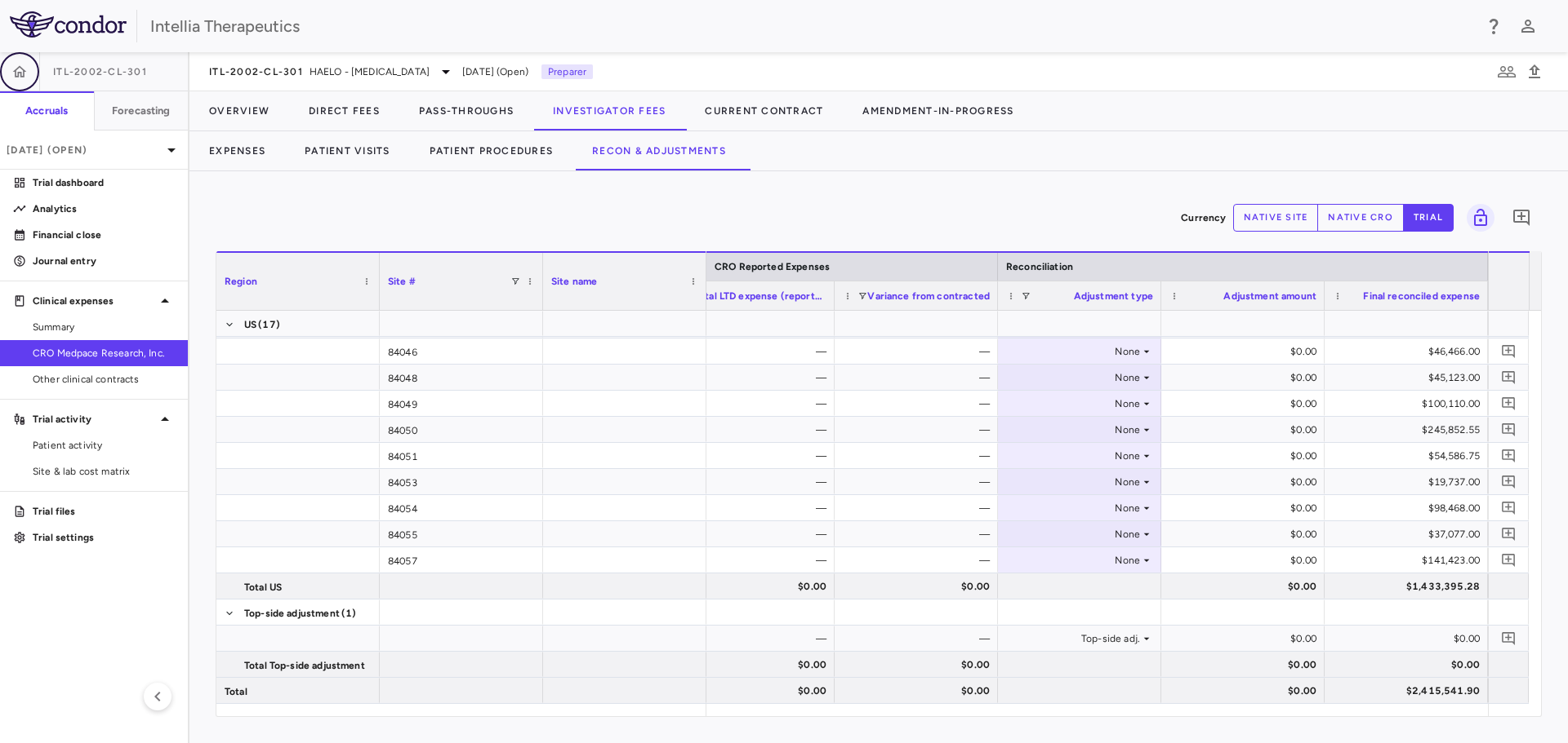
click at [19, 73] on icon "button" at bounding box center [20, 71] width 14 height 11
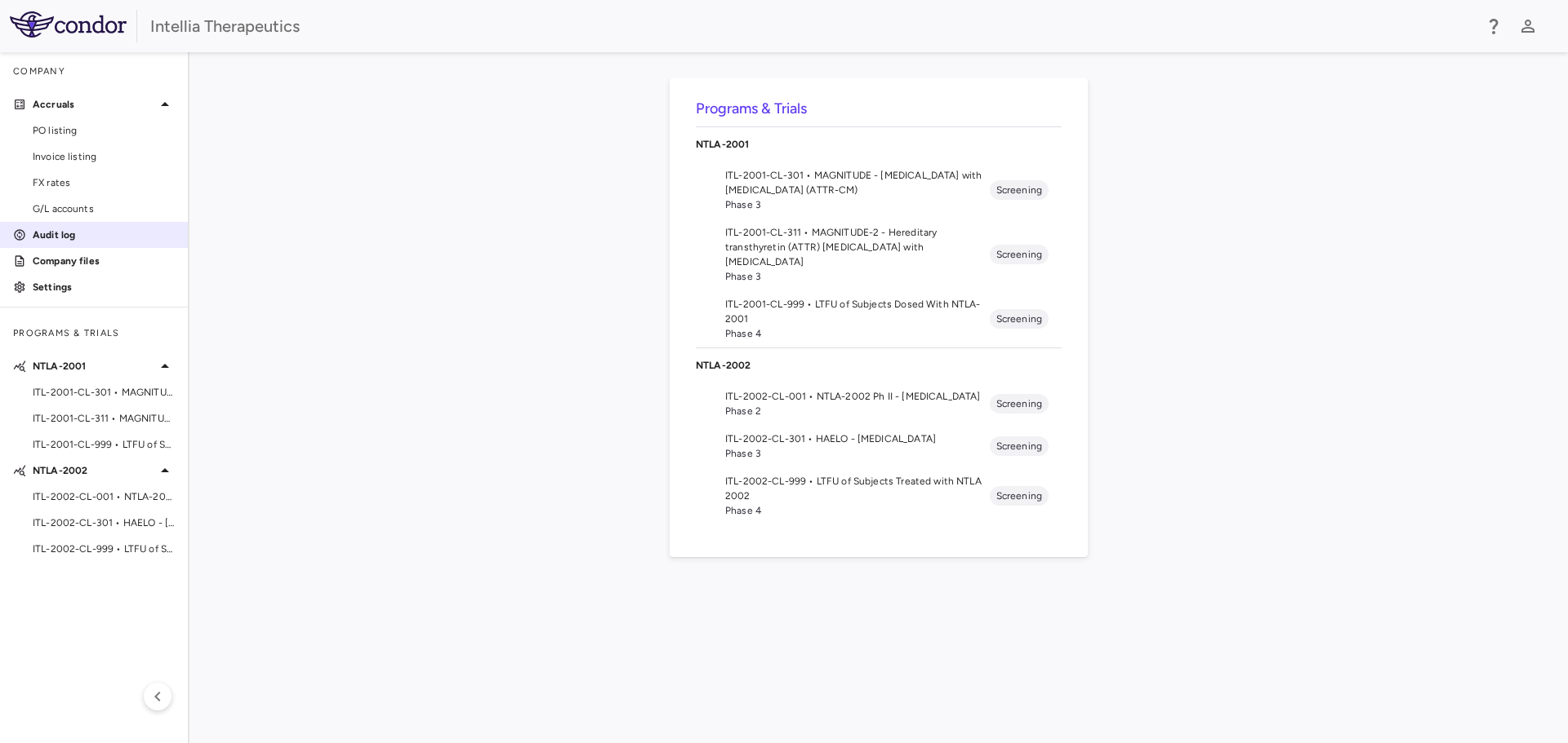
click at [106, 245] on link "Audit log" at bounding box center [93, 235] width 188 height 25
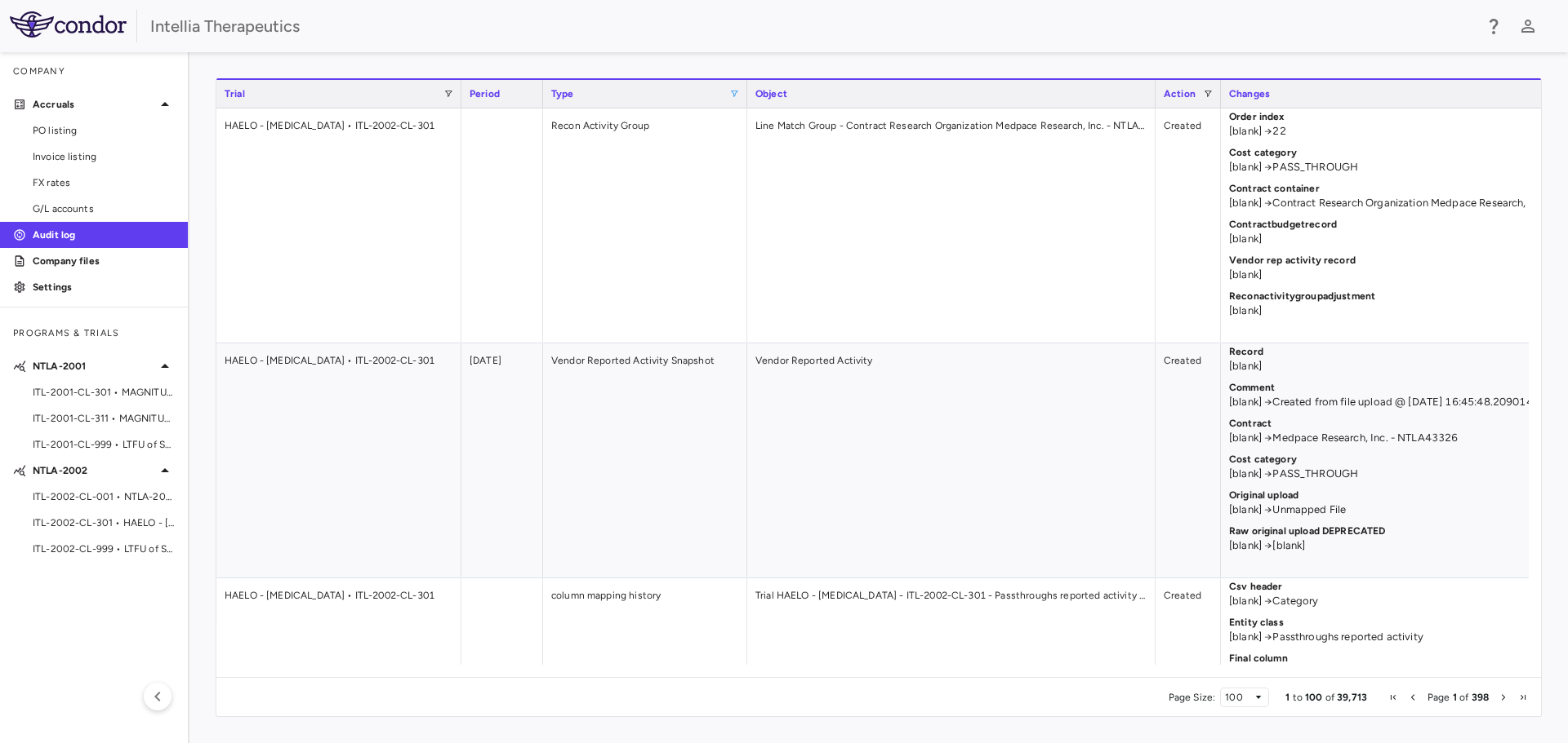
click at [734, 89] on span at bounding box center [734, 94] width 10 height 10
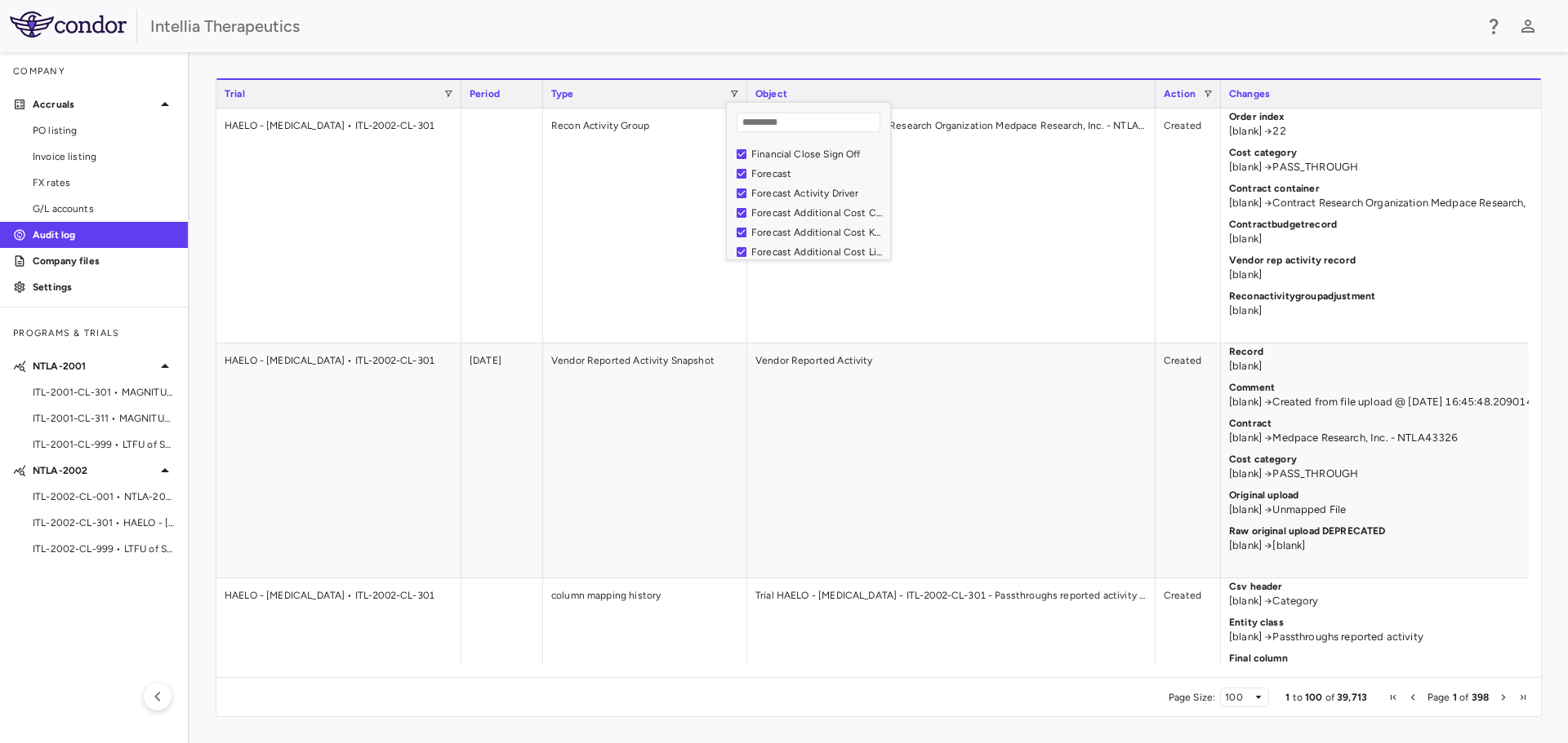
click at [667, 35] on div "Intellia Therapeutics" at bounding box center [811, 26] width 1322 height 25
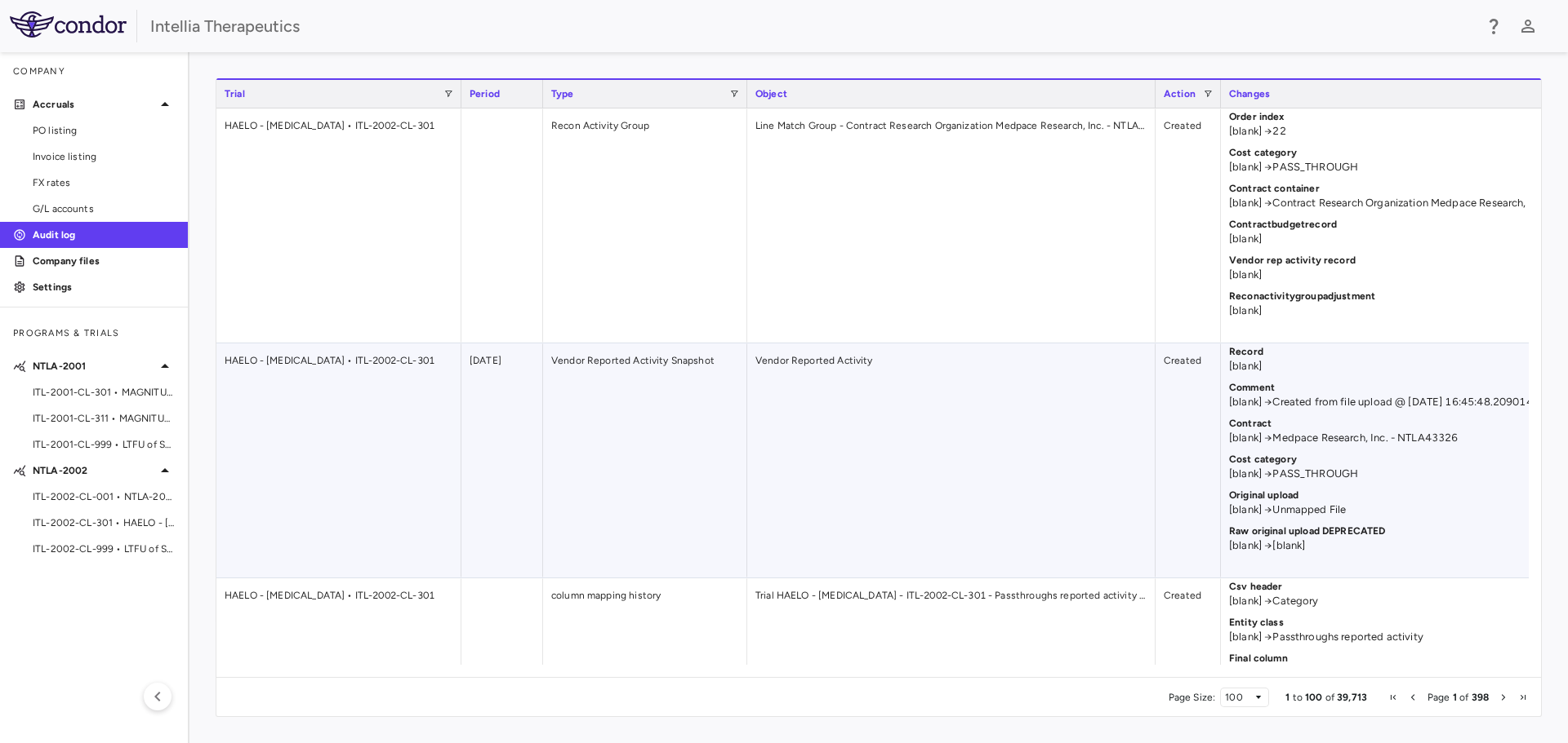
scroll to position [0, 0]
click at [110, 399] on span "ITL-2001-CL-301 • MAGNITUDE - Transthyretin Amyloidosis with Cardiomyopathy (AT…" at bounding box center [104, 393] width 142 height 15
